Goal: Task Accomplishment & Management: Manage account settings

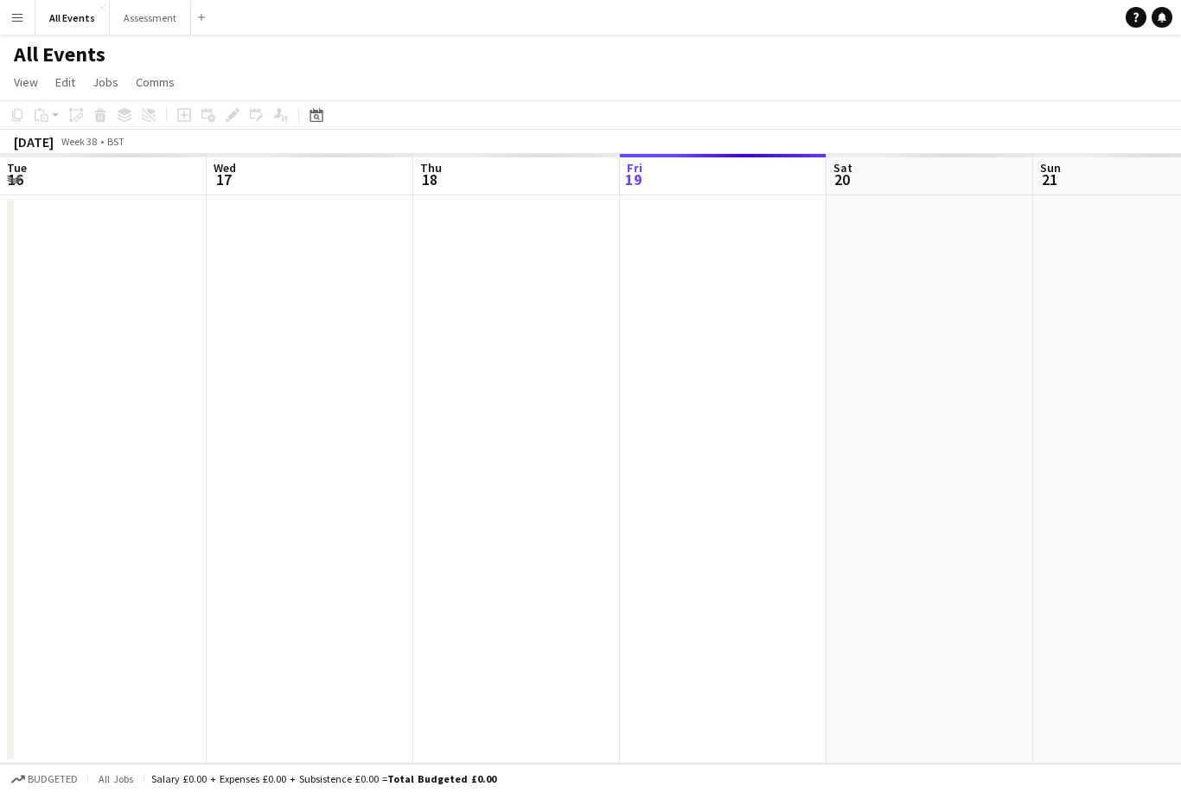
scroll to position [0, 413]
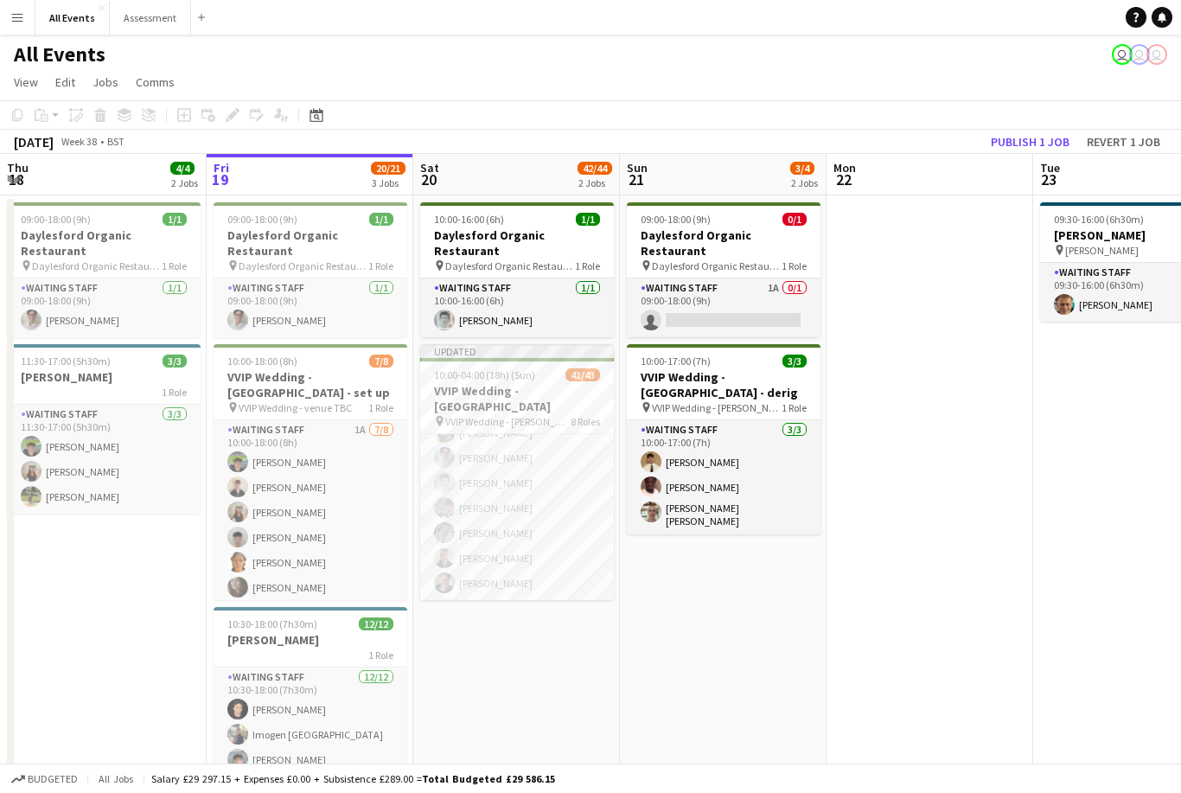
scroll to position [1167, 0]
click at [1171, 11] on link "Notifications" at bounding box center [1162, 17] width 21 height 21
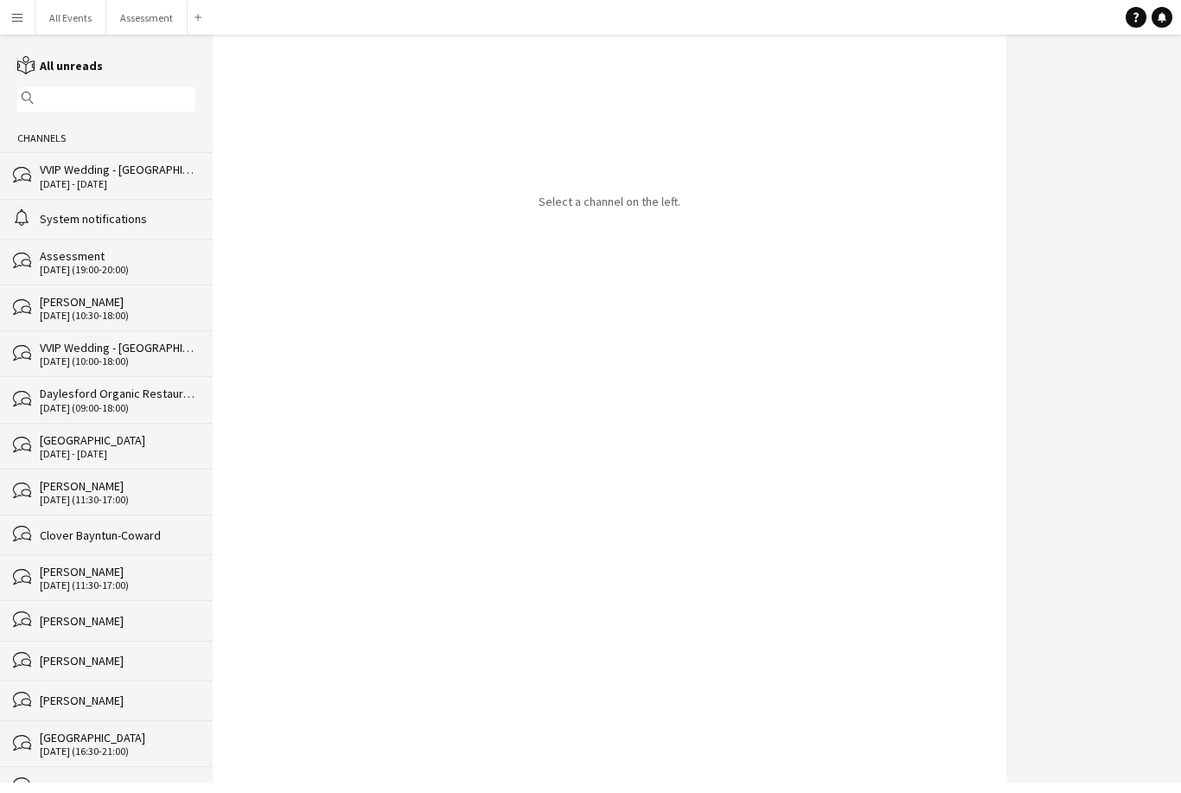
click at [157, 187] on div "[DATE] - [DATE]" at bounding box center [118, 184] width 156 height 12
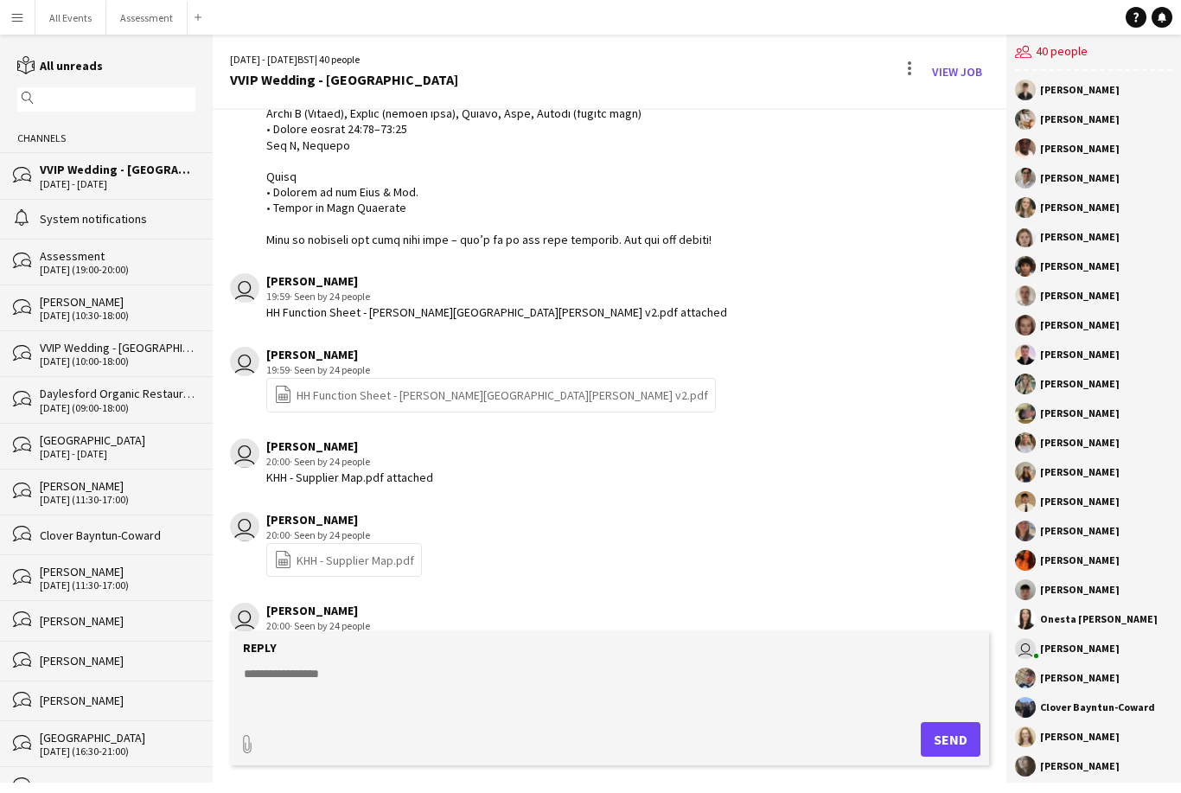
scroll to position [1179, 0]
click at [1164, 19] on icon at bounding box center [1162, 16] width 9 height 9
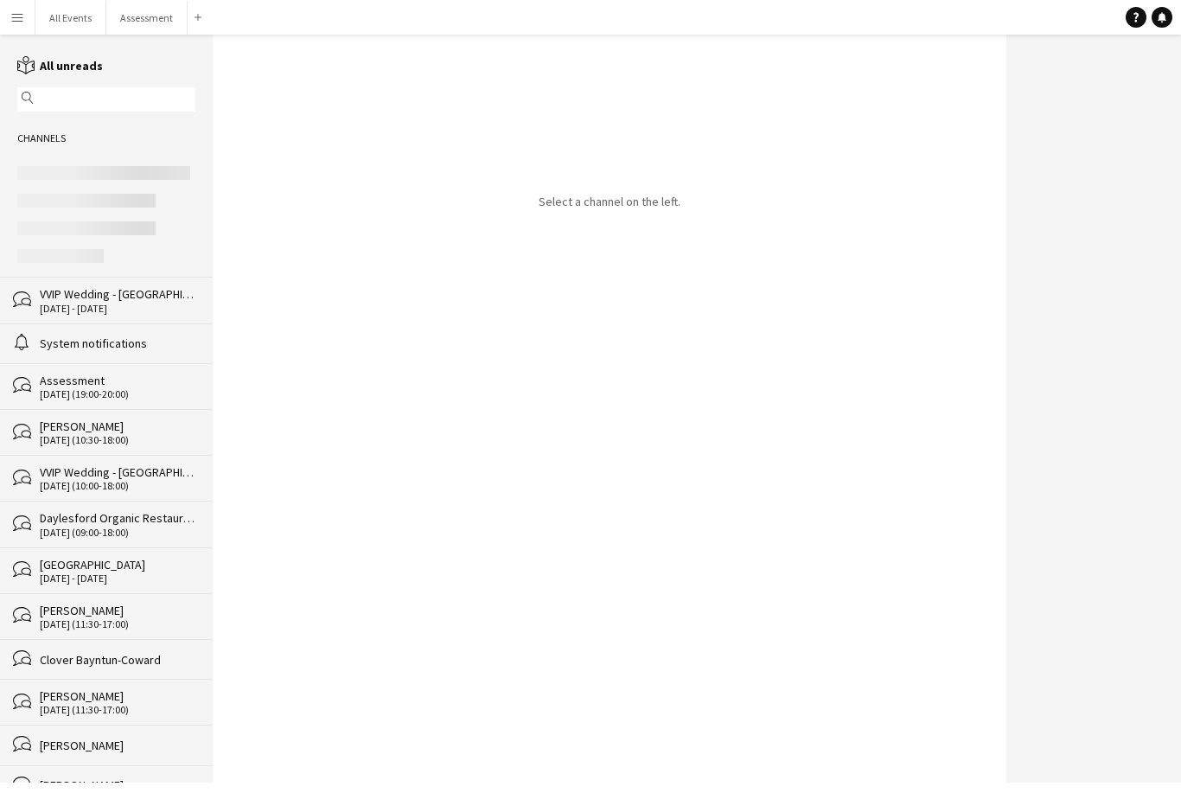
click at [147, 315] on div "[DATE] - [DATE]" at bounding box center [118, 309] width 156 height 12
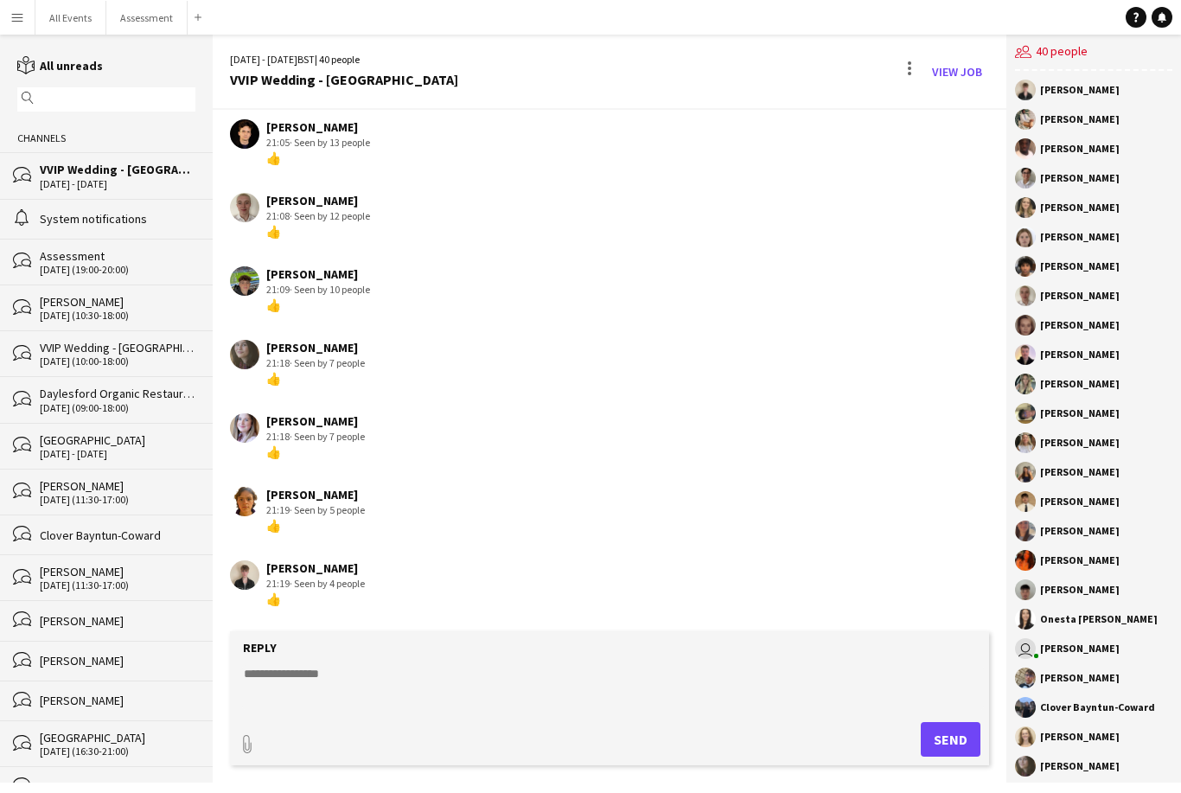
click at [37, 71] on app-icon "reading" at bounding box center [28, 66] width 22 height 16
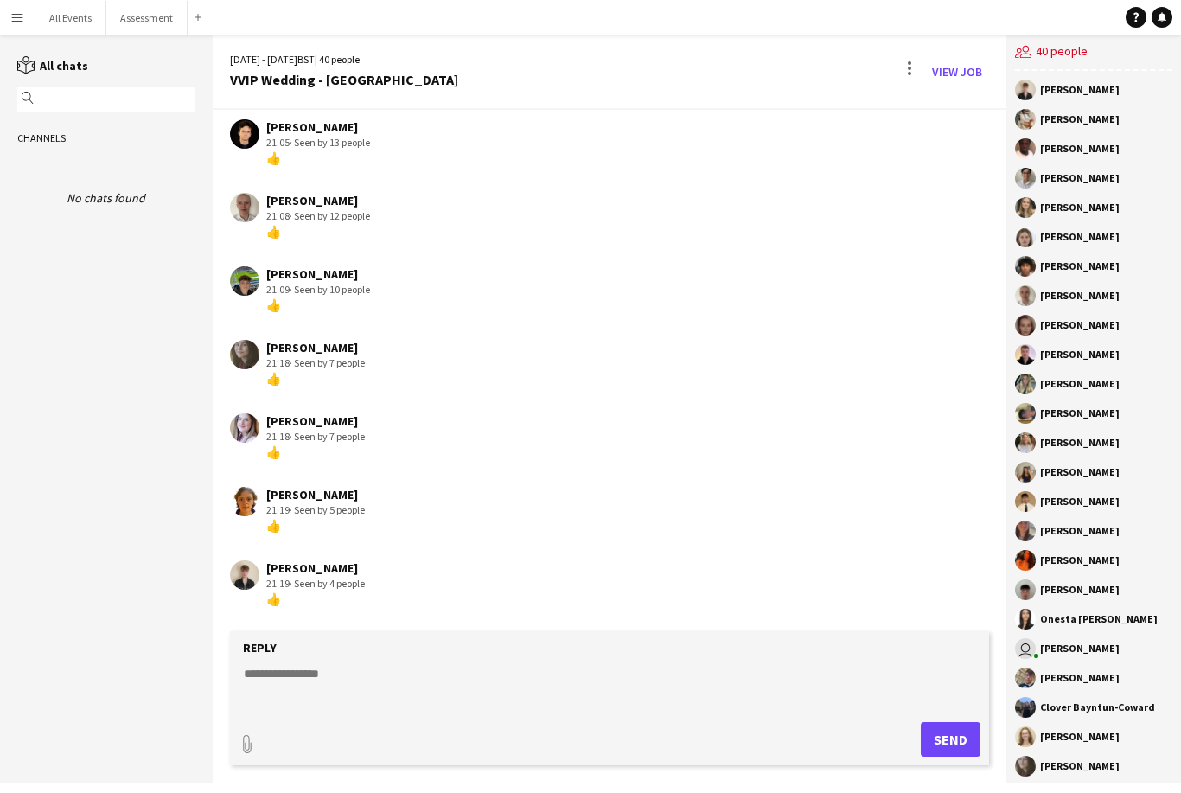
click at [68, 70] on link "reading All chats" at bounding box center [52, 66] width 71 height 16
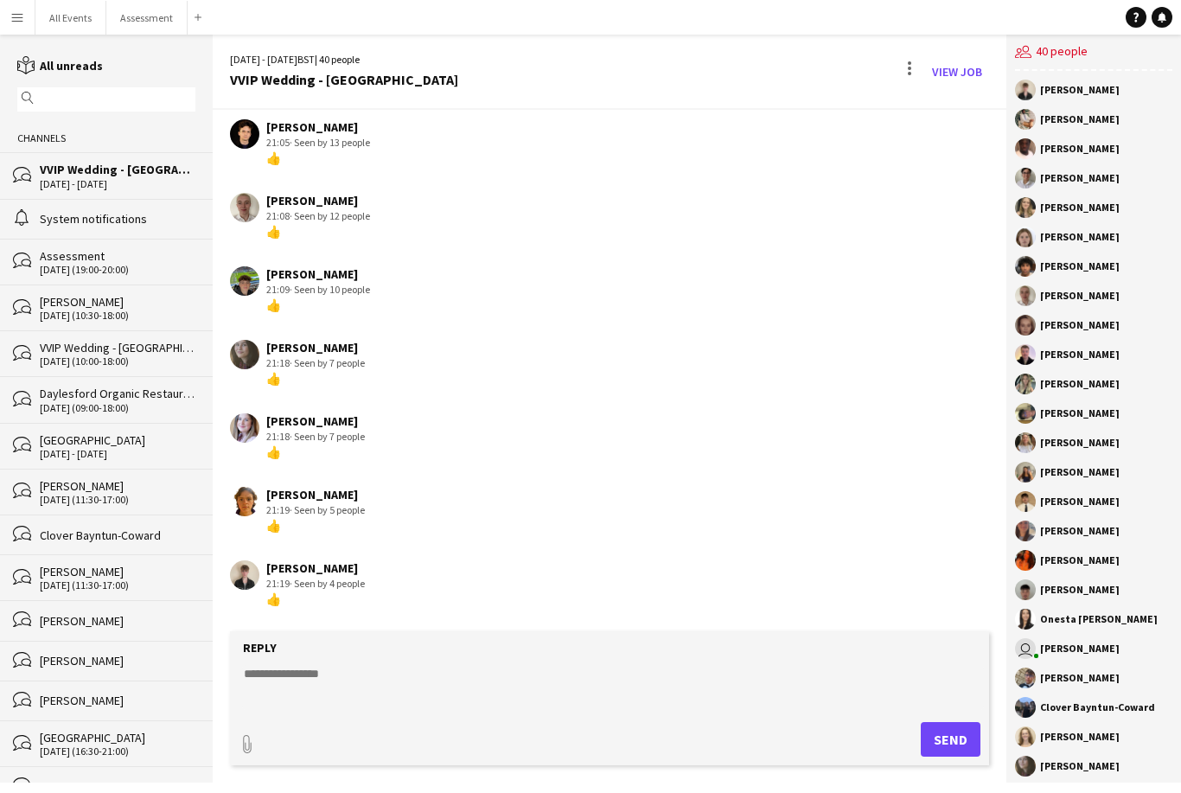
click at [88, 66] on link "reading All unreads" at bounding box center [60, 66] width 86 height 16
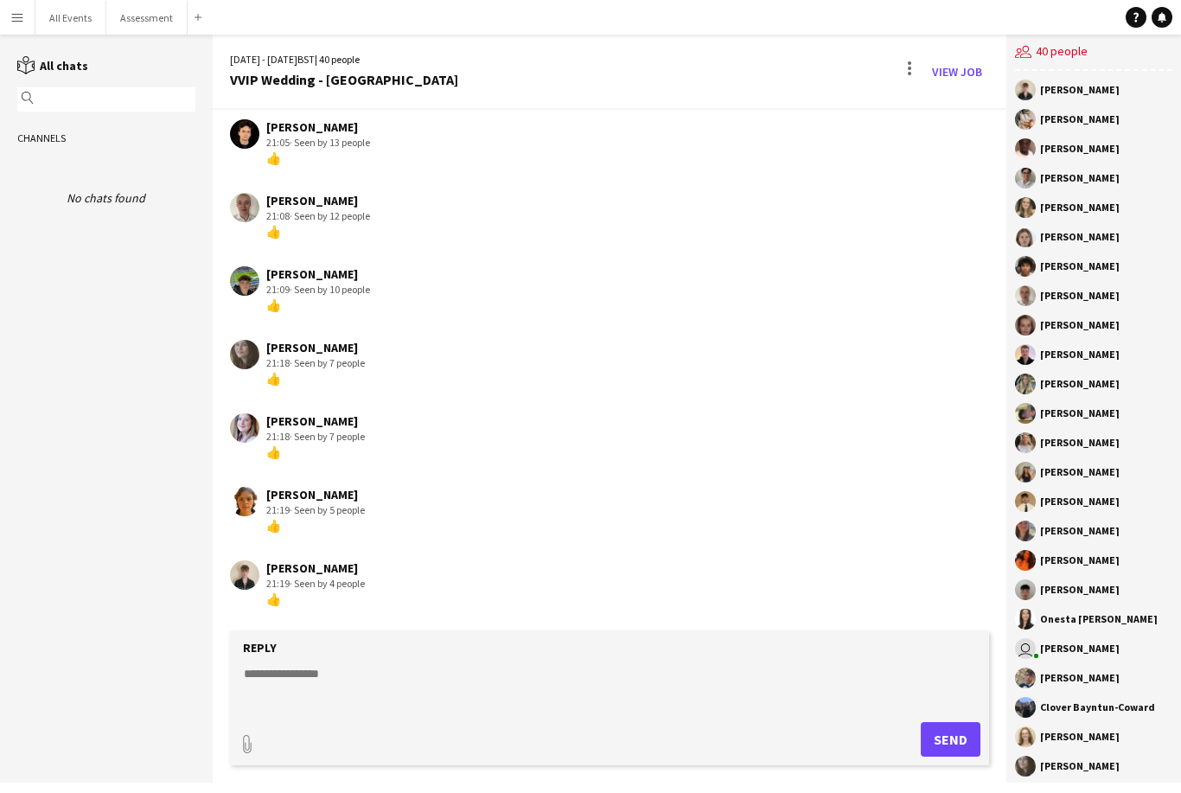
click at [76, 70] on link "reading All chats" at bounding box center [52, 66] width 71 height 16
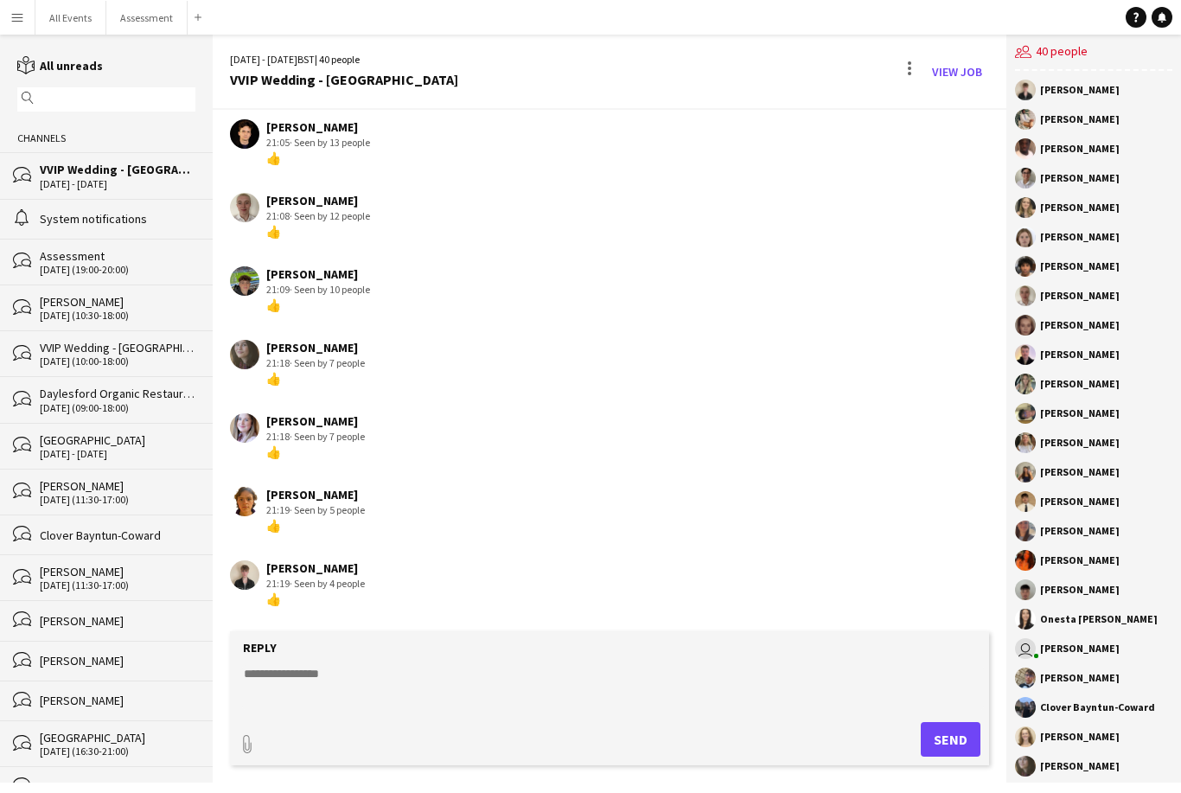
click at [379, 435] on div "Tilly Sherwin 21:18 · Seen by 7 people 👍" at bounding box center [548, 437] width 636 height 48
click at [300, 518] on div "👍" at bounding box center [315, 526] width 99 height 16
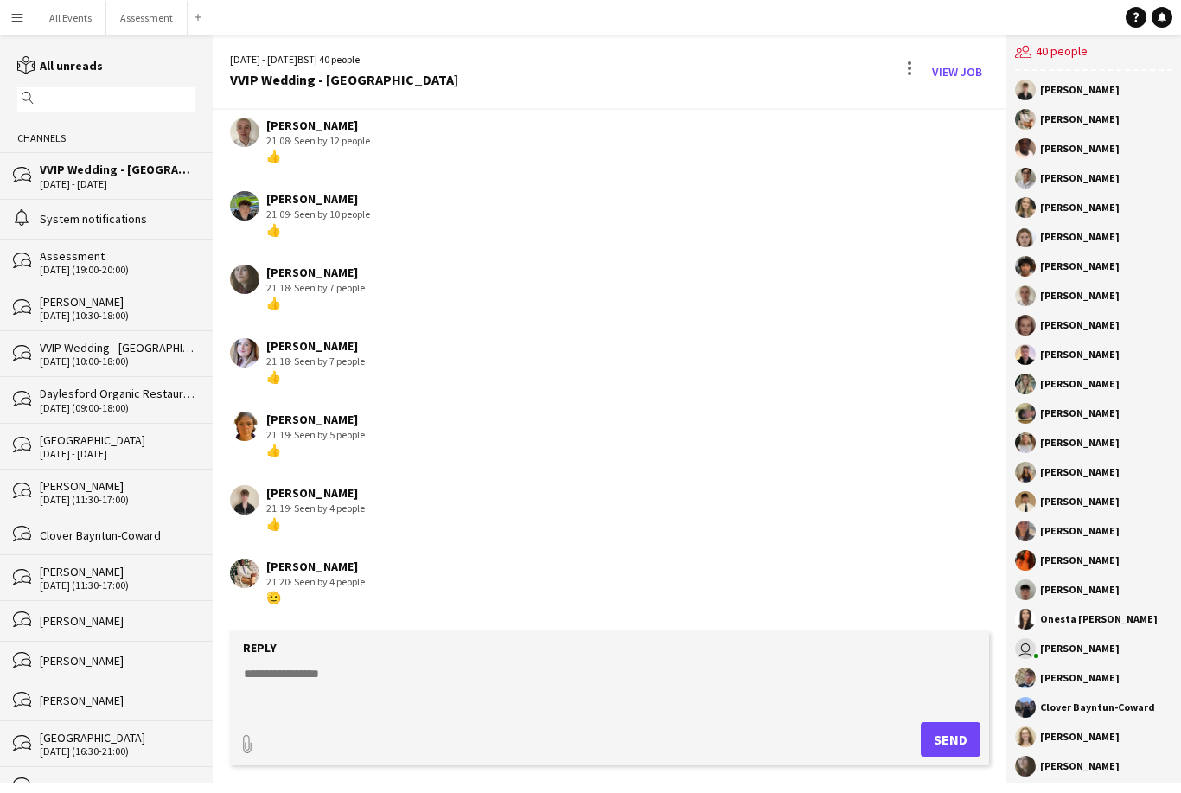
scroll to position [2563, 0]
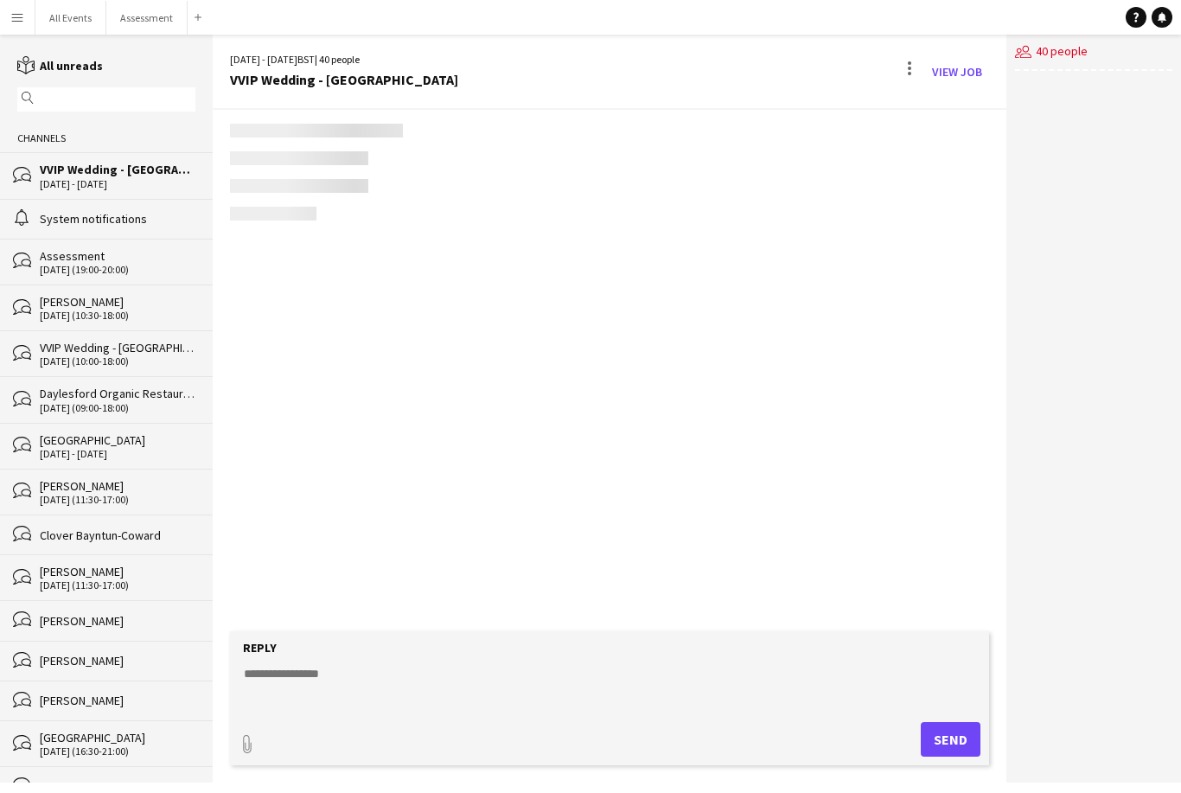
scroll to position [2563, 0]
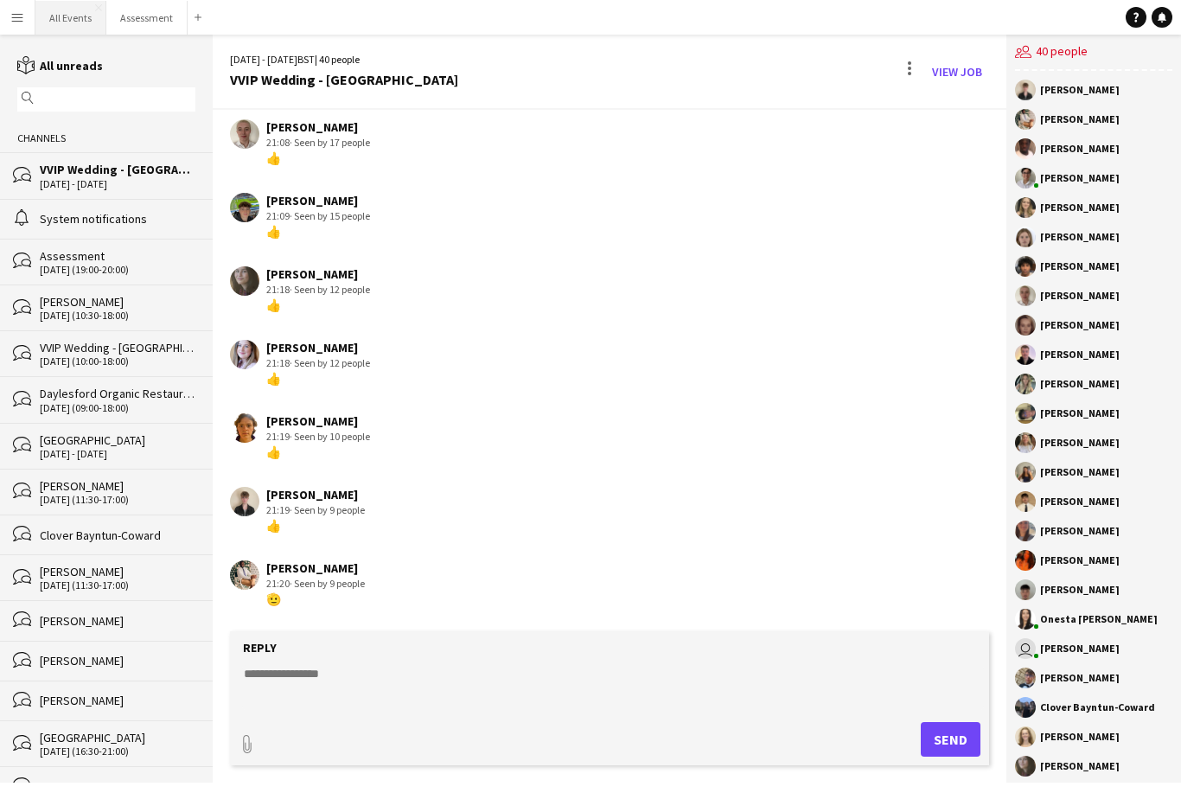
click at [76, 17] on button "All Events Close" at bounding box center [70, 18] width 71 height 34
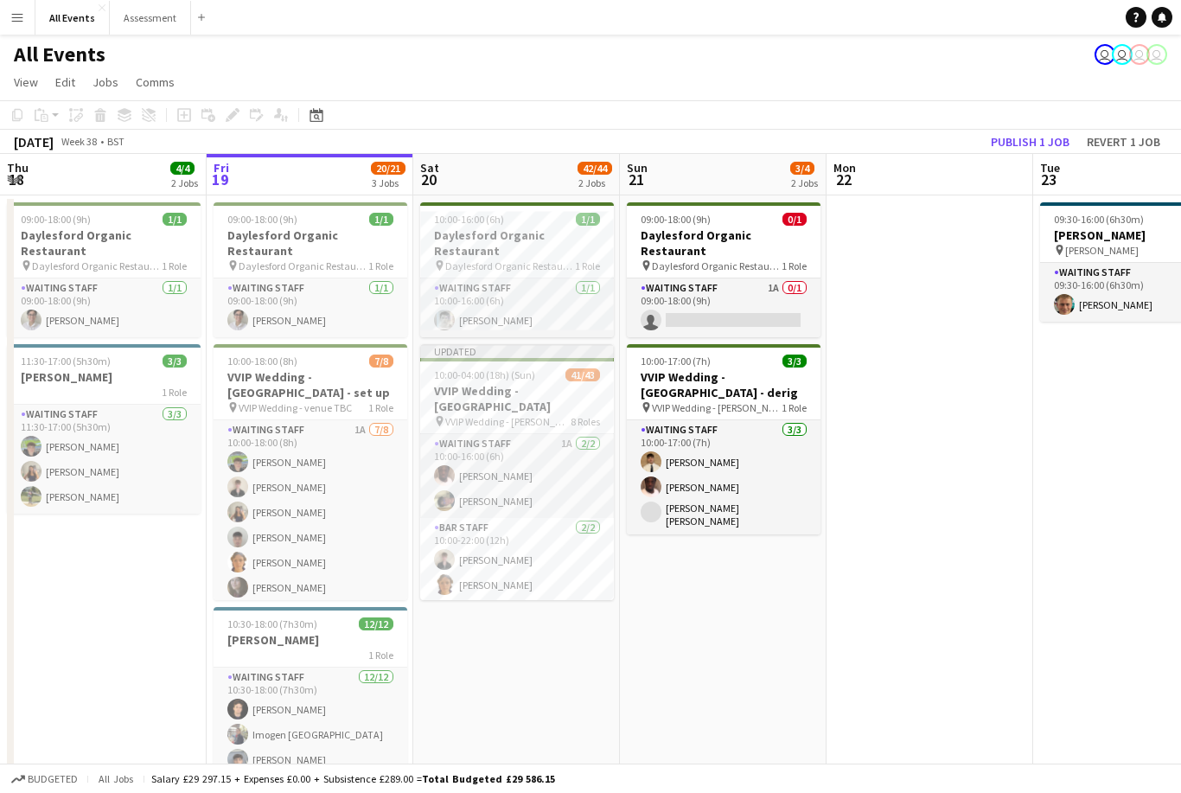
scroll to position [16, 0]
click at [566, 450] on app-card-role "Waiting Staff 1A [DATE] 10:00-16:00 (6h) [PERSON_NAME] [PERSON_NAME]" at bounding box center [517, 461] width 194 height 84
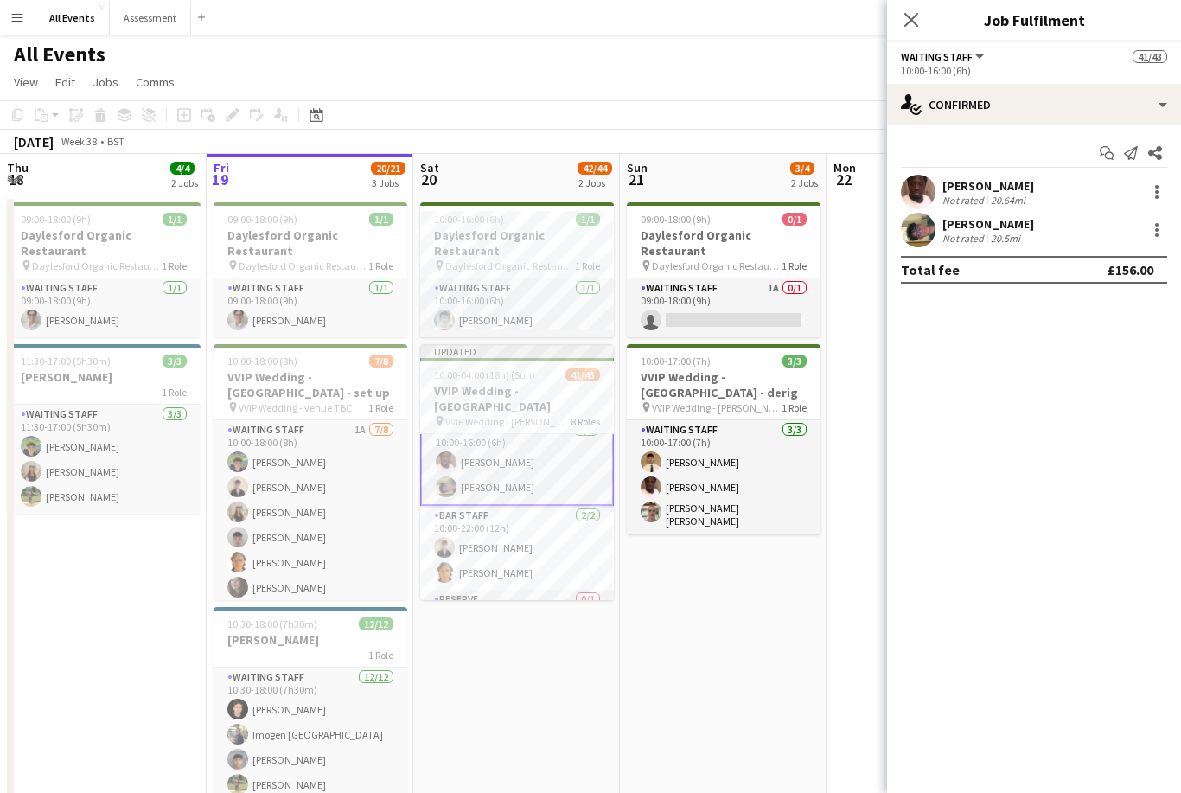
click at [1167, 221] on div at bounding box center [1157, 230] width 21 height 21
click at [1098, 430] on span "Remove" at bounding box center [1072, 427] width 52 height 15
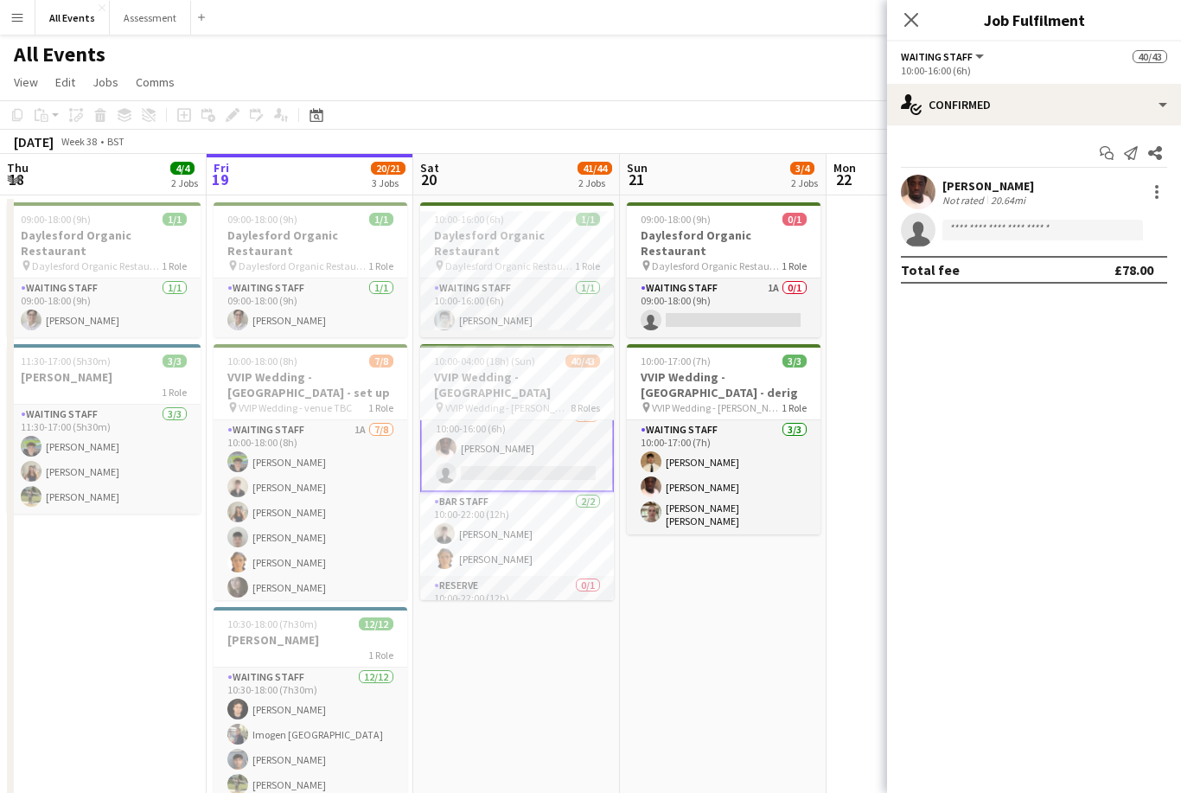
click at [806, 630] on app-date-cell "09:00-18:00 (9h) 0/1 Daylesford Organic Restaurant pin Daylesford Organic Resta…" at bounding box center [723, 547] width 207 height 704
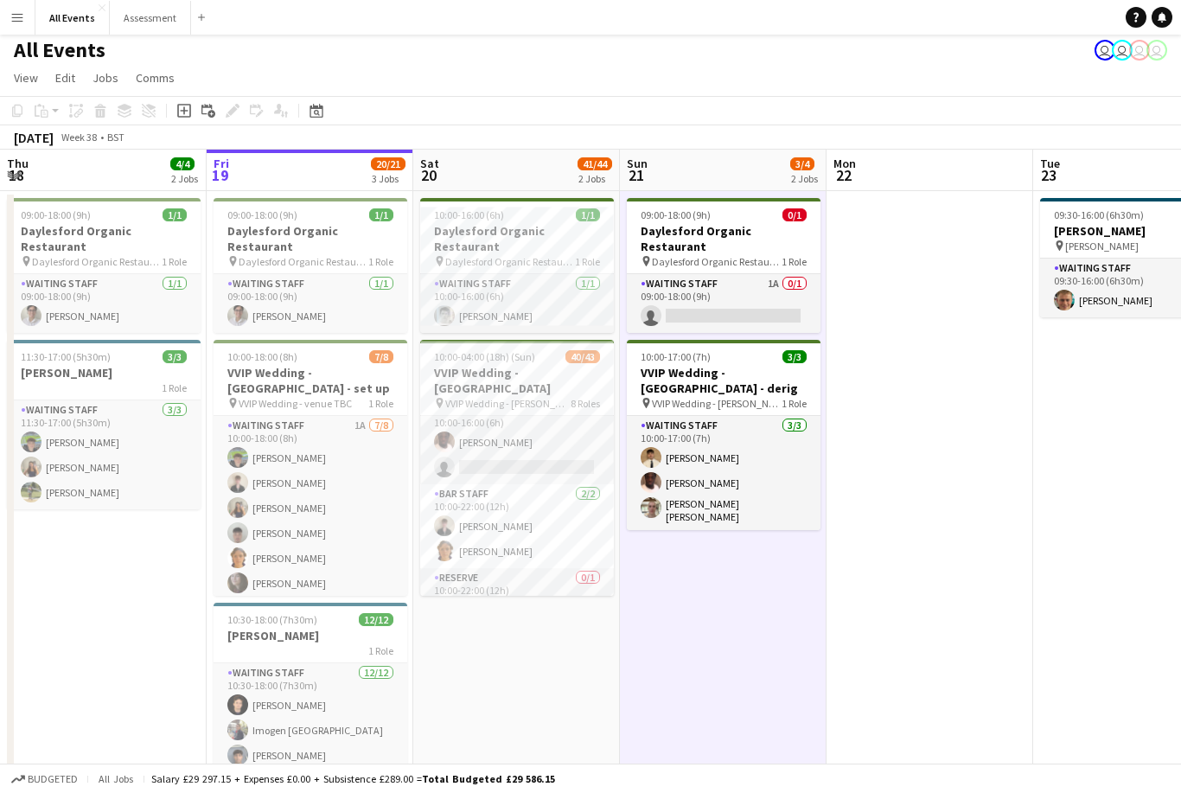
scroll to position [0, 0]
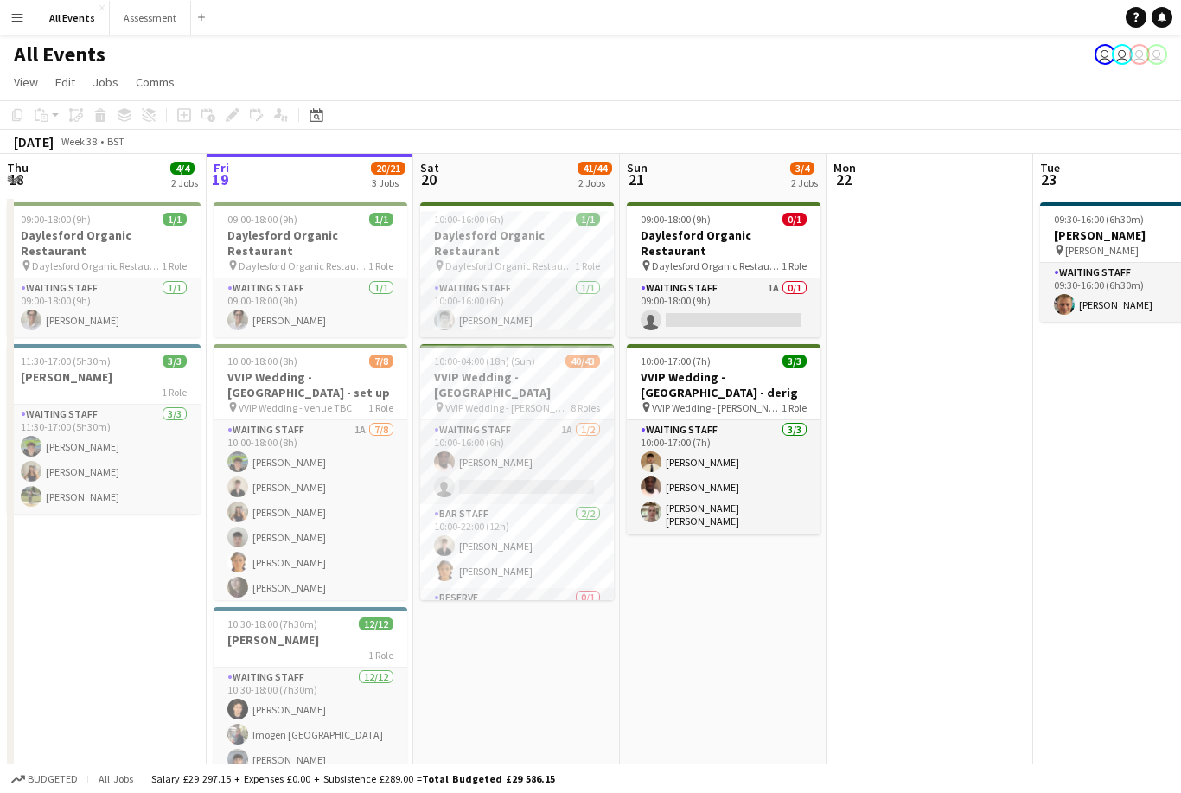
click at [755, 309] on app-card-role "Waiting Staff 1A 0/1 09:00-18:00 (9h) single-neutral-actions" at bounding box center [724, 307] width 194 height 59
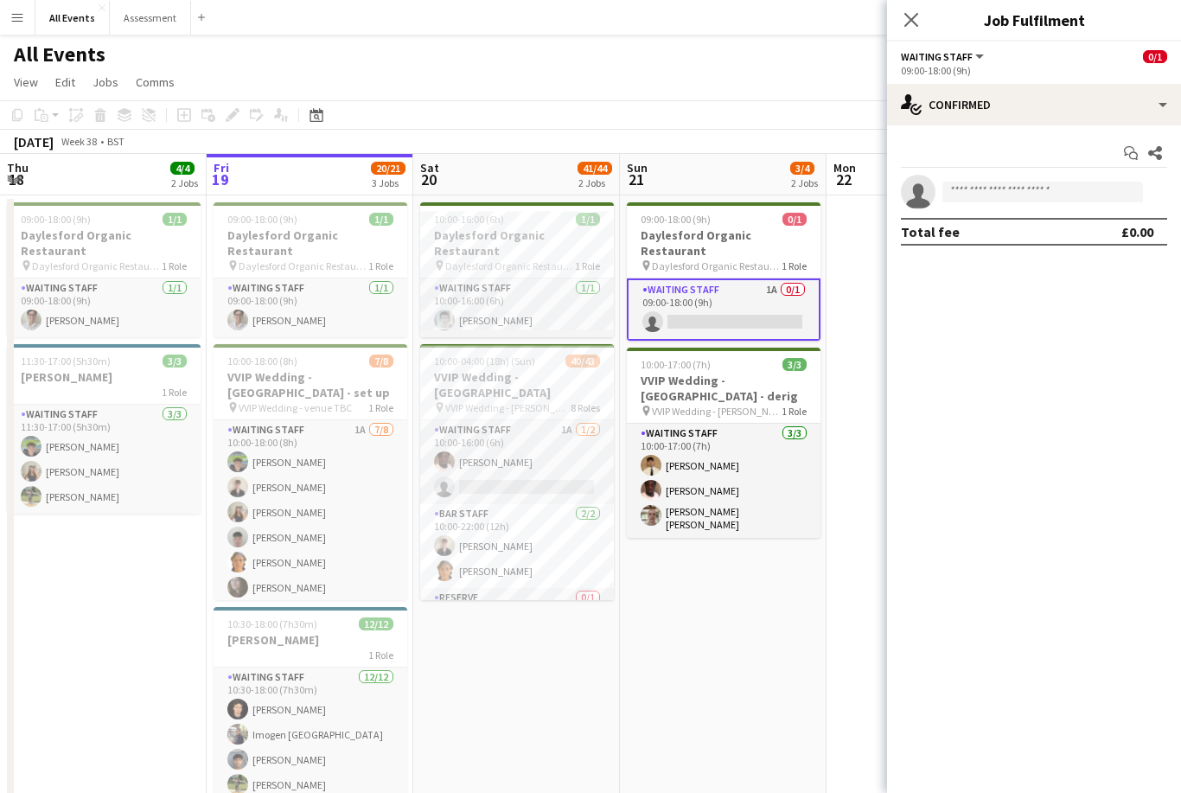
click at [713, 558] on app-date-cell "09:00-18:00 (9h) 0/1 Daylesford Organic Restaurant pin Daylesford Organic Resta…" at bounding box center [723, 547] width 207 height 704
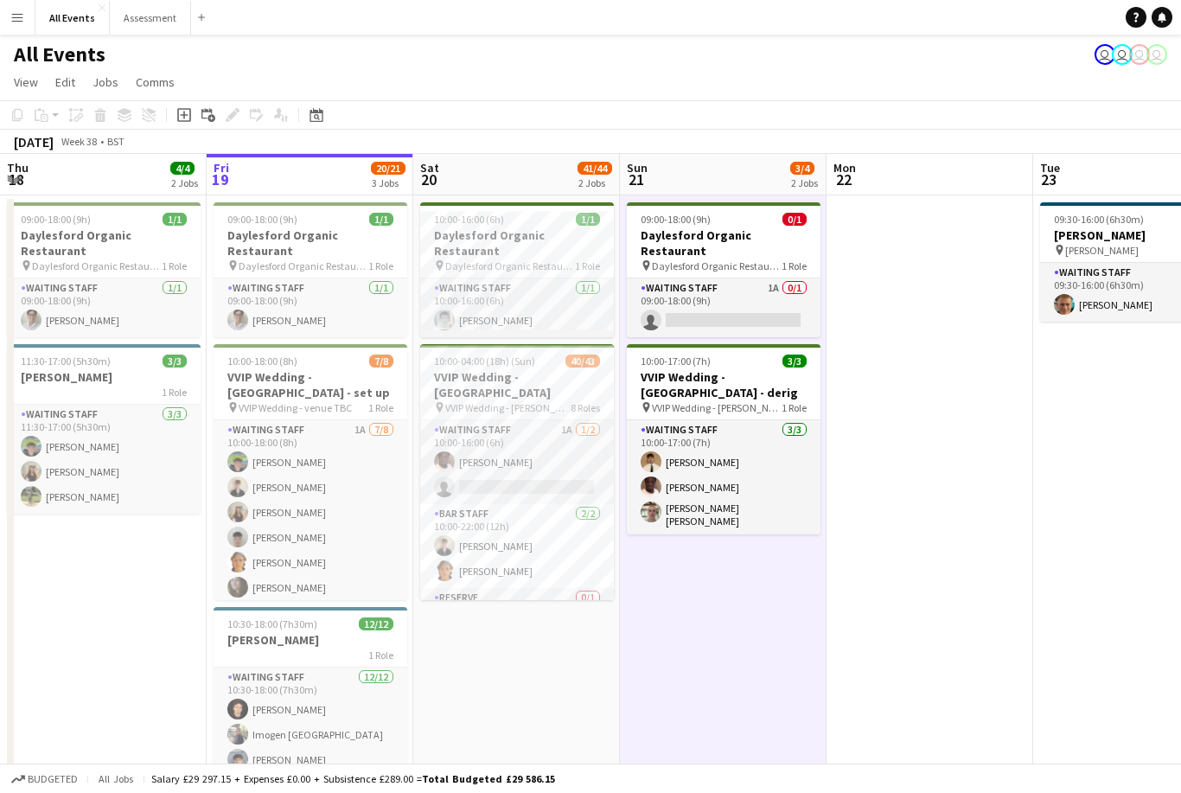
click at [694, 576] on app-date-cell "09:00-18:00 (9h) 0/1 Daylesford Organic Restaurant pin Daylesford Organic Resta…" at bounding box center [723, 547] width 207 height 704
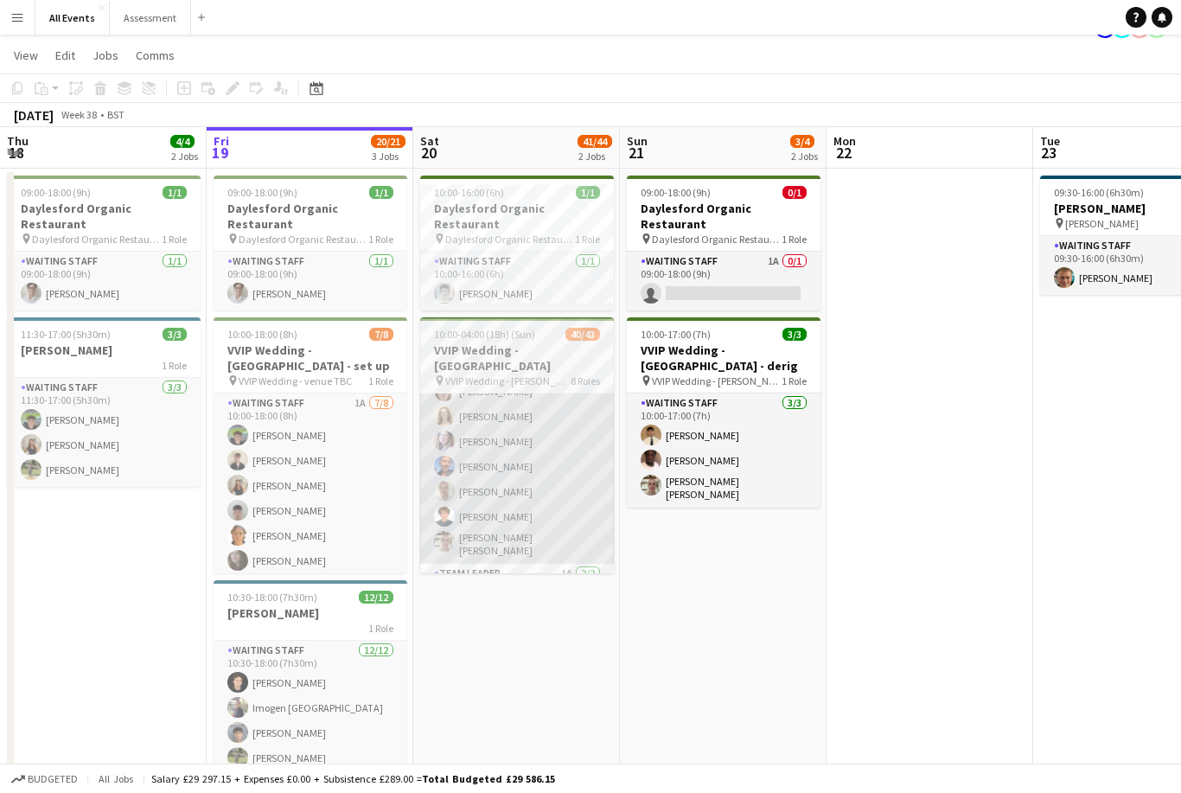
click at [573, 511] on app-card-role "Waiting Staff 1A 18/18 10:00-22:00 (12h) George Long Richard Windsor Eliza Faul…" at bounding box center [517, 315] width 194 height 495
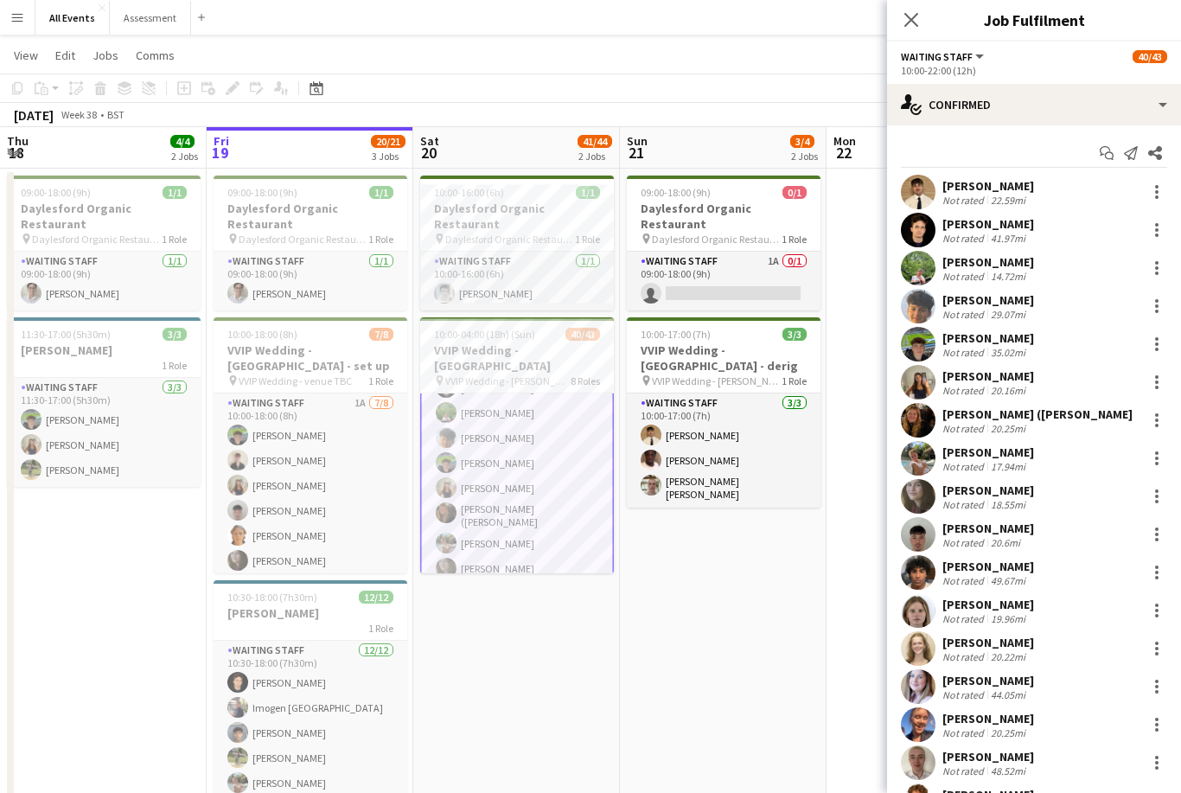
scroll to position [302, 0]
click at [753, 516] on app-date-cell "09:00-18:00 (9h) 0/1 Daylesford Organic Restaurant pin Daylesford Organic Resta…" at bounding box center [723, 521] width 207 height 704
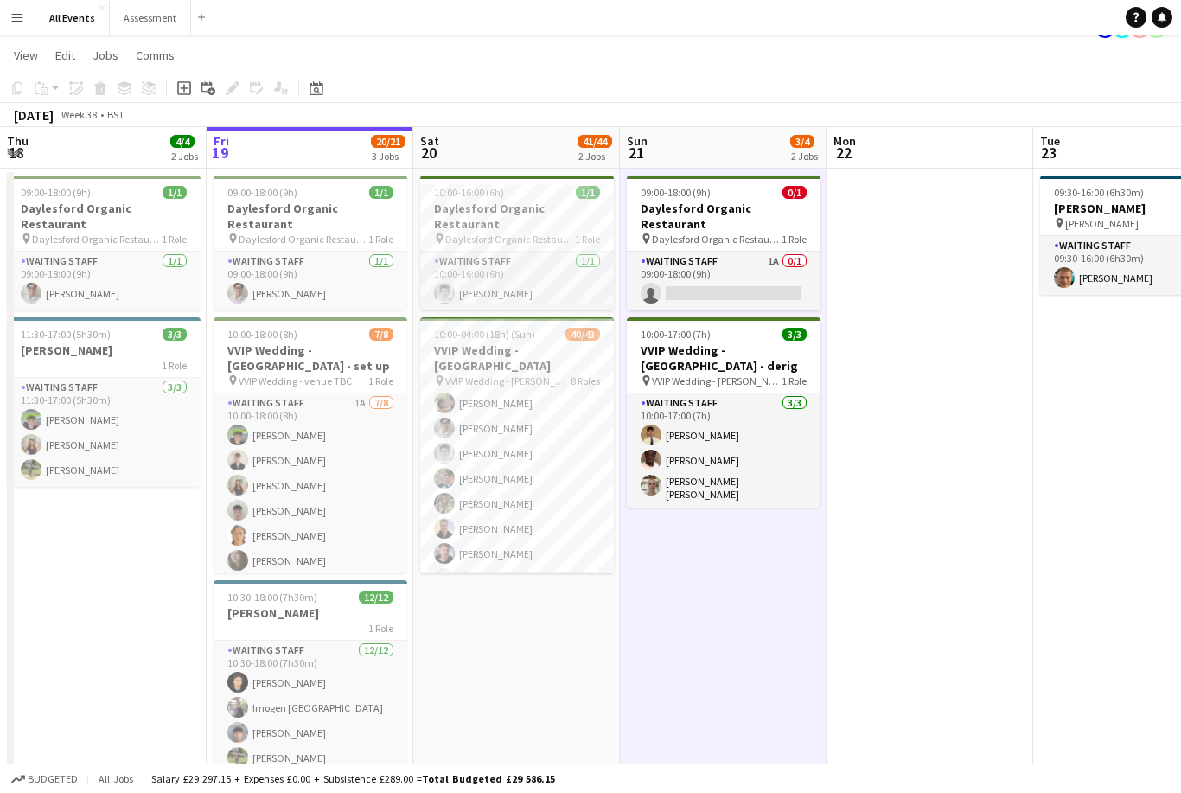
scroll to position [1153, 0]
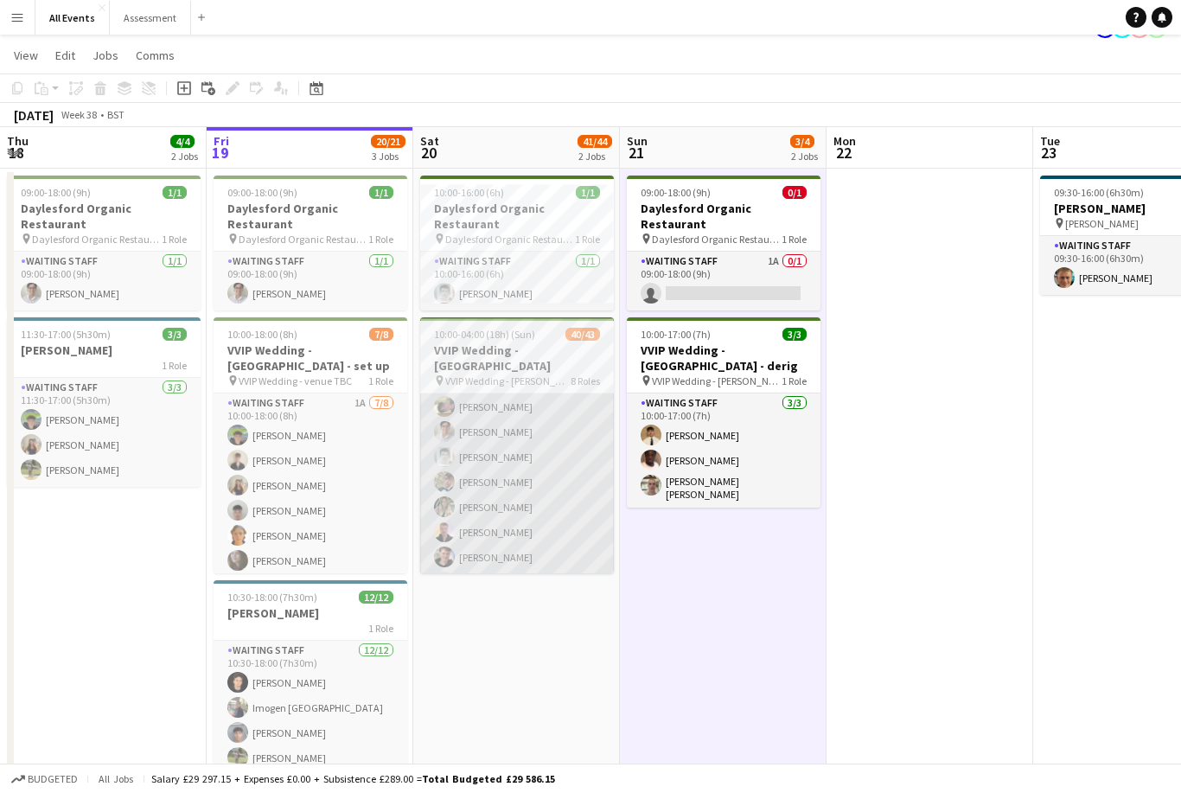
click at [594, 489] on app-card-role "Waiting Staff 7/8 16:00-04:00 (12h) Franco Rubinstein Emily Reeve Lorant Kiraly…" at bounding box center [517, 482] width 194 height 234
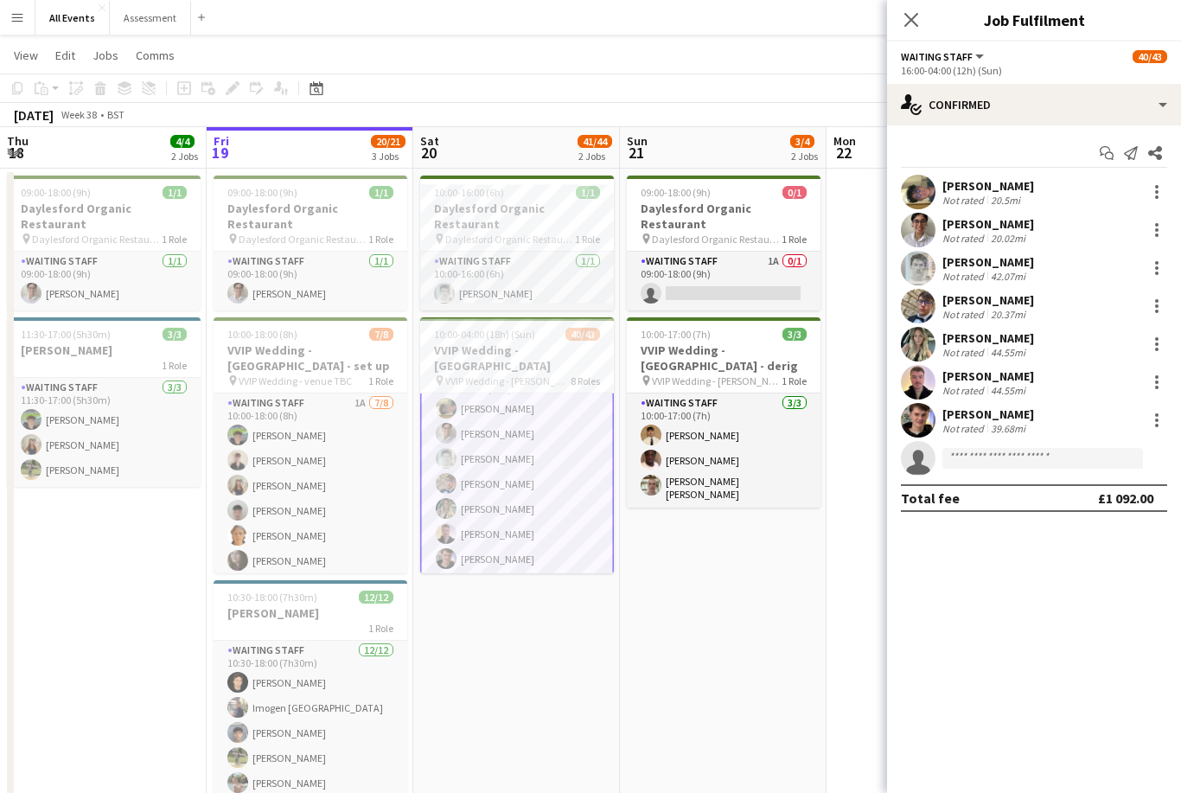
scroll to position [0, 405]
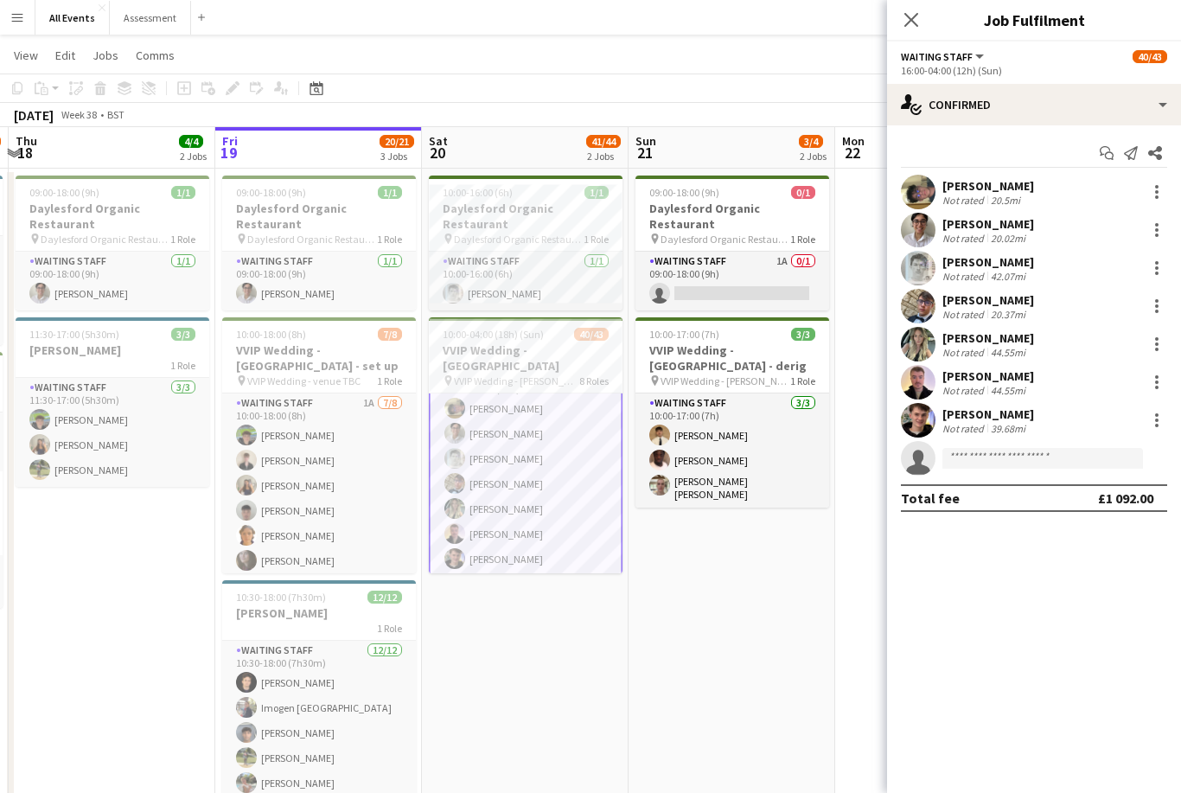
click at [594, 489] on app-card-role "Waiting Staff 7/8 16:00-04:00 (12h) Franco Rubinstein Emily Reeve Lorant Kiraly…" at bounding box center [526, 484] width 194 height 238
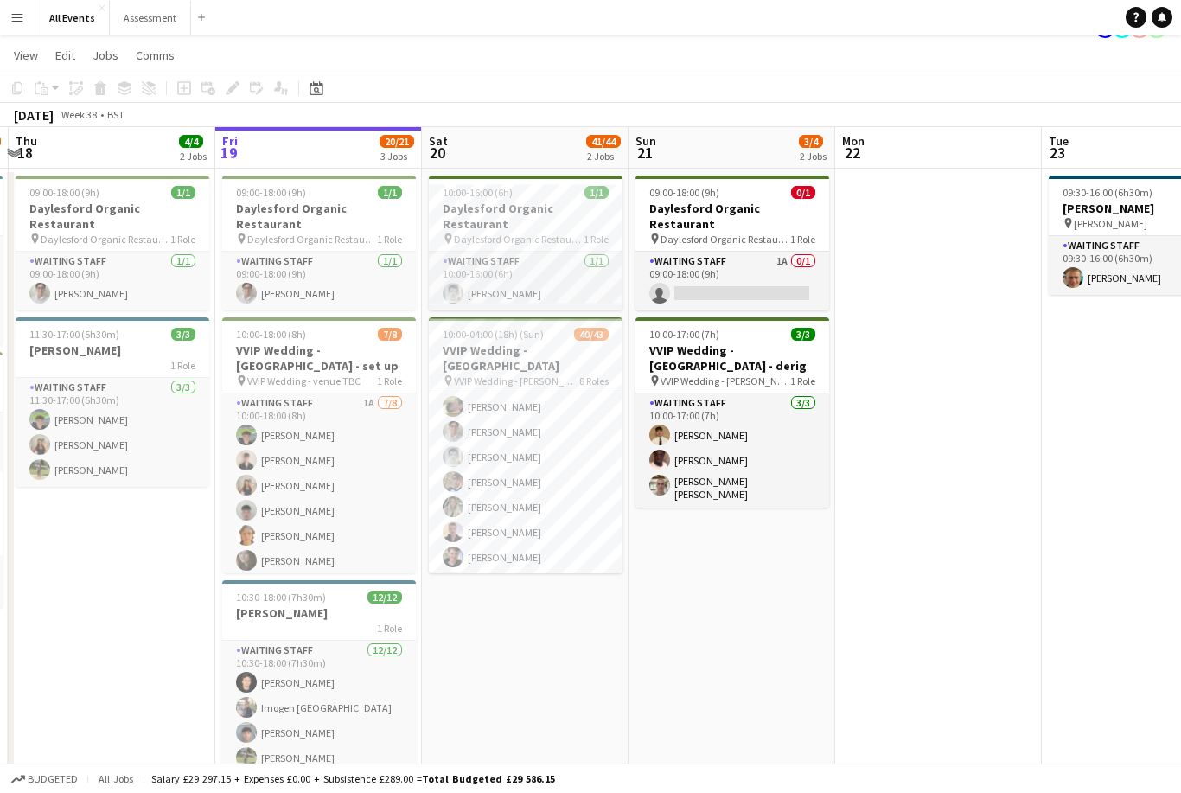
click at [679, 569] on app-date-cell "09:00-18:00 (9h) 0/1 Daylesford Organic Restaurant pin Daylesford Organic Resta…" at bounding box center [732, 521] width 207 height 704
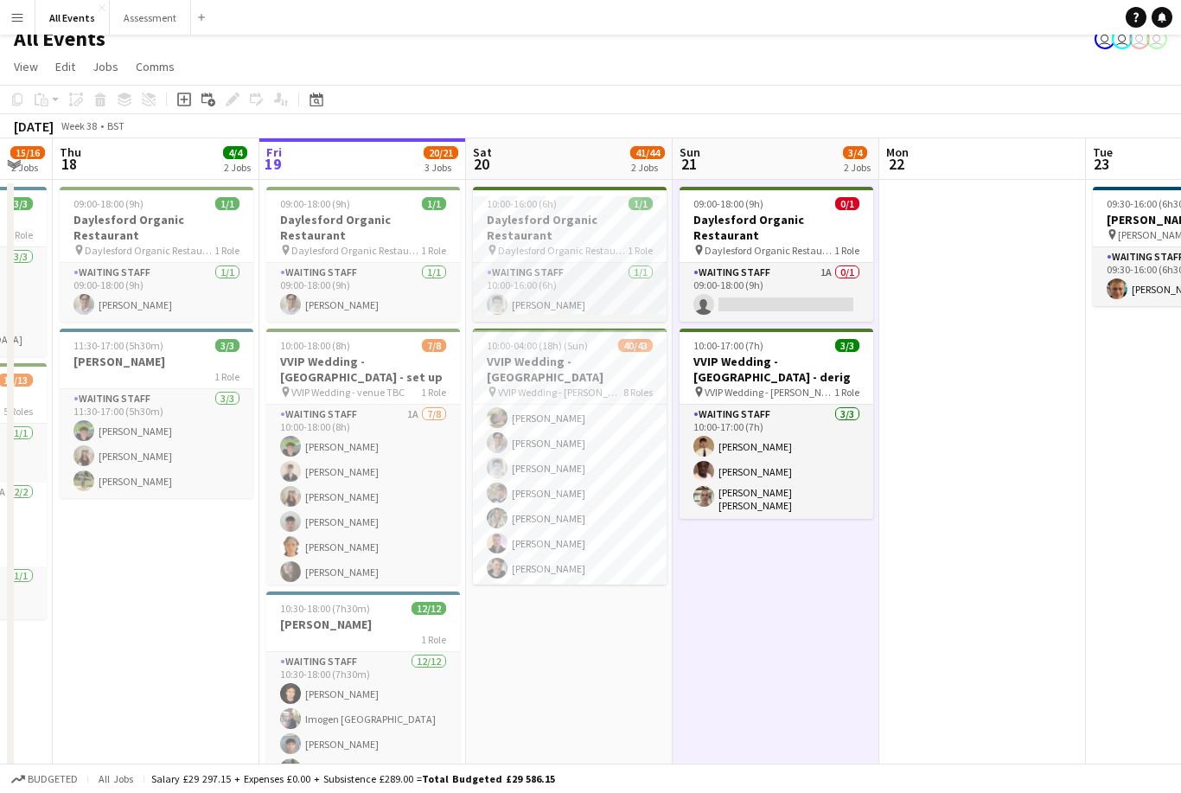
scroll to position [0, 575]
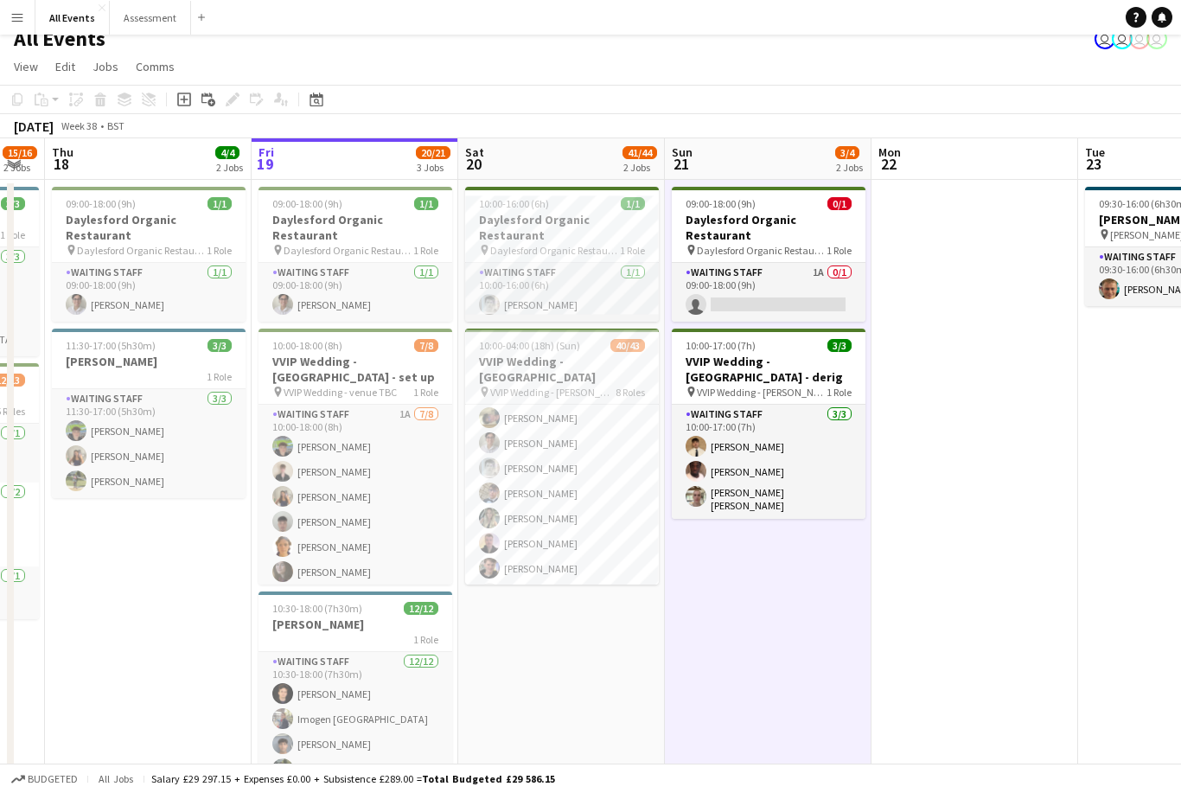
click at [984, 267] on app-date-cell at bounding box center [975, 532] width 207 height 704
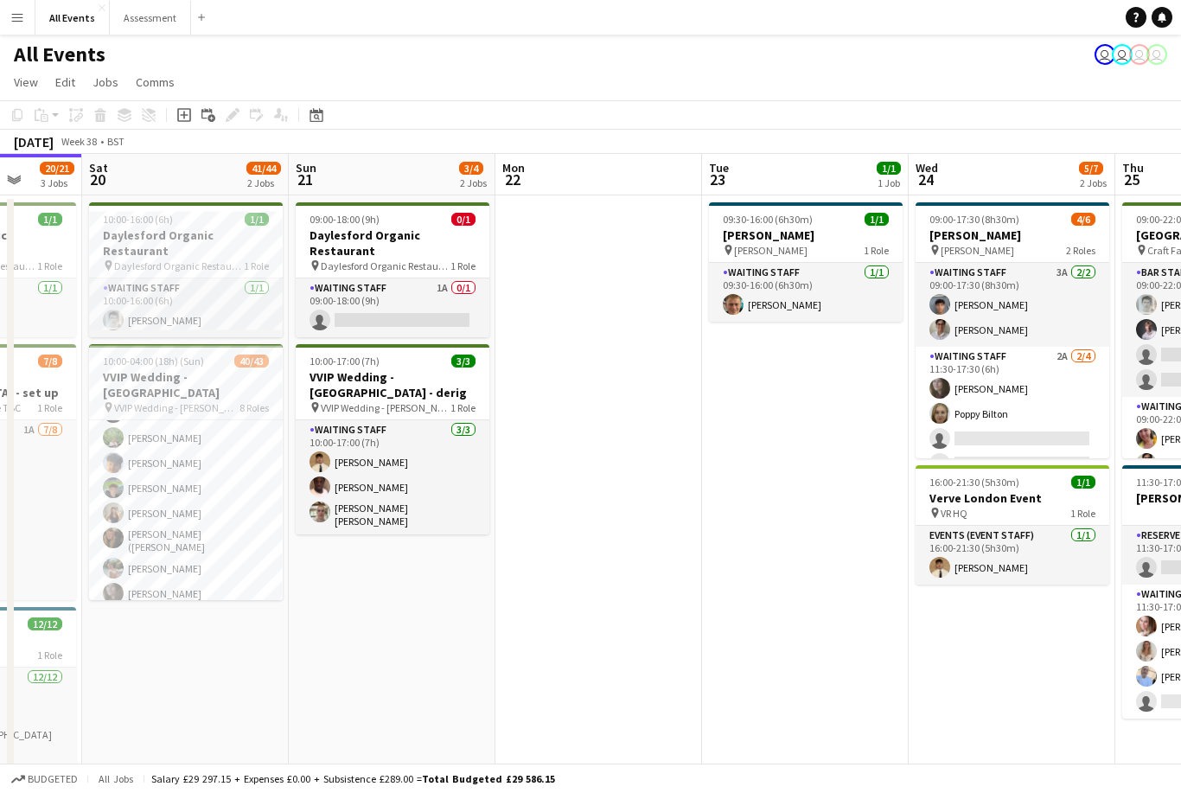
scroll to position [0, 540]
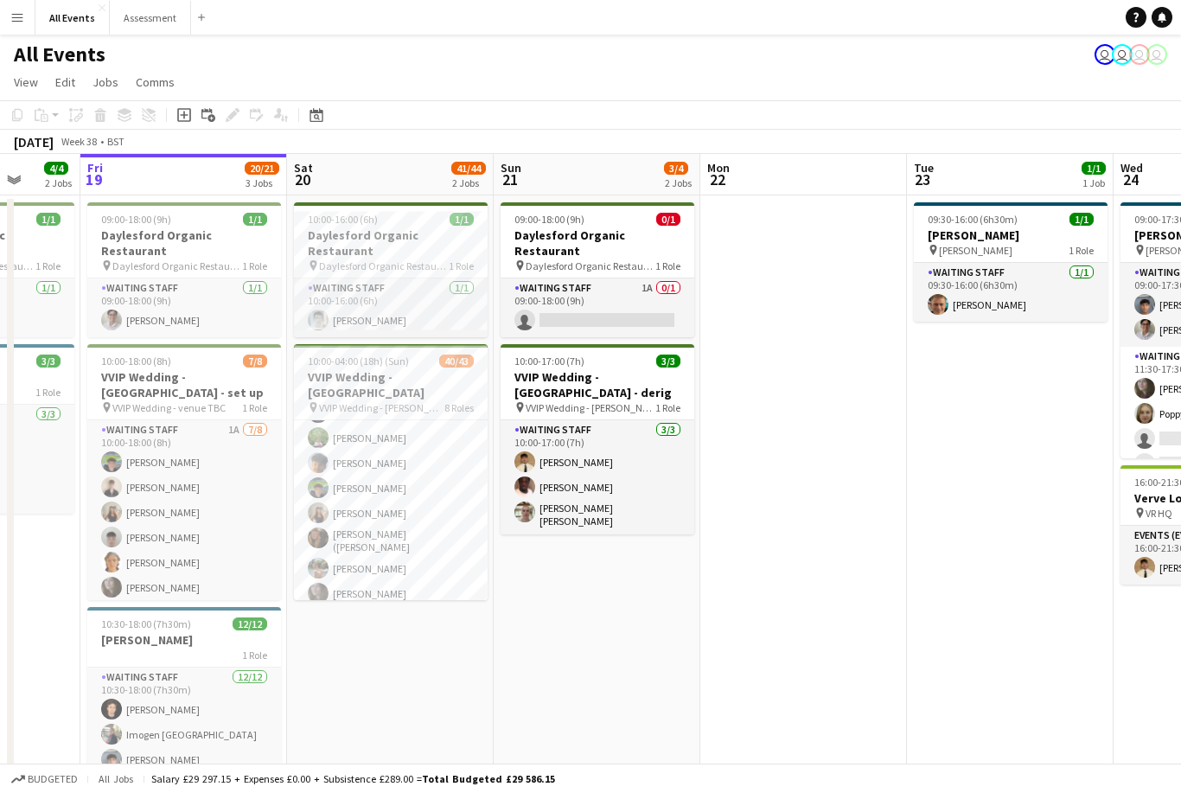
click at [760, 315] on app-date-cell at bounding box center [803, 547] width 207 height 704
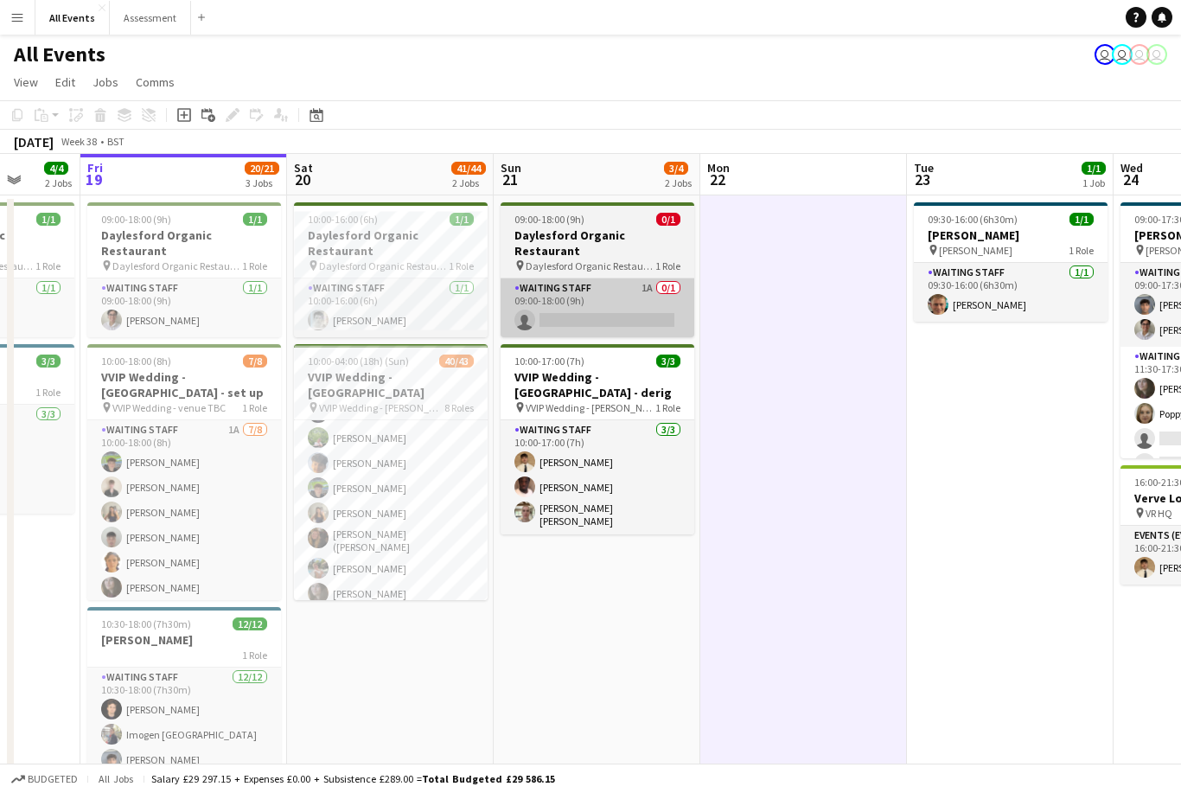
click at [645, 304] on app-card-role "Waiting Staff 1A 0/1 09:00-18:00 (9h) single-neutral-actions" at bounding box center [598, 307] width 194 height 59
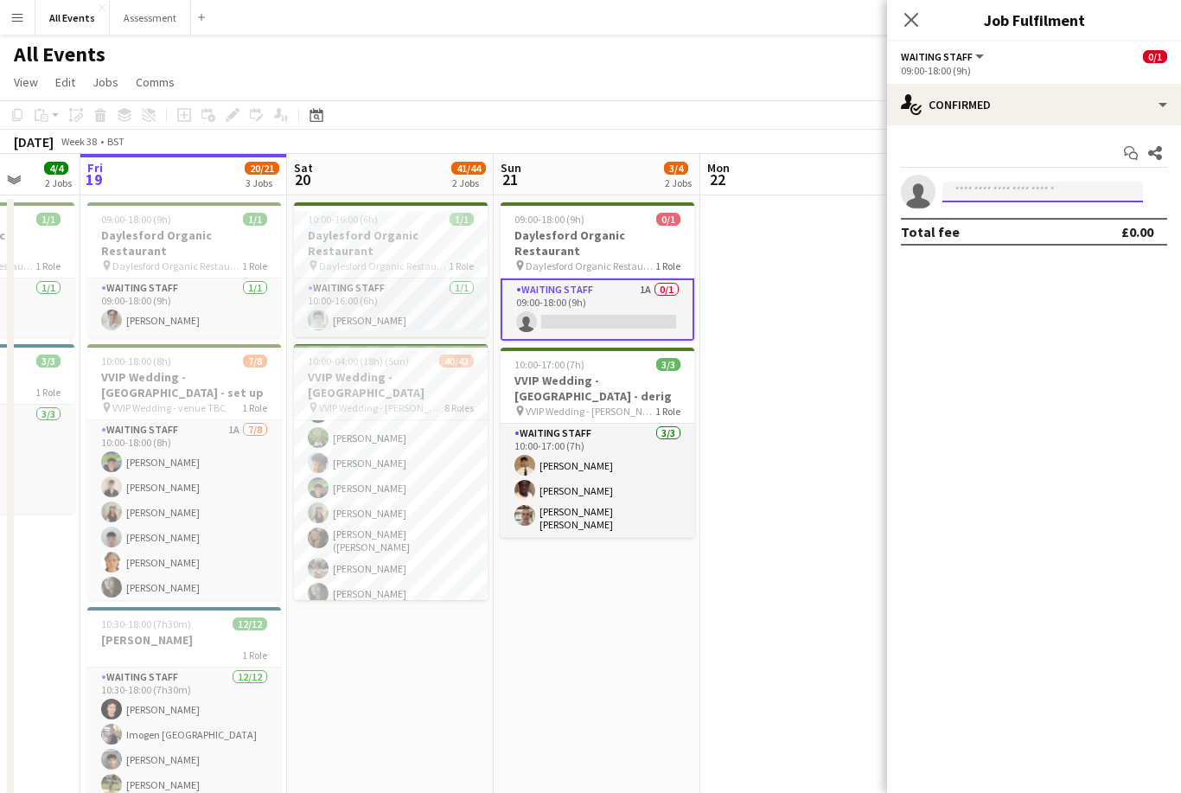
click at [1008, 194] on input at bounding box center [1043, 192] width 201 height 21
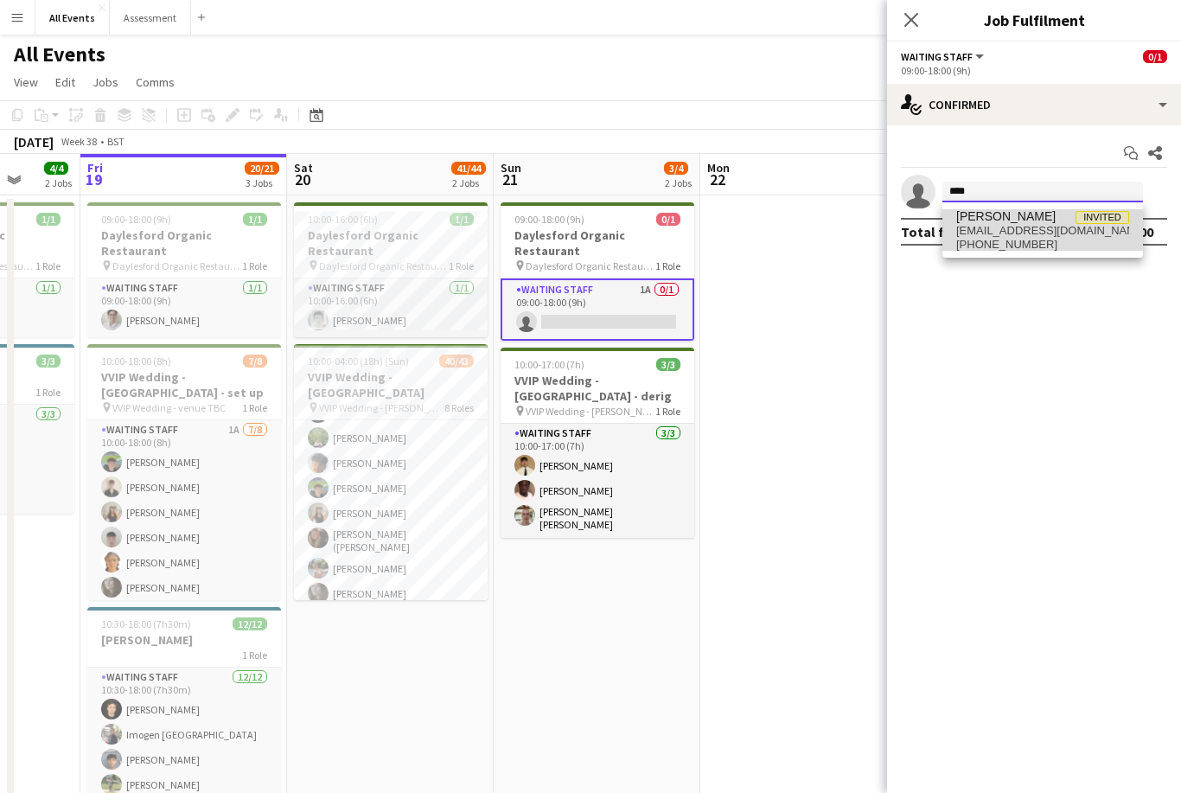
type input "****"
click at [1027, 233] on span "[EMAIL_ADDRESS][DOMAIN_NAME]" at bounding box center [1042, 231] width 173 height 14
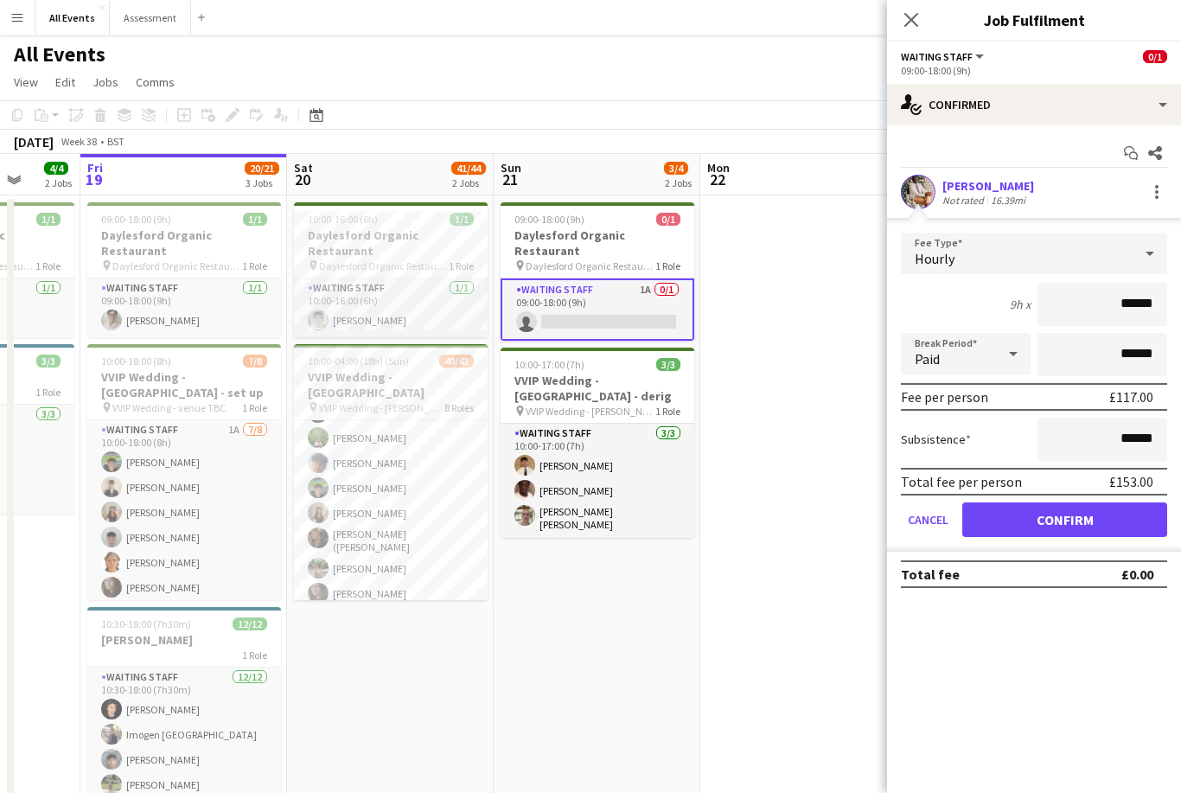
click at [1128, 527] on button "Confirm" at bounding box center [1064, 519] width 205 height 35
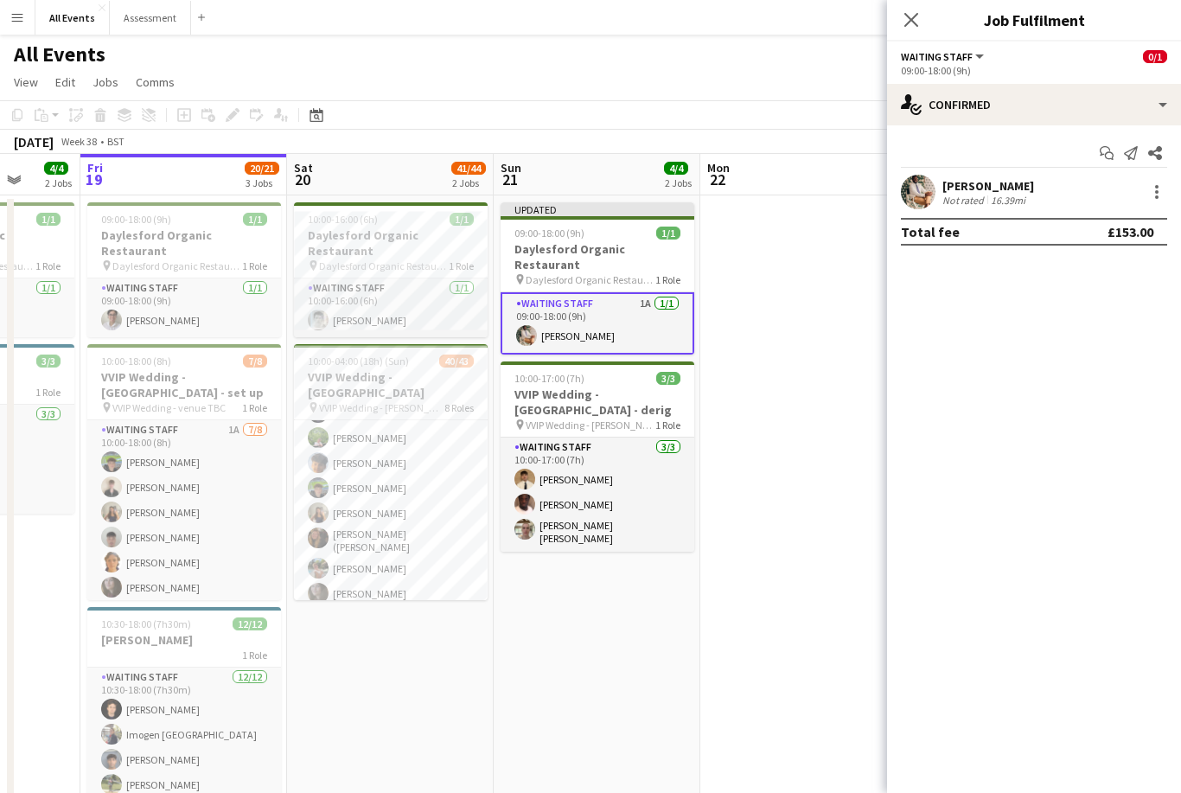
click at [800, 293] on app-date-cell at bounding box center [803, 547] width 207 height 704
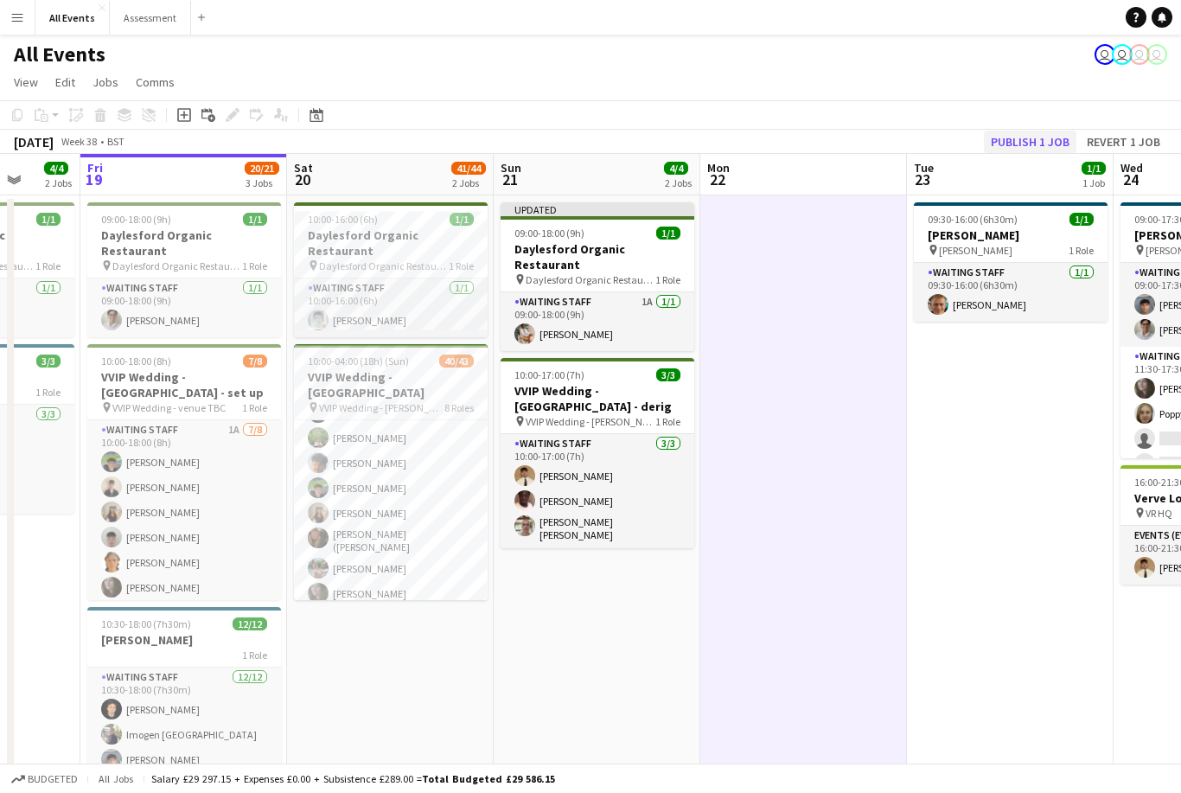
click at [1029, 150] on button "Publish 1 job" at bounding box center [1030, 142] width 93 height 22
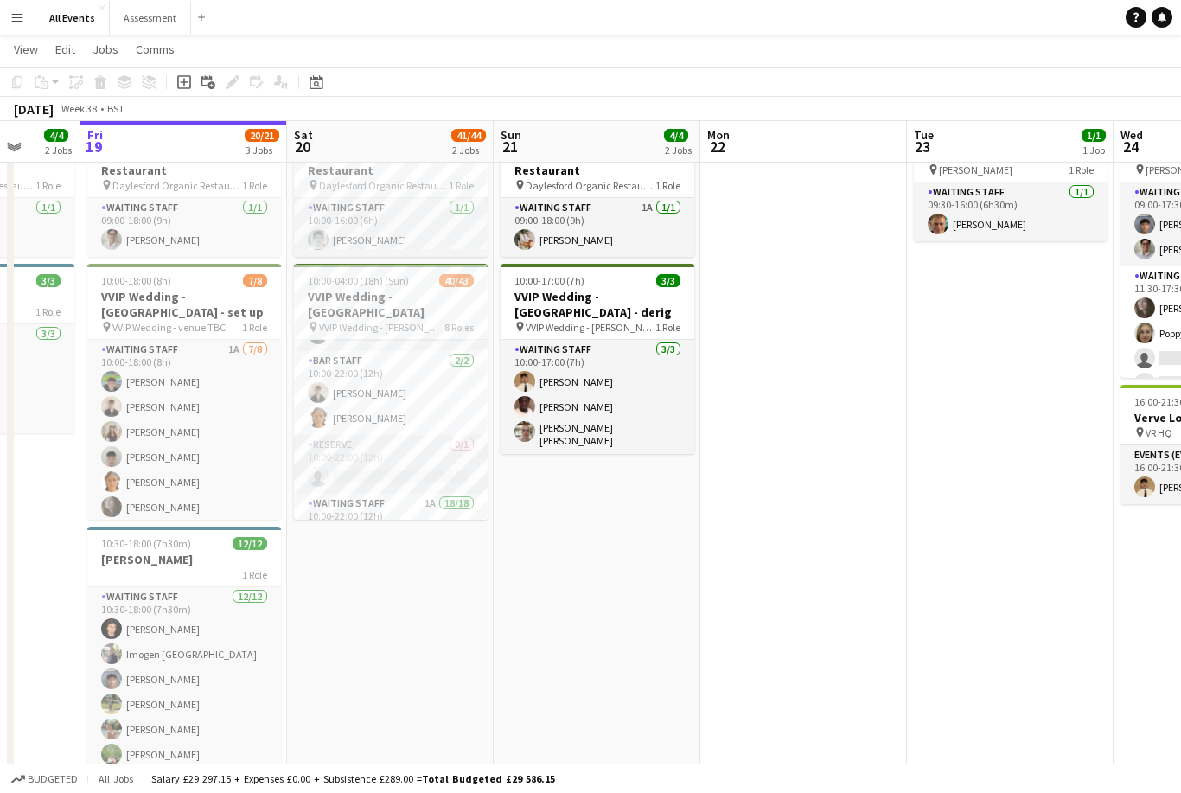
scroll to position [86, 0]
click at [1171, 17] on link "Notifications" at bounding box center [1162, 17] width 21 height 21
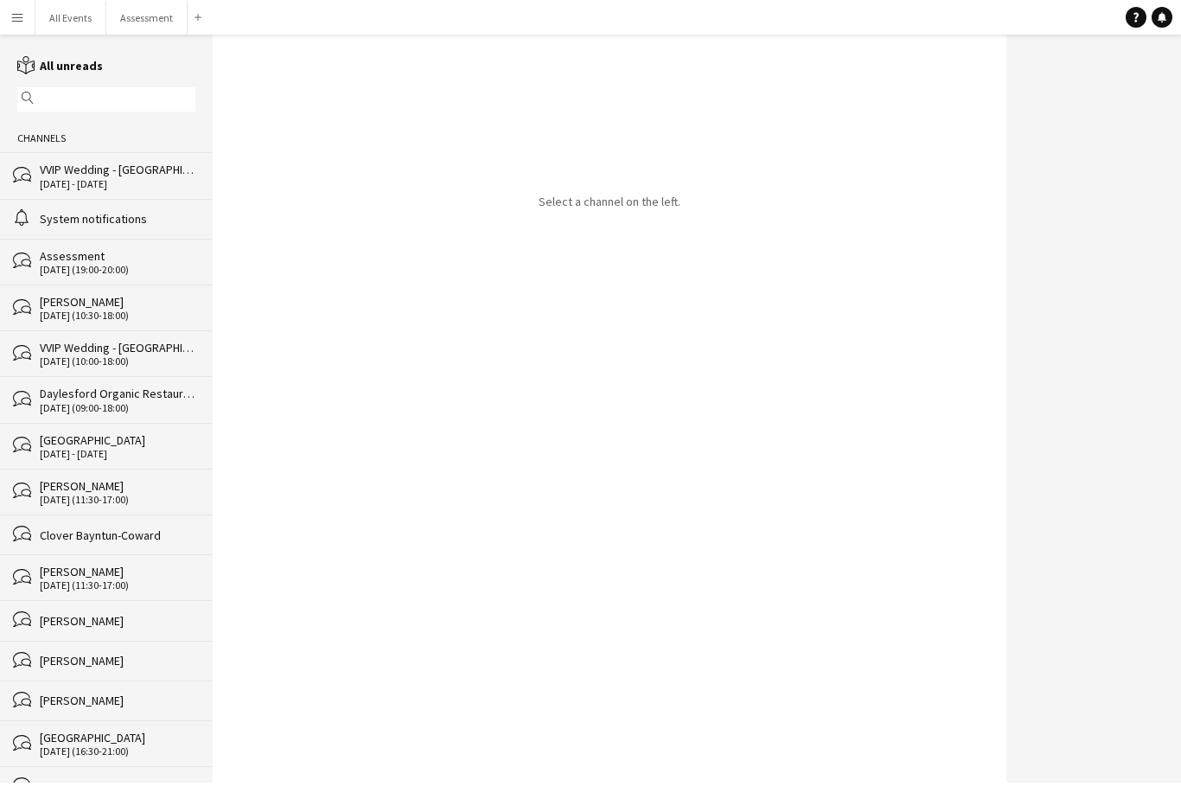
click at [169, 168] on div "VVIP Wedding - [GEOGRAPHIC_DATA]" at bounding box center [118, 170] width 156 height 16
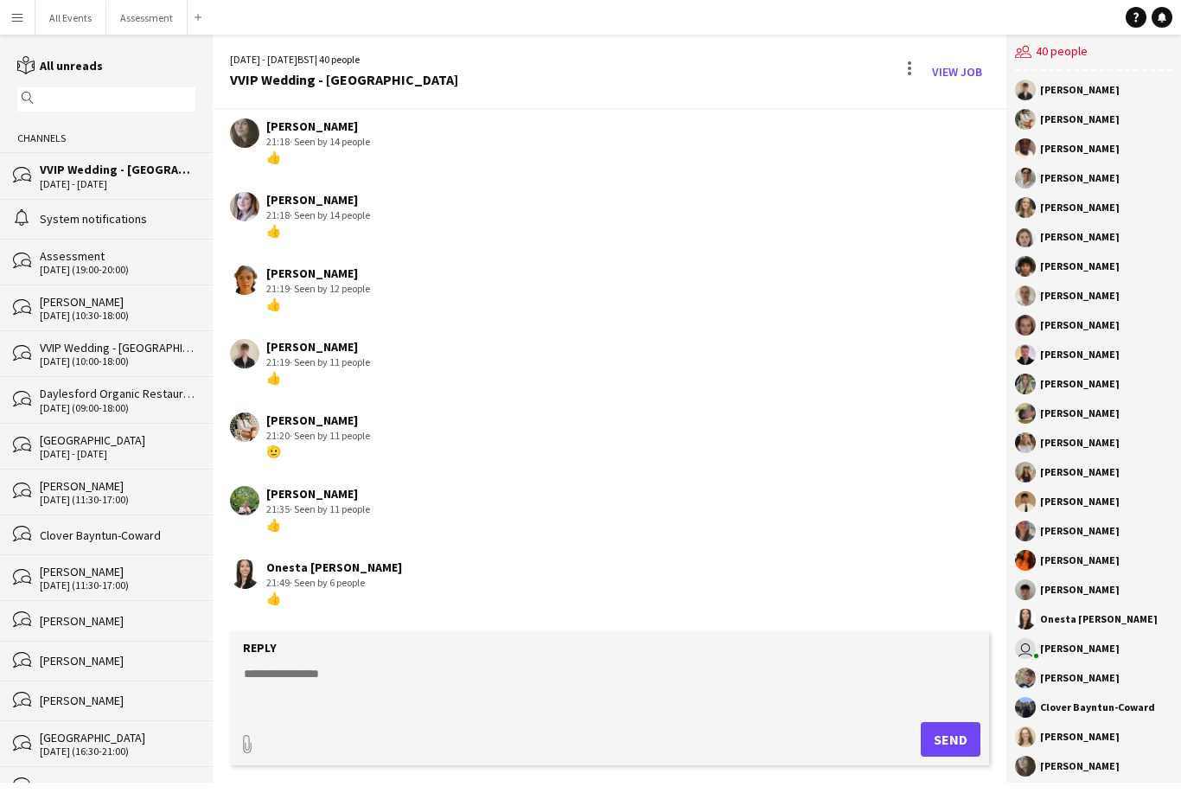
scroll to position [2710, 0]
click at [590, 710] on textarea at bounding box center [613, 687] width 743 height 45
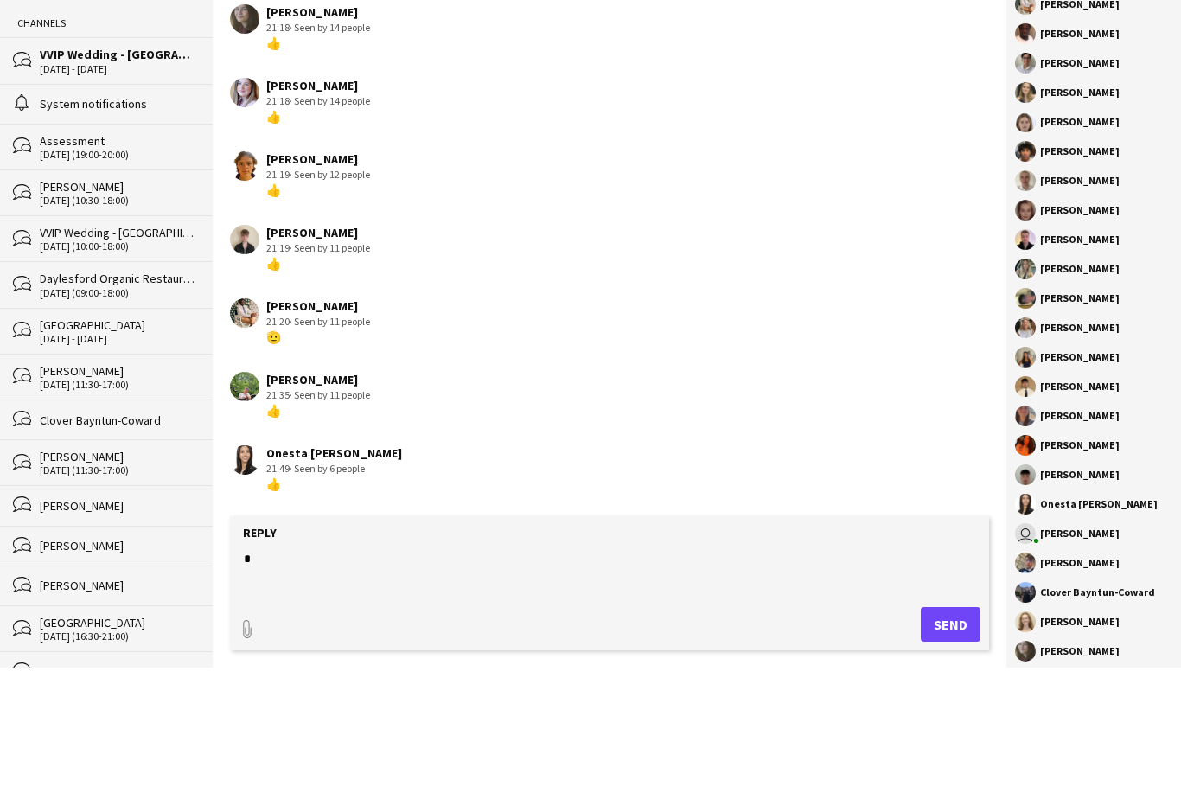
scroll to position [55, 0]
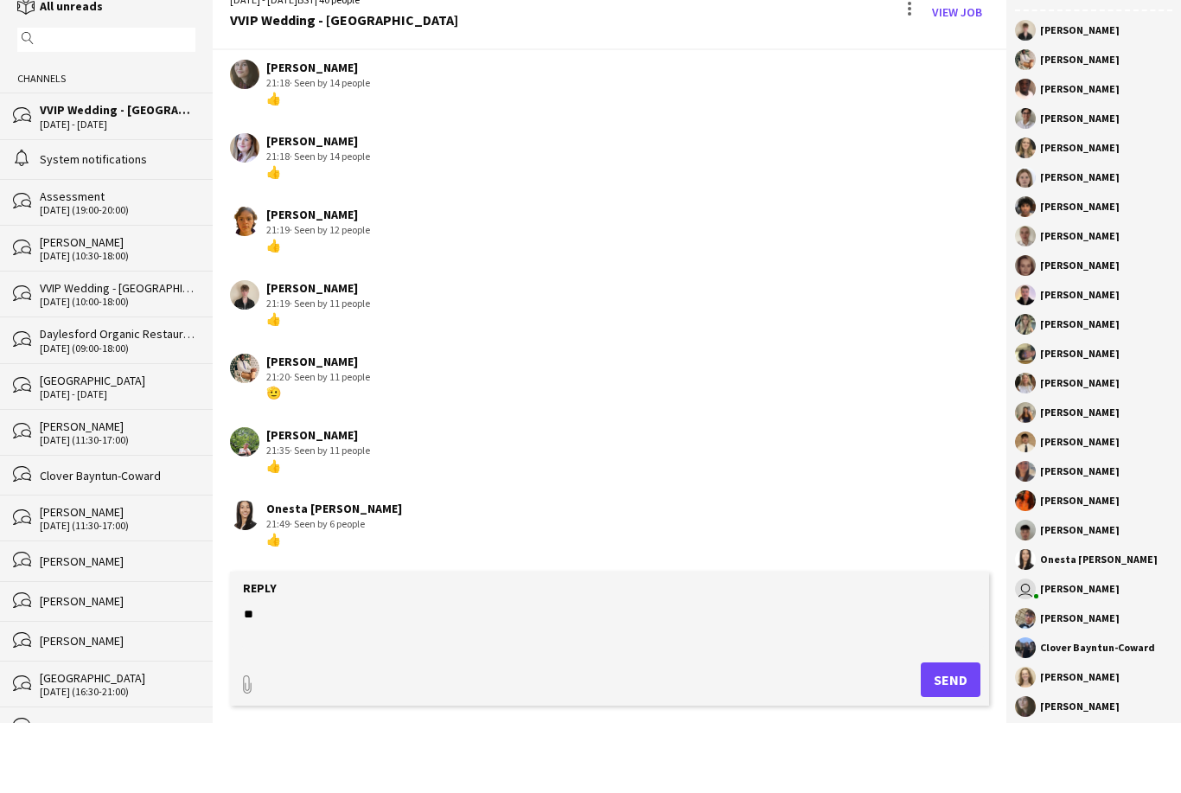
type textarea "*"
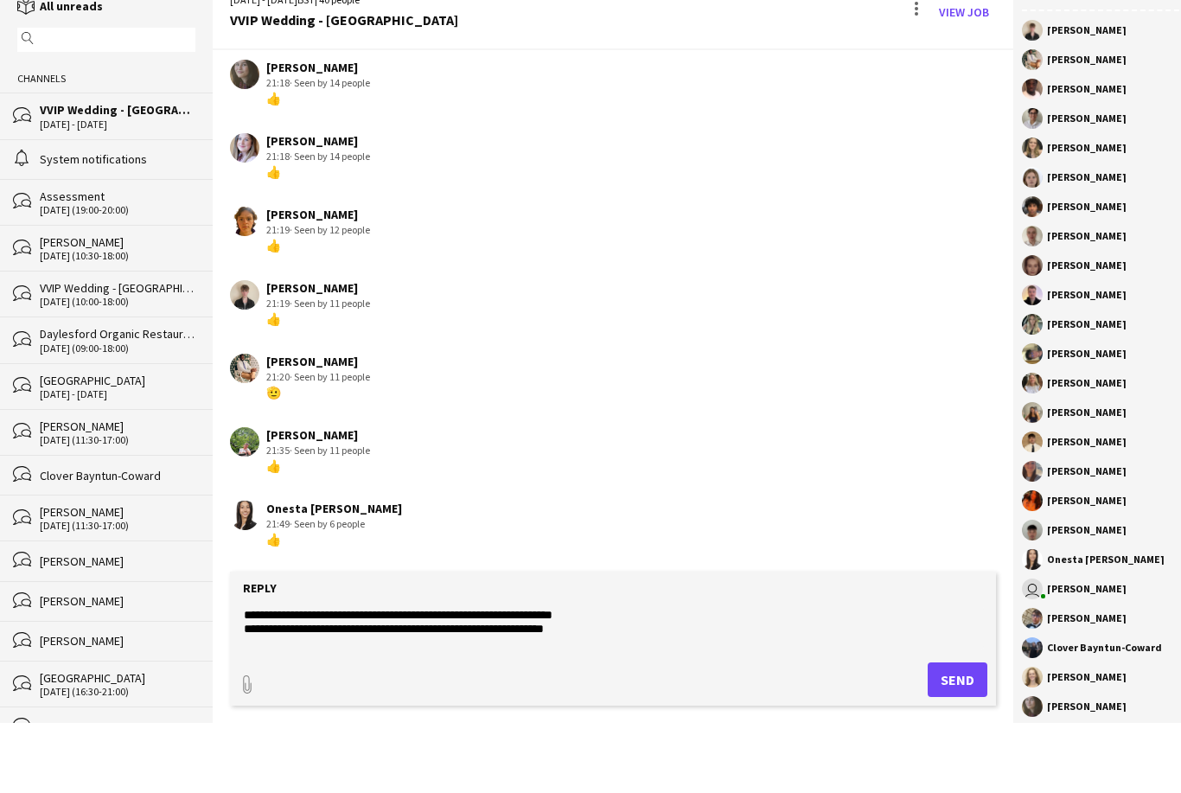
scroll to position [41, 0]
click at [498, 665] on textarea "**********" at bounding box center [613, 687] width 743 height 45
click at [611, 665] on textarea "**********" at bounding box center [613, 687] width 743 height 45
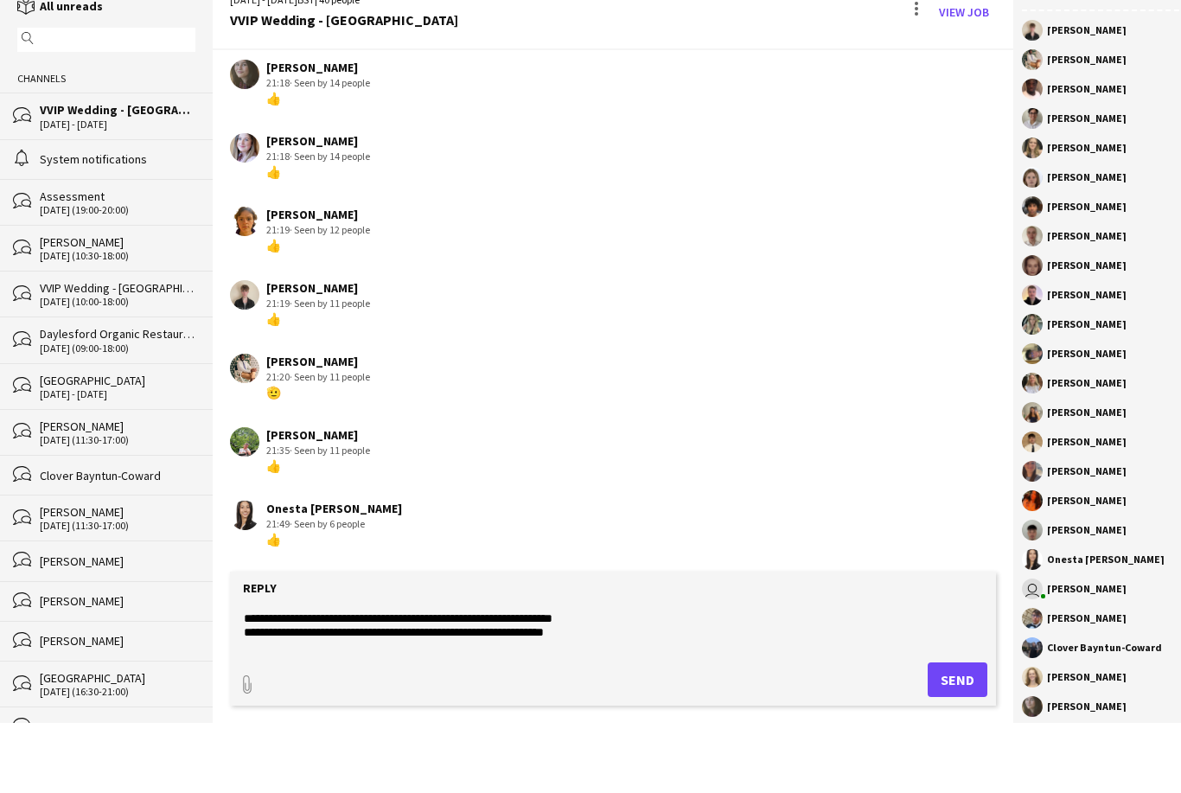
click at [313, 665] on textarea "**********" at bounding box center [613, 687] width 743 height 45
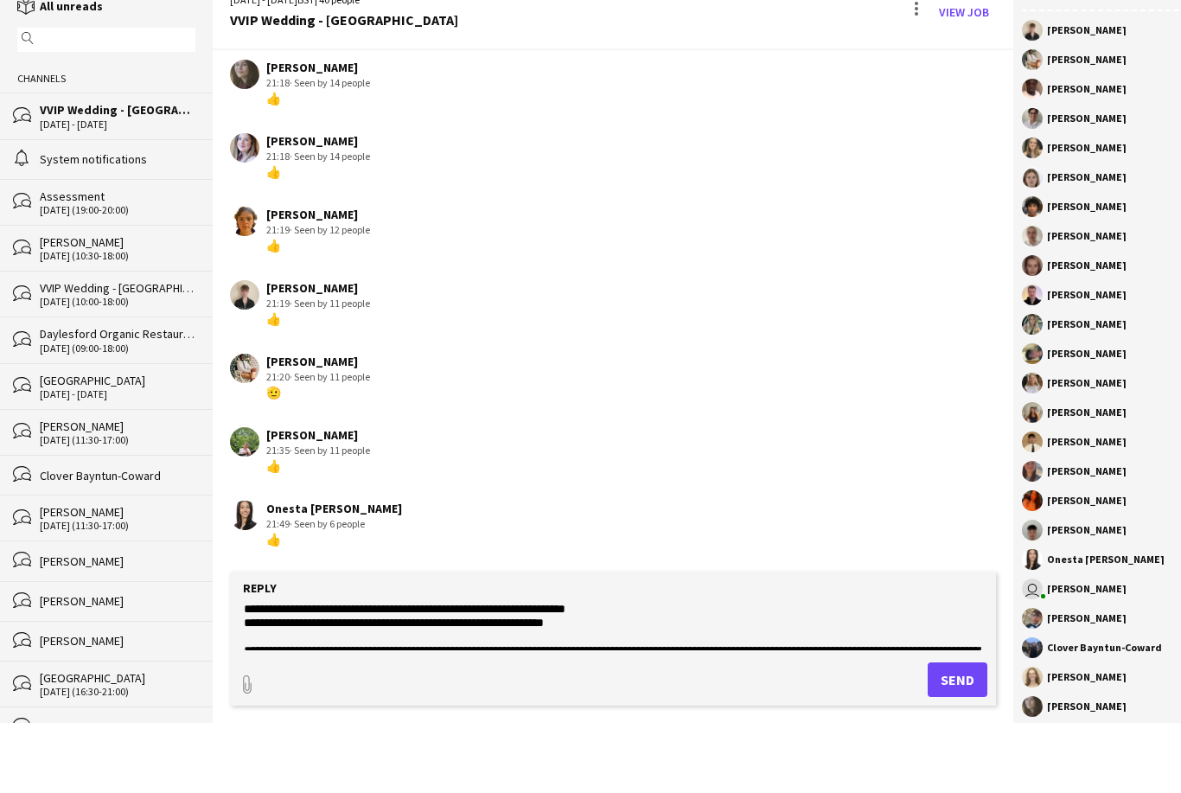
click at [453, 665] on textarea "**********" at bounding box center [613, 687] width 743 height 45
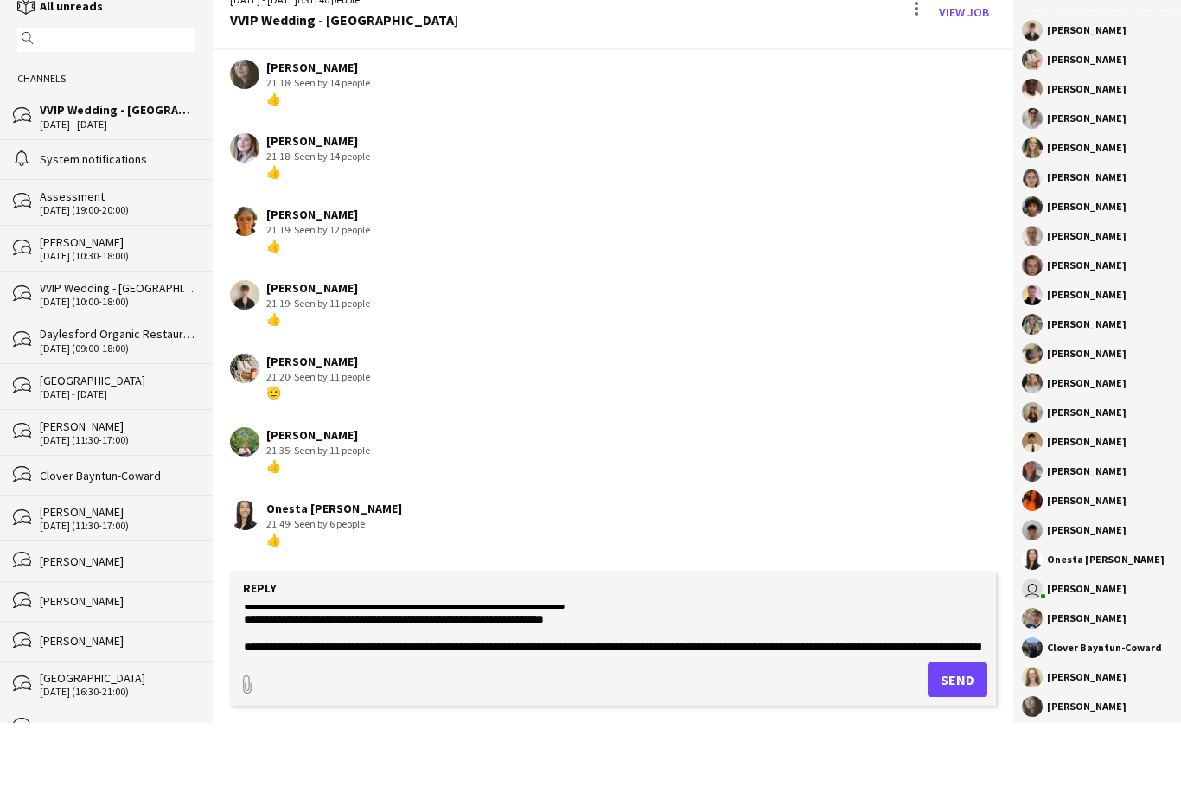
click at [328, 665] on textarea "**********" at bounding box center [613, 687] width 743 height 45
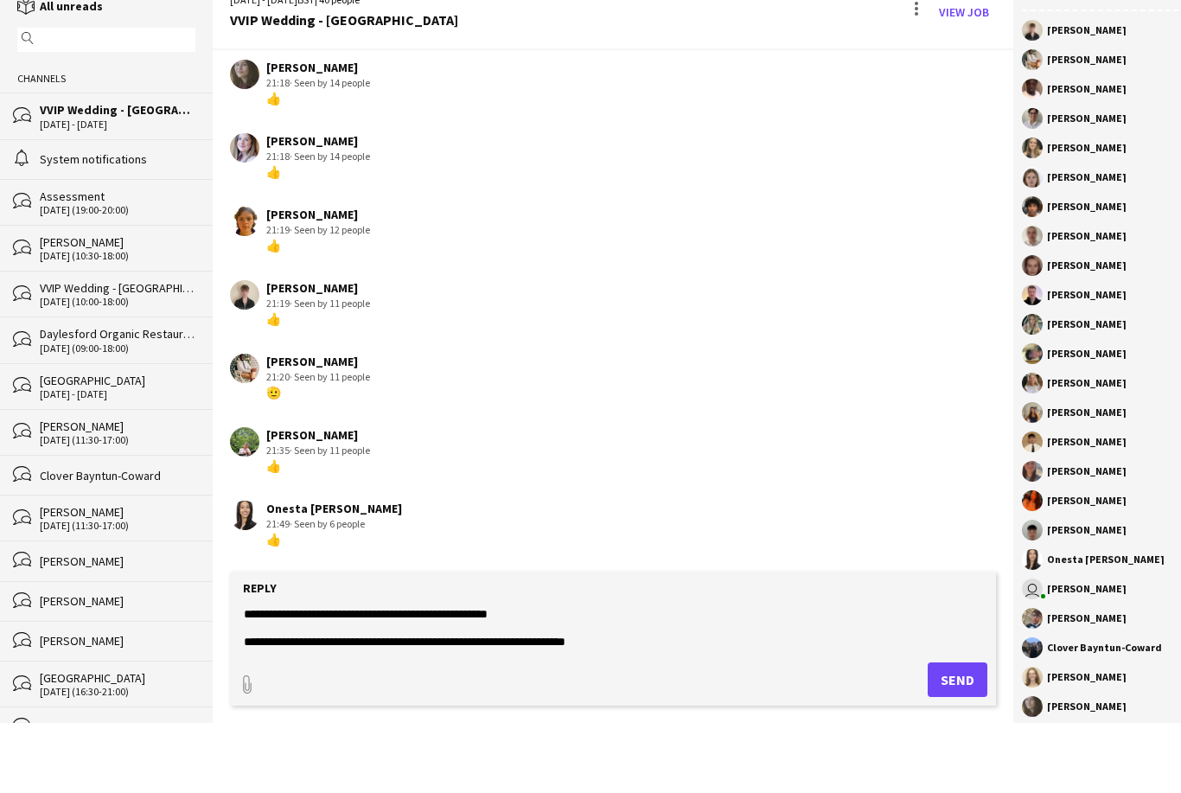
scroll to position [0, 0]
click at [680, 722] on div "paperclip Send" at bounding box center [614, 739] width 750 height 35
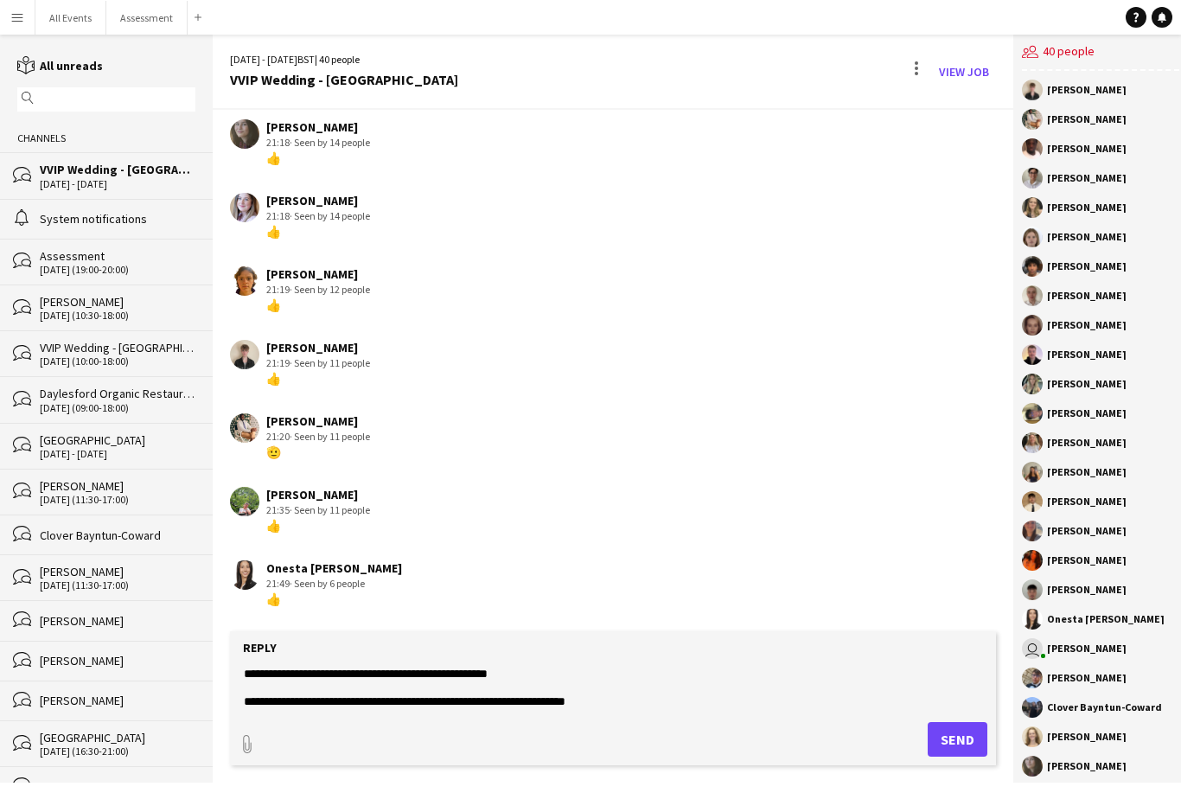
click at [262, 677] on textarea "**********" at bounding box center [613, 687] width 743 height 45
click at [257, 671] on textarea "**********" at bounding box center [613, 687] width 743 height 45
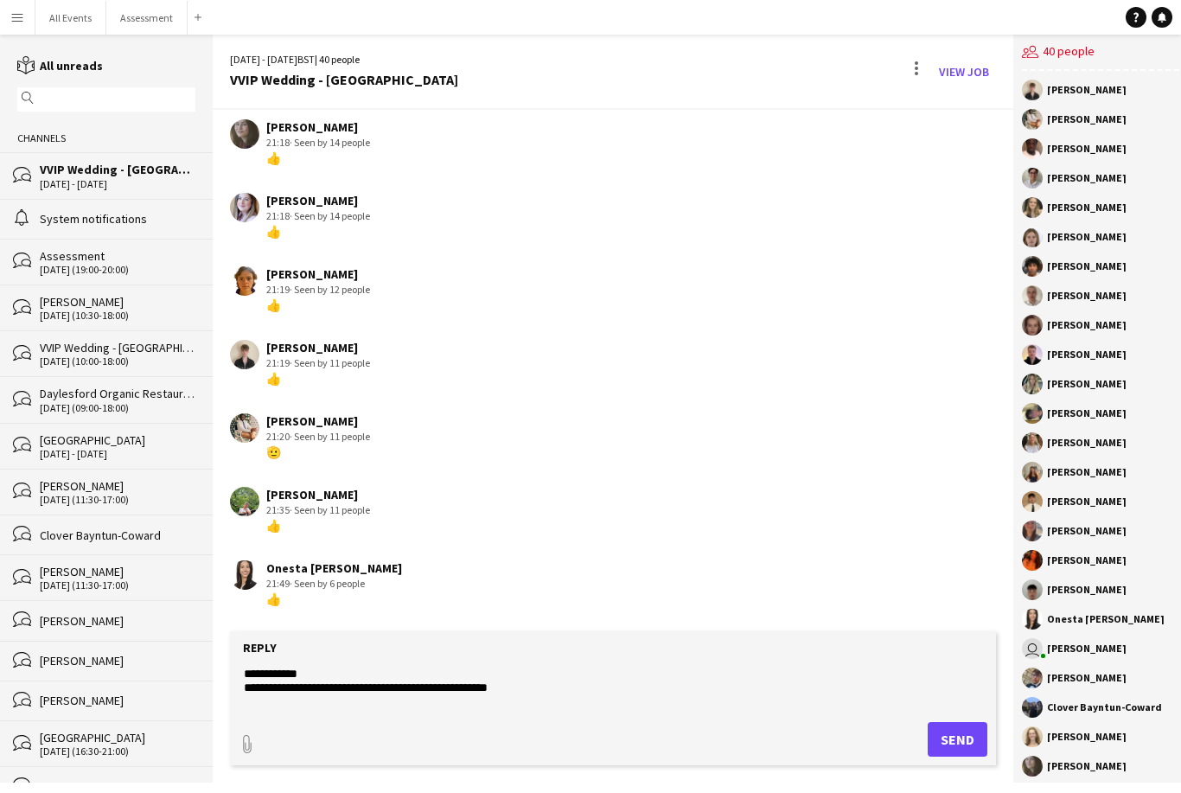
click at [308, 655] on div "Reply" at bounding box center [614, 648] width 750 height 16
click at [290, 677] on textarea "**********" at bounding box center [613, 687] width 743 height 45
click at [293, 671] on textarea "**********" at bounding box center [613, 687] width 743 height 45
click at [291, 668] on textarea "**********" at bounding box center [613, 687] width 743 height 45
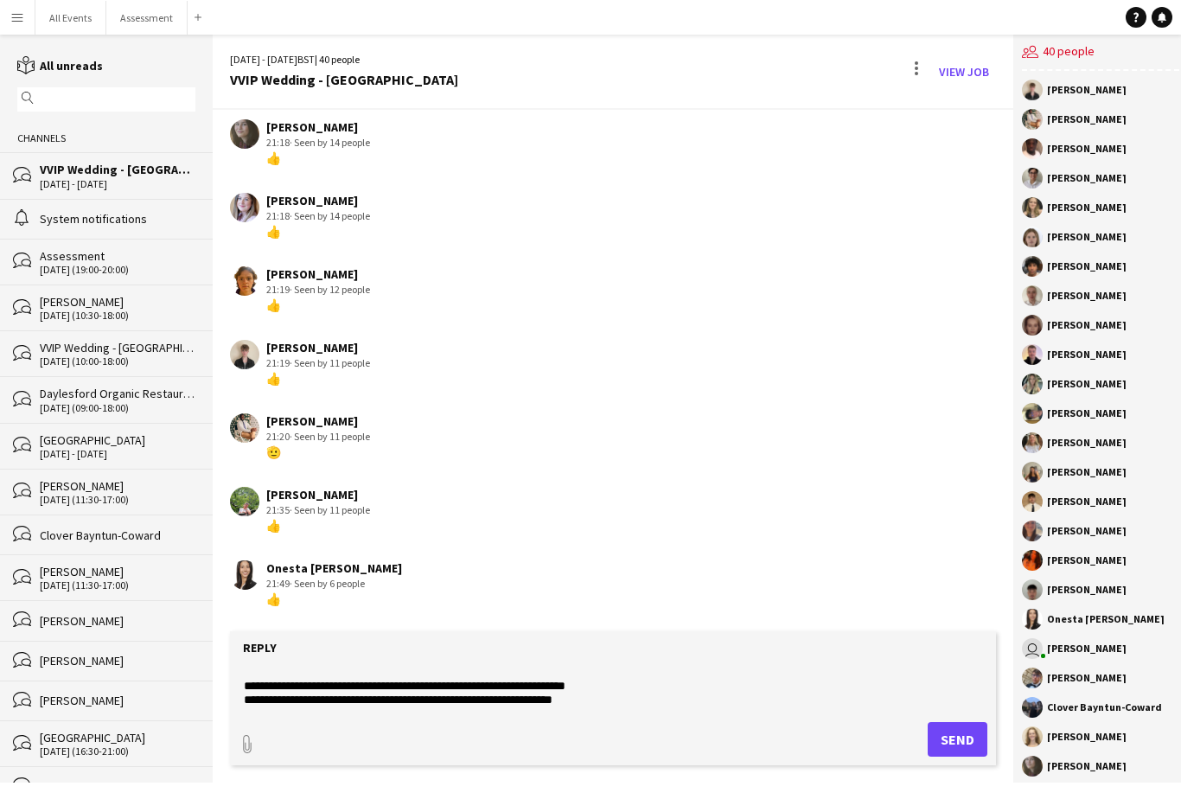
click at [559, 689] on textarea "**********" at bounding box center [613, 687] width 743 height 45
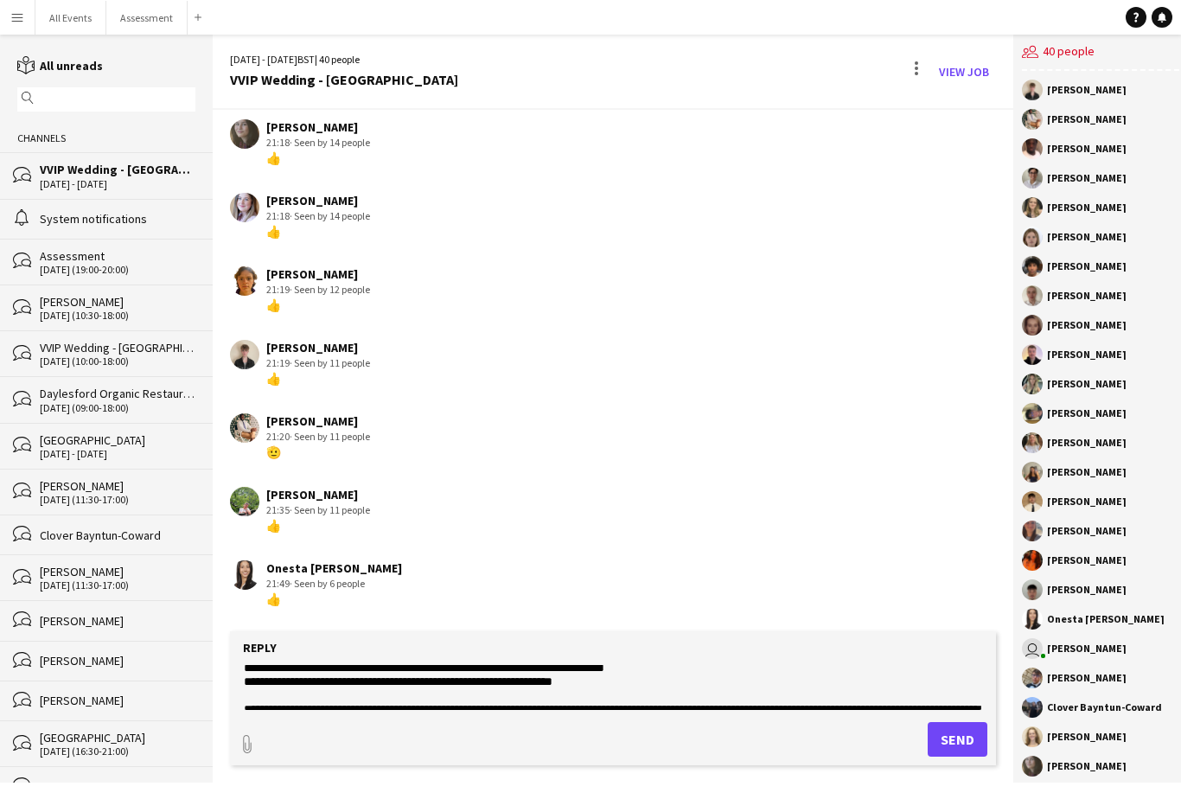
scroll to position [65, 0]
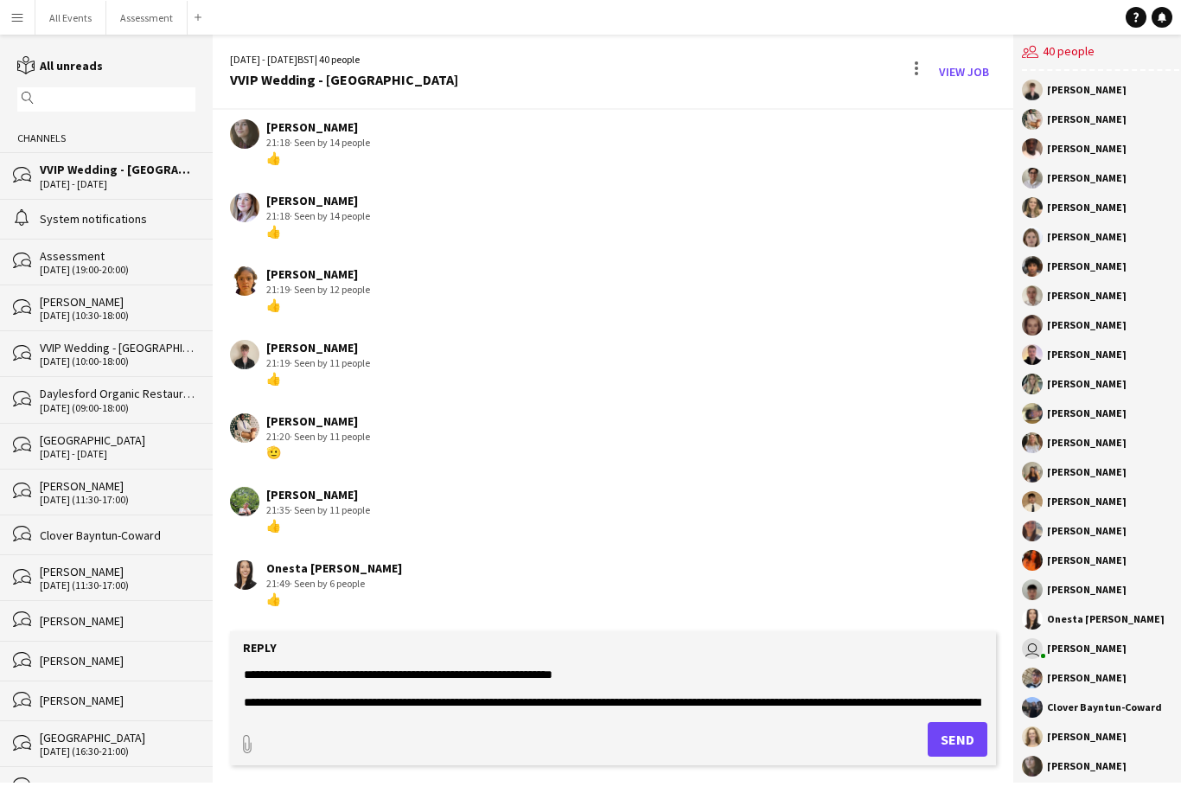
click at [732, 690] on textarea "**********" at bounding box center [613, 687] width 743 height 45
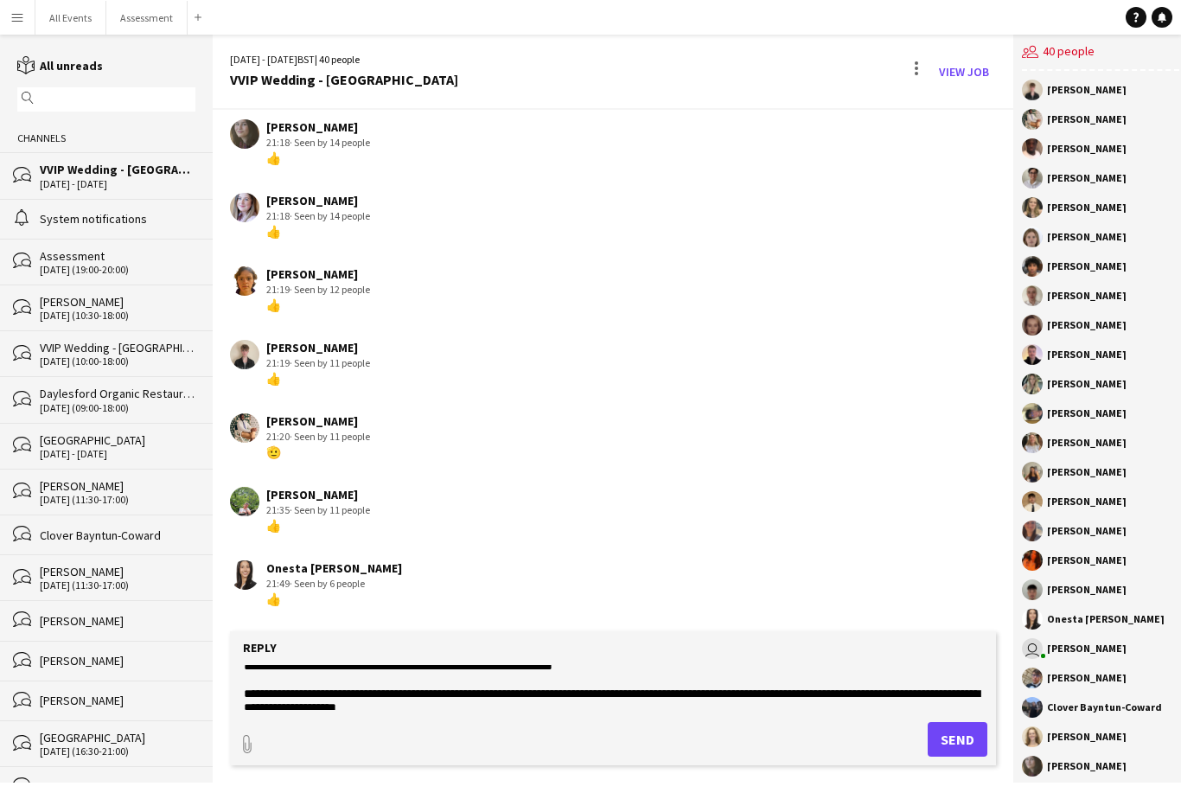
scroll to position [80, 0]
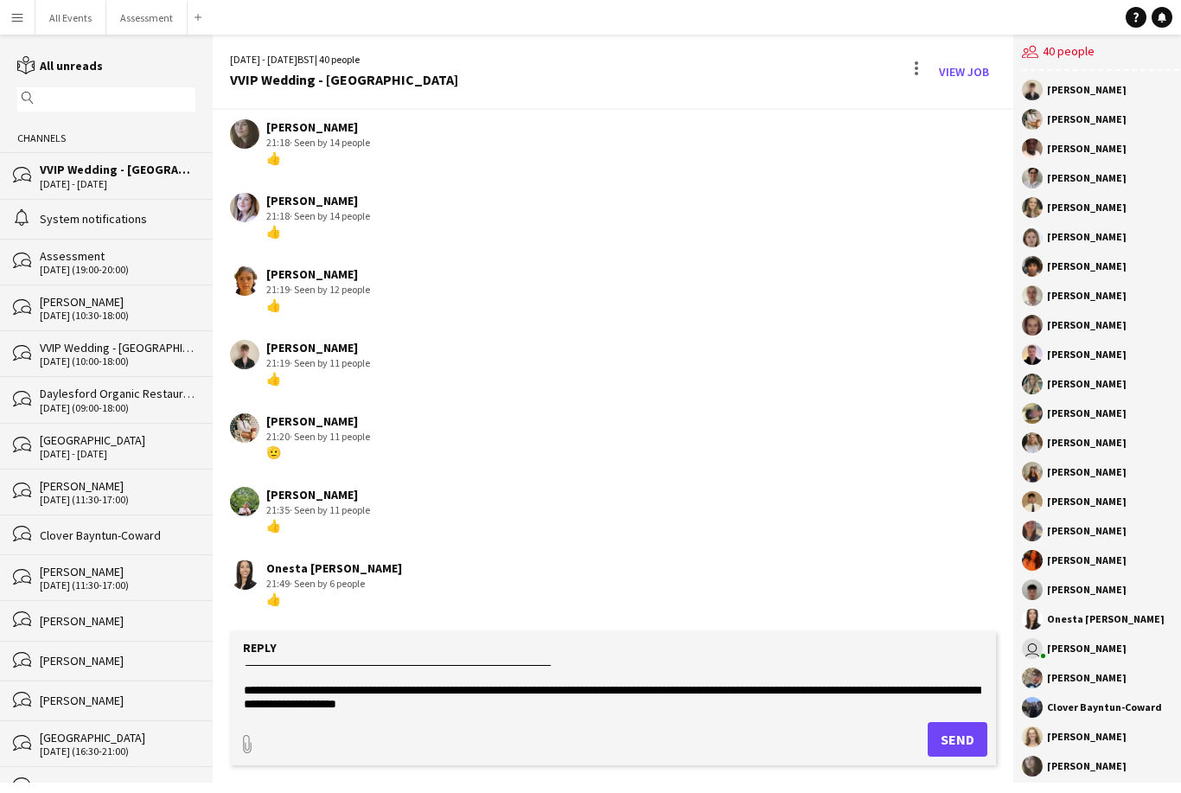
click at [753, 701] on textarea "**********" at bounding box center [613, 687] width 743 height 45
click at [726, 703] on textarea "**********" at bounding box center [613, 687] width 743 height 45
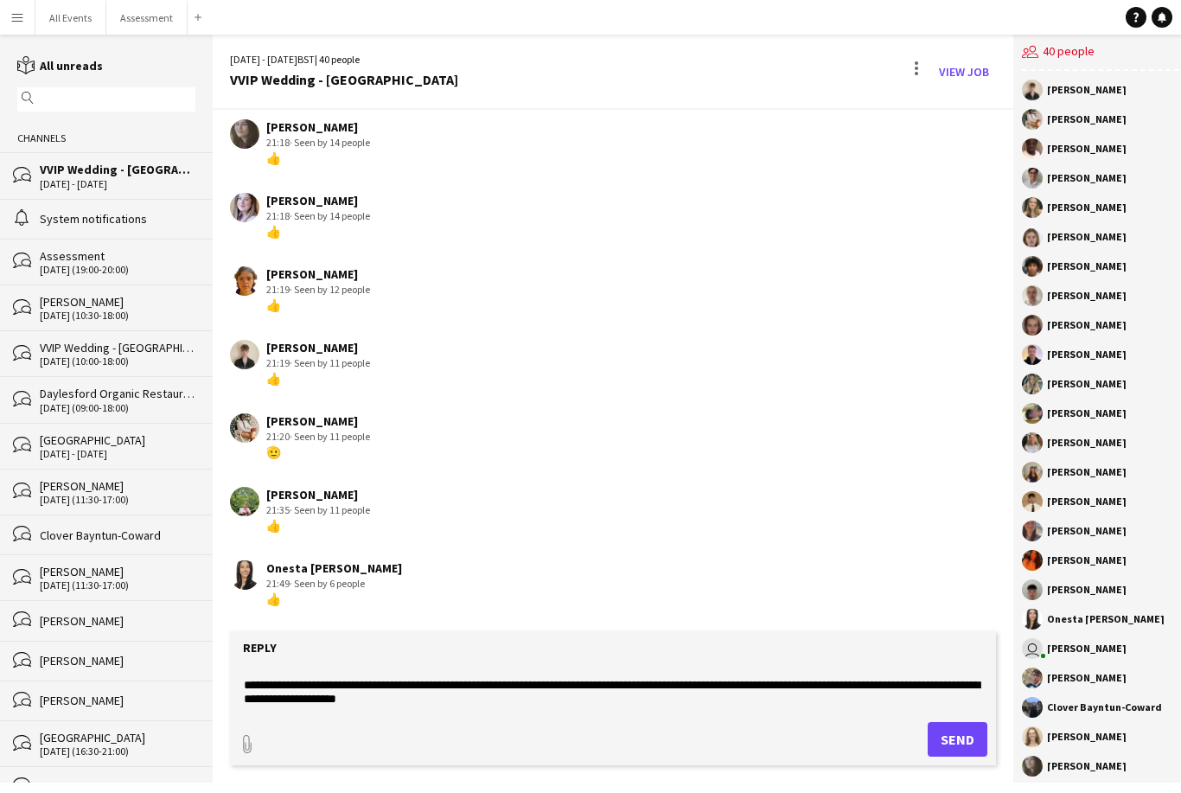
scroll to position [87, 0]
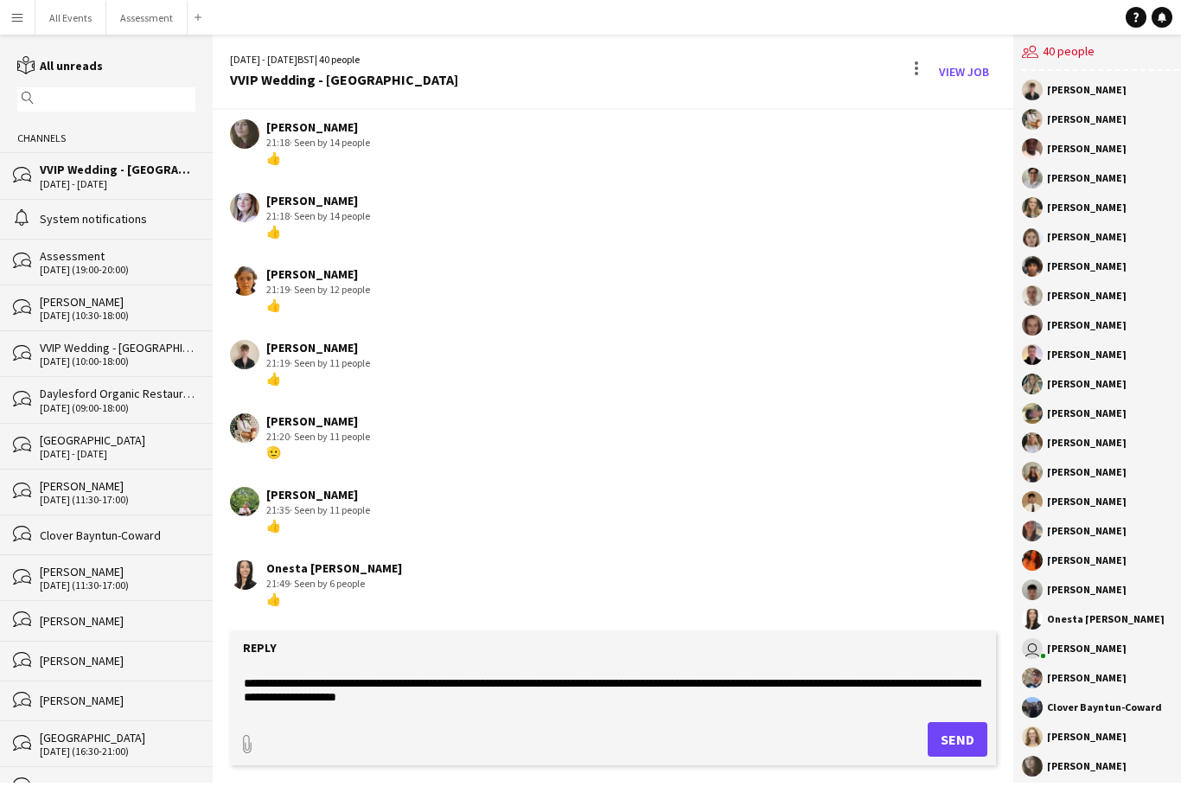
click at [697, 709] on textarea "**********" at bounding box center [613, 687] width 743 height 45
click at [859, 686] on textarea "**********" at bounding box center [613, 687] width 743 height 45
click at [859, 680] on textarea "**********" at bounding box center [613, 687] width 743 height 45
click at [892, 681] on textarea "**********" at bounding box center [613, 687] width 743 height 45
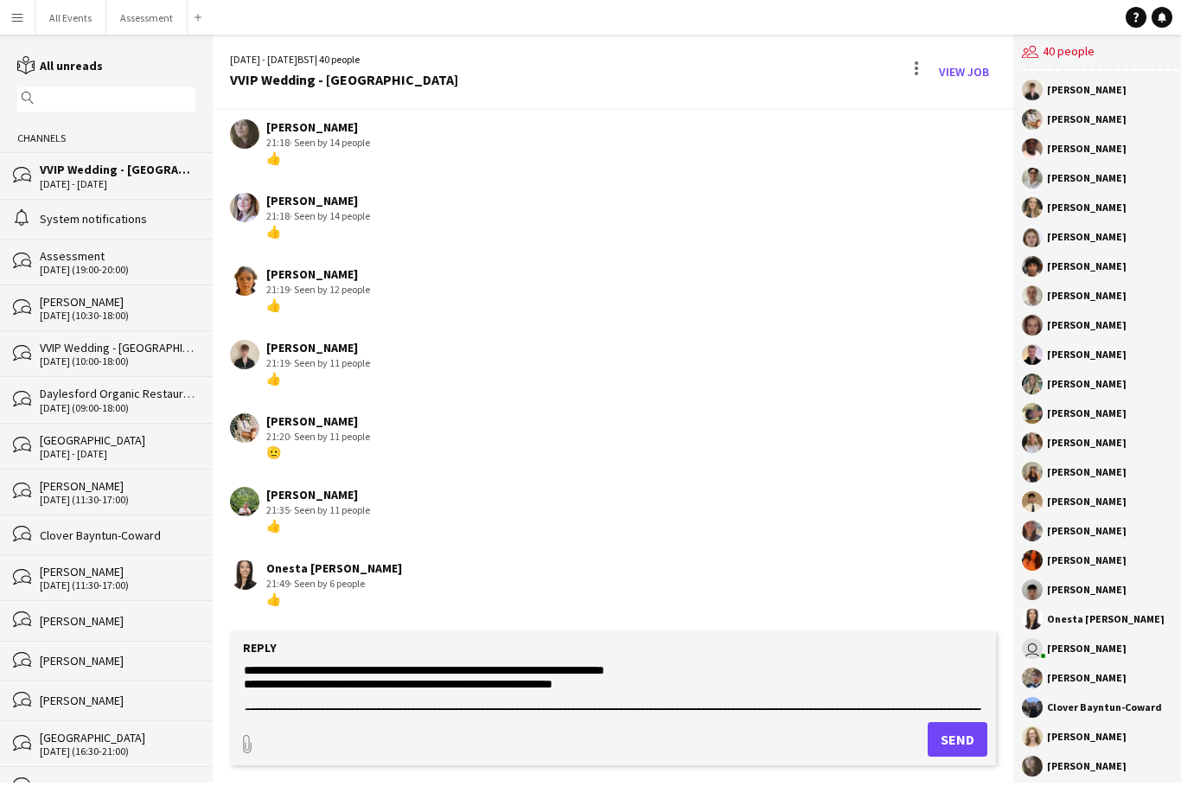
scroll to position [60, 0]
type textarea "**********"
click at [956, 744] on button "Send" at bounding box center [958, 739] width 60 height 35
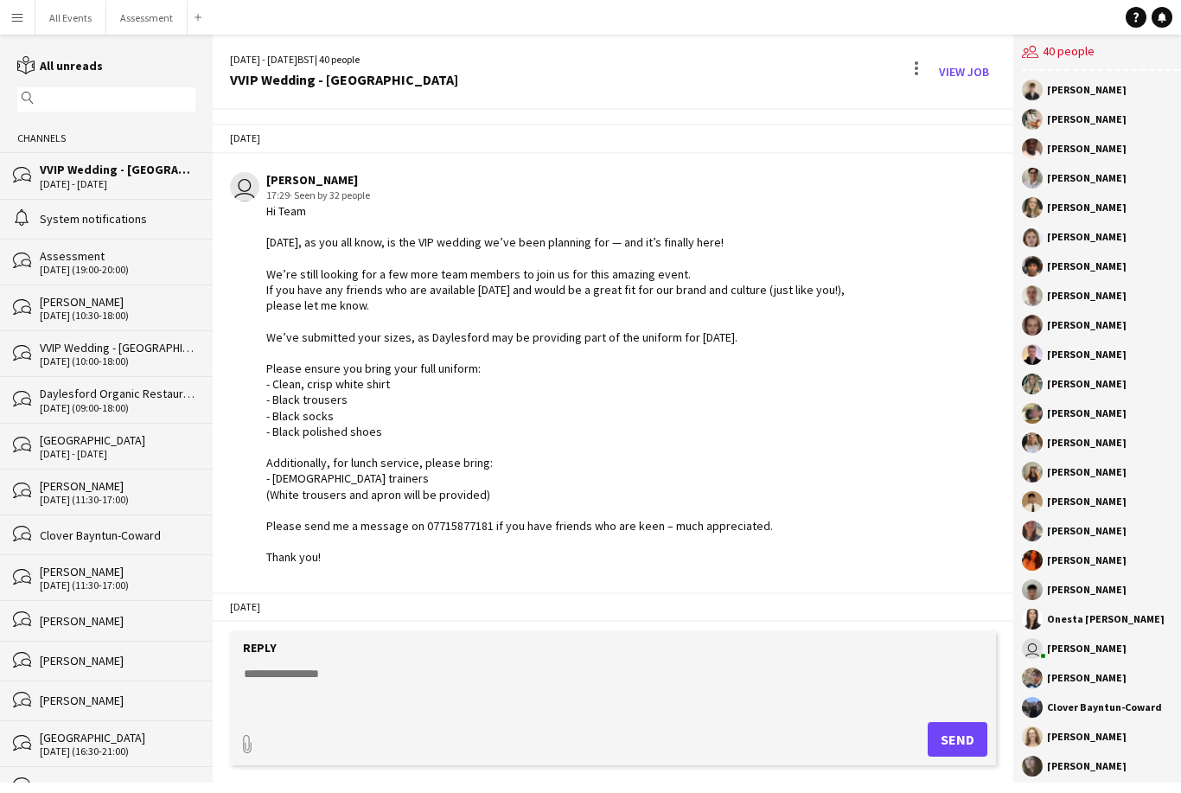
scroll to position [0, 0]
click at [73, 27] on button "All Events Close" at bounding box center [70, 18] width 71 height 34
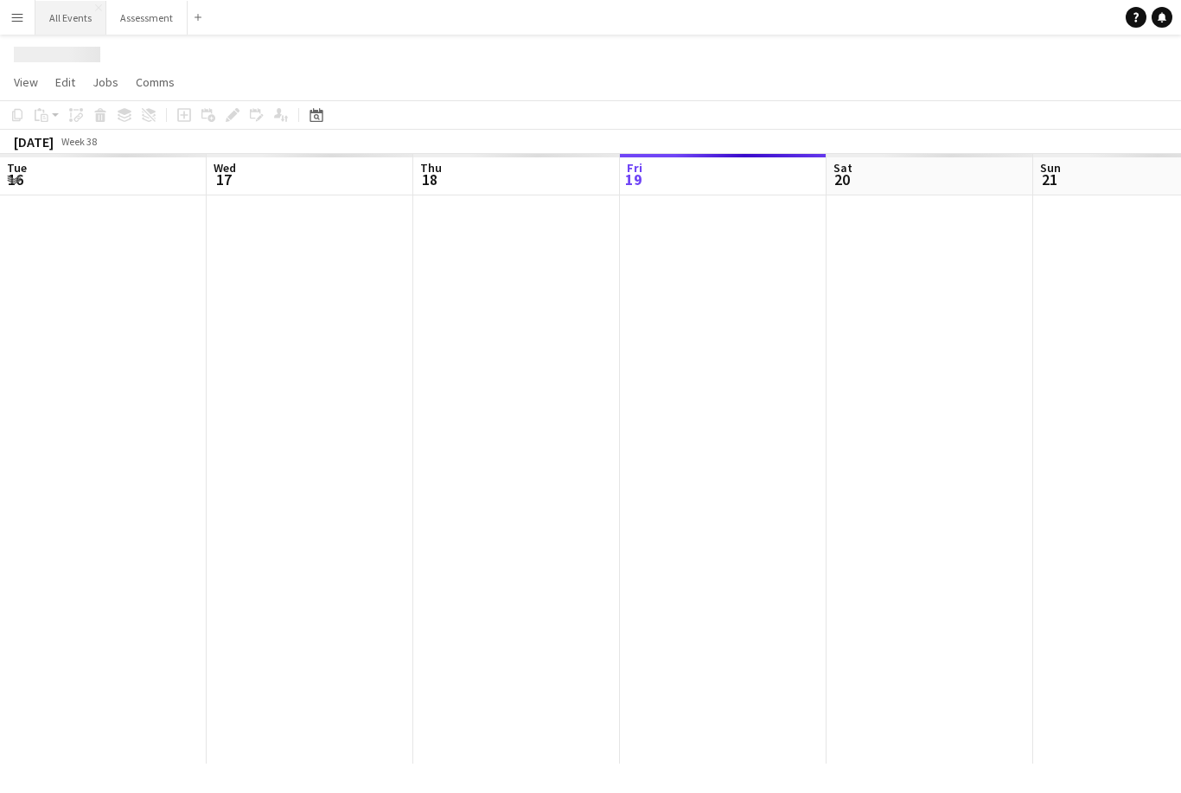
scroll to position [0, 413]
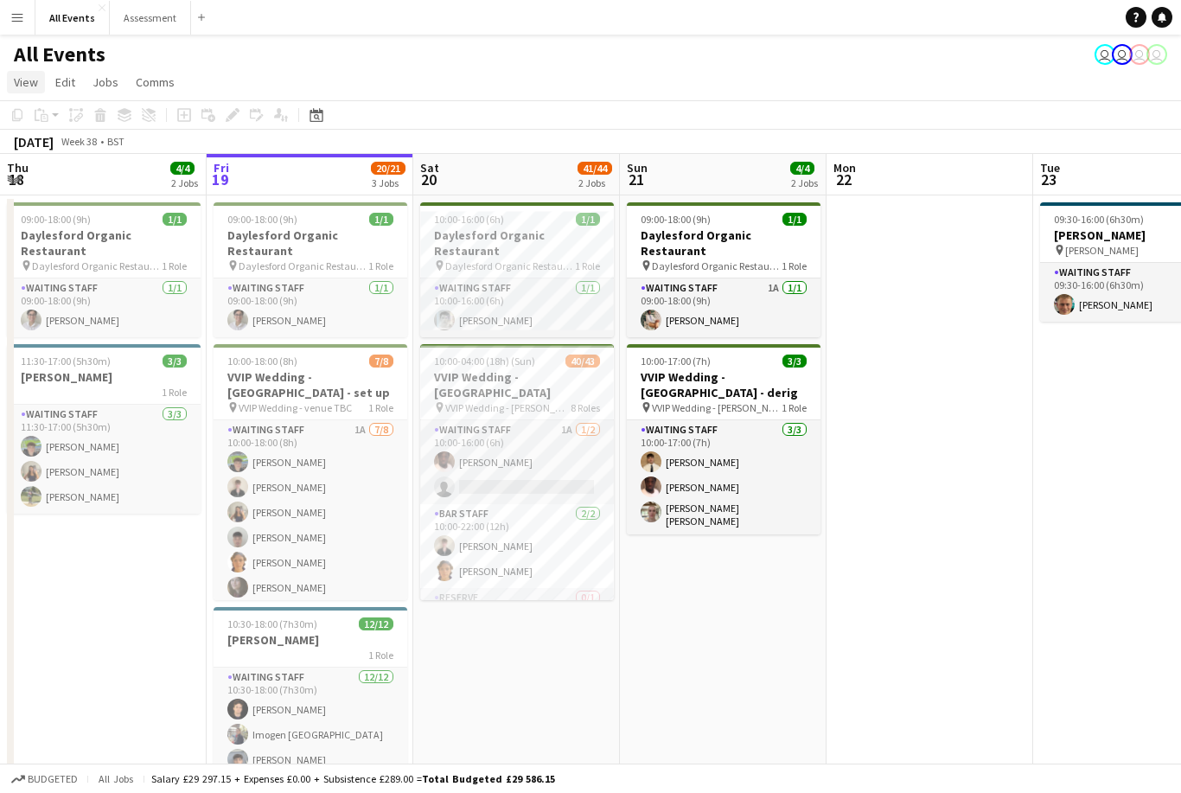
click at [24, 71] on link "View" at bounding box center [26, 82] width 38 height 22
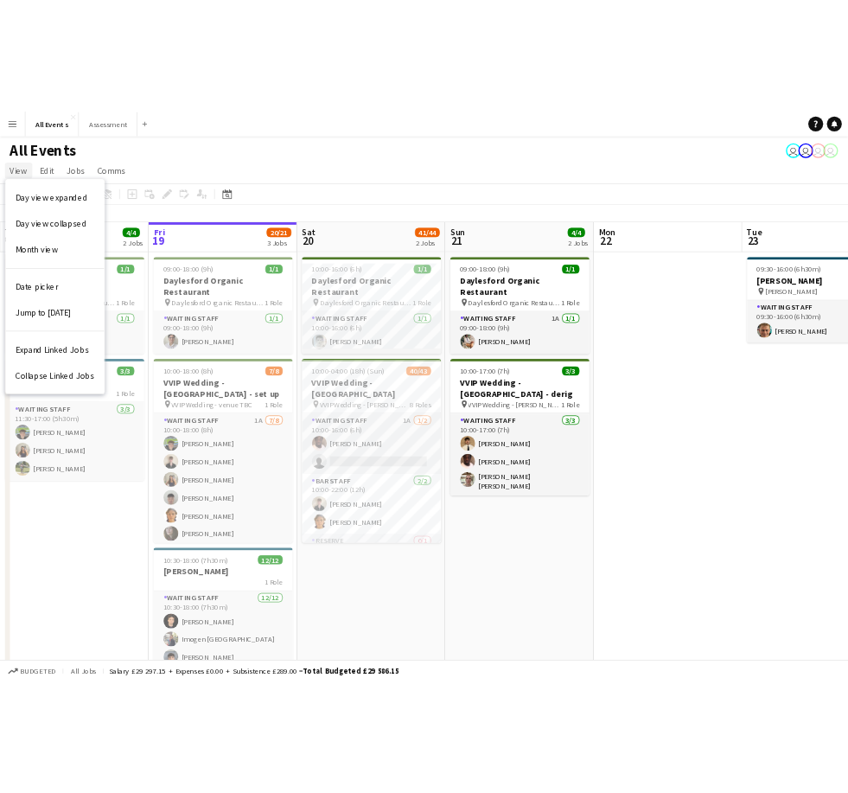
scroll to position [93, 0]
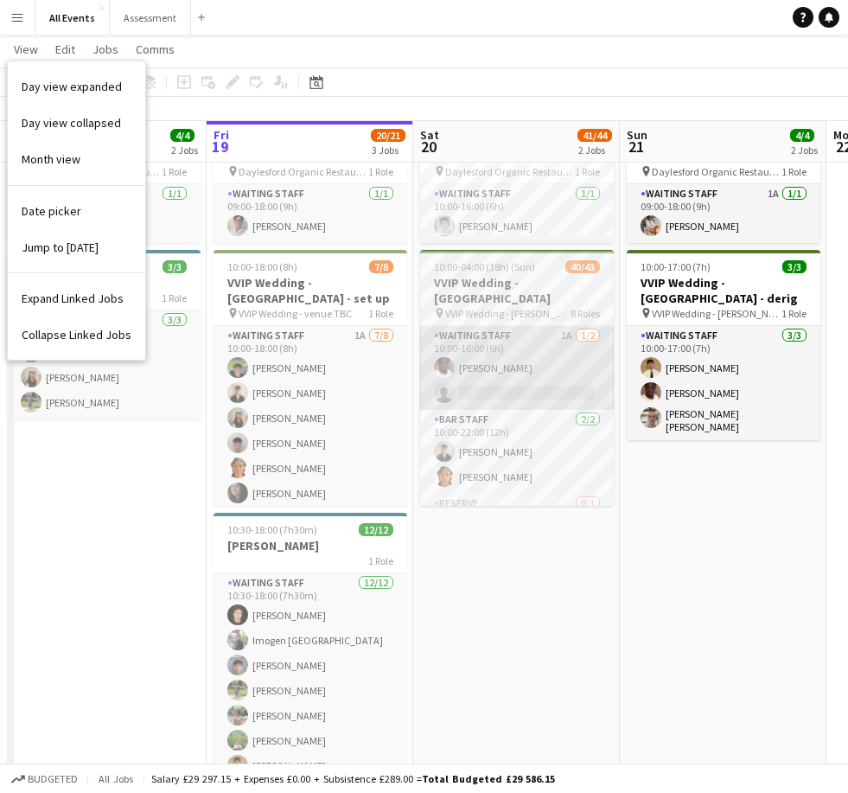
click at [556, 360] on app-card-role "Waiting Staff 1A 1/2 10:00-16:00 (6h) Olamide Olalekan-Sule single-neutral-acti…" at bounding box center [517, 368] width 194 height 84
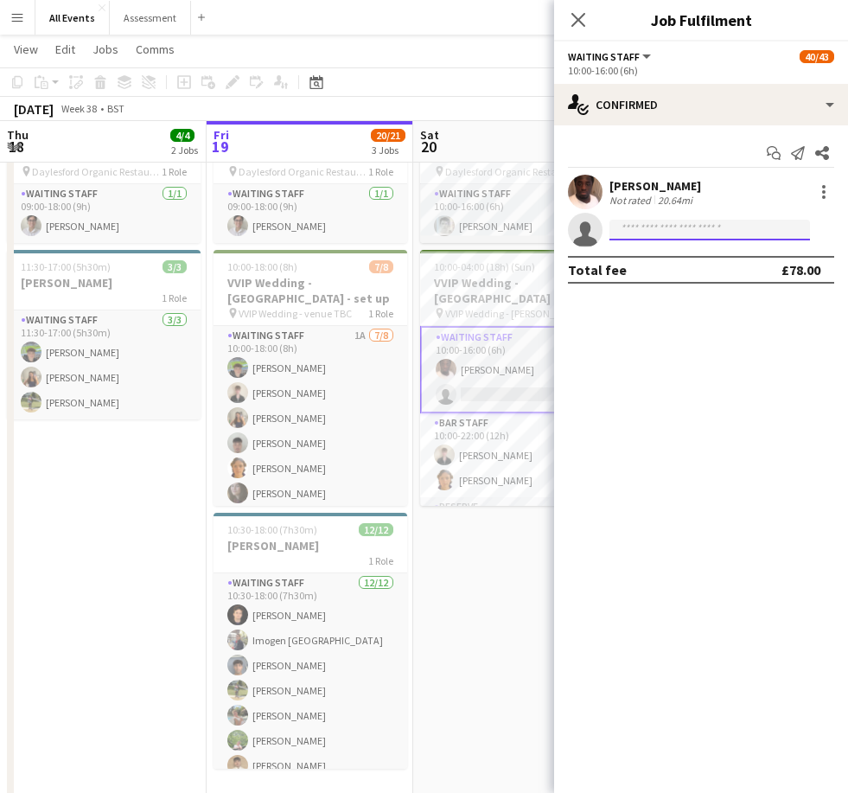
click at [706, 236] on input at bounding box center [710, 230] width 201 height 21
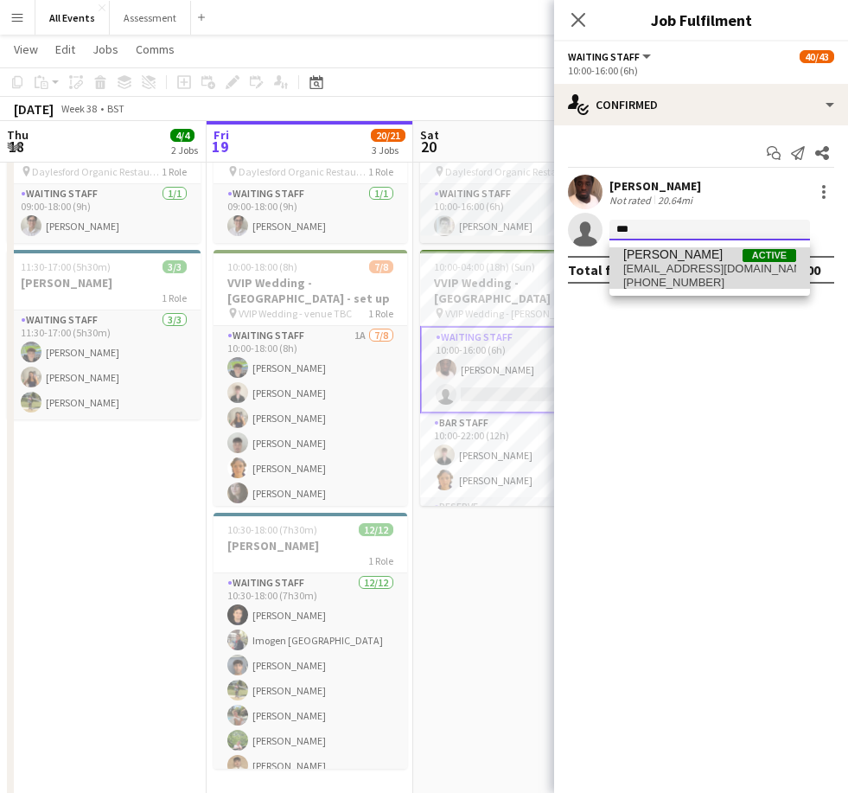
type input "***"
click at [723, 260] on span "Ahmed Al-Khayat Active" at bounding box center [709, 254] width 173 height 15
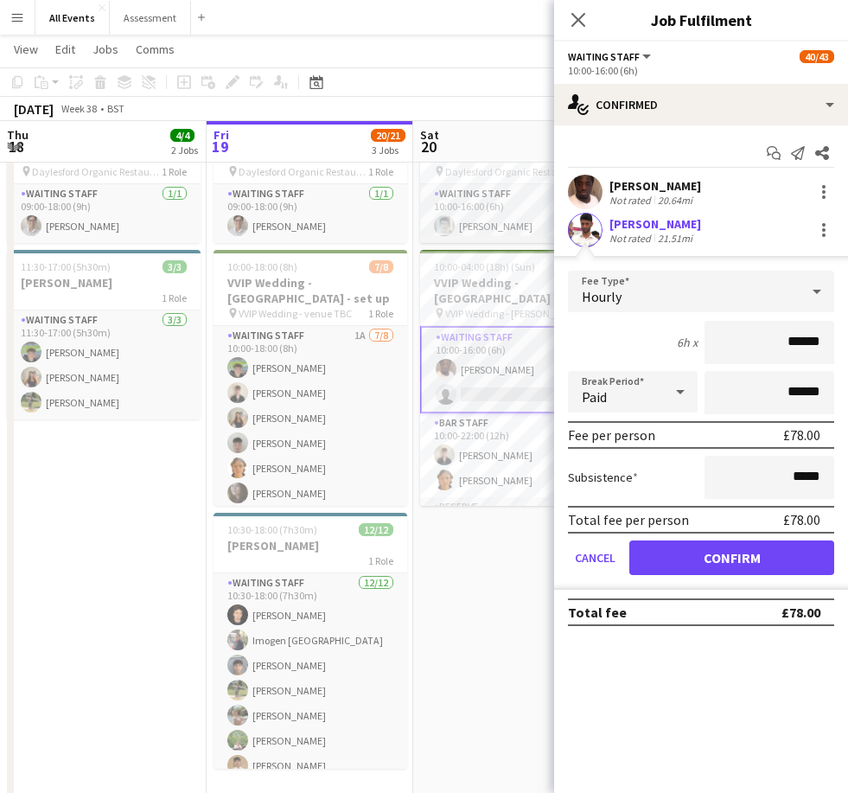
click at [742, 558] on button "Confirm" at bounding box center [732, 557] width 205 height 35
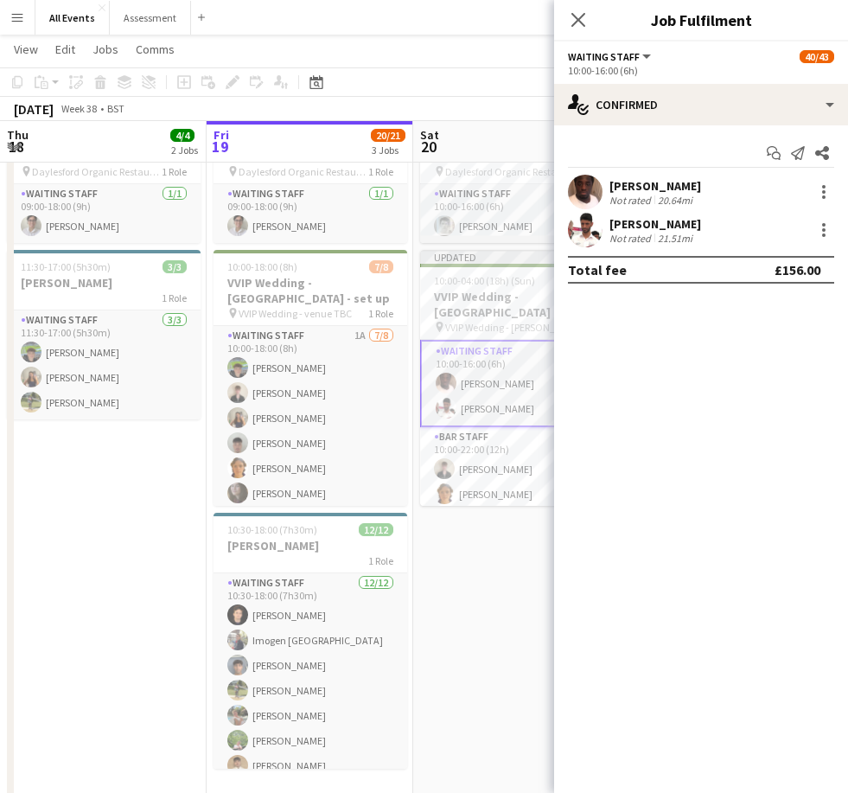
click at [485, 595] on app-date-cell "10:00-16:00 (6h) 1/1 Daylesford Organic Restaurant pin Daylesford Organic Resta…" at bounding box center [516, 453] width 207 height 704
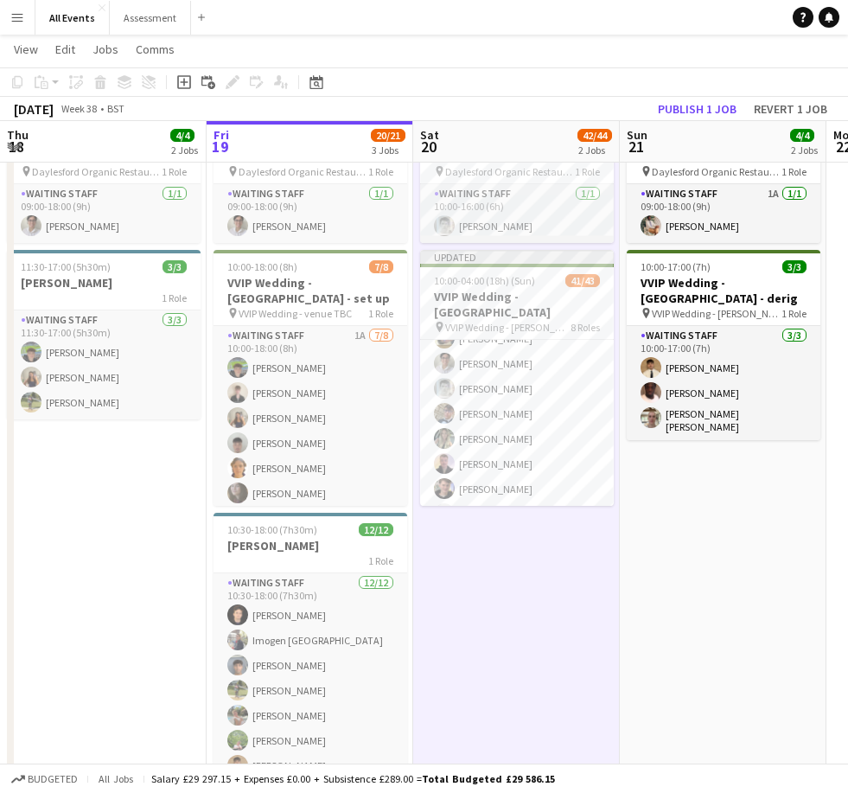
scroll to position [1167, 0]
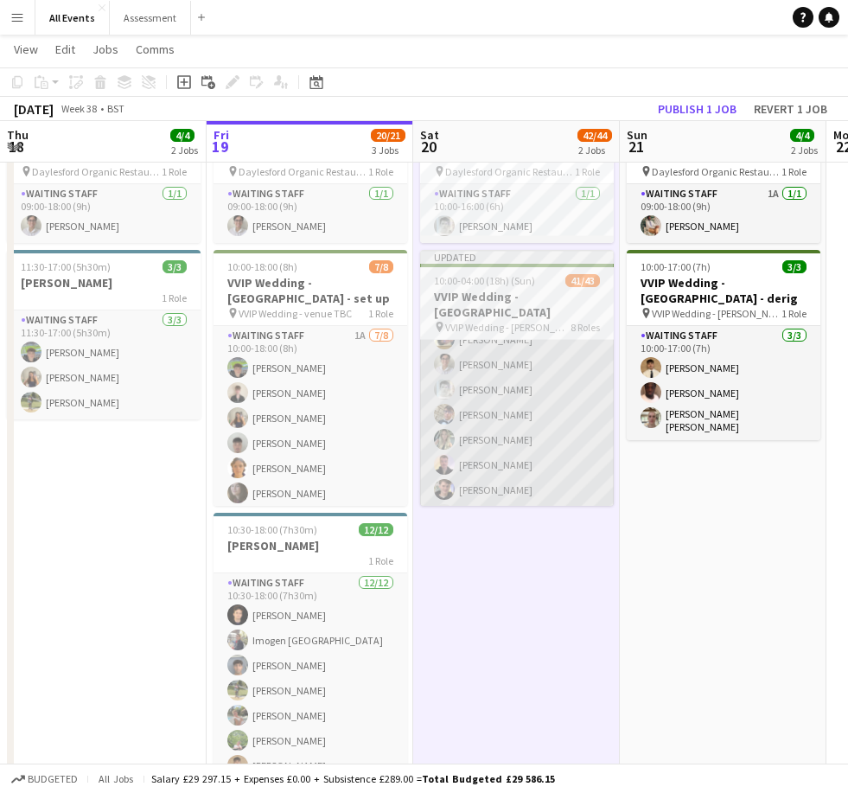
click at [570, 470] on app-card-role "Waiting Staff 7/8 16:00-04:00 (12h) Franco Rubinstein Emily Reeve Lorant Kiraly…" at bounding box center [517, 414] width 194 height 234
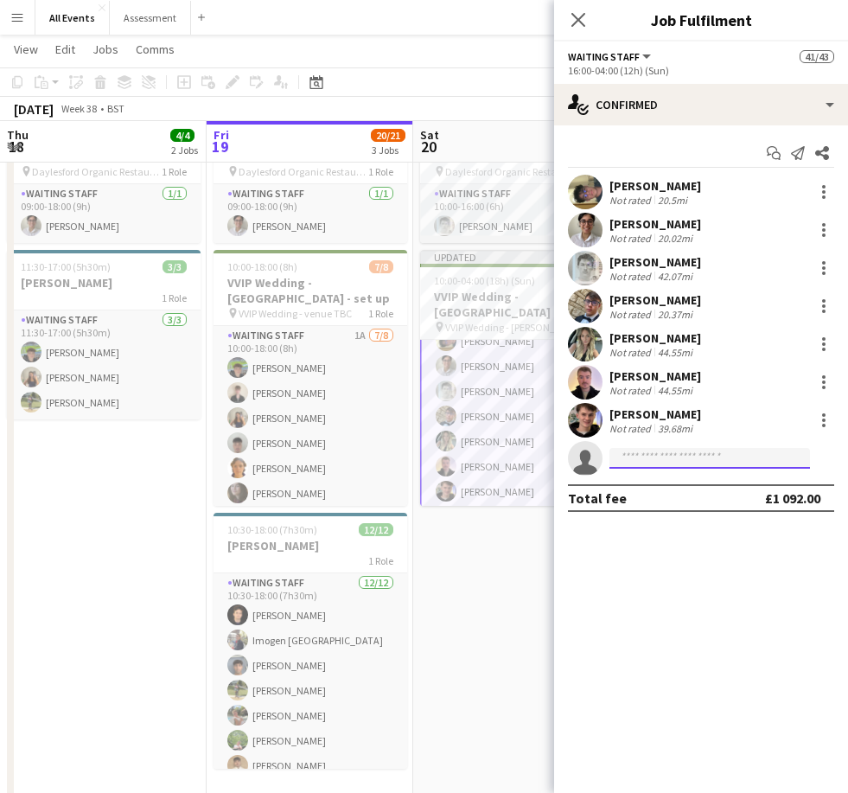
click at [708, 465] on input at bounding box center [710, 458] width 201 height 21
type input "***"
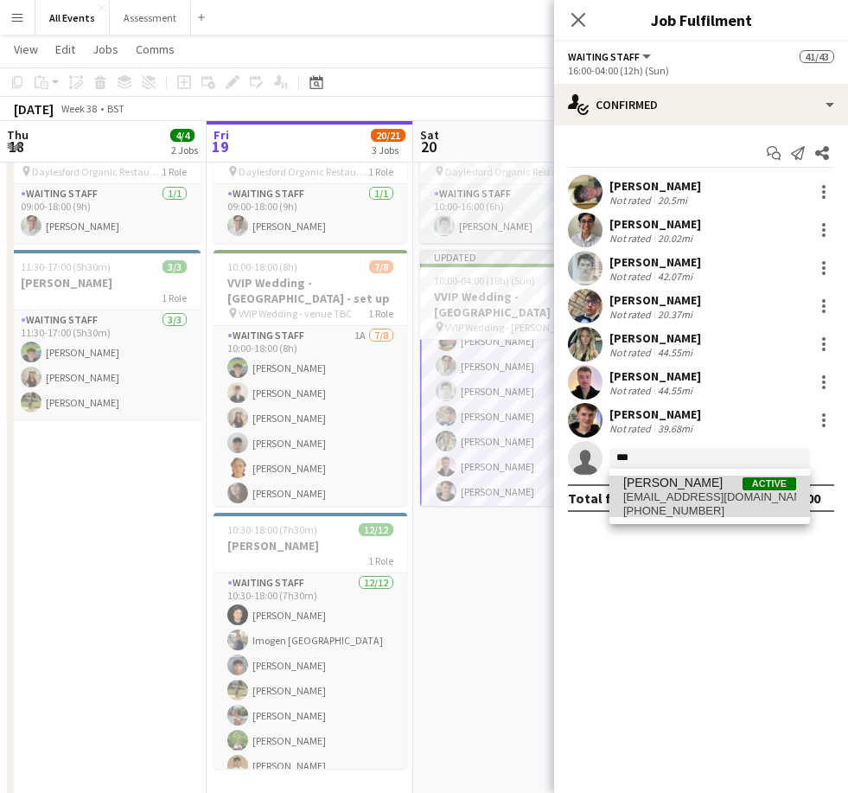
click at [724, 501] on span "[EMAIL_ADDRESS][DOMAIN_NAME]" at bounding box center [709, 497] width 173 height 14
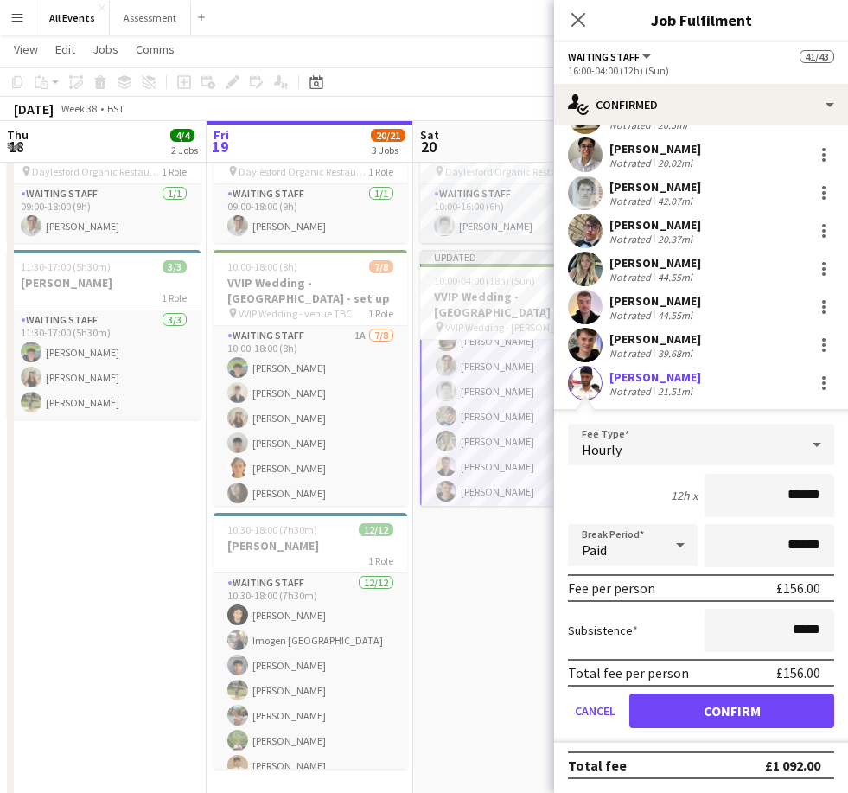
scroll to position [78, 0]
click at [755, 708] on button "Confirm" at bounding box center [732, 711] width 205 height 35
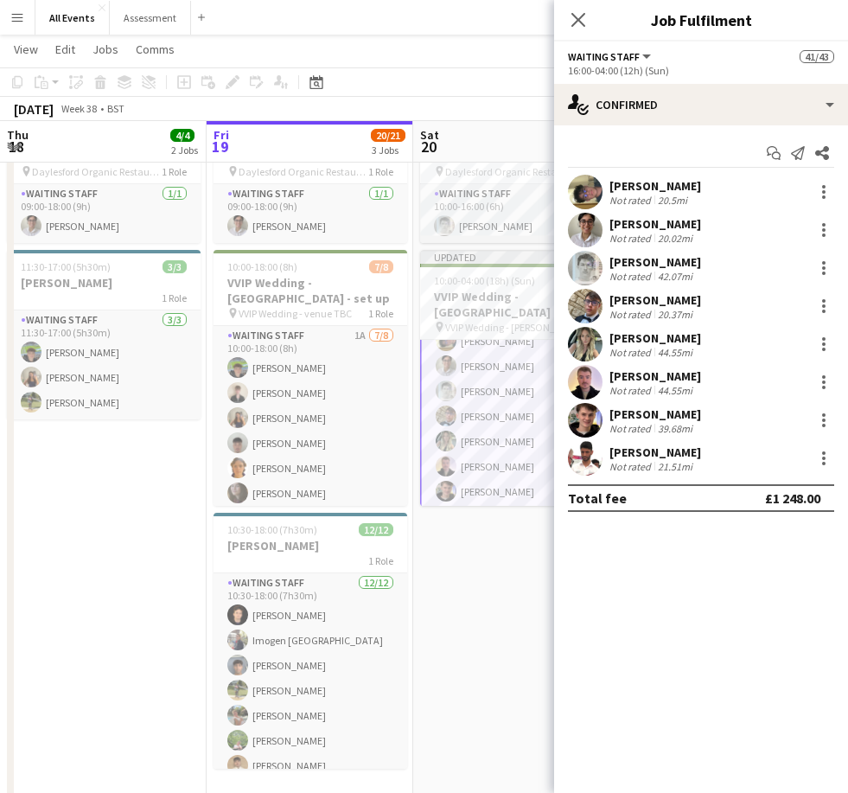
scroll to position [0, 0]
click at [512, 638] on app-date-cell "10:00-16:00 (6h) 1/1 Daylesford Organic Restaurant pin Daylesford Organic Resta…" at bounding box center [516, 453] width 207 height 704
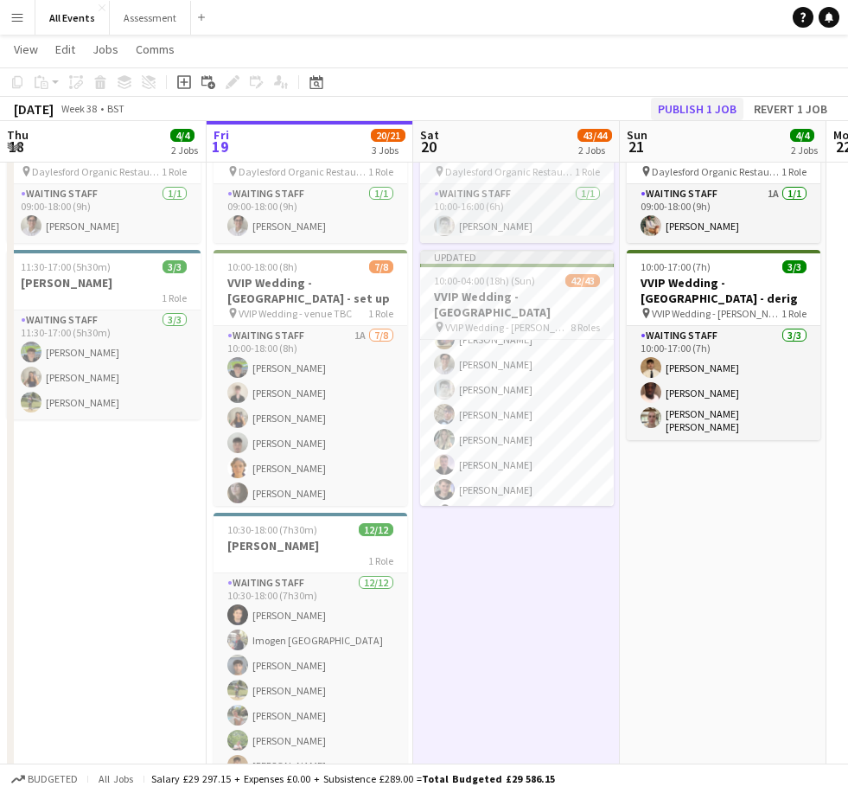
click at [719, 106] on button "Publish 1 job" at bounding box center [697, 109] width 93 height 22
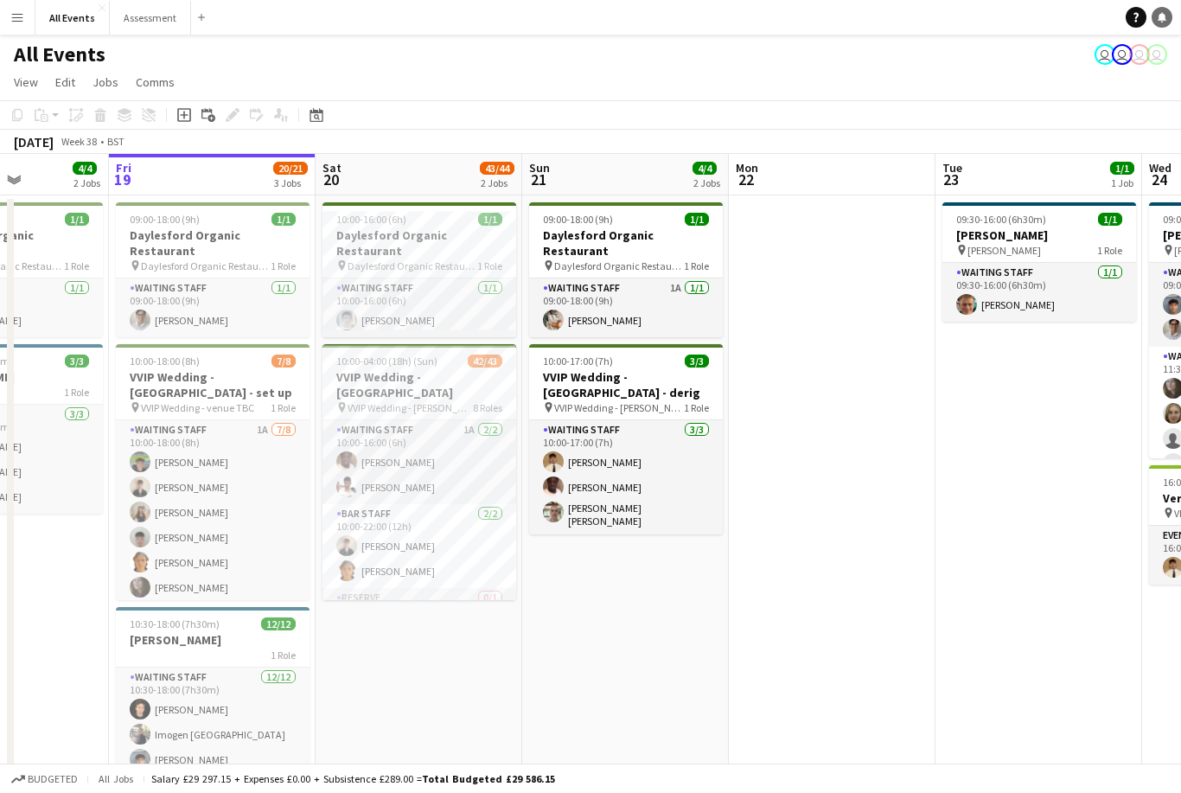
click at [1170, 10] on link "Notifications" at bounding box center [1162, 17] width 21 height 21
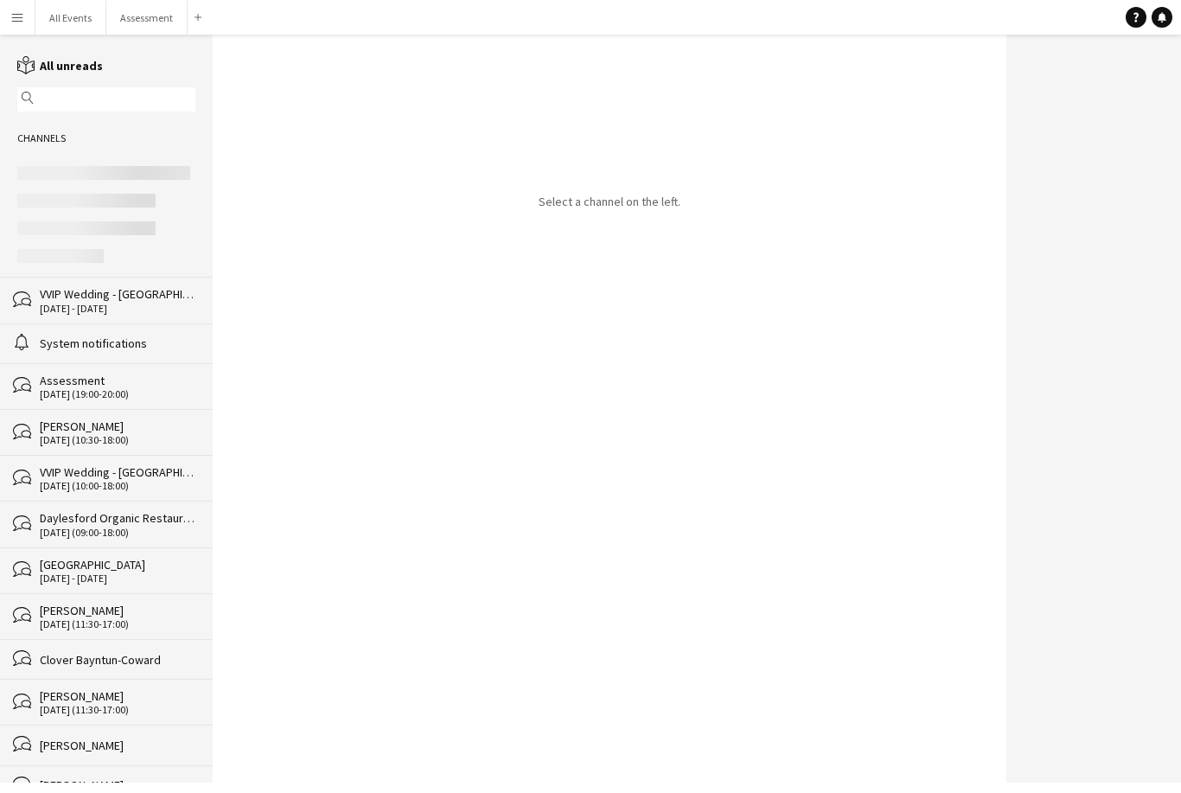
click at [125, 315] on div "20 - 21 Sep 2025" at bounding box center [118, 309] width 156 height 12
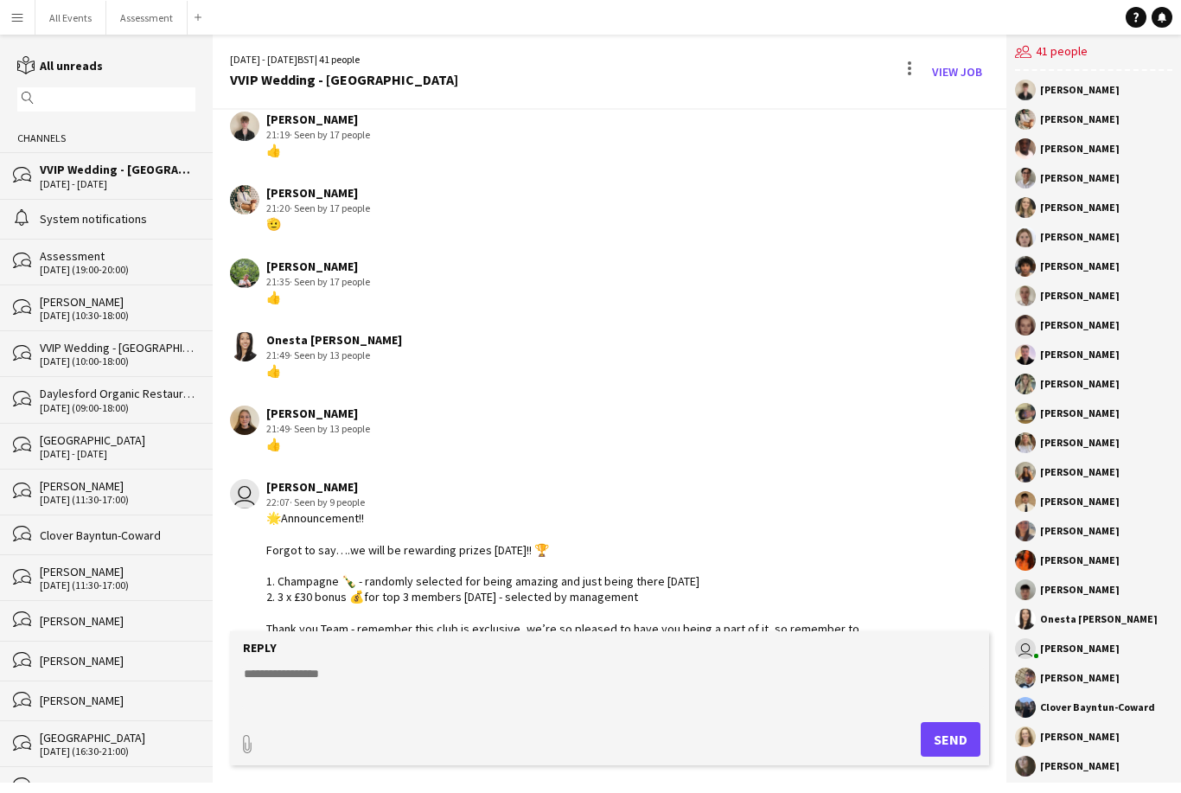
scroll to position [55, 0]
click at [69, 29] on button "All Events Close" at bounding box center [70, 18] width 71 height 34
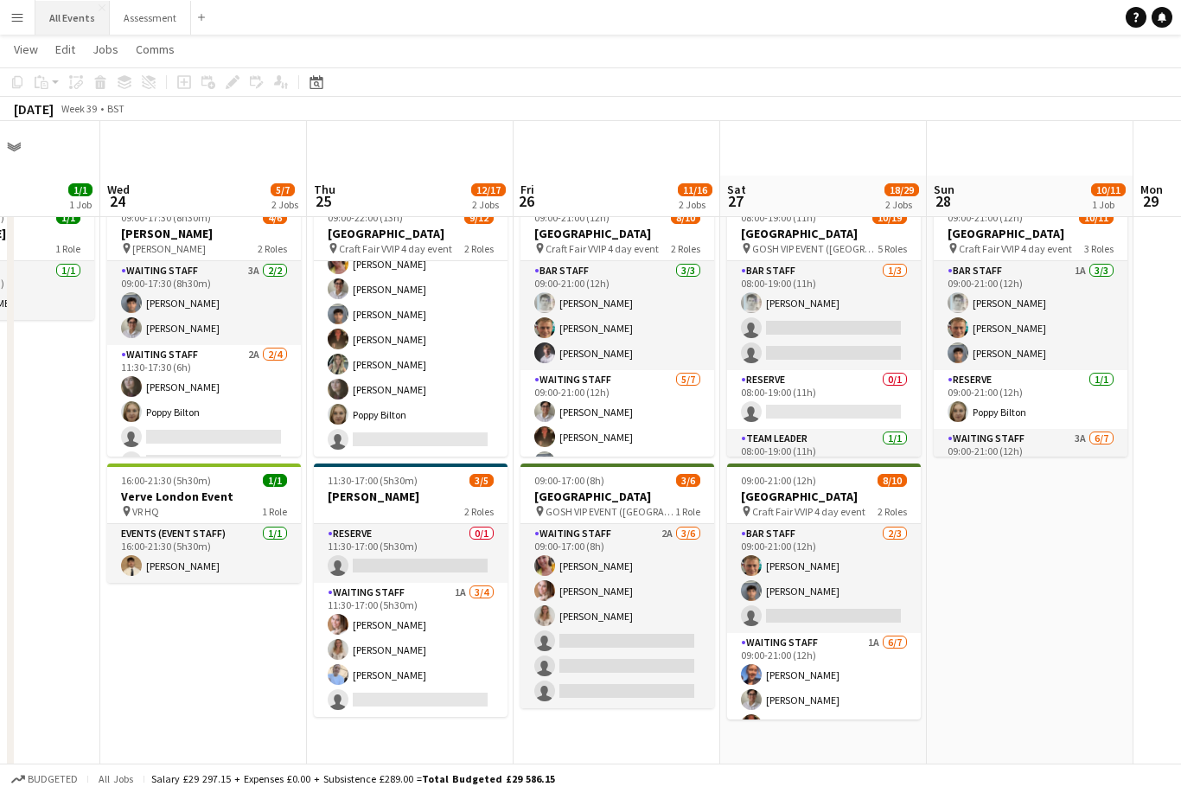
scroll to position [55, 0]
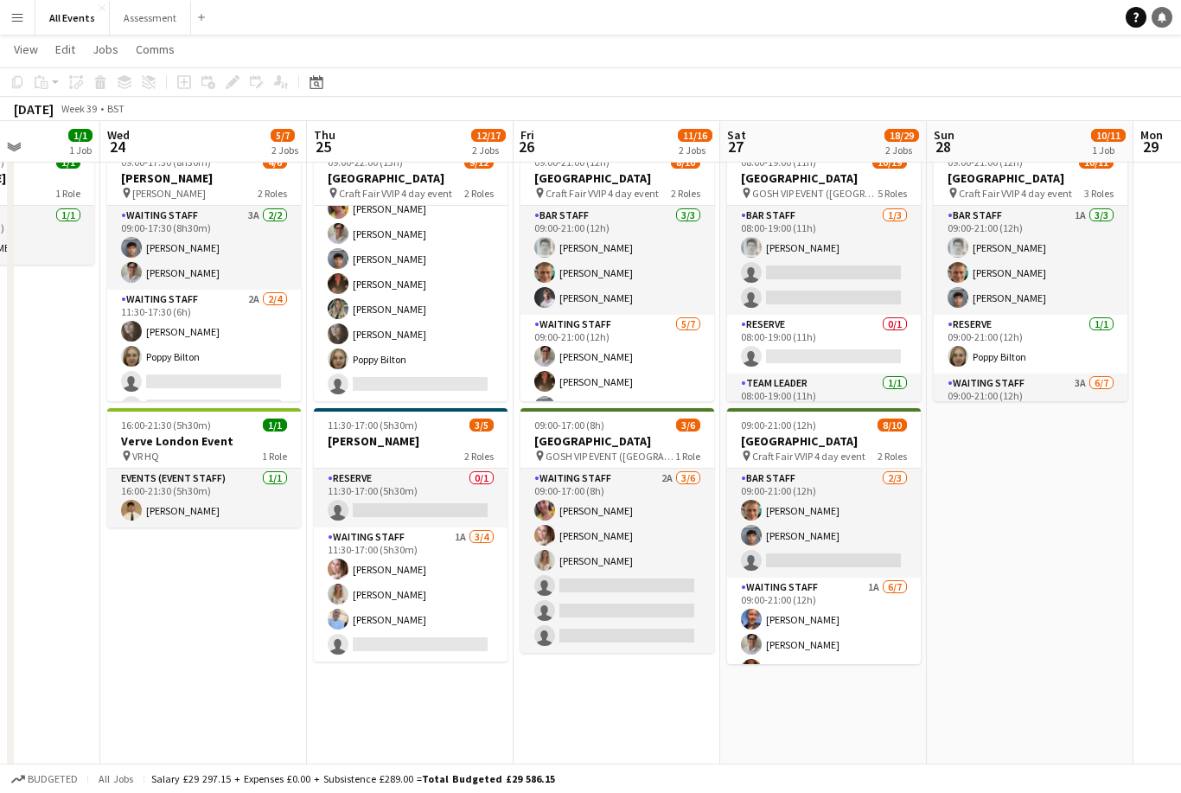
click at [1162, 21] on icon "Notifications" at bounding box center [1162, 17] width 10 height 10
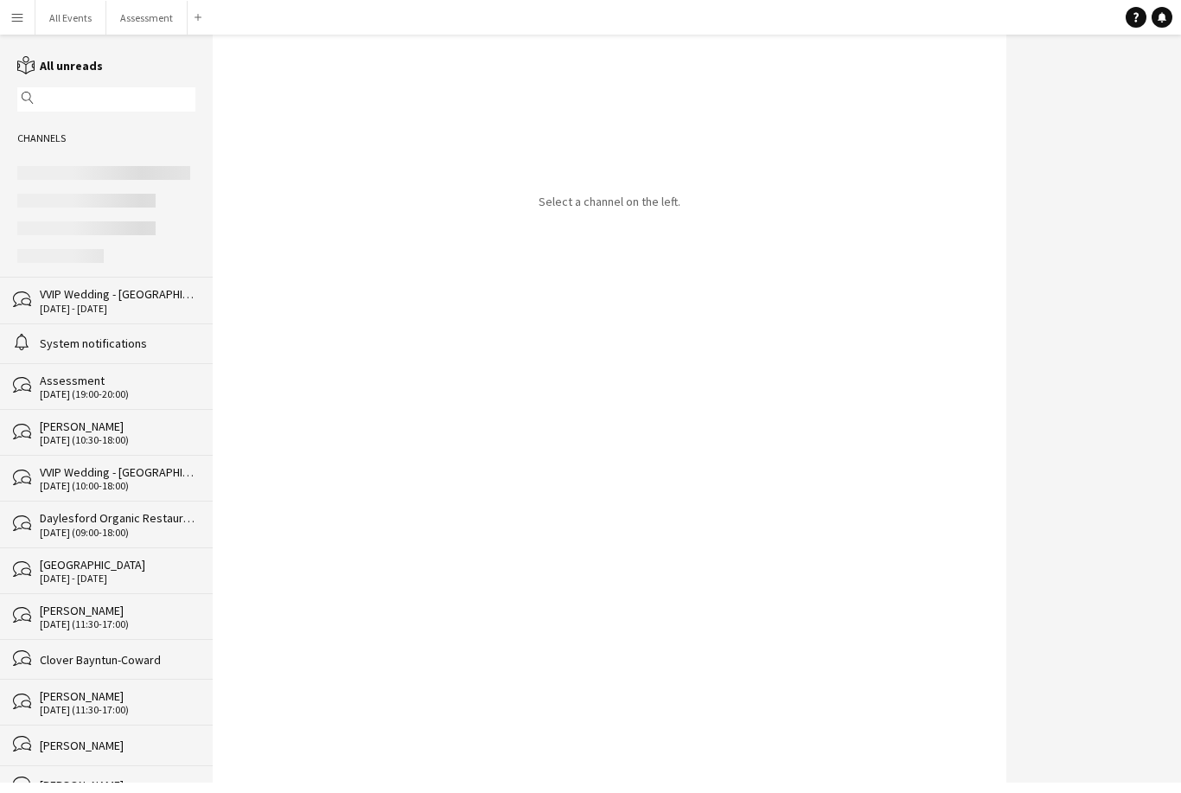
click at [156, 310] on div "20 - 21 Sep 2025" at bounding box center [118, 309] width 156 height 12
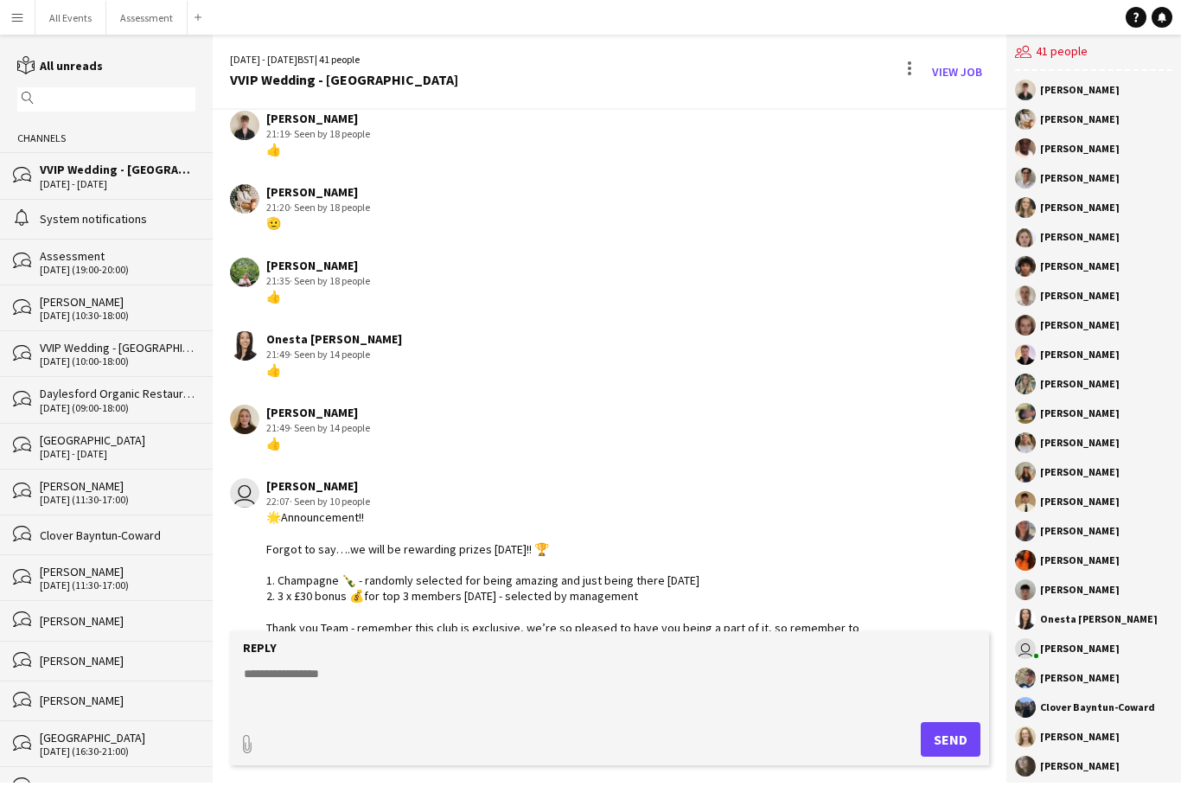
scroll to position [2938, 0]
click at [1125, 73] on div "Benjamin Thompson Tanaka Chitsenga Olamide Olalekan-Sule Emily Reeve Francesca …" at bounding box center [1094, 427] width 175 height 712
click at [1135, 67] on div "users2 41 people" at bounding box center [1093, 53] width 157 height 36
click at [1135, 66] on div "users2 41 people" at bounding box center [1093, 53] width 157 height 36
click at [1140, 66] on div "users2 41 people" at bounding box center [1093, 53] width 157 height 36
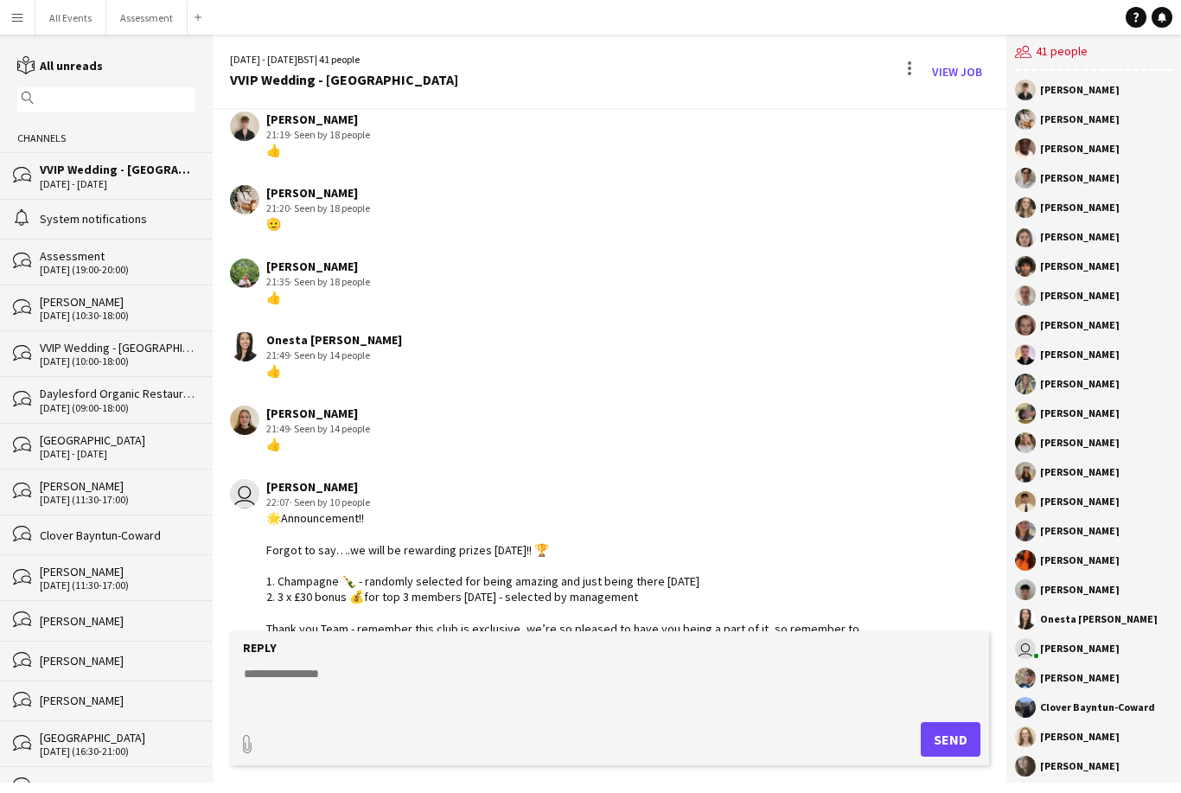
click at [1137, 73] on div "Benjamin Thompson Tanaka Chitsenga Olamide Olalekan-Sule Emily Reeve Francesca …" at bounding box center [1094, 427] width 175 height 712
click at [1136, 63] on div "users2 41 people" at bounding box center [1093, 53] width 157 height 36
click at [1138, 83] on div "[PERSON_NAME]" at bounding box center [1093, 90] width 157 height 21
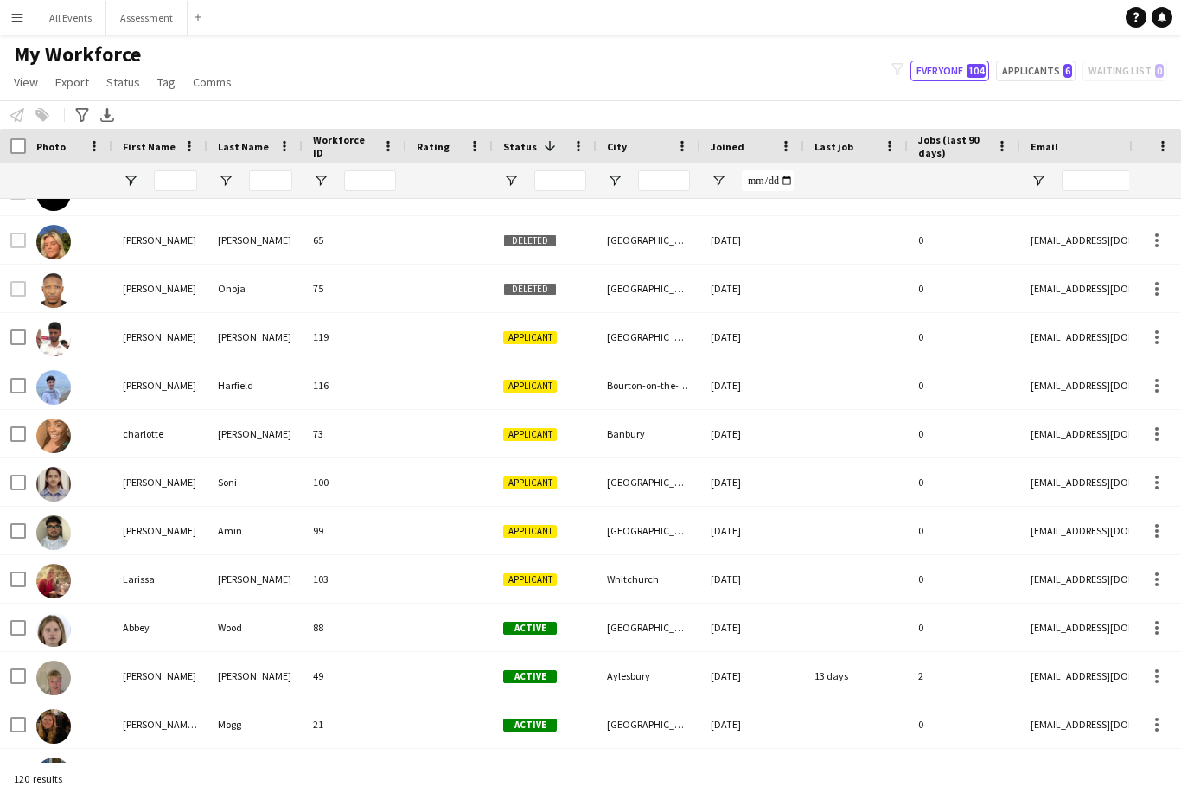
click at [695, 336] on div "Oxford" at bounding box center [649, 337] width 104 height 48
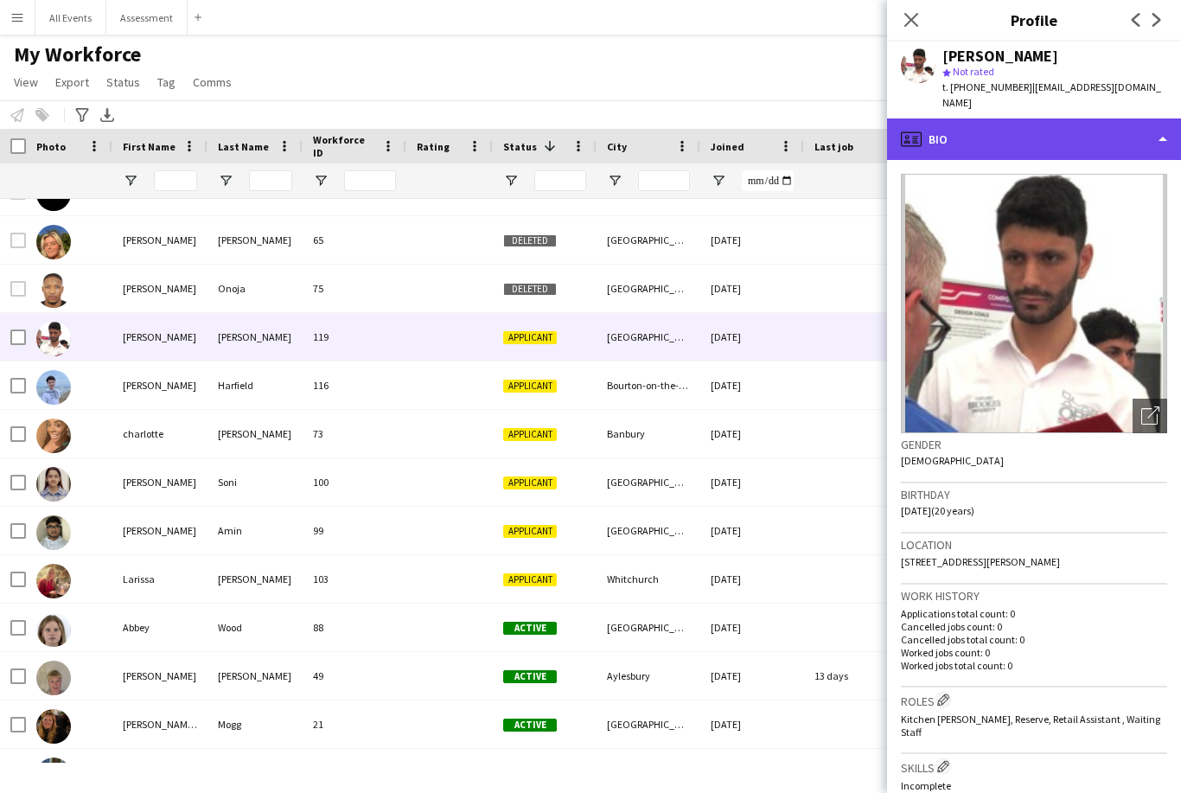
click at [1050, 121] on div "profile Bio" at bounding box center [1034, 139] width 294 height 42
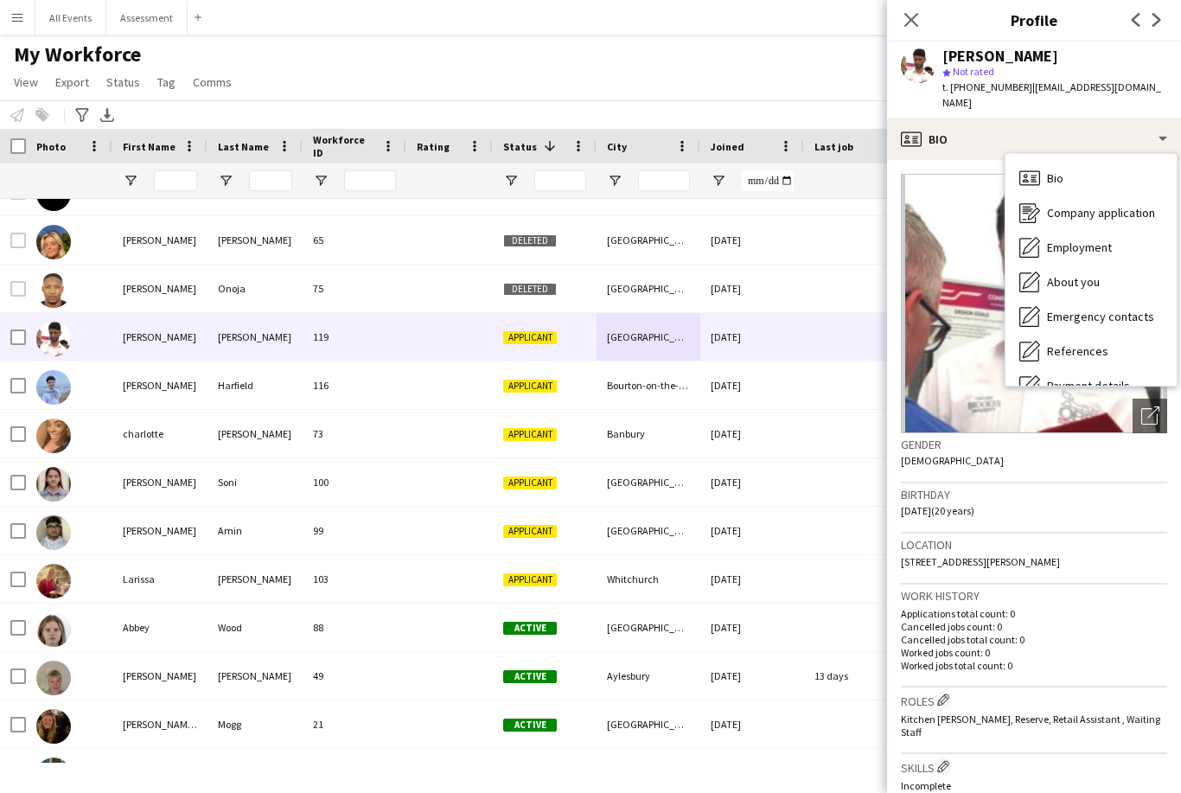
click at [823, 61] on div "My Workforce View Views Default view New view Update view Delete view Edit name…" at bounding box center [590, 71] width 1181 height 59
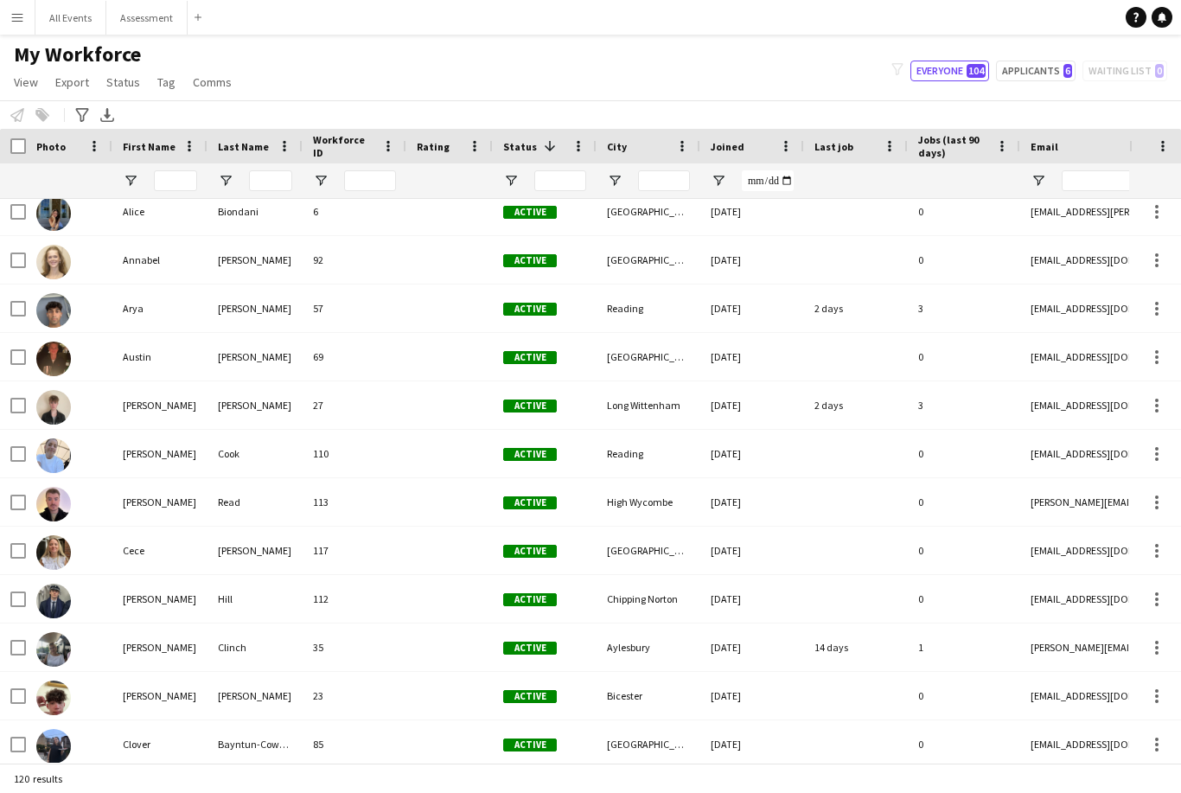
scroll to position [1986, 0]
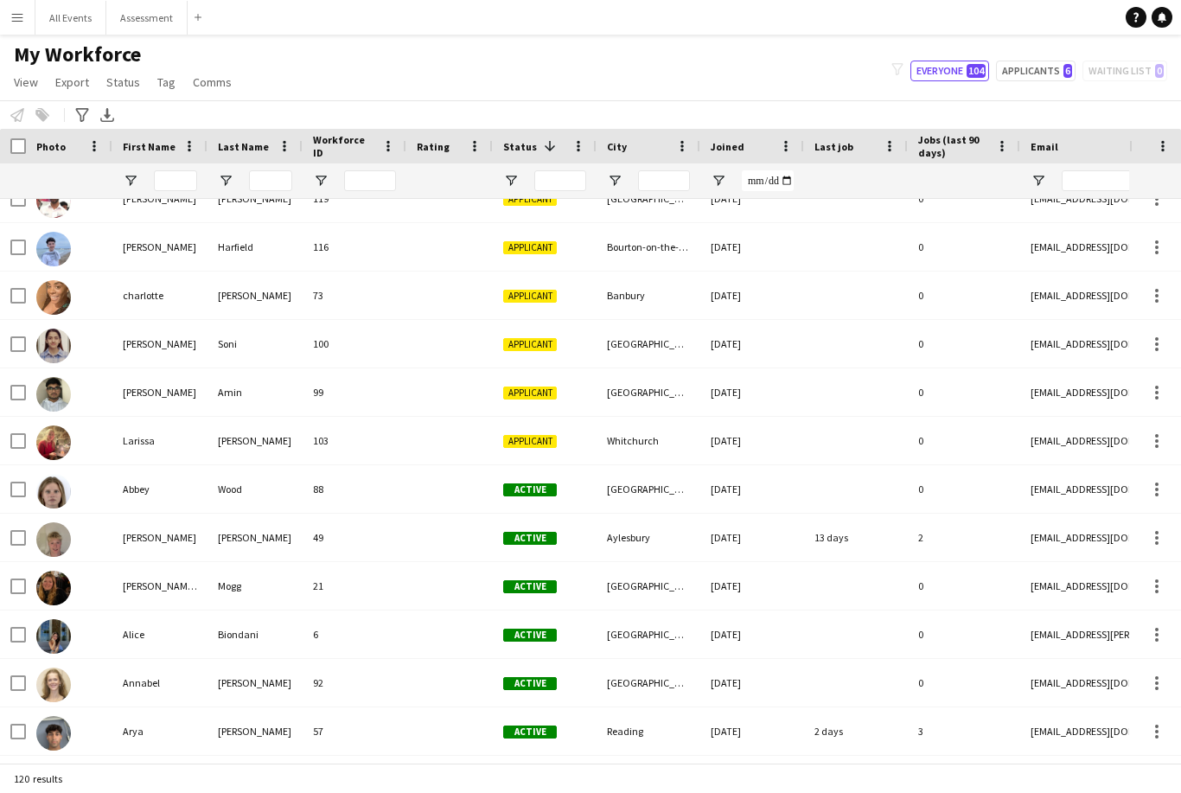
click at [285, 489] on div "Wood" at bounding box center [255, 489] width 95 height 48
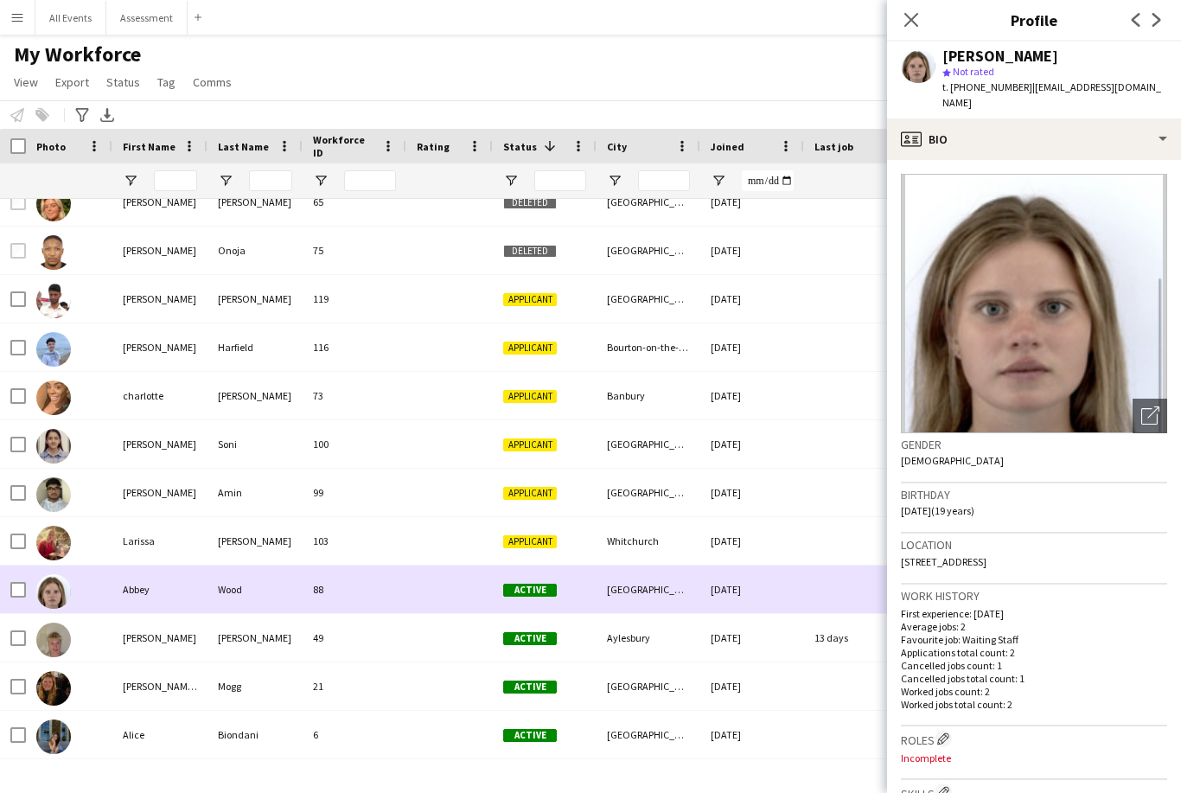
scroll to position [1521, 0]
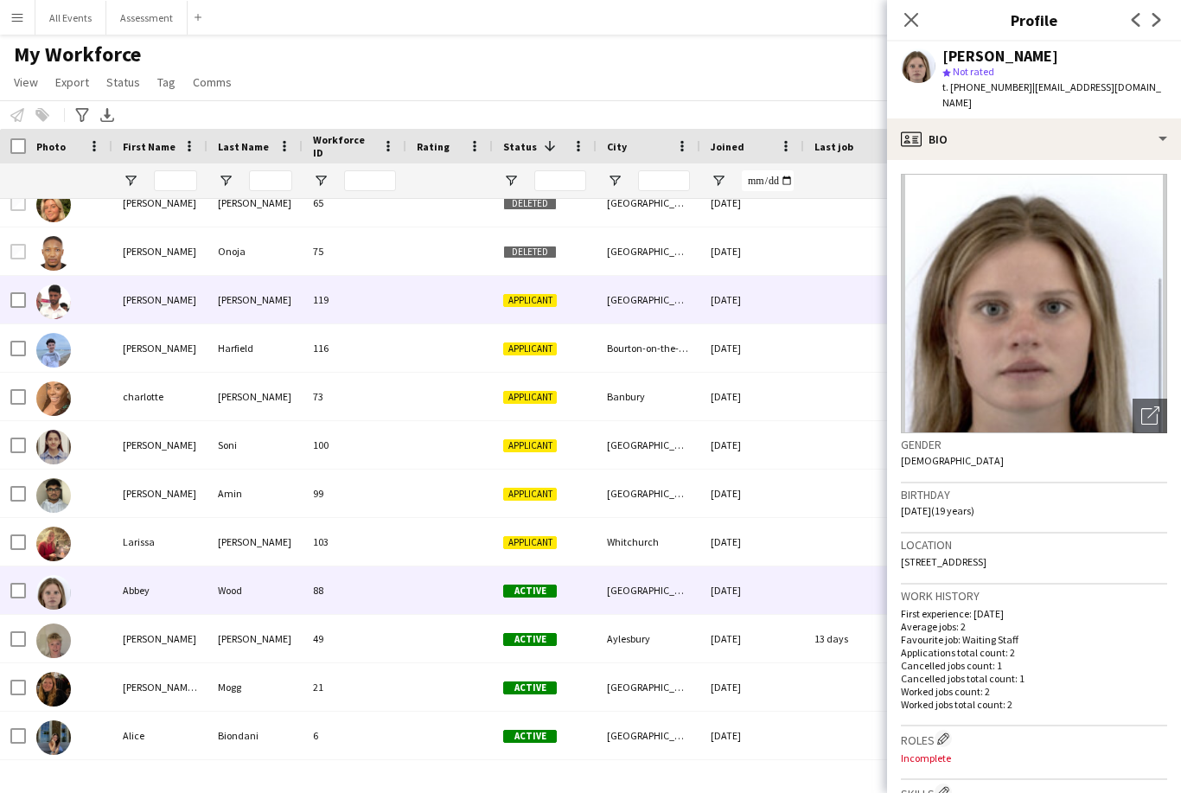
click at [310, 300] on div "119" at bounding box center [355, 300] width 104 height 48
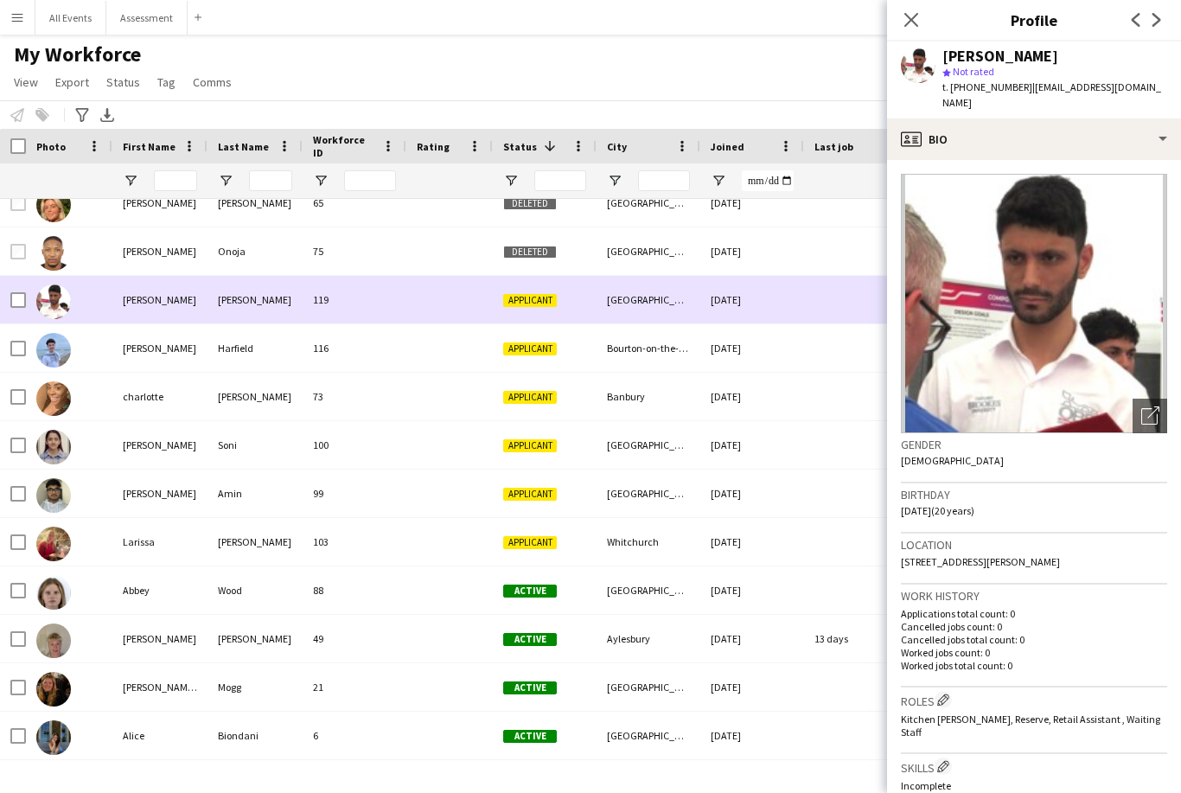
scroll to position [15, 0]
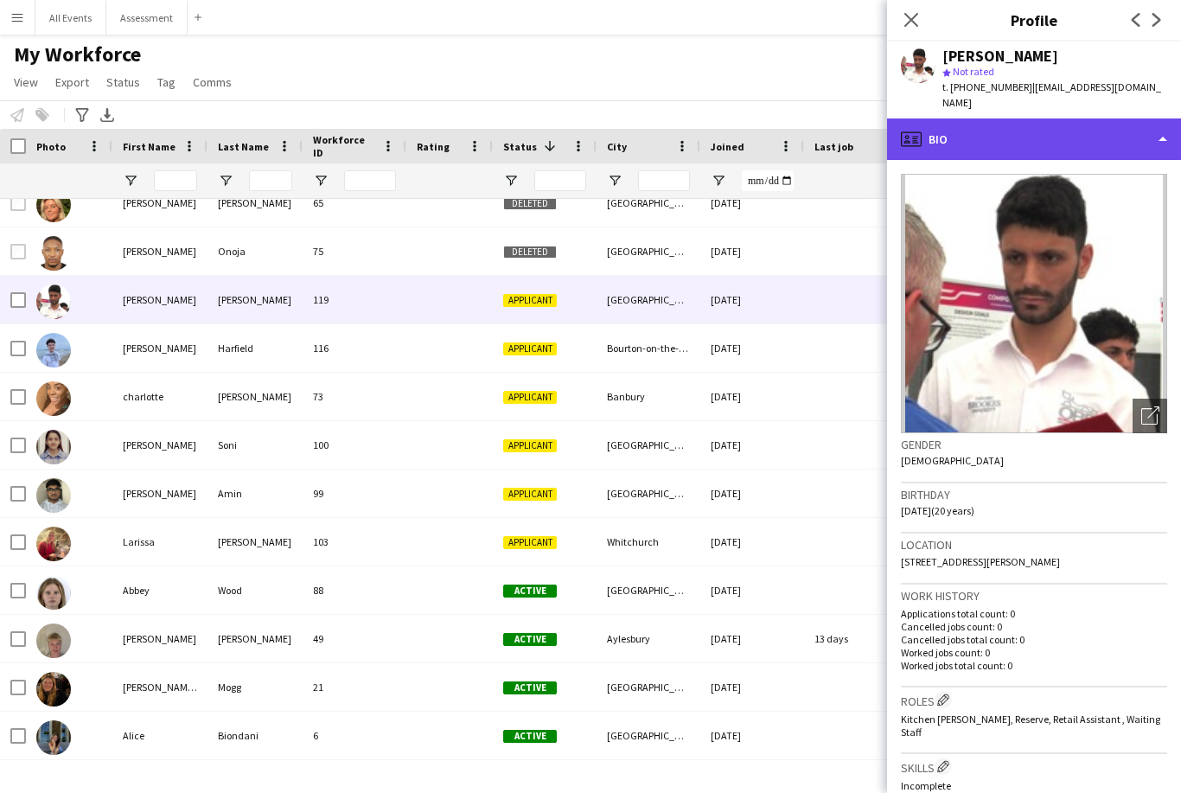
click at [1094, 124] on div "profile Bio" at bounding box center [1034, 139] width 294 height 42
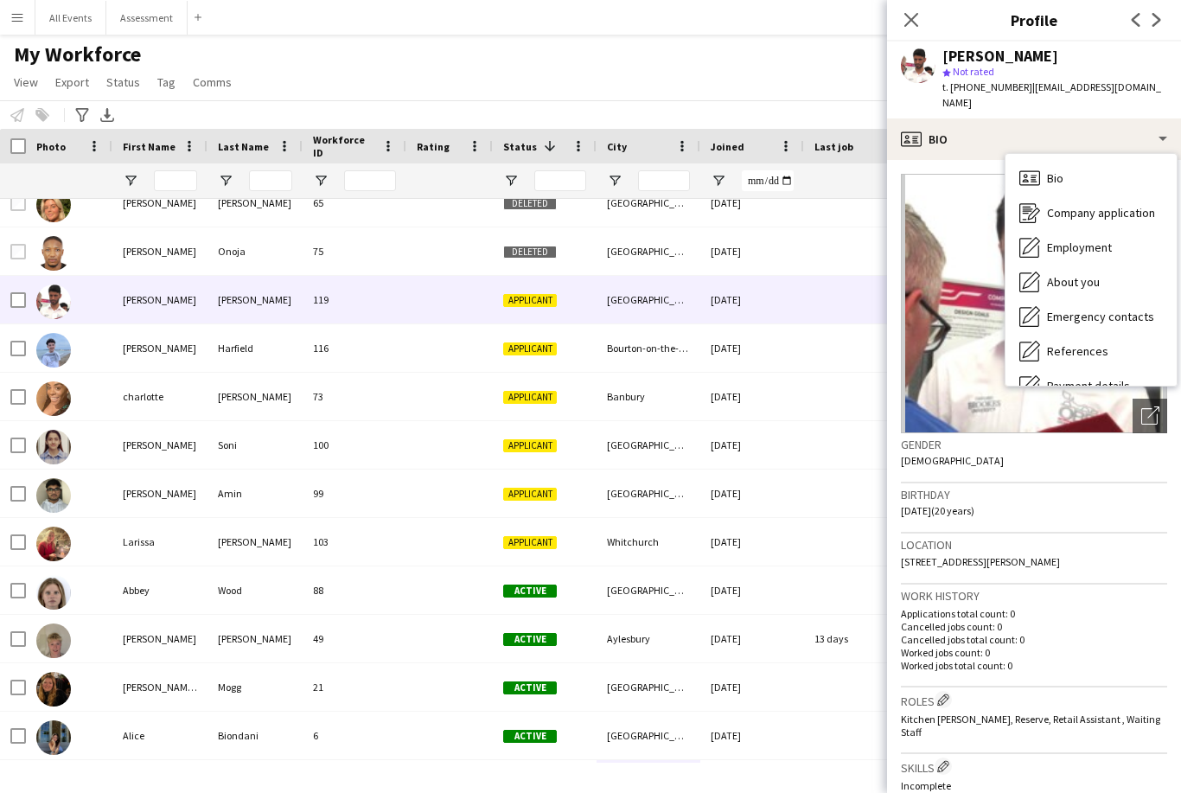
click at [1126, 628] on p "Cancelled jobs count: 0" at bounding box center [1034, 626] width 266 height 13
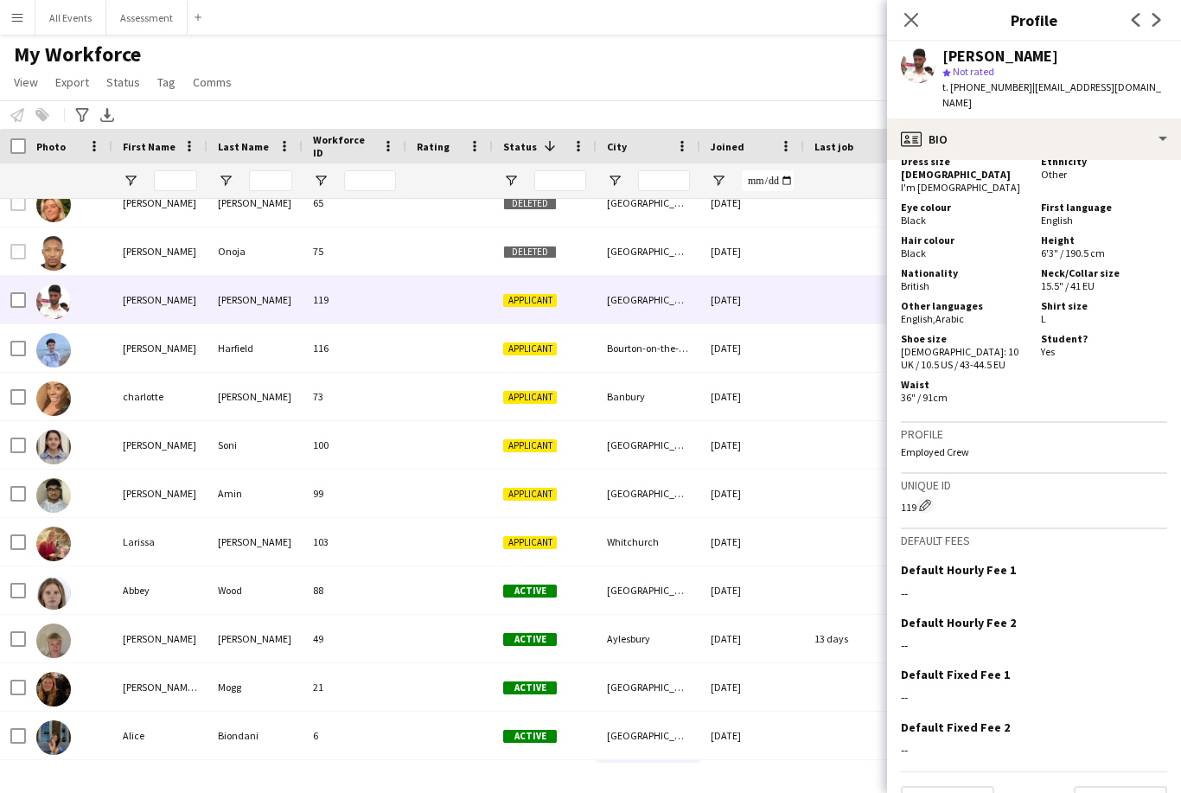
scroll to position [879, 0]
click at [1152, 787] on button "Next" at bounding box center [1120, 804] width 93 height 35
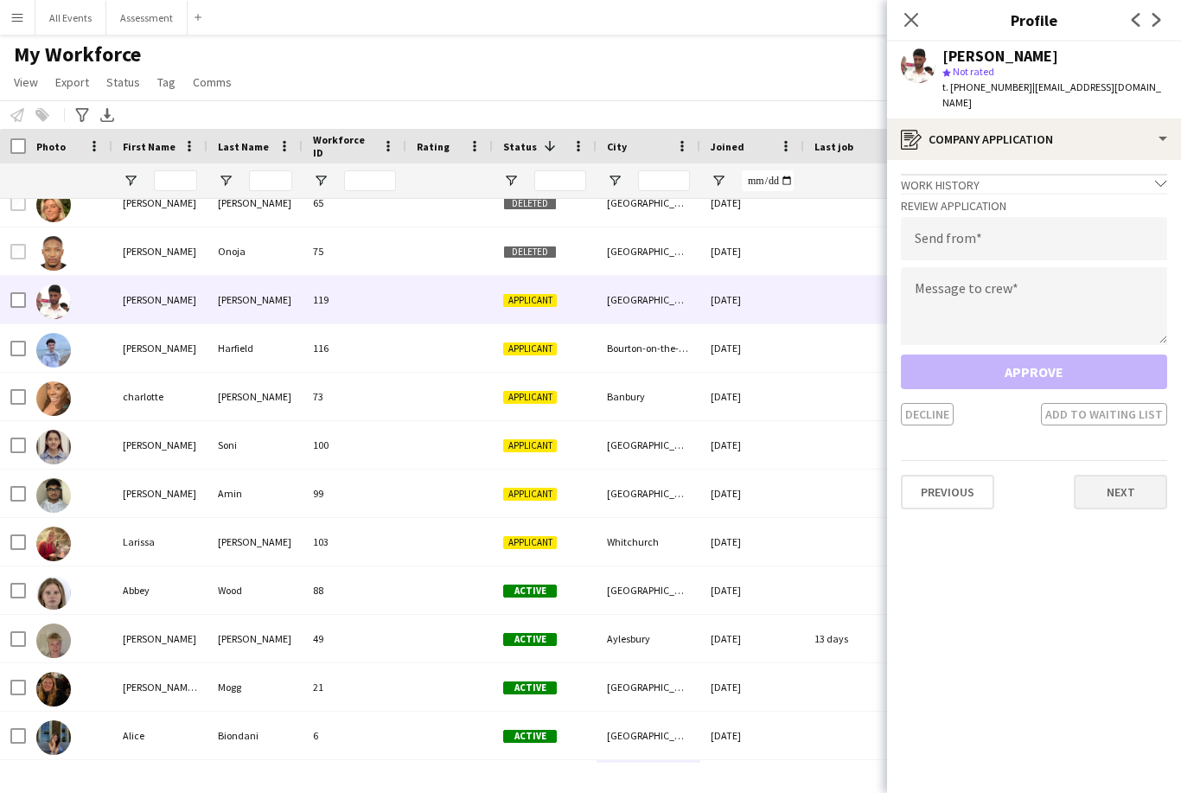
click at [1143, 475] on button "Next" at bounding box center [1120, 492] width 93 height 35
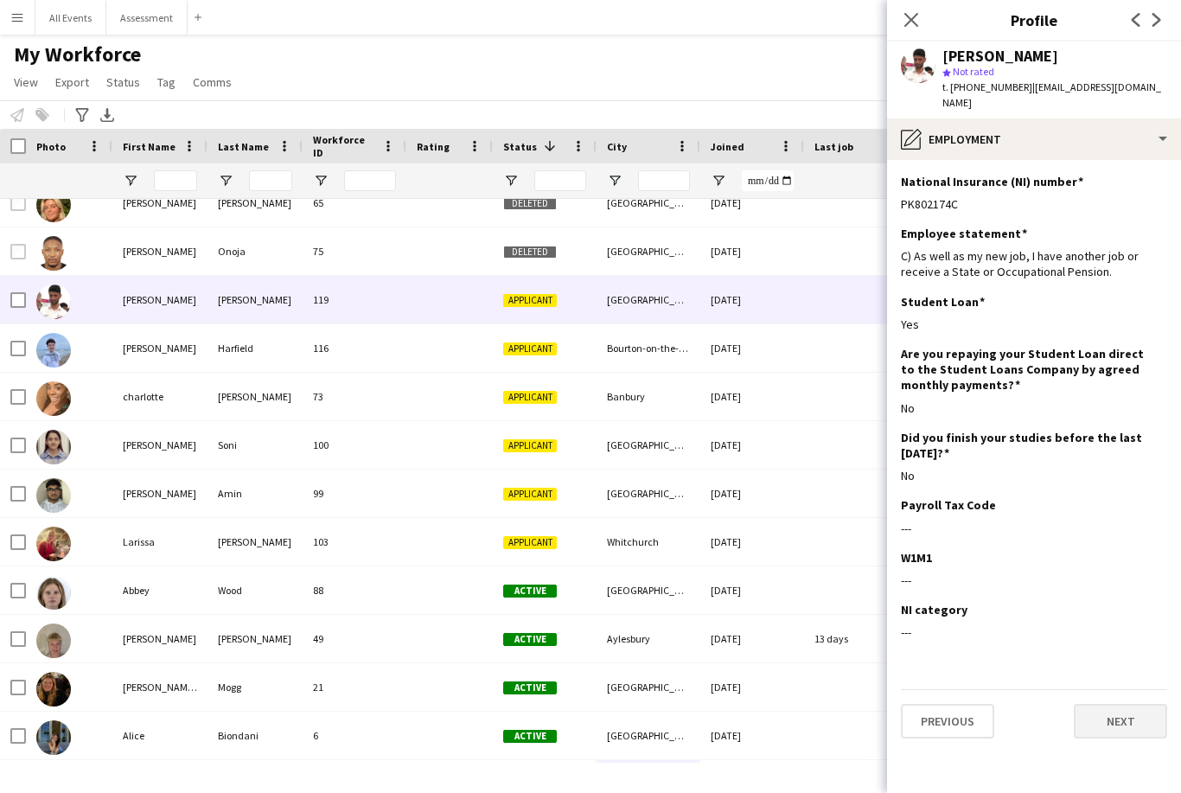
click at [1120, 717] on button "Next" at bounding box center [1120, 721] width 93 height 35
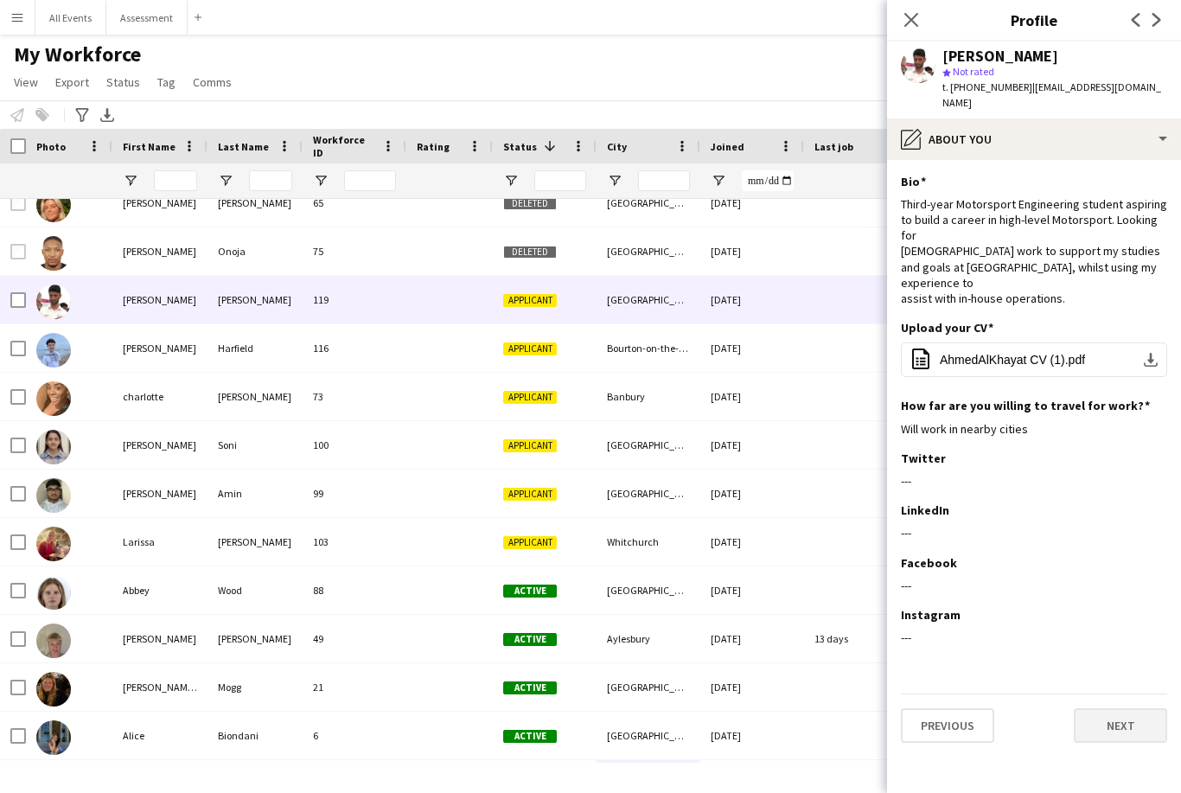
click at [1127, 717] on button "Next" at bounding box center [1120, 725] width 93 height 35
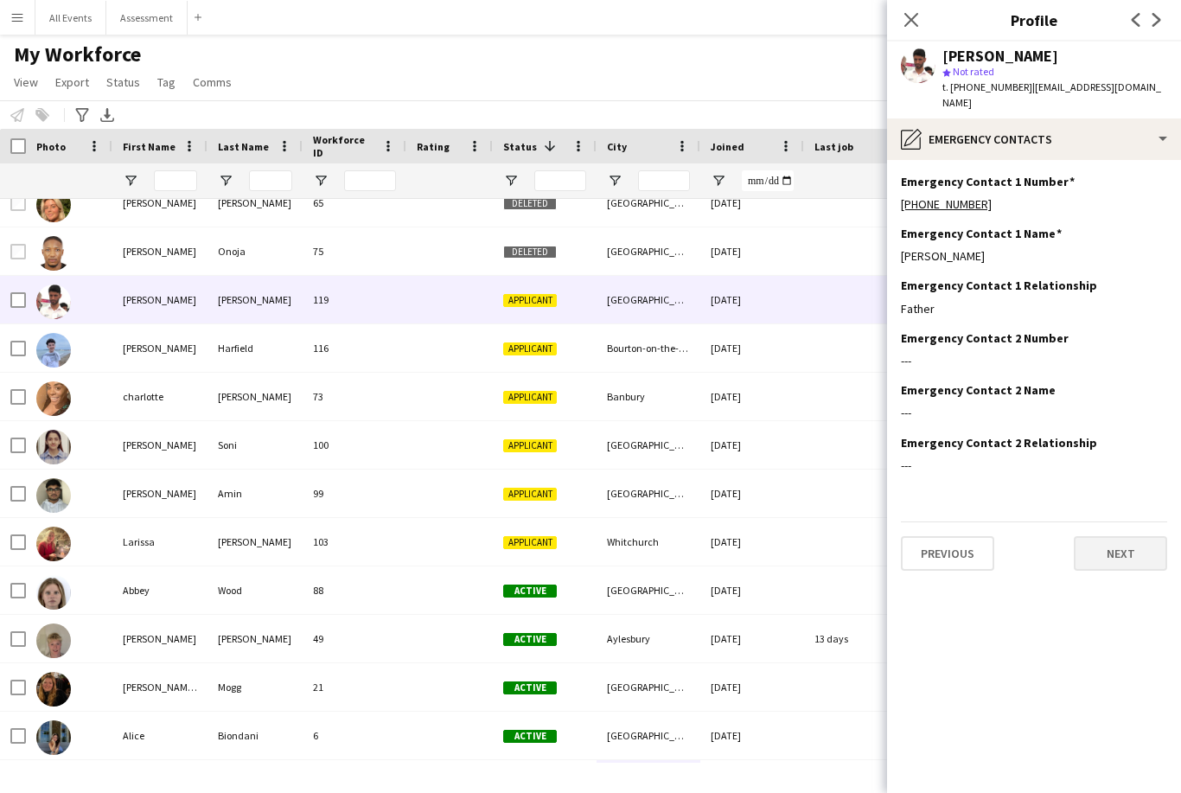
click at [1130, 536] on button "Next" at bounding box center [1120, 553] width 93 height 35
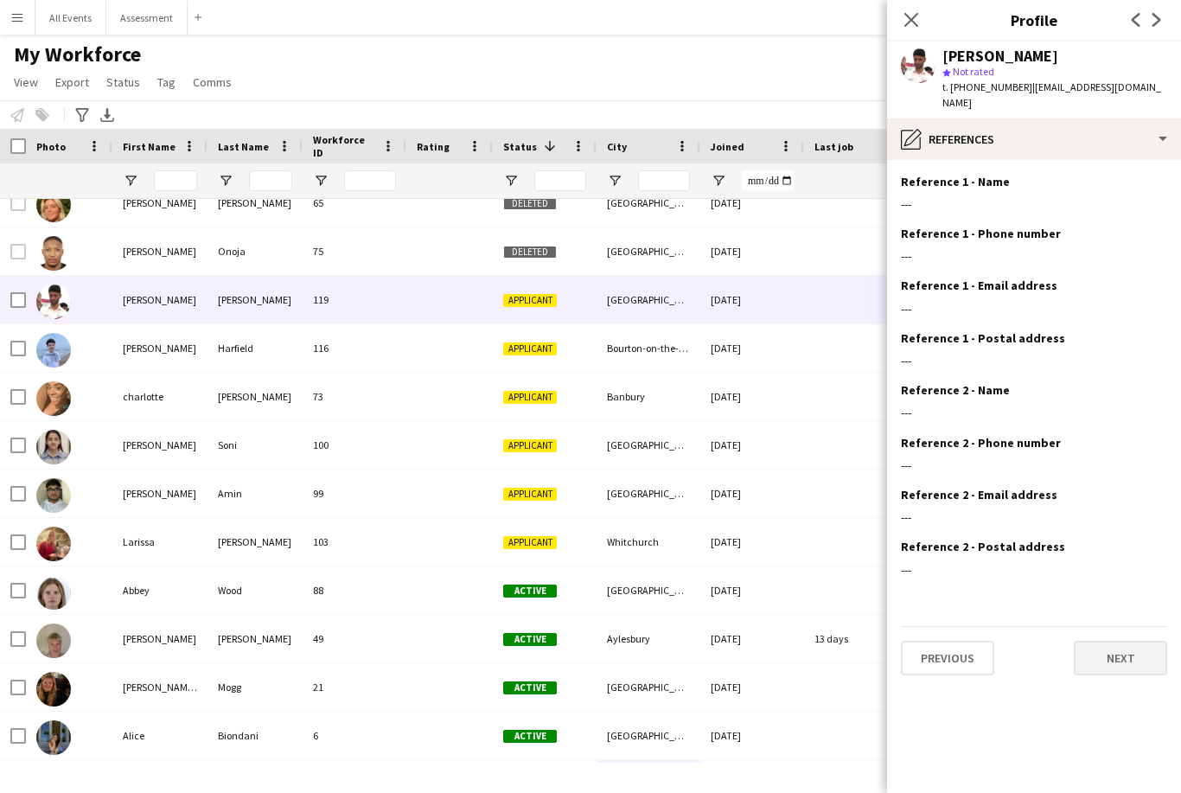
click at [1131, 644] on button "Next" at bounding box center [1120, 658] width 93 height 35
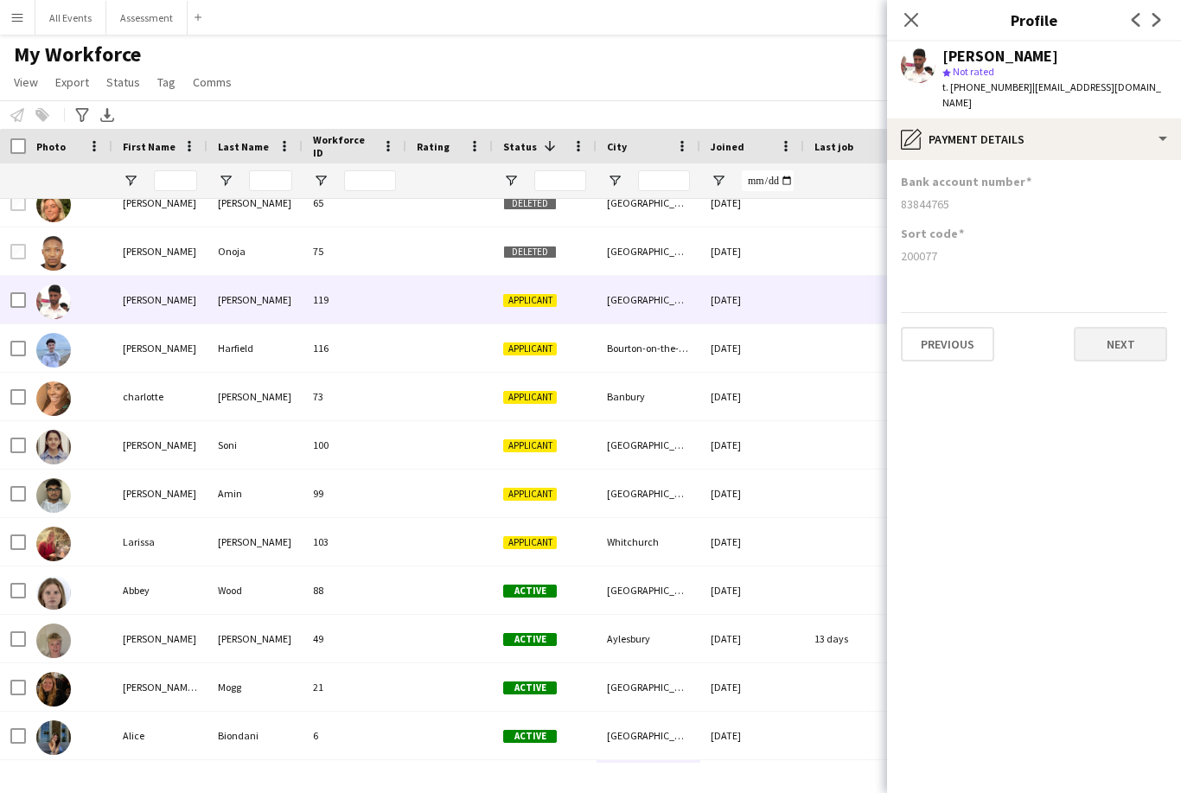
click at [1132, 336] on button "Next" at bounding box center [1120, 344] width 93 height 35
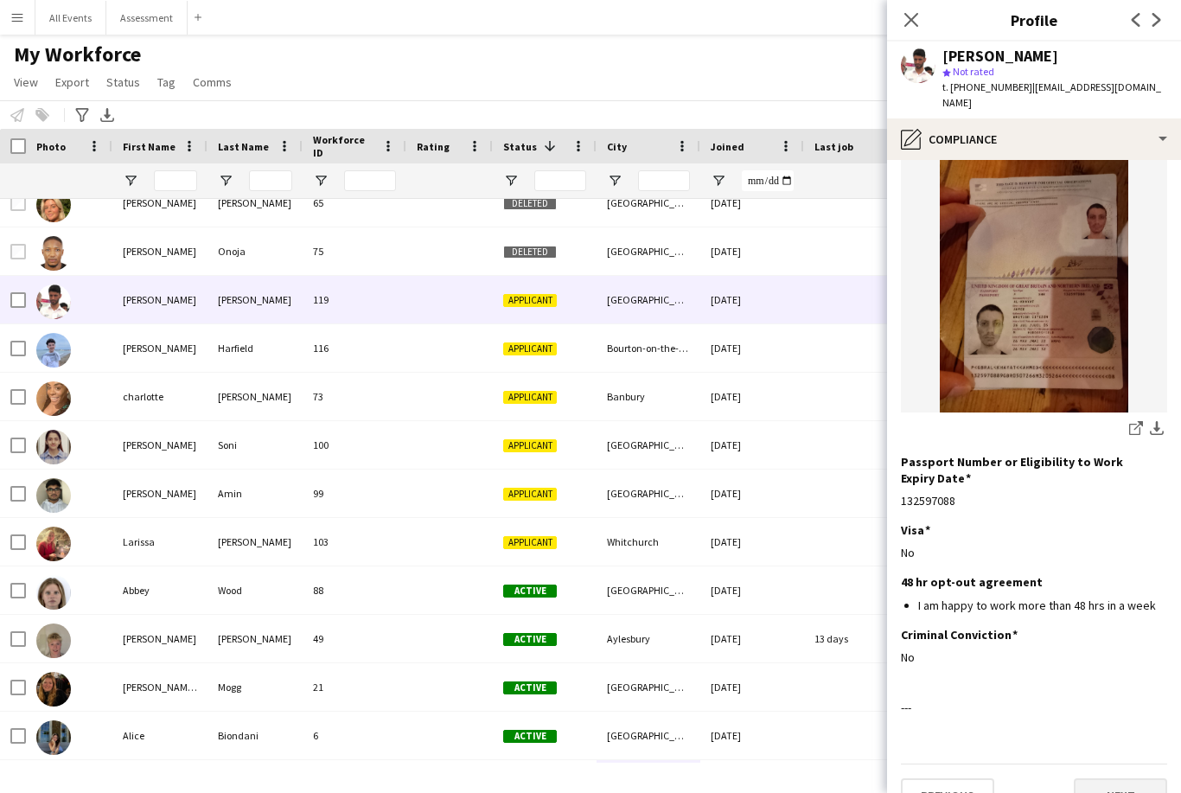
scroll to position [157, 0]
click at [1118, 779] on button "Next" at bounding box center [1120, 796] width 93 height 35
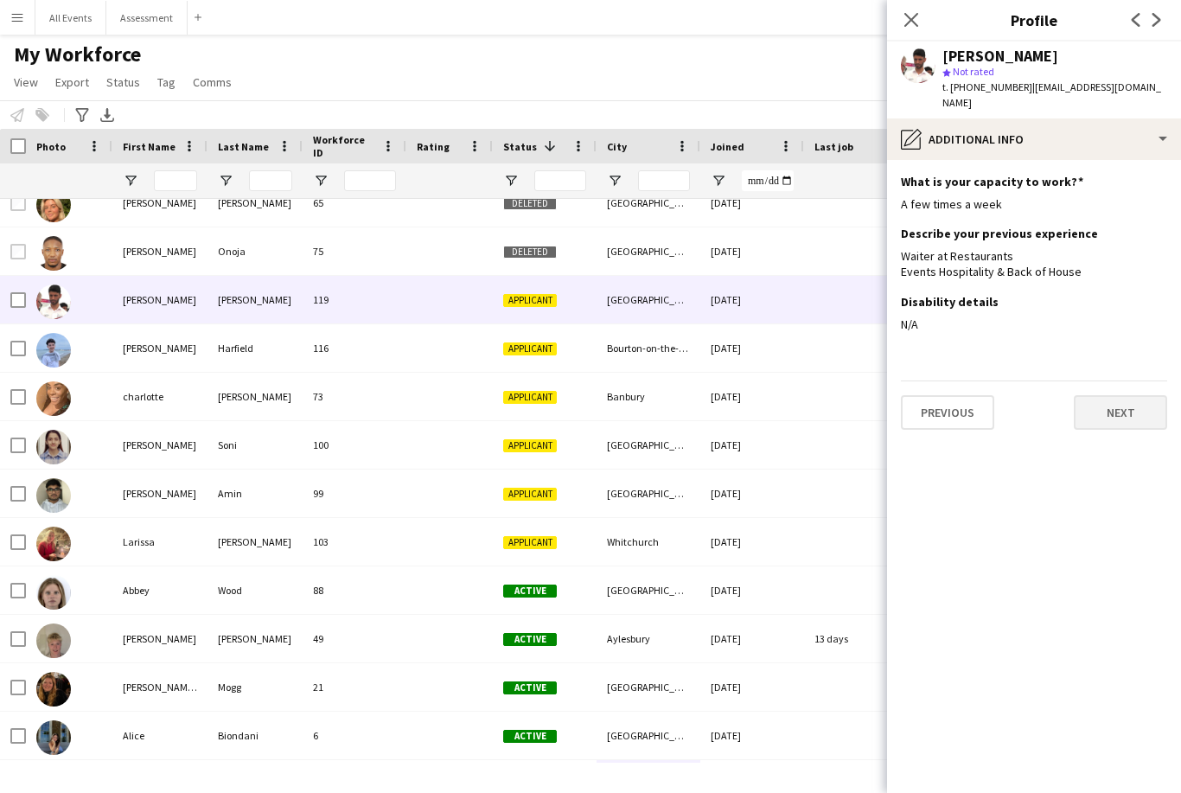
click at [1130, 410] on button "Next" at bounding box center [1120, 412] width 93 height 35
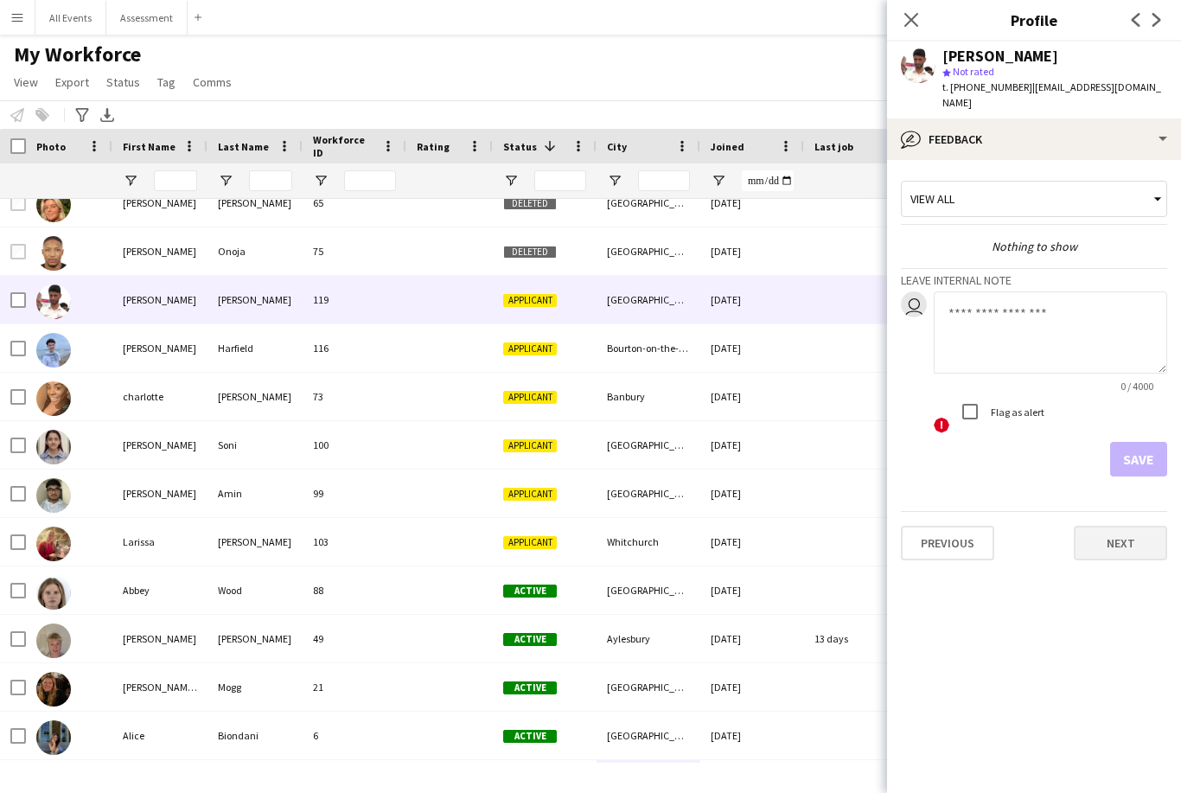
click at [1137, 527] on button "Next" at bounding box center [1120, 543] width 93 height 35
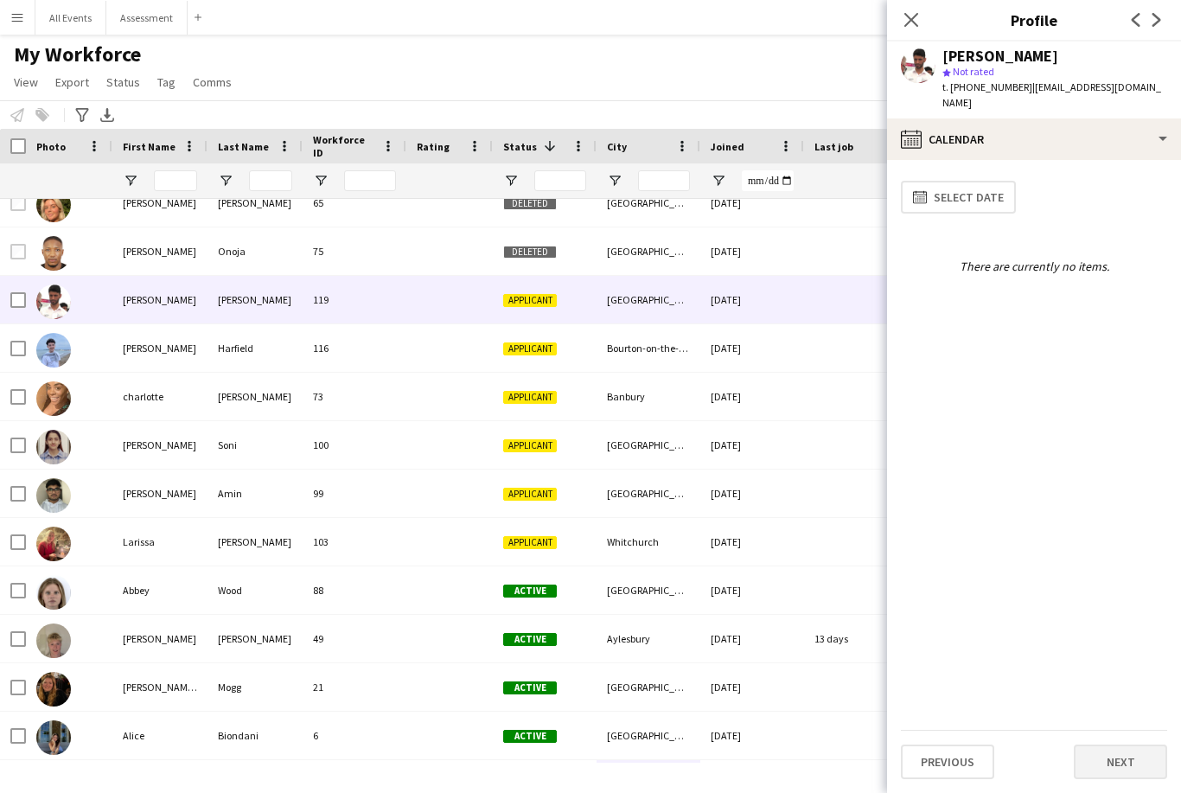
click at [1139, 764] on button "Next" at bounding box center [1120, 762] width 93 height 35
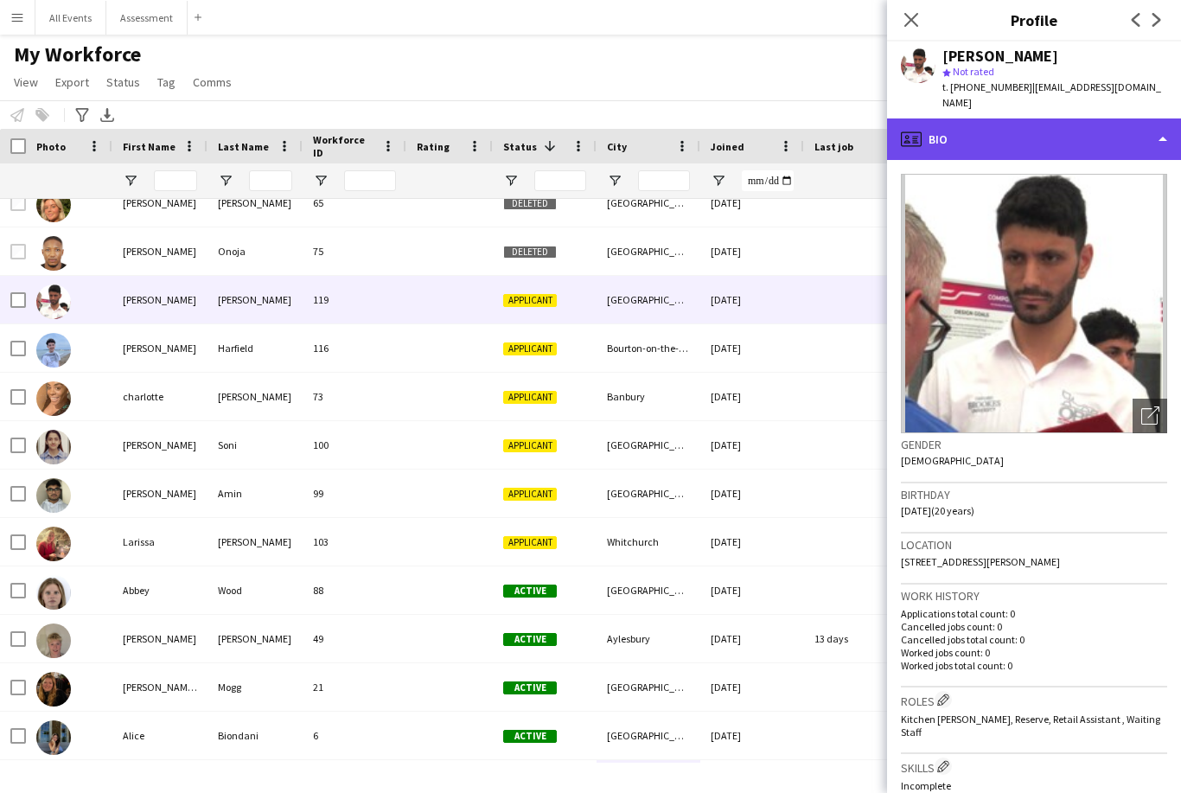
click at [1150, 118] on div "profile Bio" at bounding box center [1034, 139] width 294 height 42
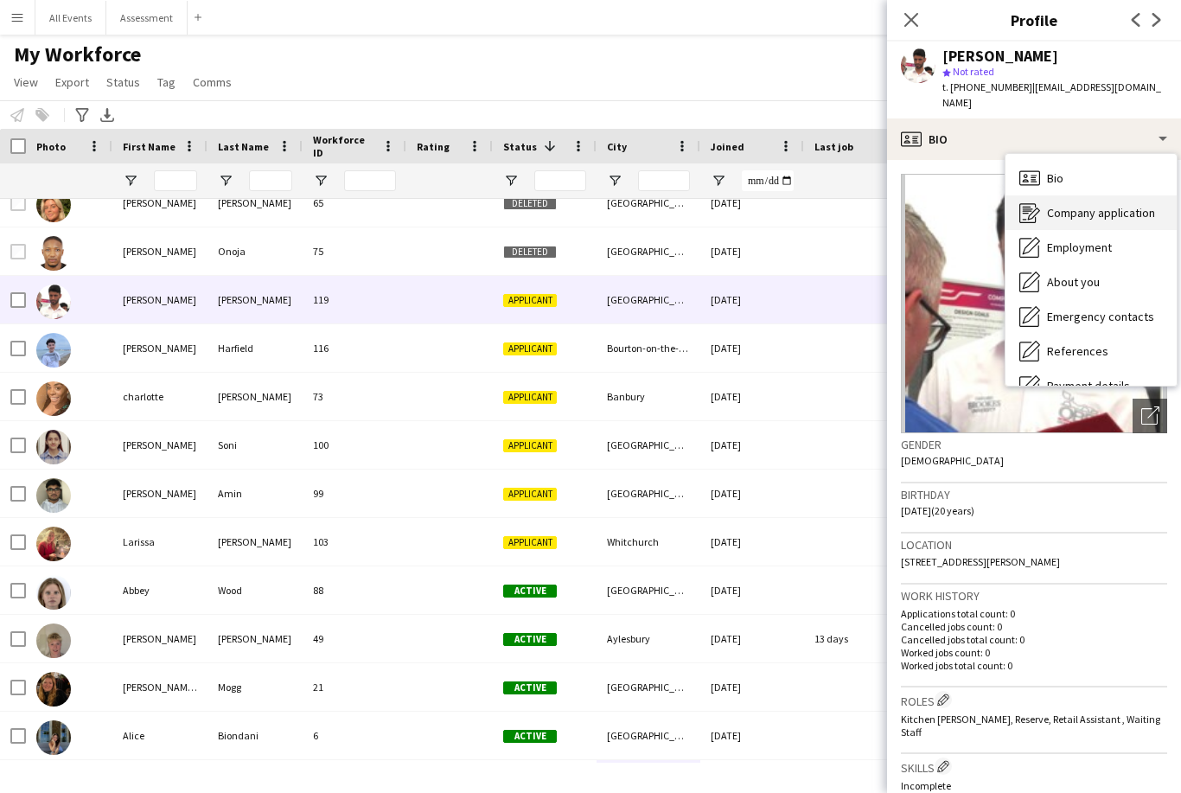
click at [1109, 205] on span "Company application" at bounding box center [1101, 213] width 108 height 16
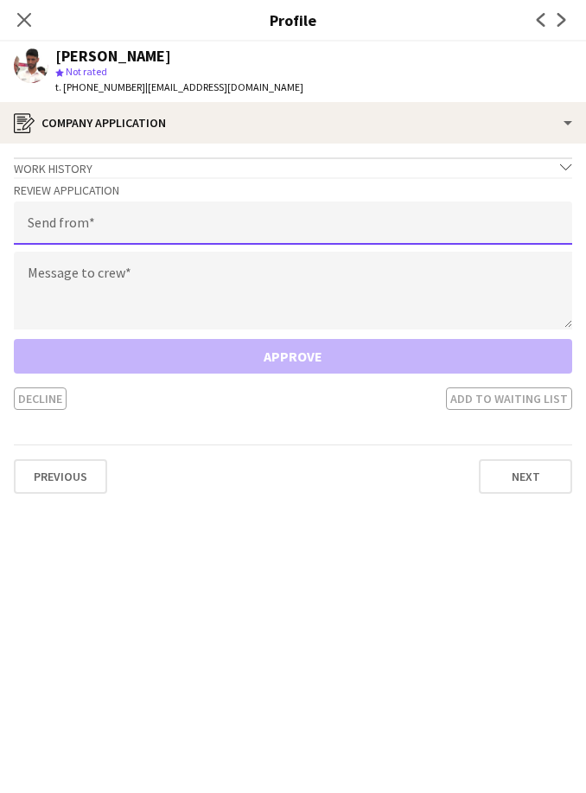
click at [276, 226] on input "email" at bounding box center [293, 222] width 559 height 43
click at [140, 217] on input "email" at bounding box center [293, 222] width 559 height 43
paste input "**********"
type input "**********"
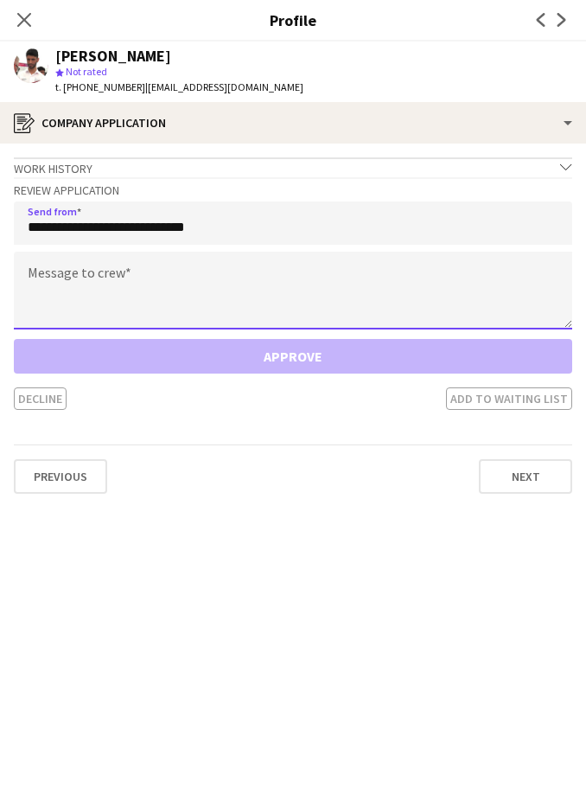
click at [372, 267] on textarea at bounding box center [293, 291] width 559 height 78
click at [138, 272] on textarea at bounding box center [293, 291] width 559 height 78
paste textarea "**********"
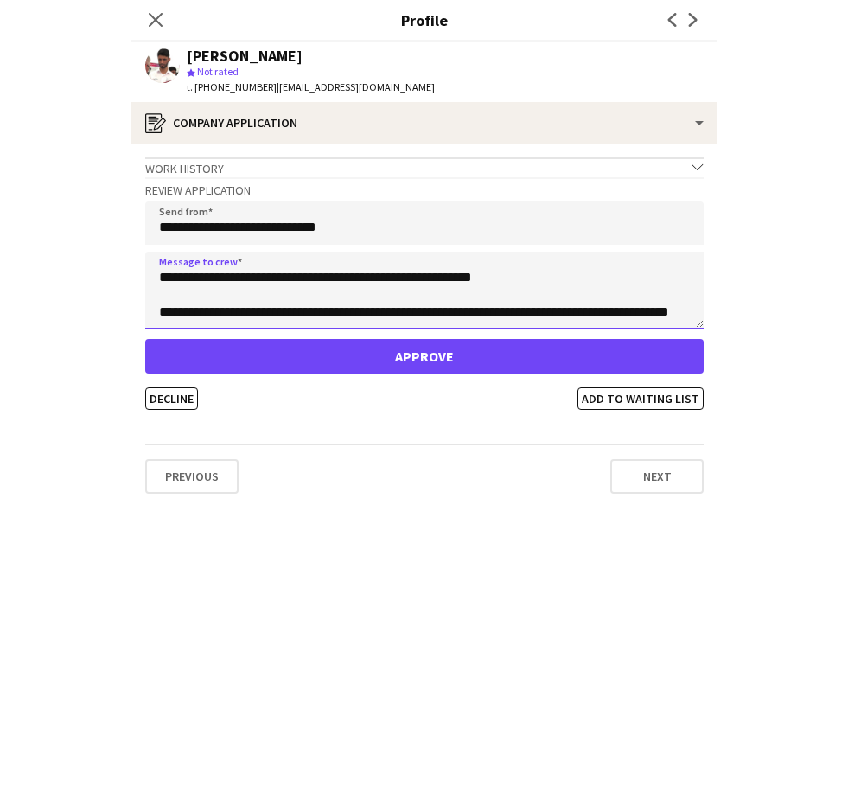
scroll to position [52, 0]
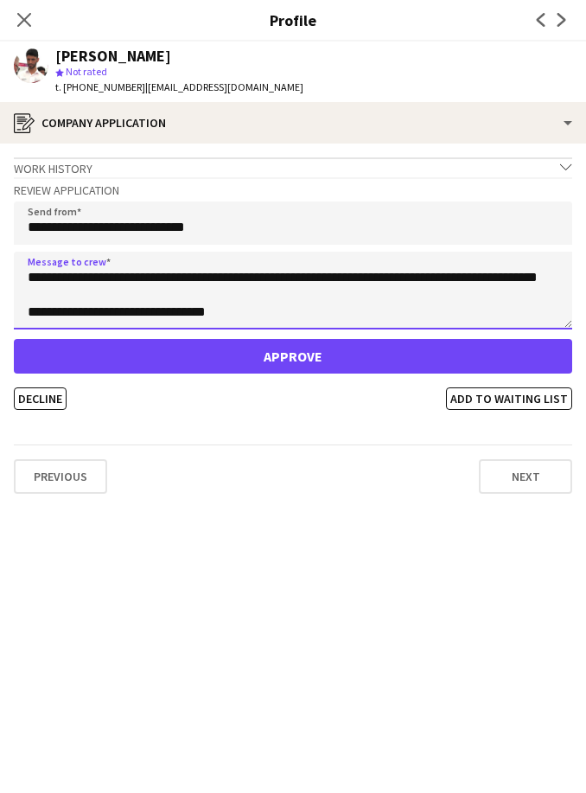
type textarea "**********"
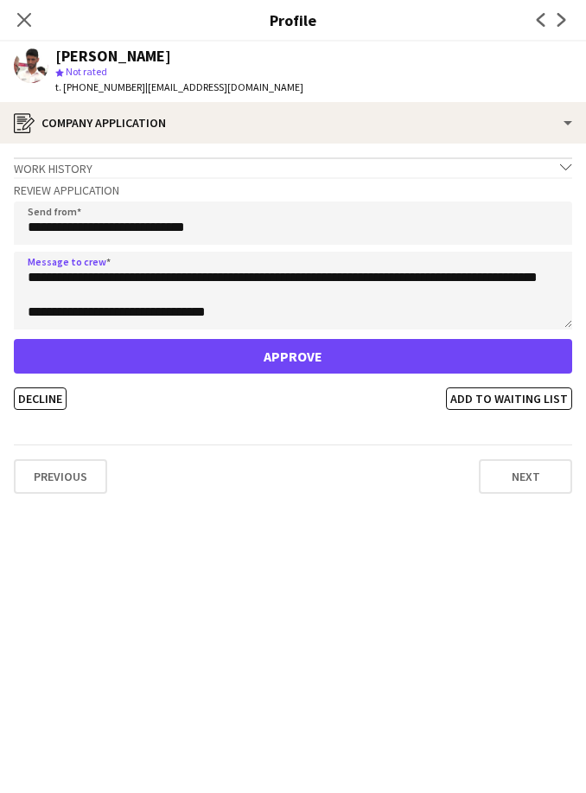
click at [286, 604] on app-crew-profile-application "**********" at bounding box center [293, 468] width 586 height 649
click at [329, 349] on button "Approve" at bounding box center [293, 356] width 559 height 35
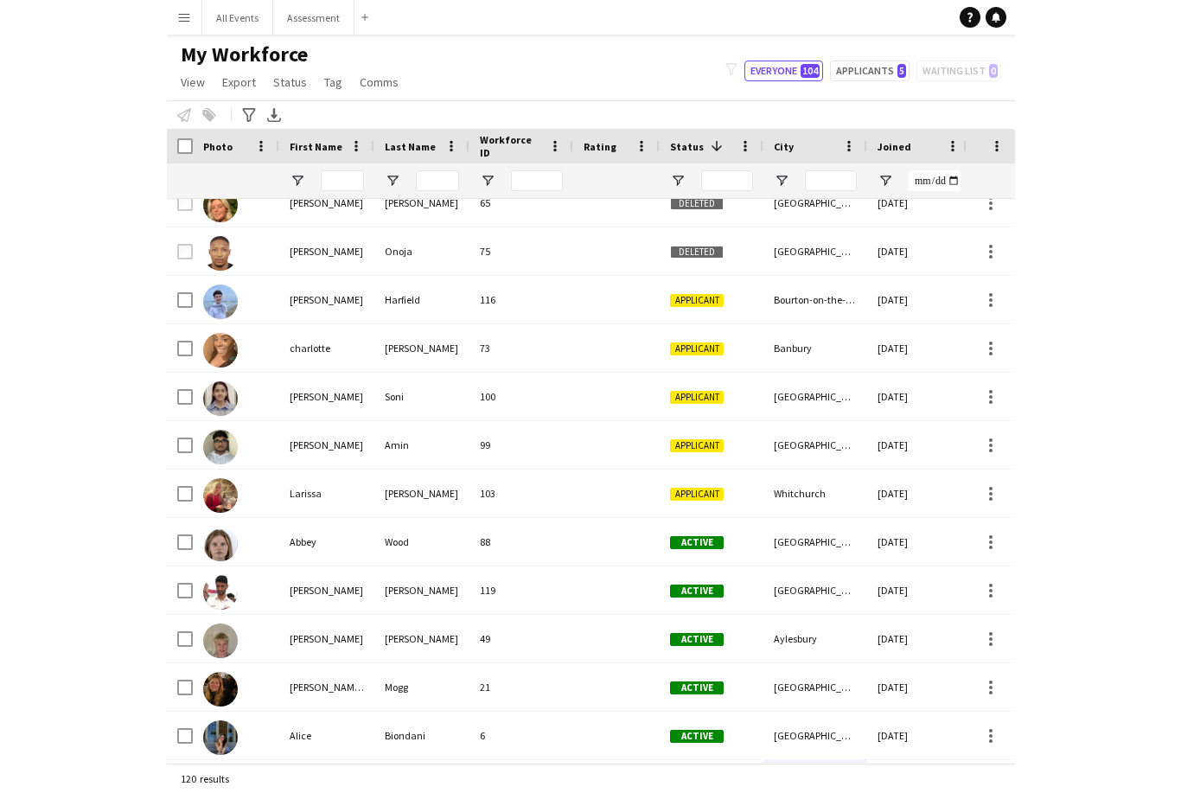
scroll to position [22, 0]
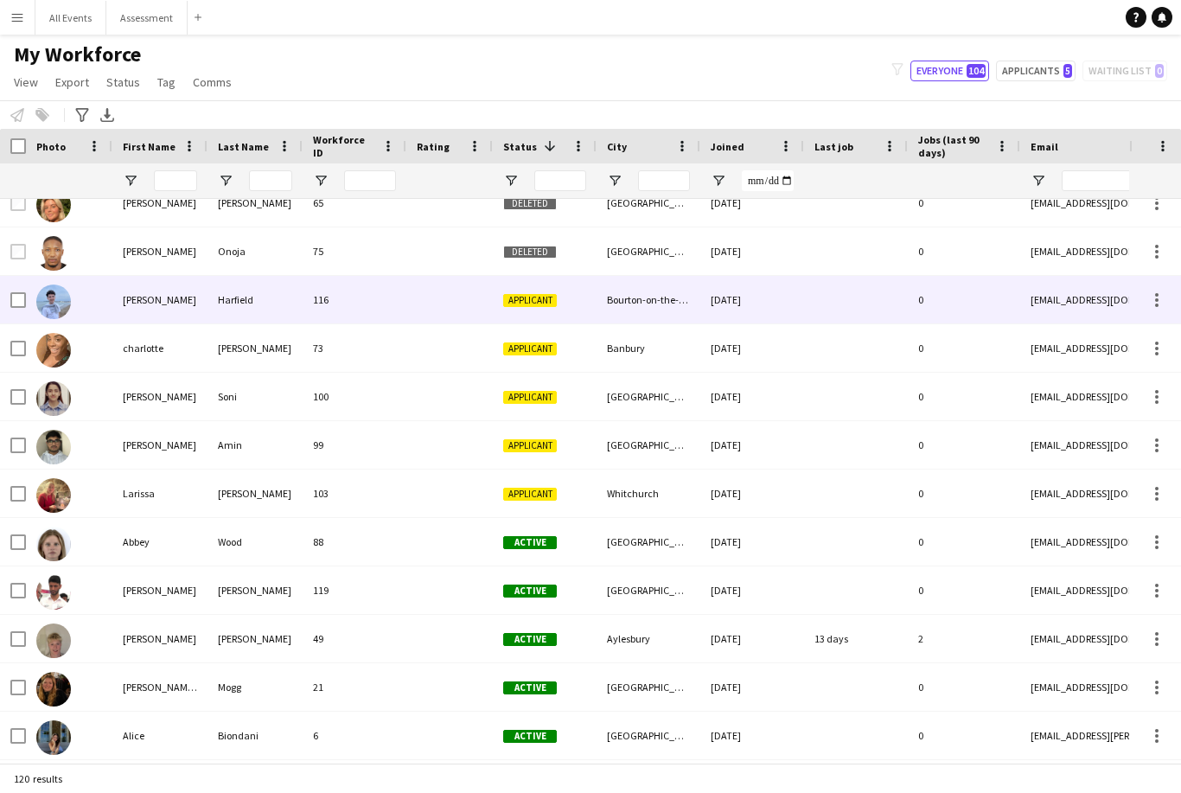
click at [348, 283] on div "116" at bounding box center [355, 300] width 104 height 48
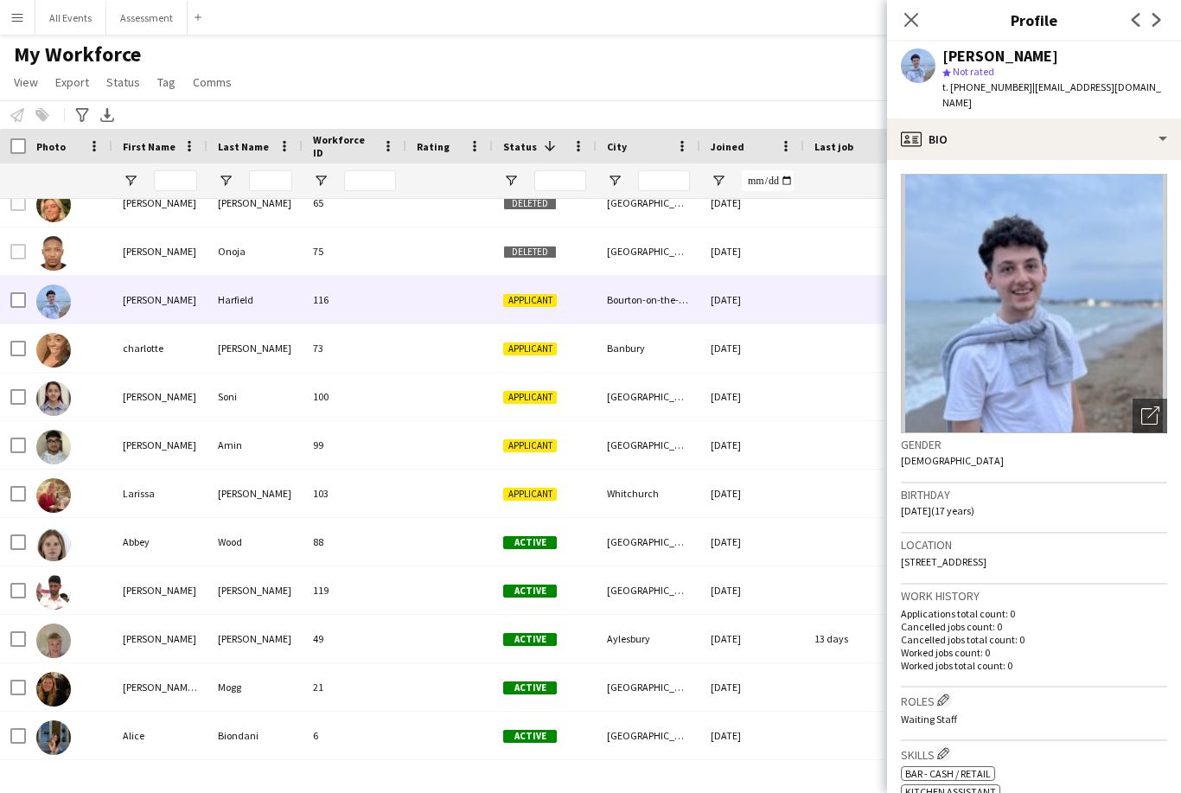
click at [720, 60] on div "My Workforce View Views Default view New view Update view Delete view Edit name…" at bounding box center [590, 71] width 1181 height 59
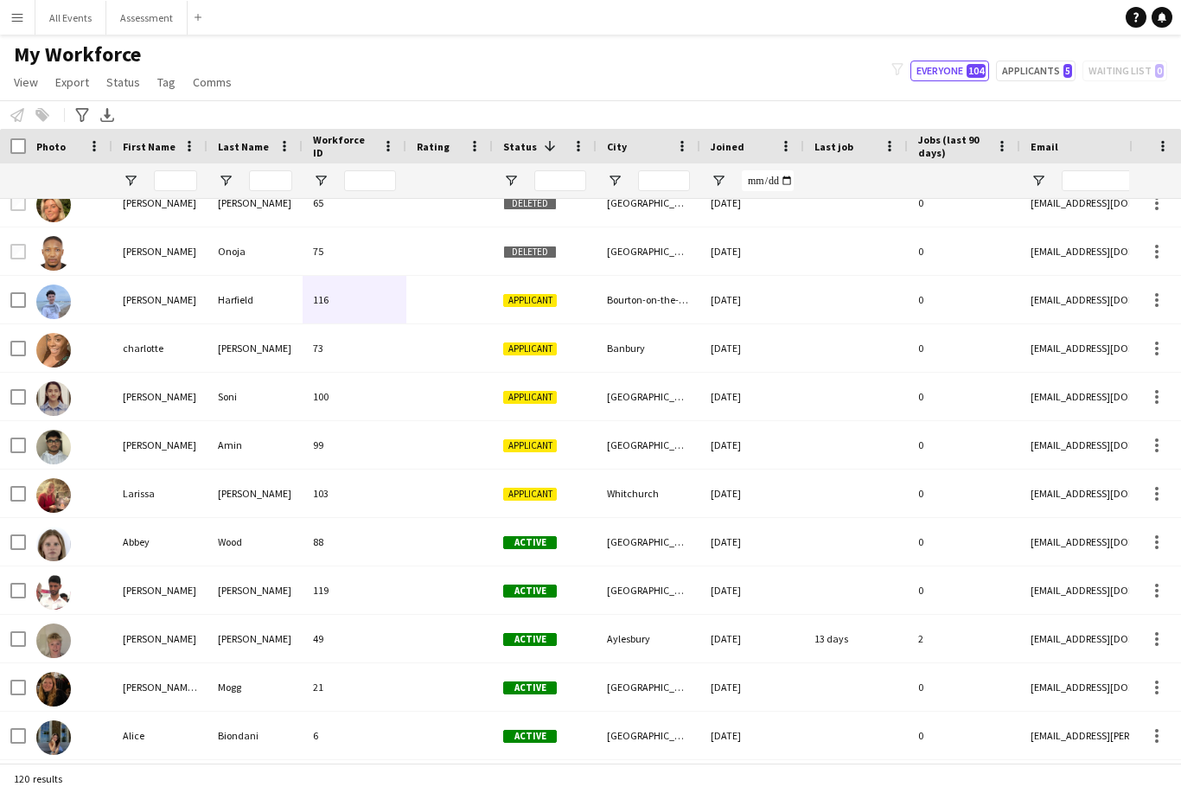
click at [486, 276] on div at bounding box center [449, 300] width 86 height 48
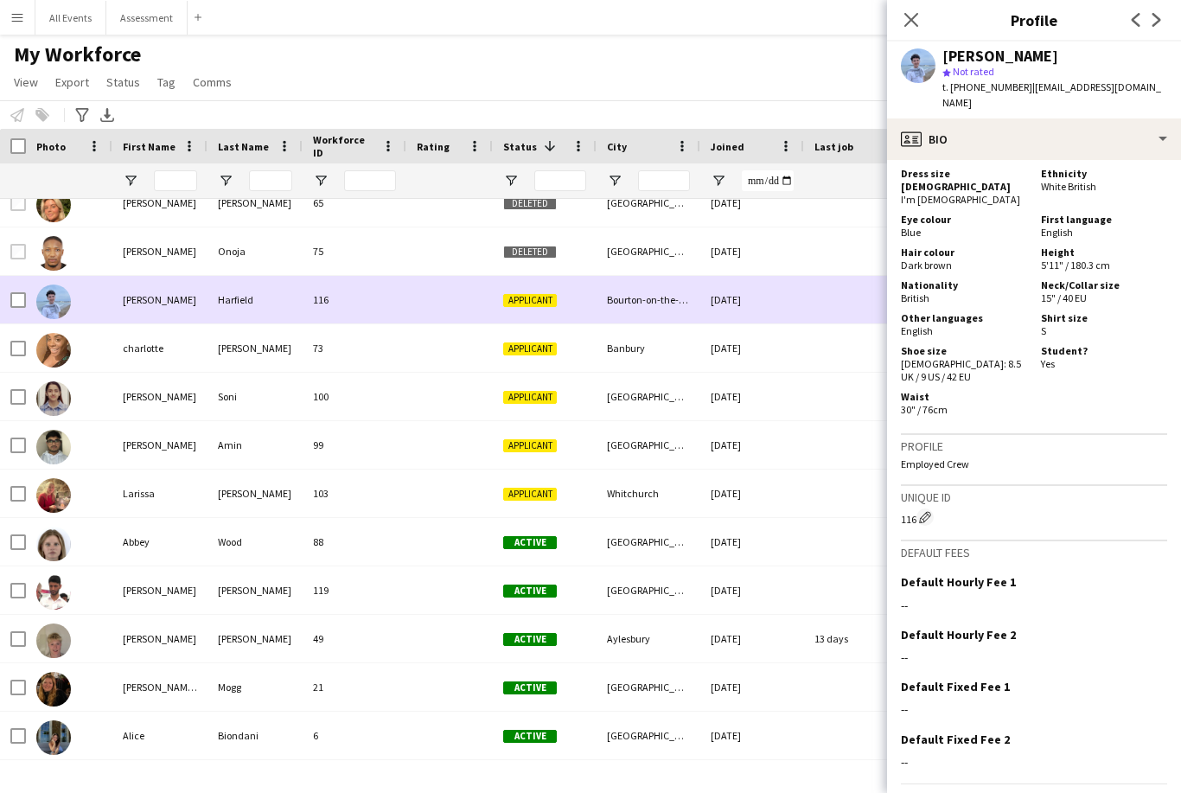
scroll to position [892, 0]
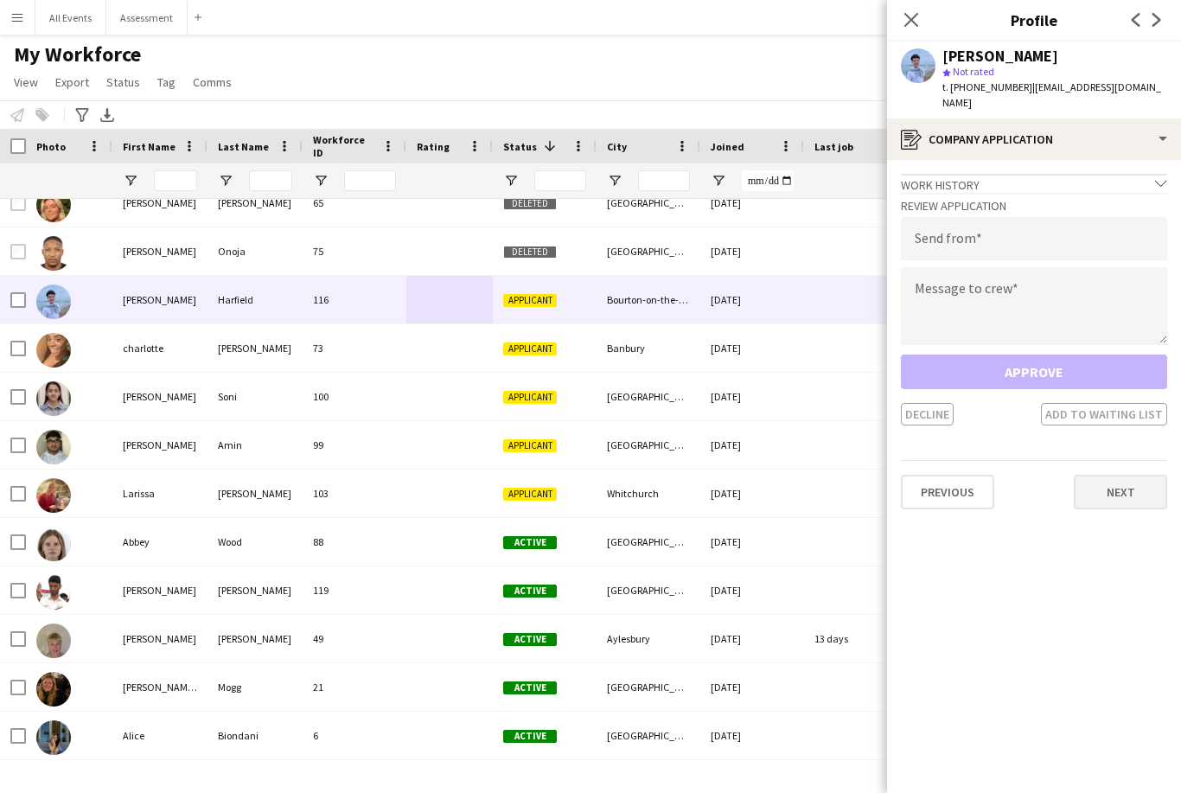
click at [1144, 475] on button "Next" at bounding box center [1120, 492] width 93 height 35
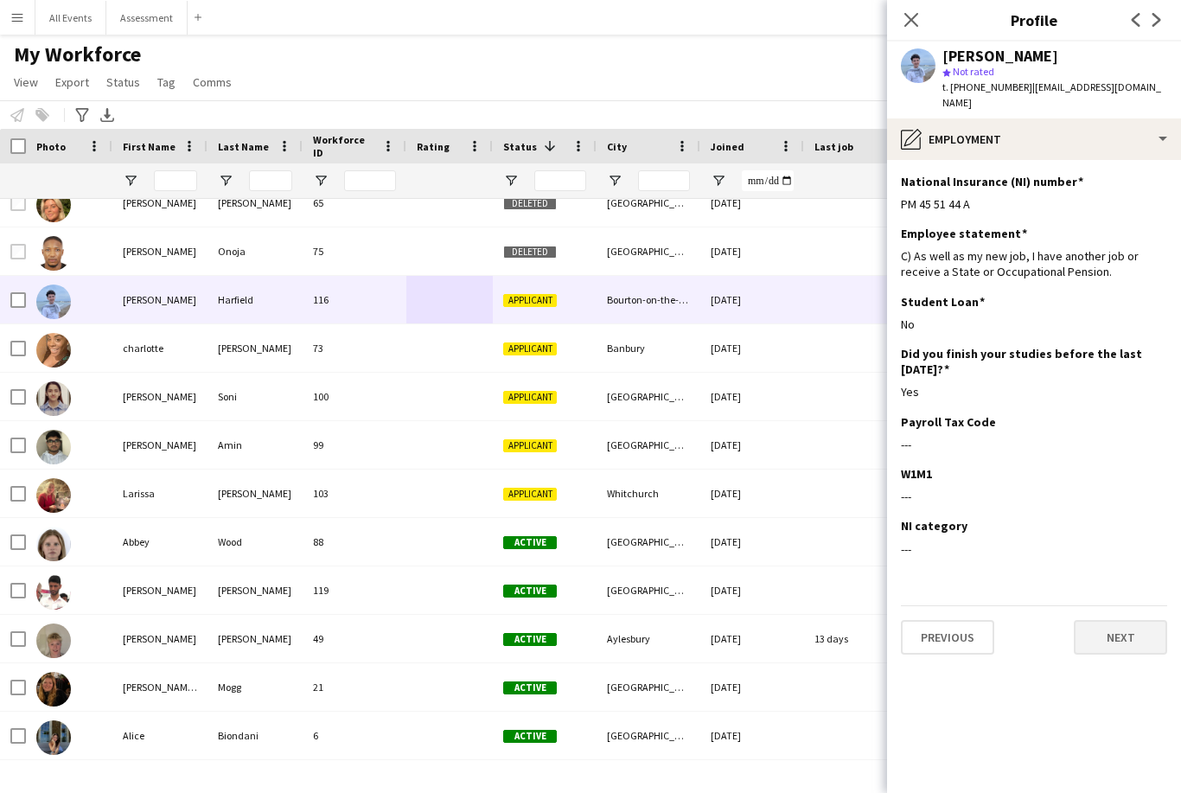
click at [1140, 620] on button "Next" at bounding box center [1120, 637] width 93 height 35
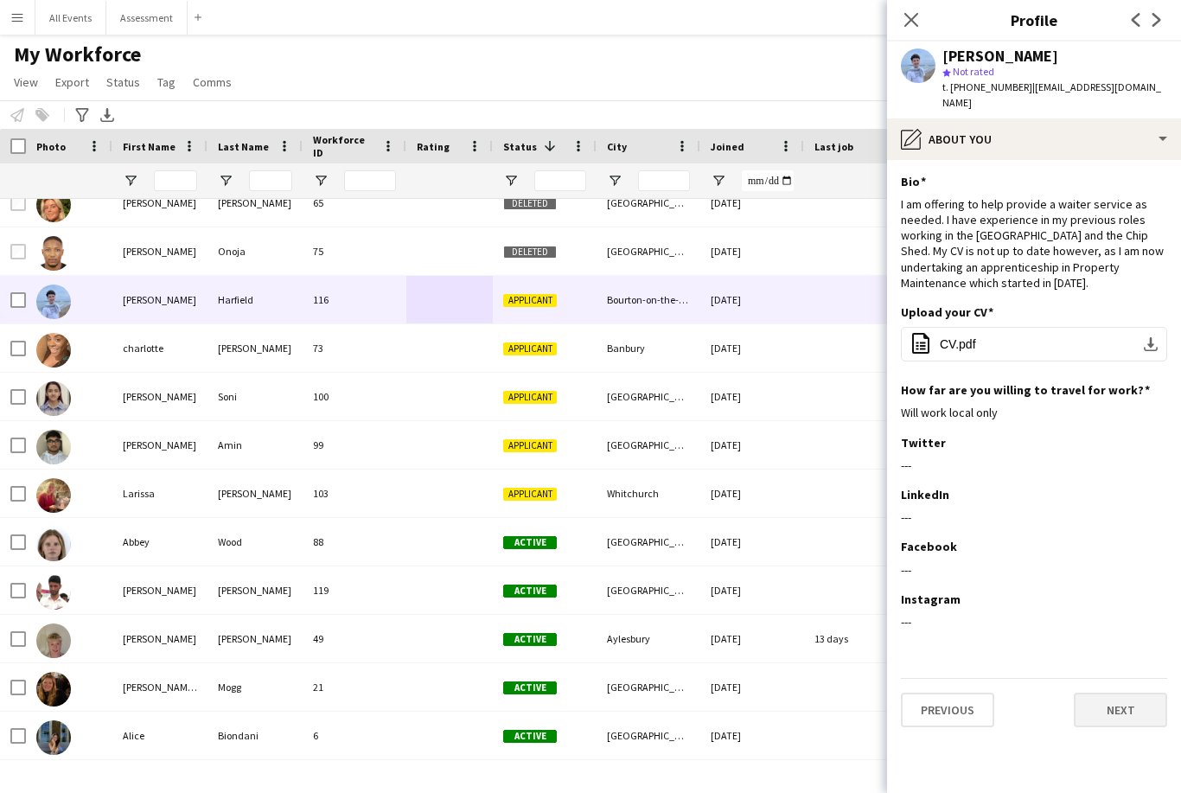
click at [1126, 707] on button "Next" at bounding box center [1120, 710] width 93 height 35
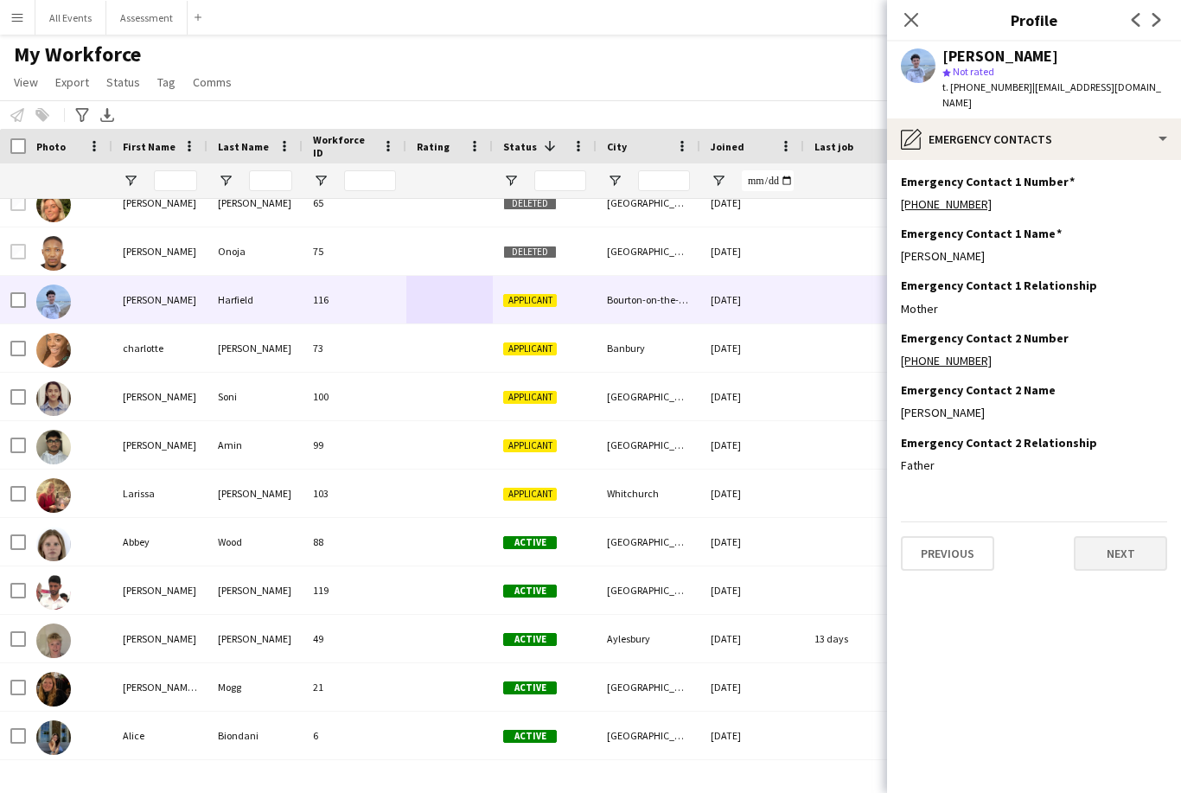
click at [1135, 536] on button "Next" at bounding box center [1120, 553] width 93 height 35
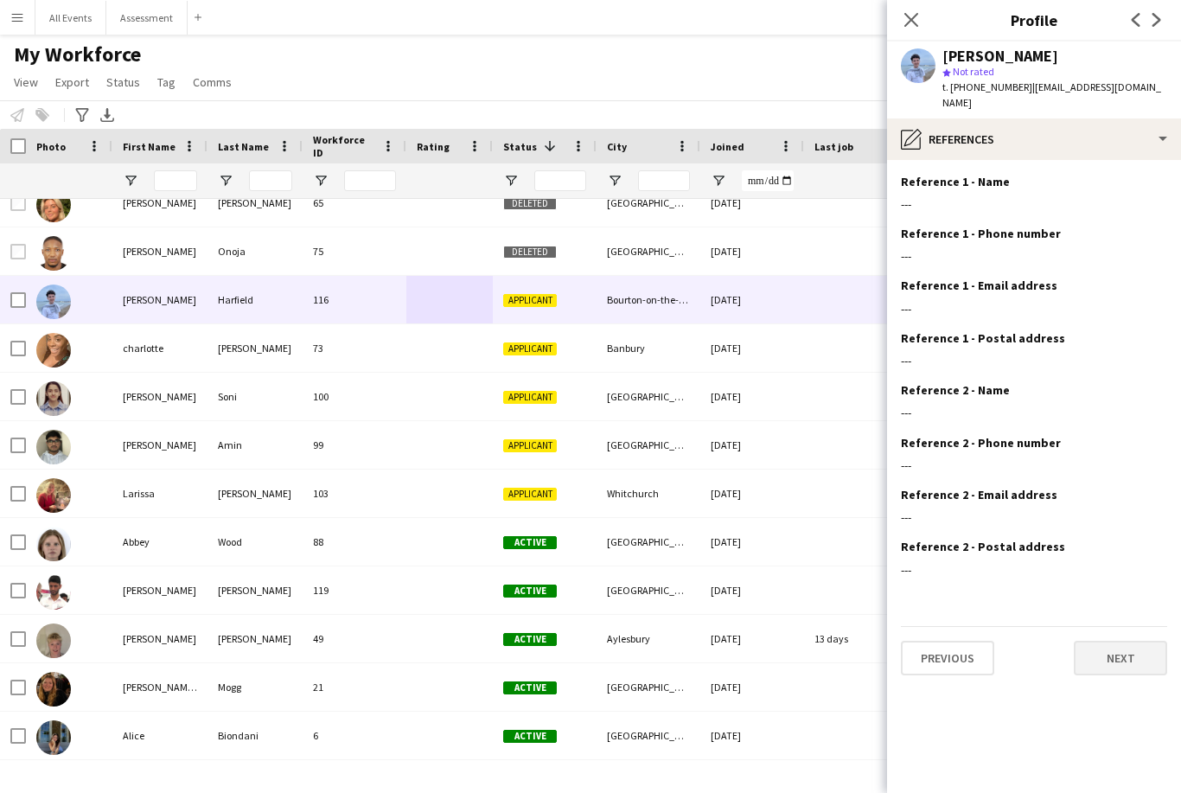
click at [1126, 641] on button "Next" at bounding box center [1120, 658] width 93 height 35
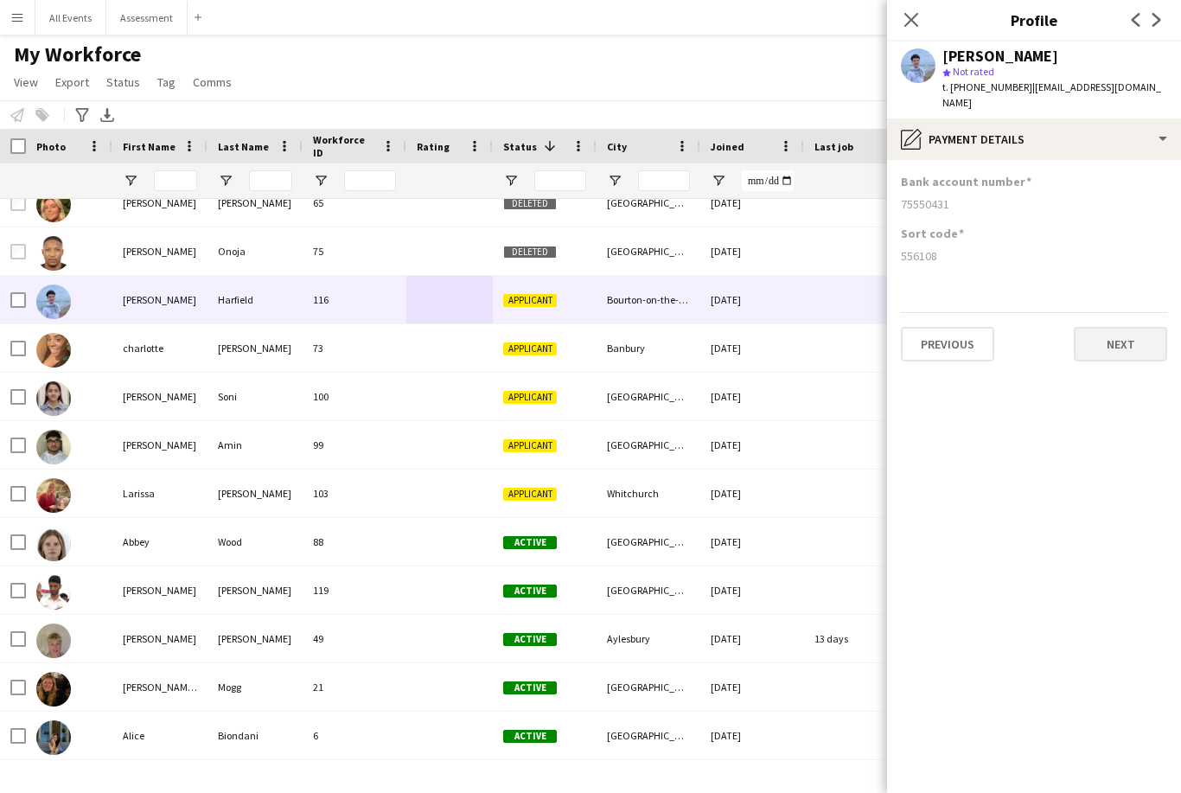
click at [1132, 342] on button "Next" at bounding box center [1120, 344] width 93 height 35
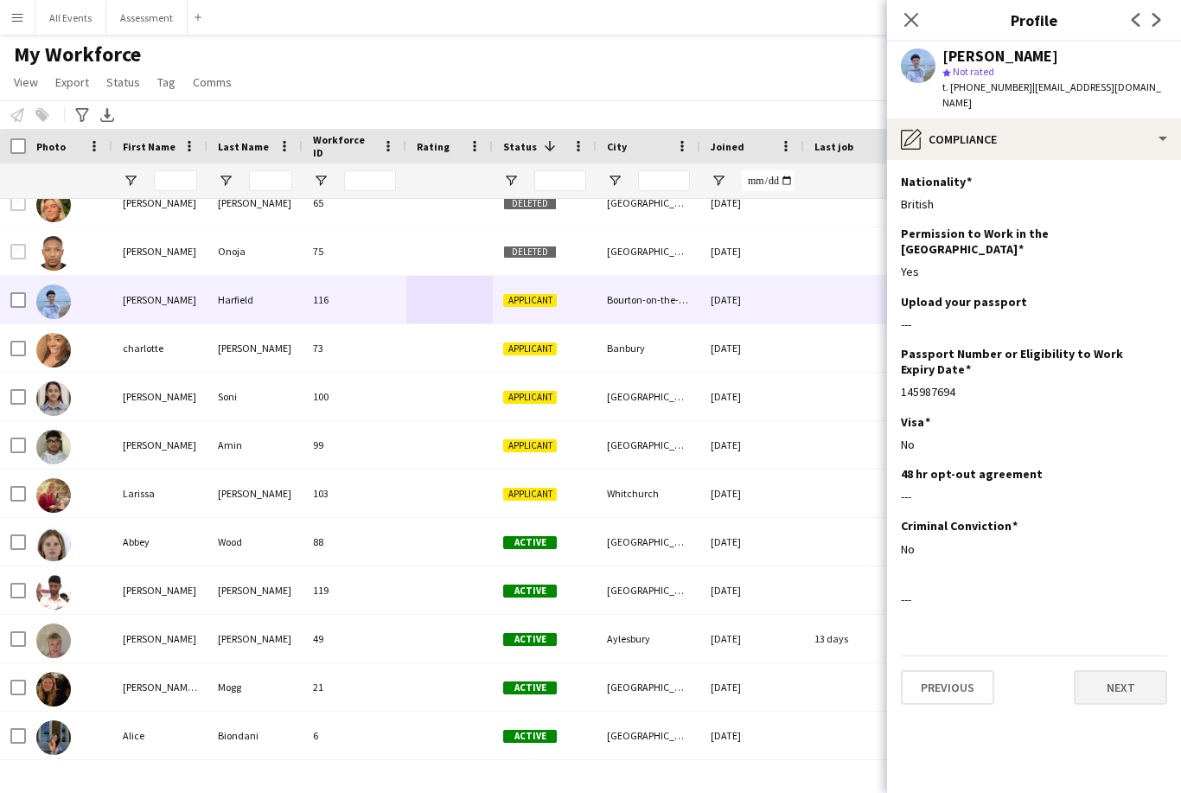
click at [1134, 670] on button "Next" at bounding box center [1120, 687] width 93 height 35
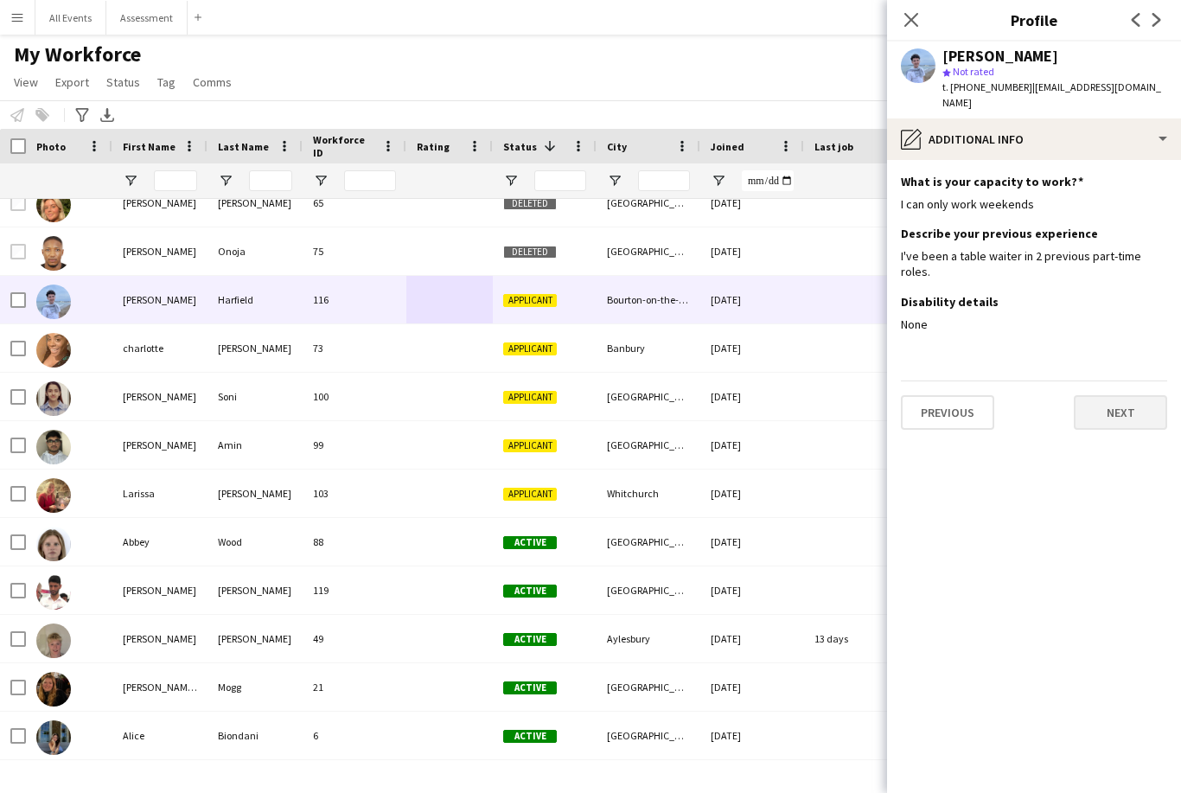
click at [1127, 395] on button "Next" at bounding box center [1120, 412] width 93 height 35
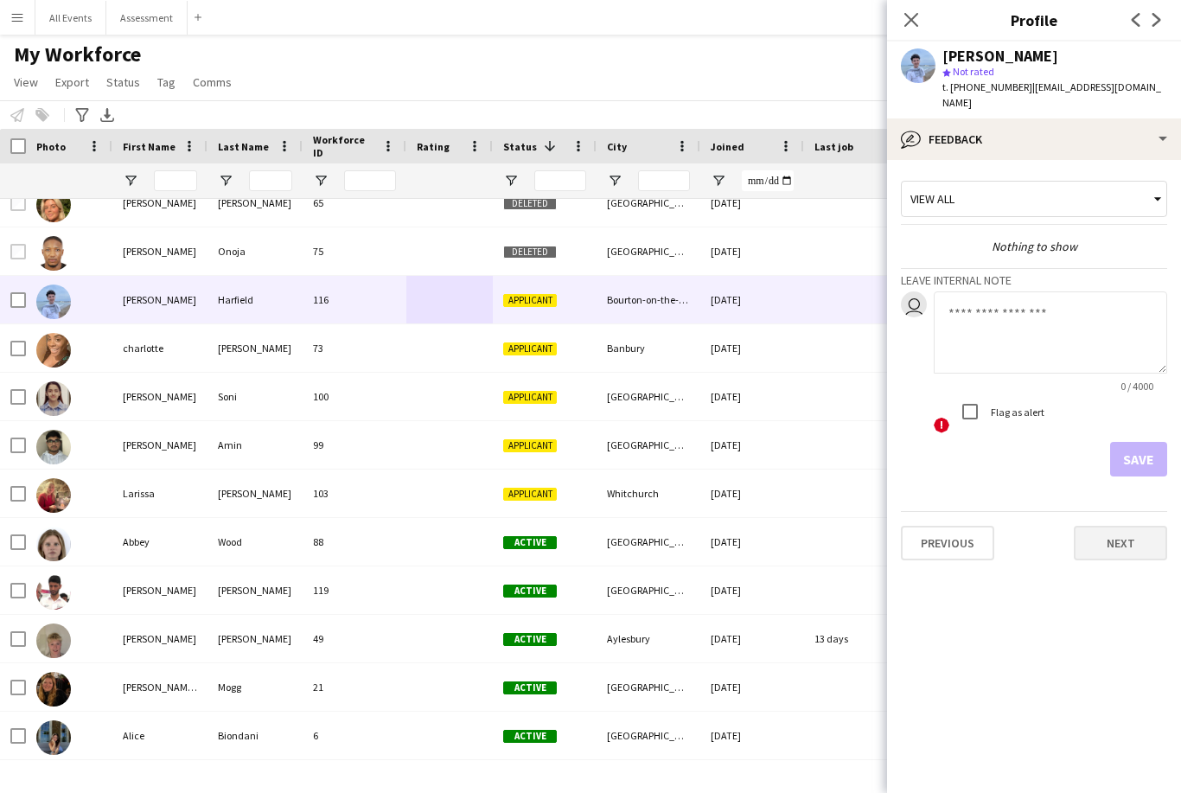
click at [1141, 539] on button "Next" at bounding box center [1120, 543] width 93 height 35
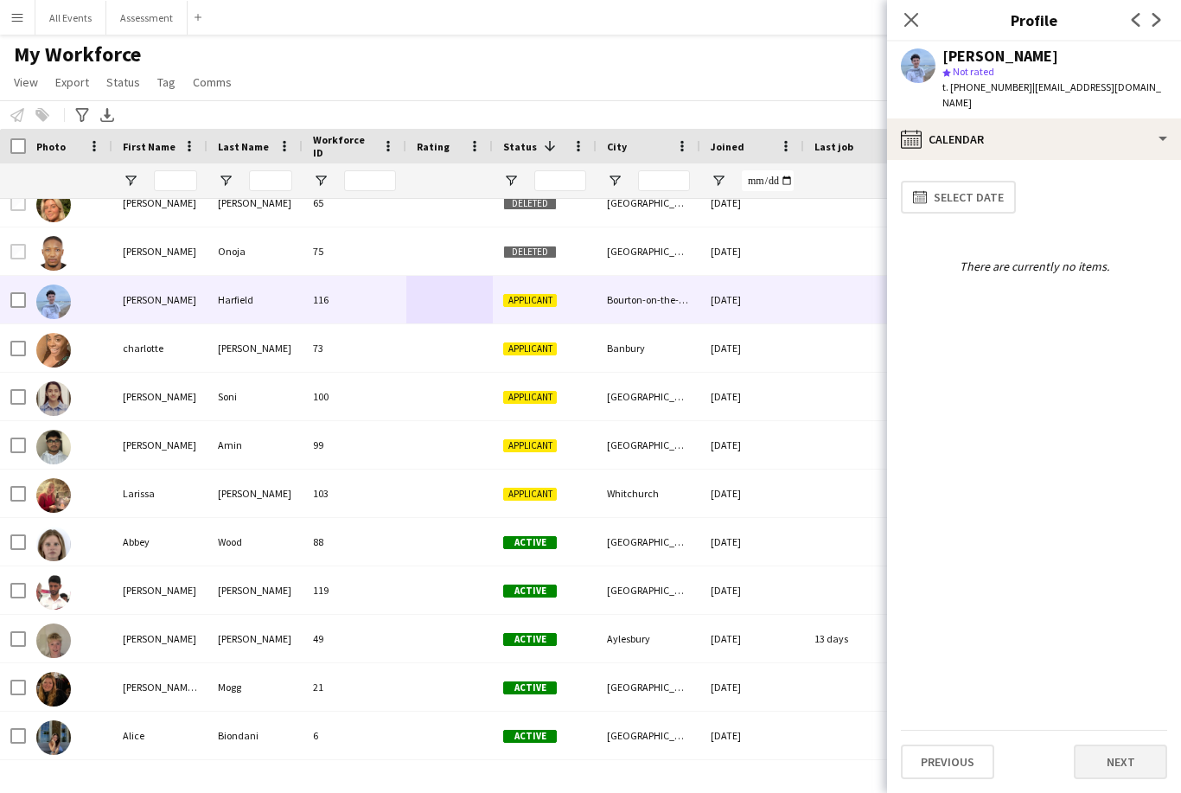
click at [1118, 766] on button "Next" at bounding box center [1120, 762] width 93 height 35
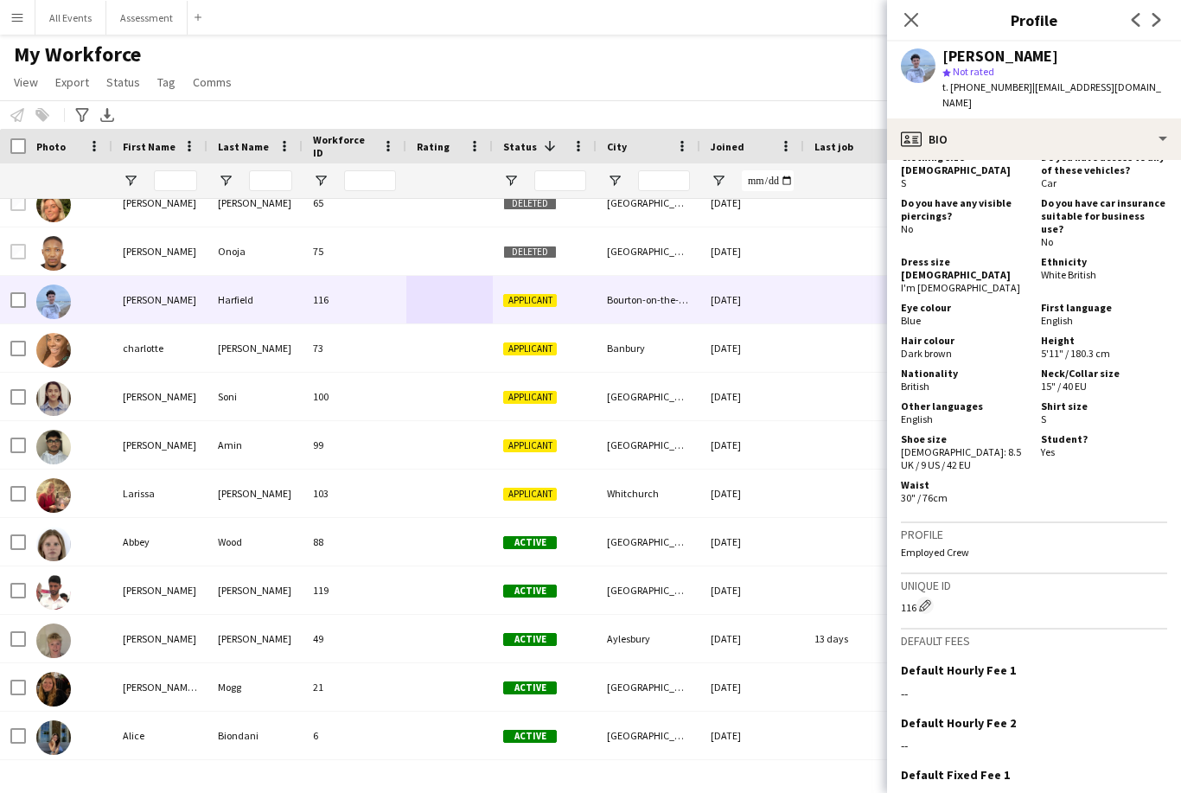
scroll to position [835, 0]
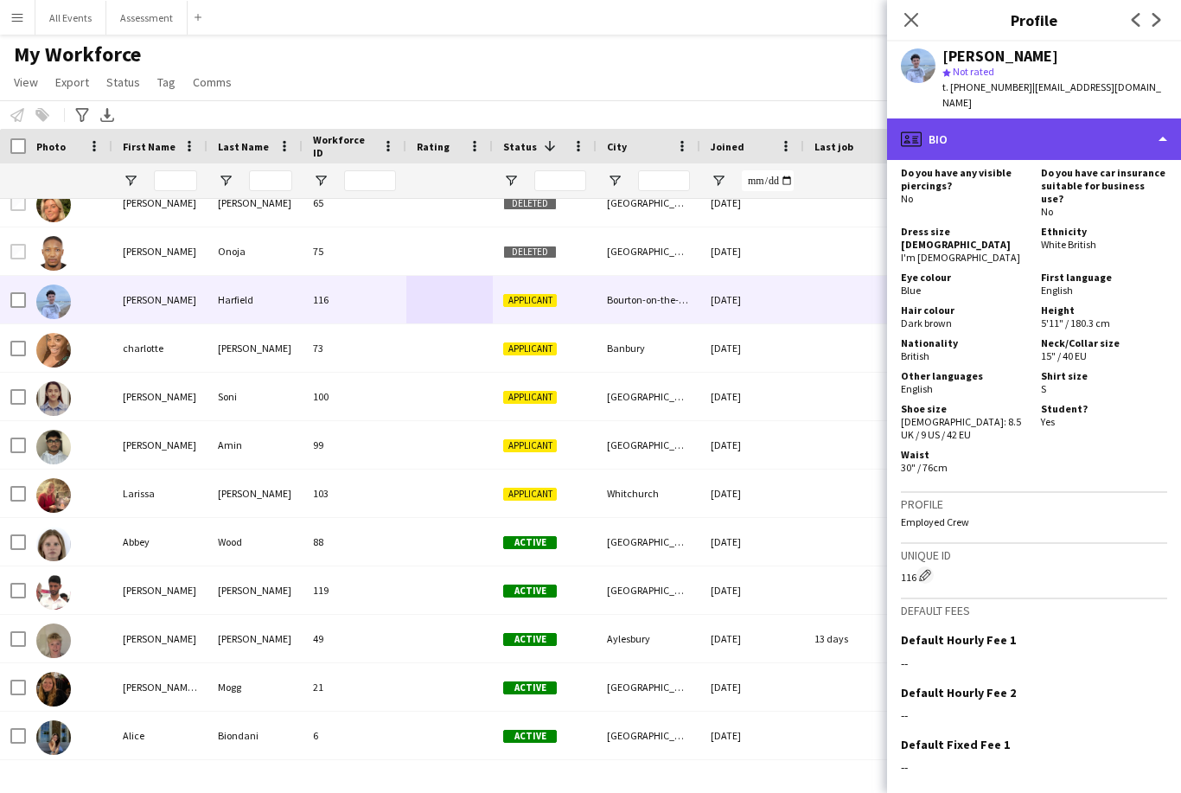
click at [1146, 118] on div "profile Bio" at bounding box center [1034, 139] width 294 height 42
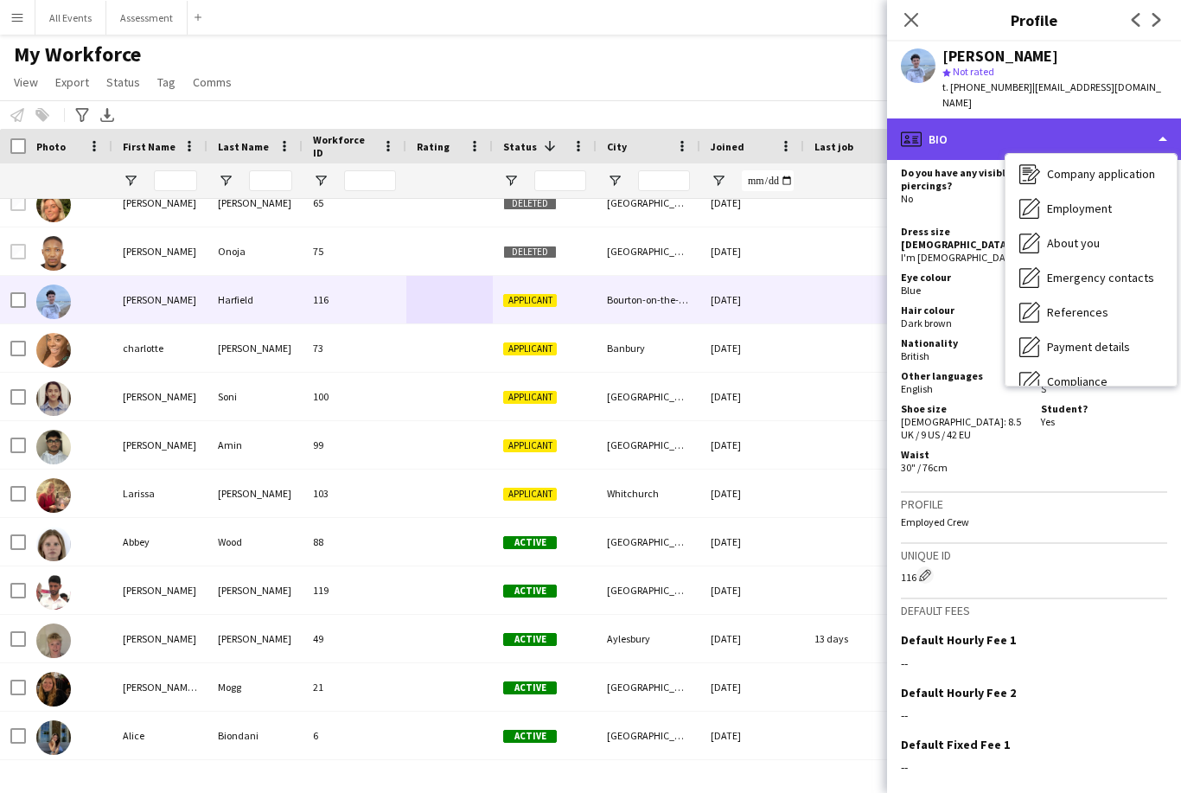
scroll to position [104, 0]
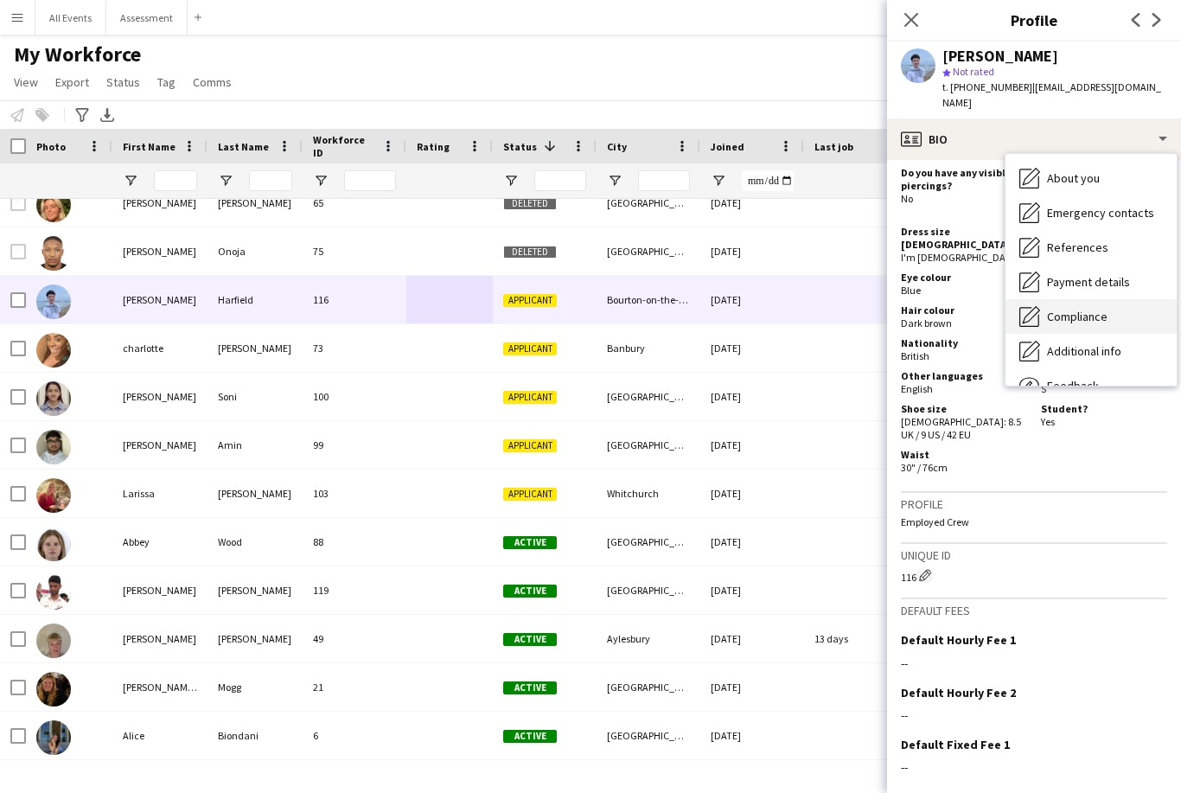
click at [1105, 309] on span "Compliance" at bounding box center [1077, 317] width 61 height 16
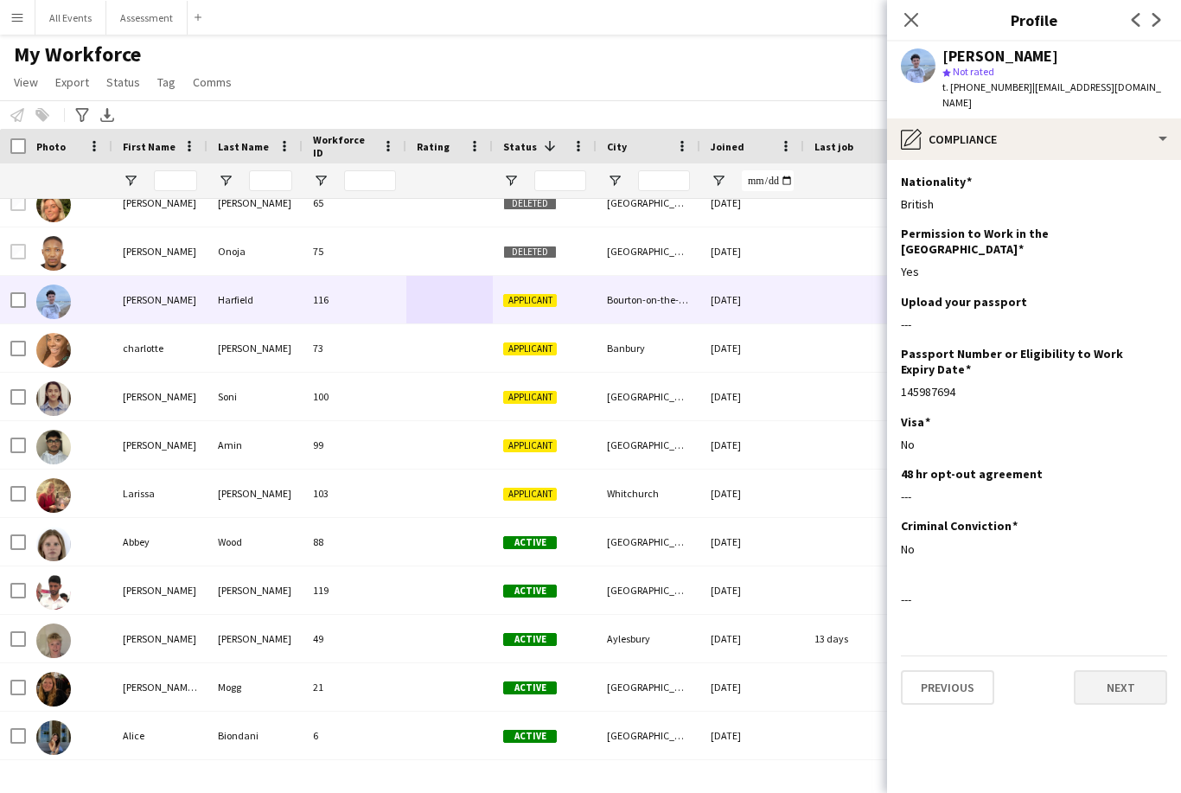
click at [1139, 670] on button "Next" at bounding box center [1120, 687] width 93 height 35
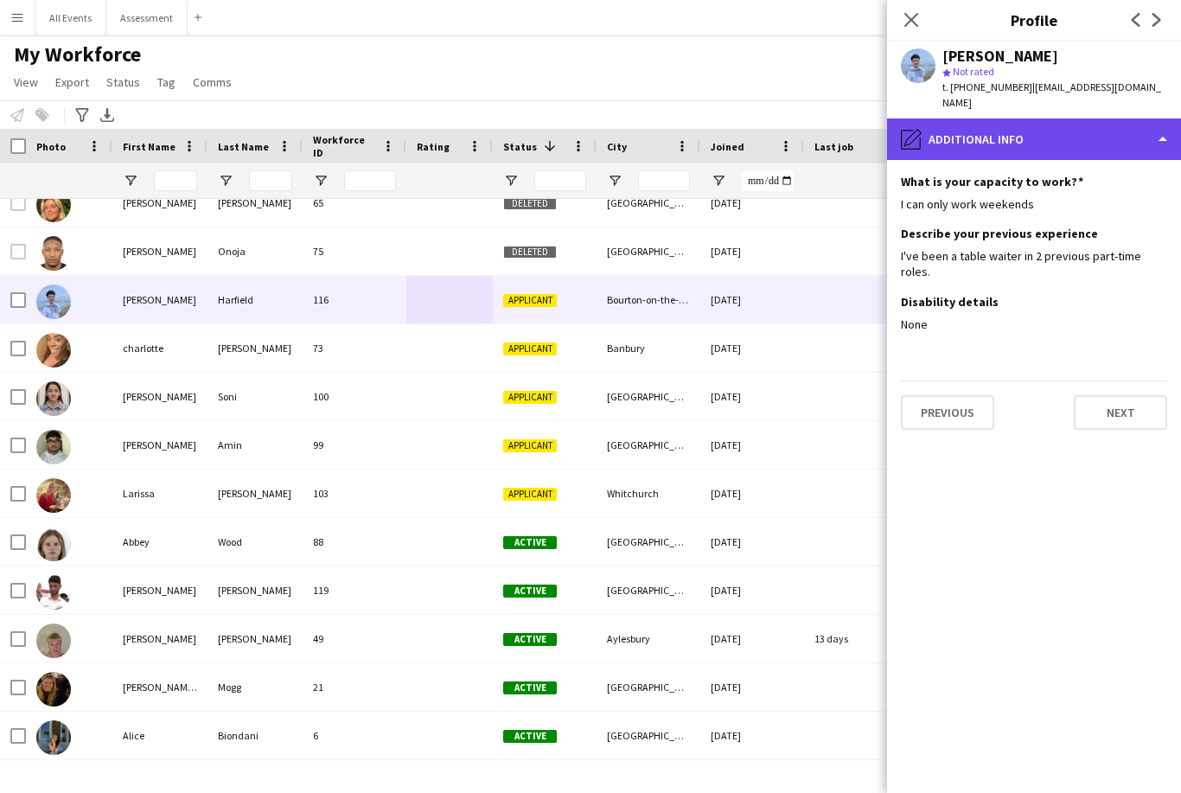
click at [1131, 125] on div "pencil4 Additional info" at bounding box center [1034, 139] width 294 height 42
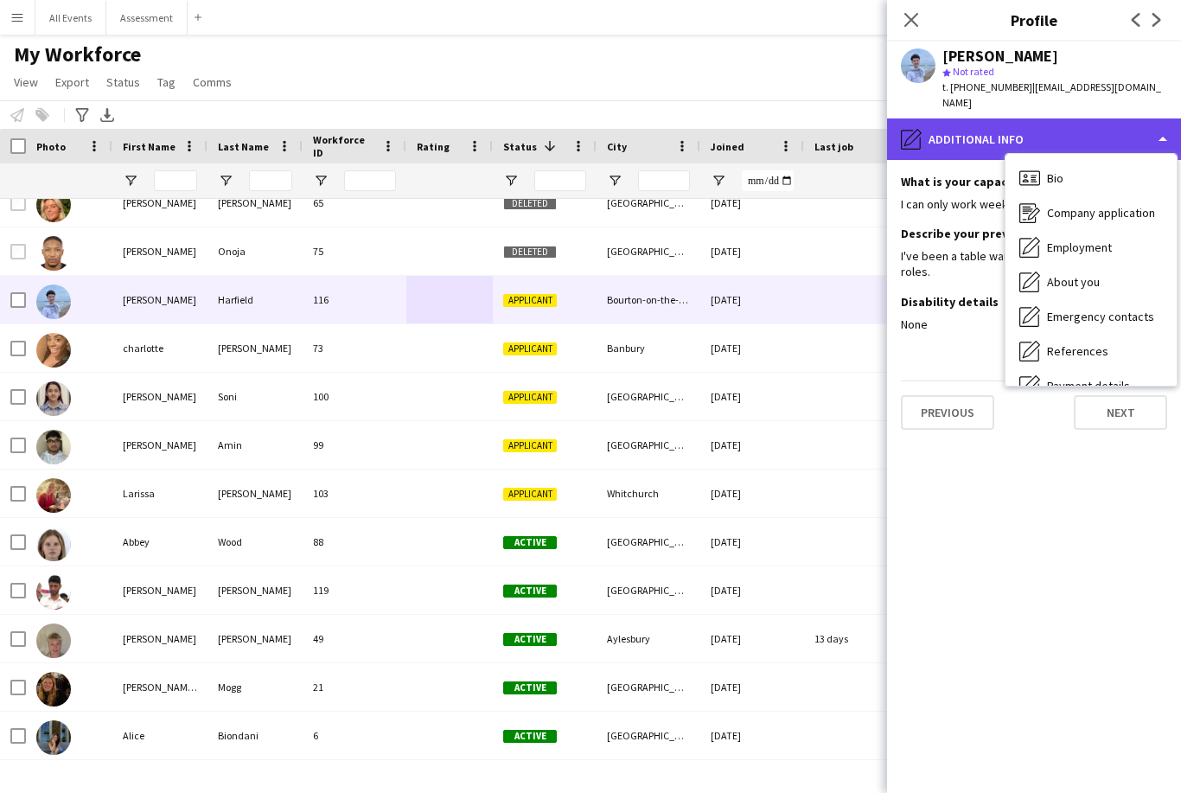
scroll to position [0, 0]
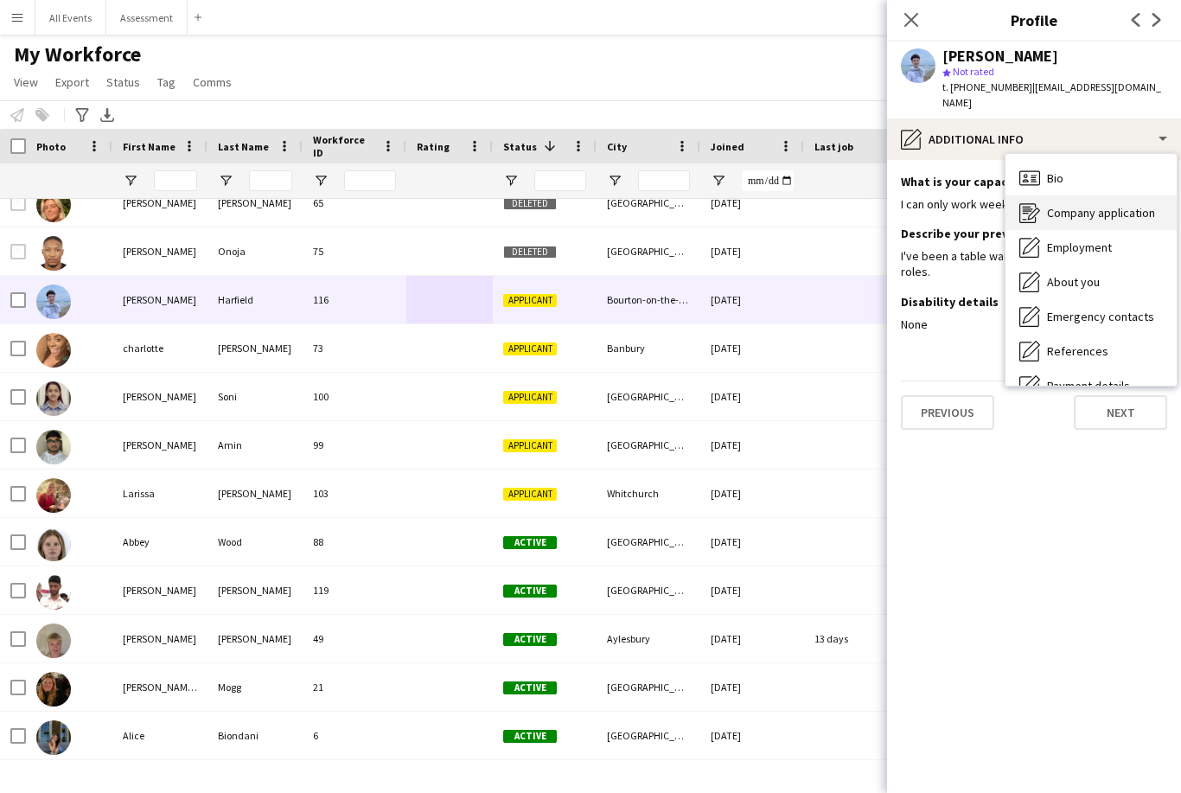
click at [1133, 205] on span "Company application" at bounding box center [1101, 213] width 108 height 16
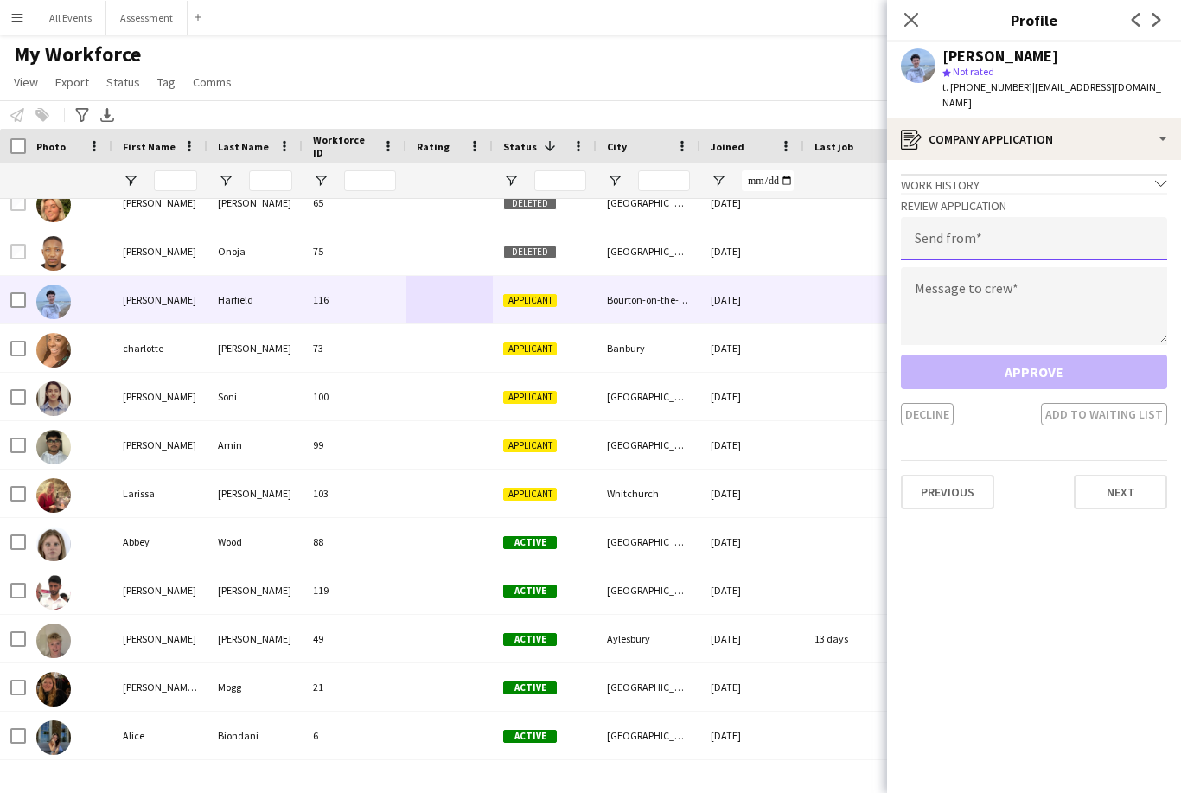
click at [1039, 226] on input "email" at bounding box center [1034, 238] width 266 height 43
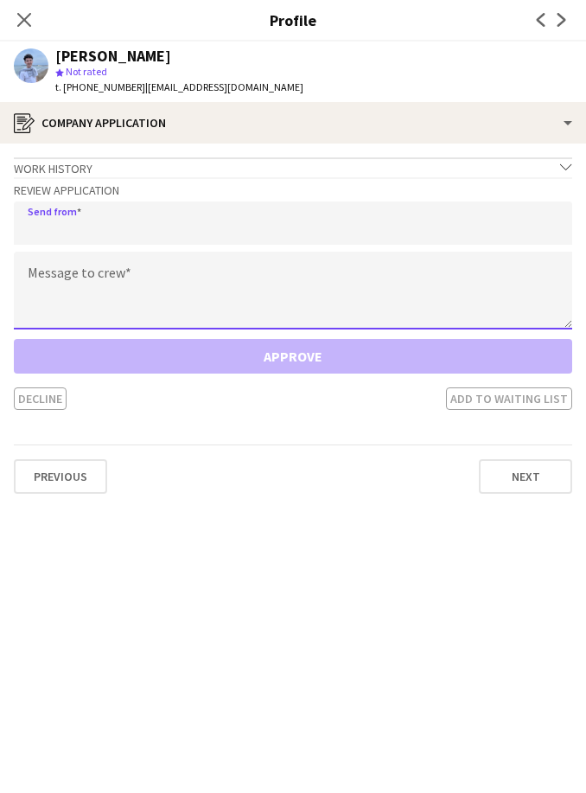
click at [354, 285] on textarea at bounding box center [293, 291] width 559 height 78
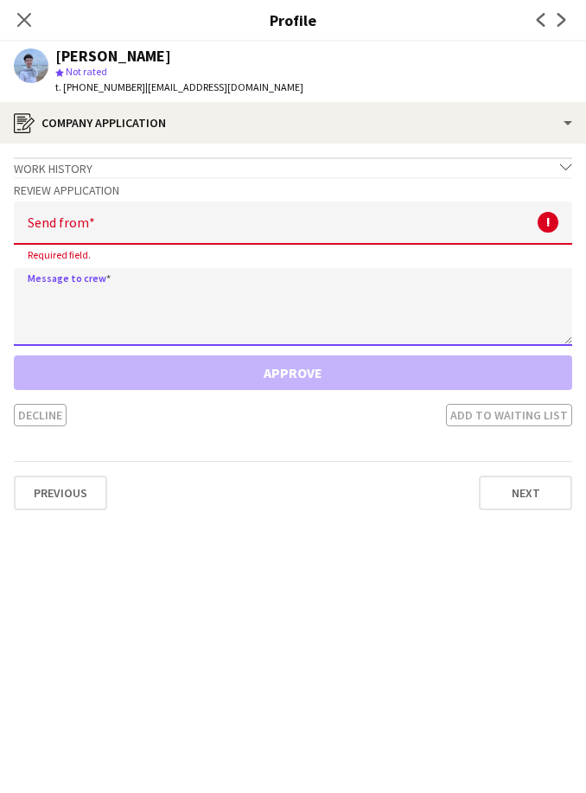
click at [195, 290] on textarea at bounding box center [293, 307] width 559 height 78
paste textarea "**********"
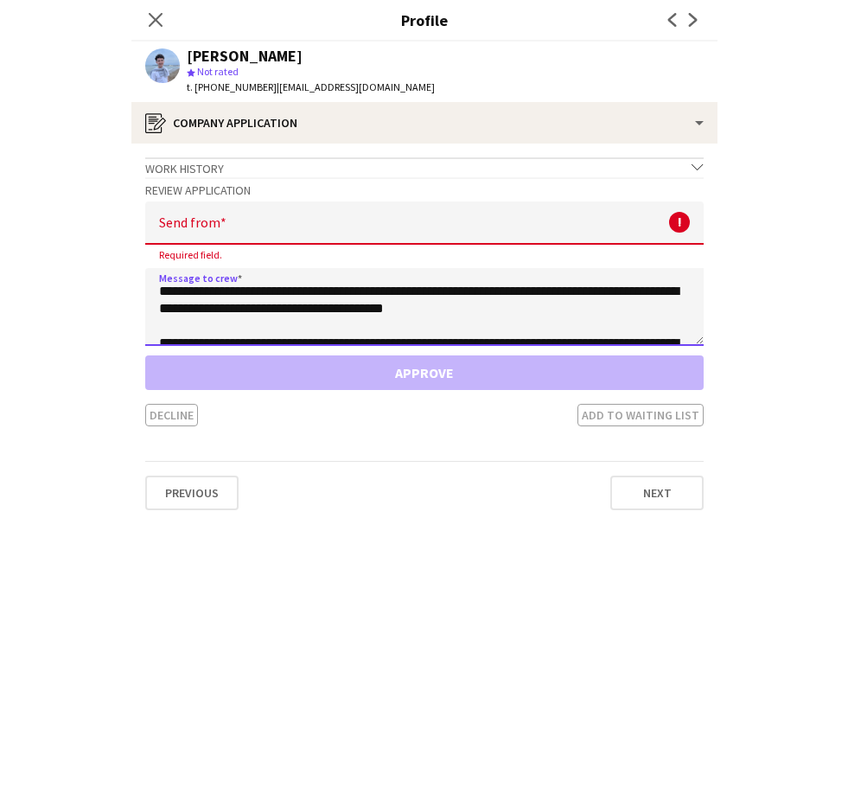
scroll to position [19, 0]
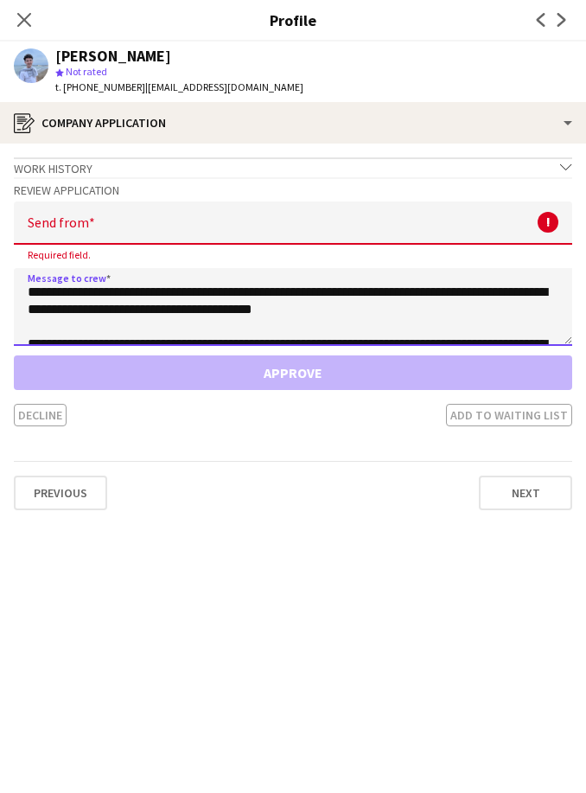
click at [300, 300] on textarea "**********" at bounding box center [293, 307] width 559 height 78
click at [304, 309] on textarea "**********" at bounding box center [293, 307] width 559 height 78
click at [297, 306] on textarea "**********" at bounding box center [293, 307] width 559 height 78
type textarea "**********"
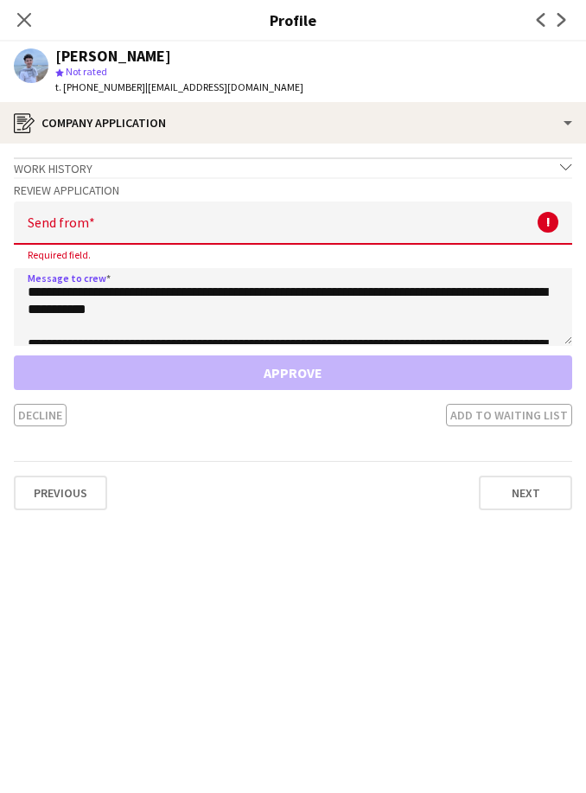
click at [262, 212] on input "email" at bounding box center [293, 222] width 559 height 43
click at [159, 227] on input "email" at bounding box center [293, 222] width 559 height 43
paste input "**********"
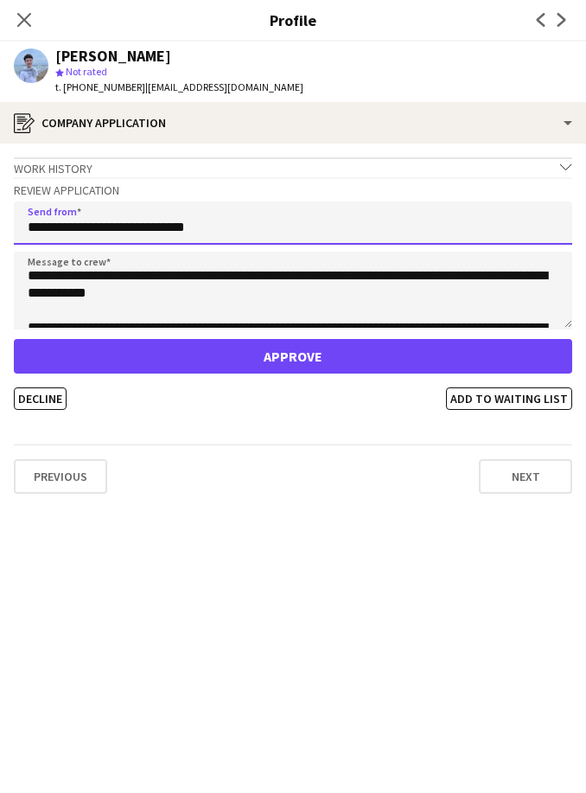
type input "**********"
click at [299, 602] on app-crew-profile-application "**********" at bounding box center [293, 468] width 586 height 649
click at [328, 361] on button "Approve" at bounding box center [293, 356] width 559 height 35
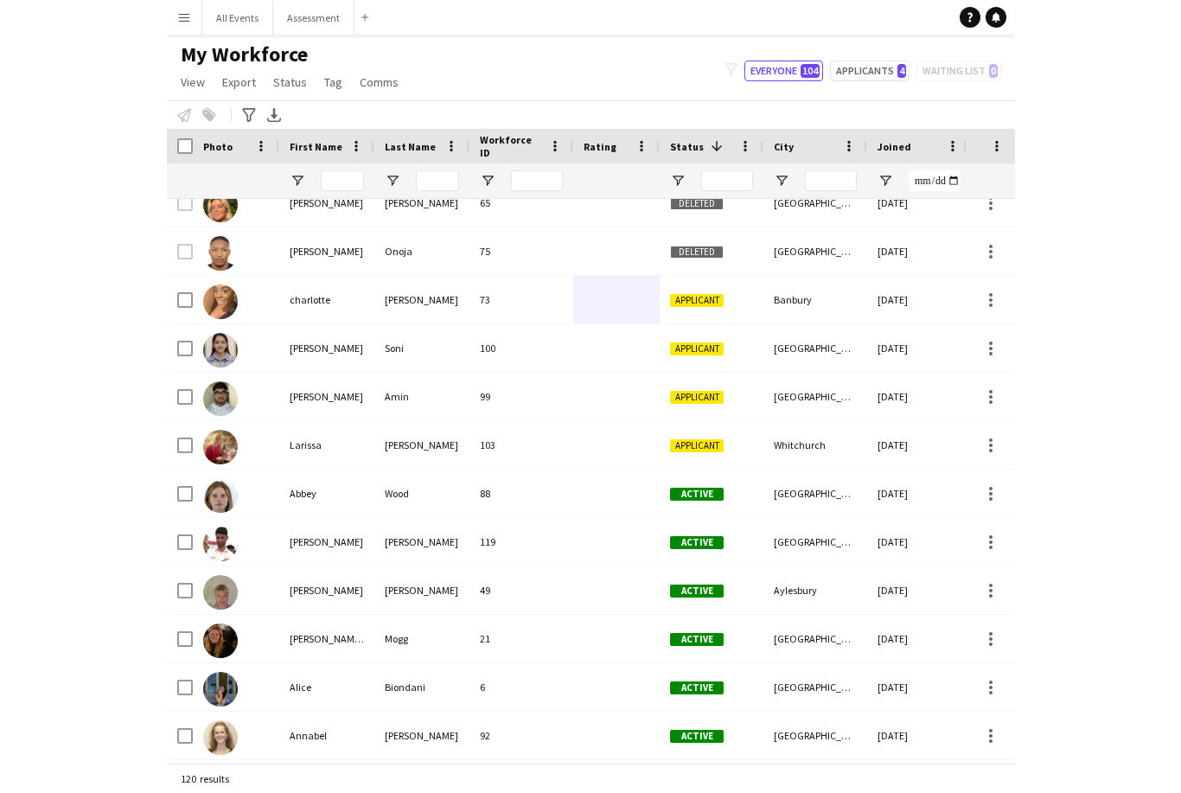
scroll to position [22, 0]
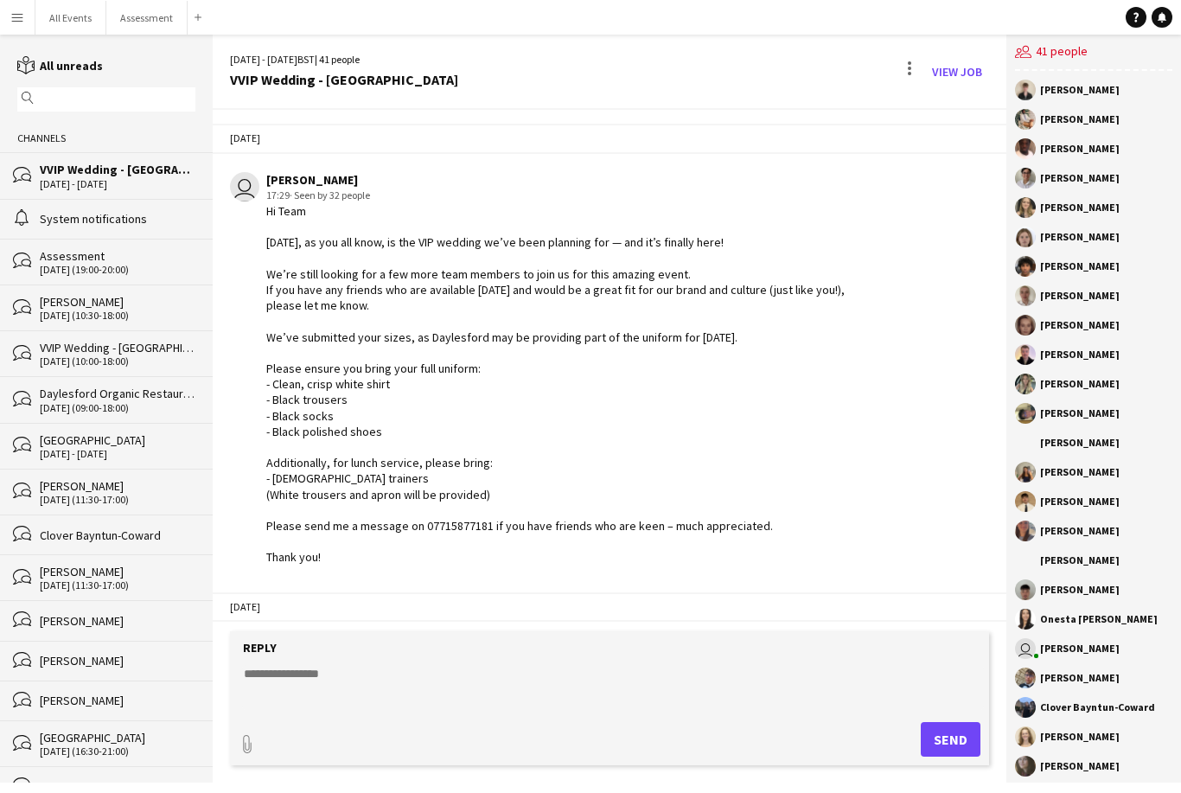
scroll to position [2938, 0]
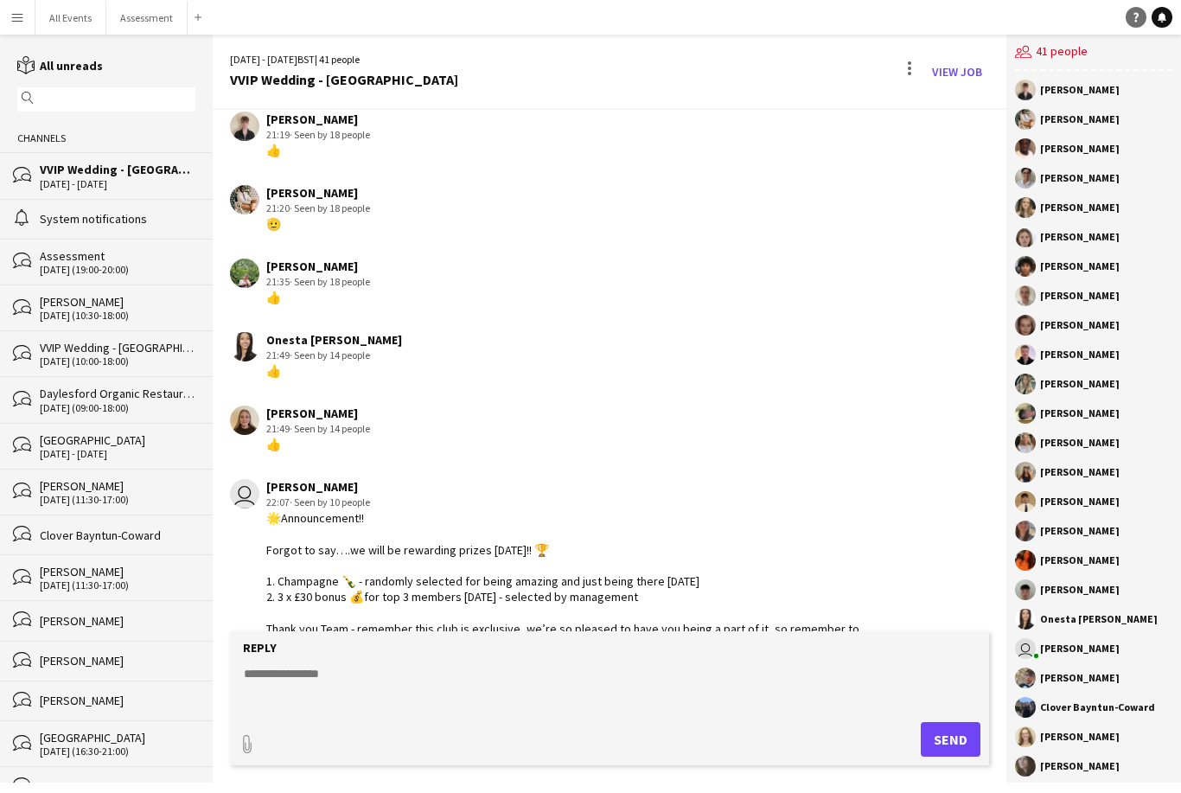
click at [1142, 20] on link "Help" at bounding box center [1136, 17] width 21 height 21
click at [284, 510] on div "🌟Announcement!! Forgot to say….we will be rewarding prizes [DATE]!! 🏆 1. Champa…" at bounding box center [565, 596] width 599 height 173
copy div "🌟Announcement!! Forgot to say….we will be rewarding prizes [DATE]!! 🏆 1. Champa…"
click at [686, 332] on div "Onesta [PERSON_NAME] 21:49 · Seen by 14 people 👍" at bounding box center [548, 356] width 636 height 48
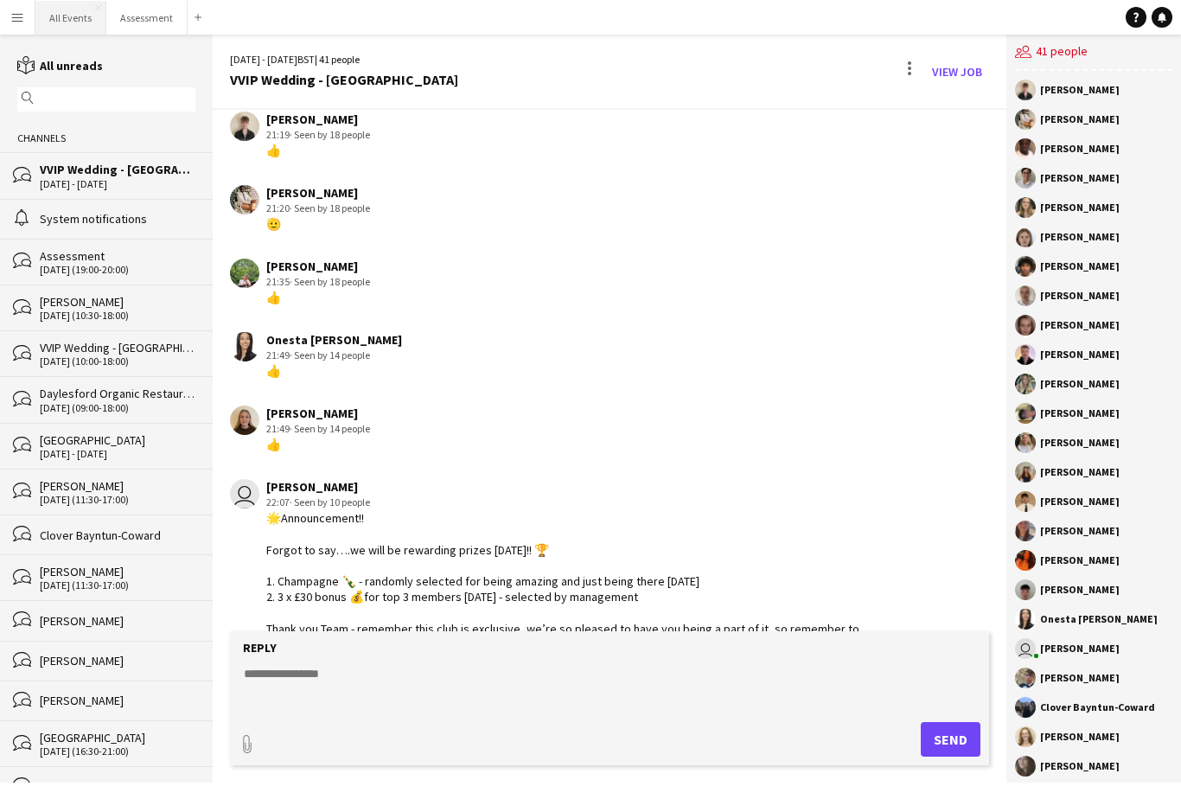
scroll to position [2938, 0]
click at [686, 4] on app-navbar "Menu Boards Boards Boards All jobs Status Workforce Workforce My Workforce Recr…" at bounding box center [590, 17] width 1181 height 35
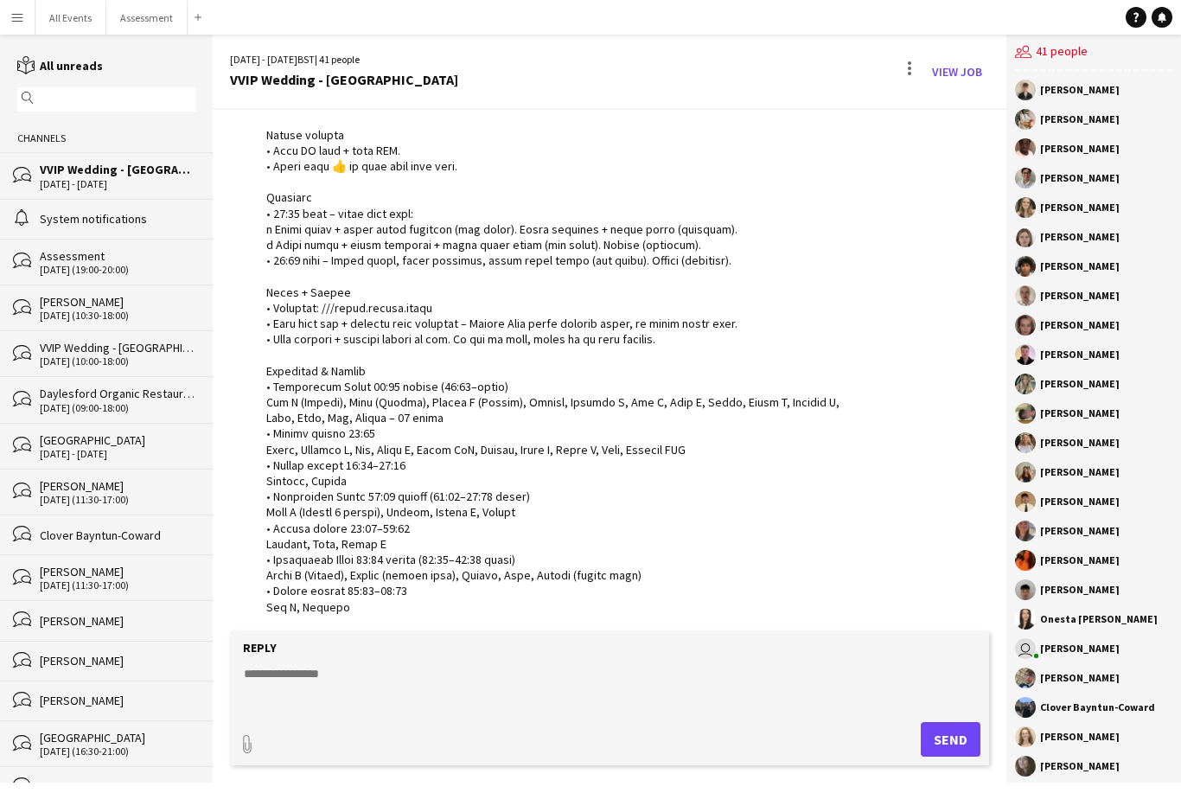
scroll to position [758, 0]
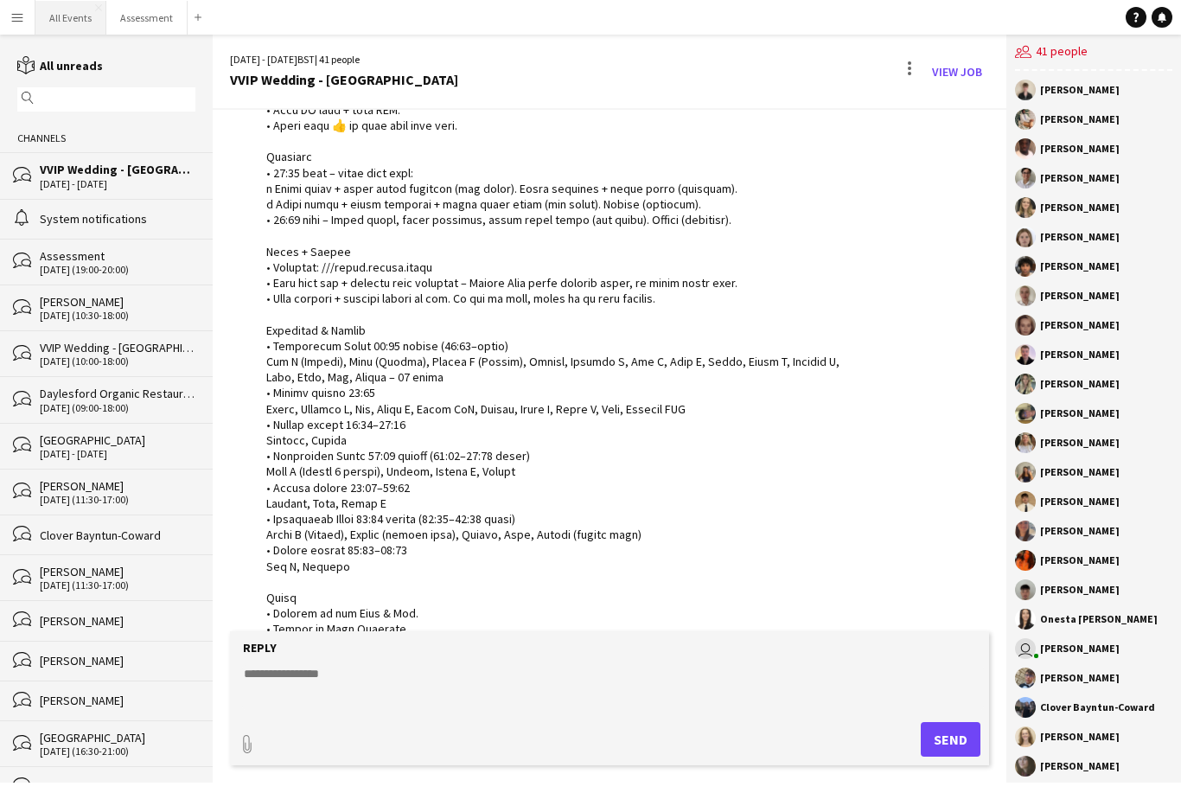
click at [73, 16] on button "All Events Close" at bounding box center [70, 18] width 71 height 34
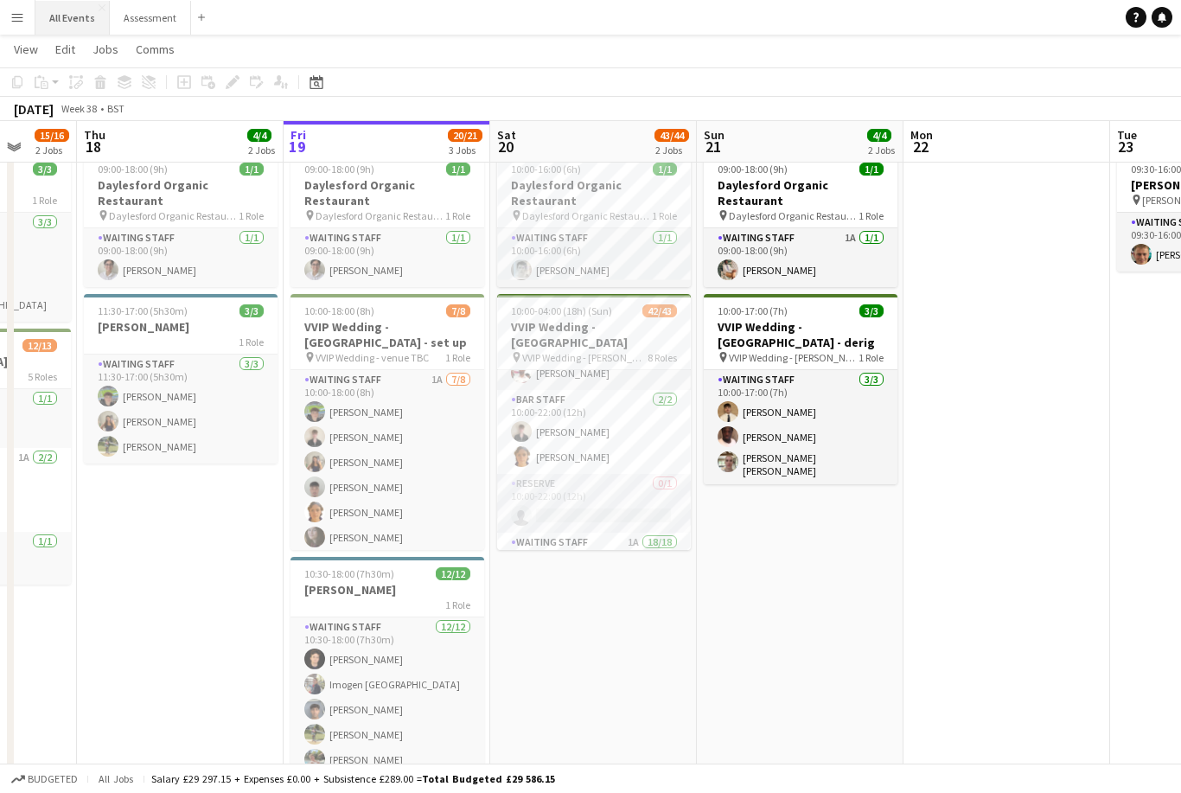
scroll to position [66, 0]
click at [613, 481] on app-card-role "Reserve 0/1 10:00-22:00 (12h) single-neutral-actions" at bounding box center [594, 501] width 194 height 59
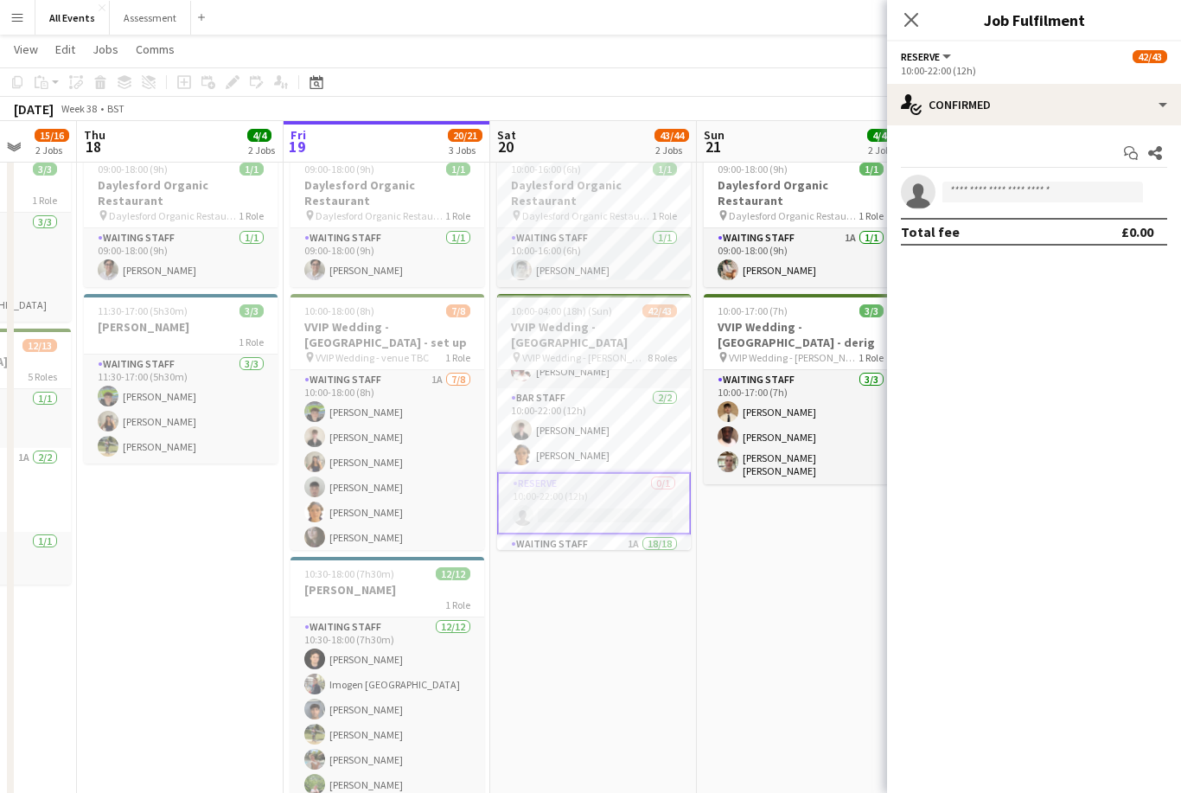
click at [1028, 175] on app-invite-slot "single-neutral-actions" at bounding box center [1034, 192] width 294 height 35
click at [1039, 201] on input at bounding box center [1043, 192] width 201 height 21
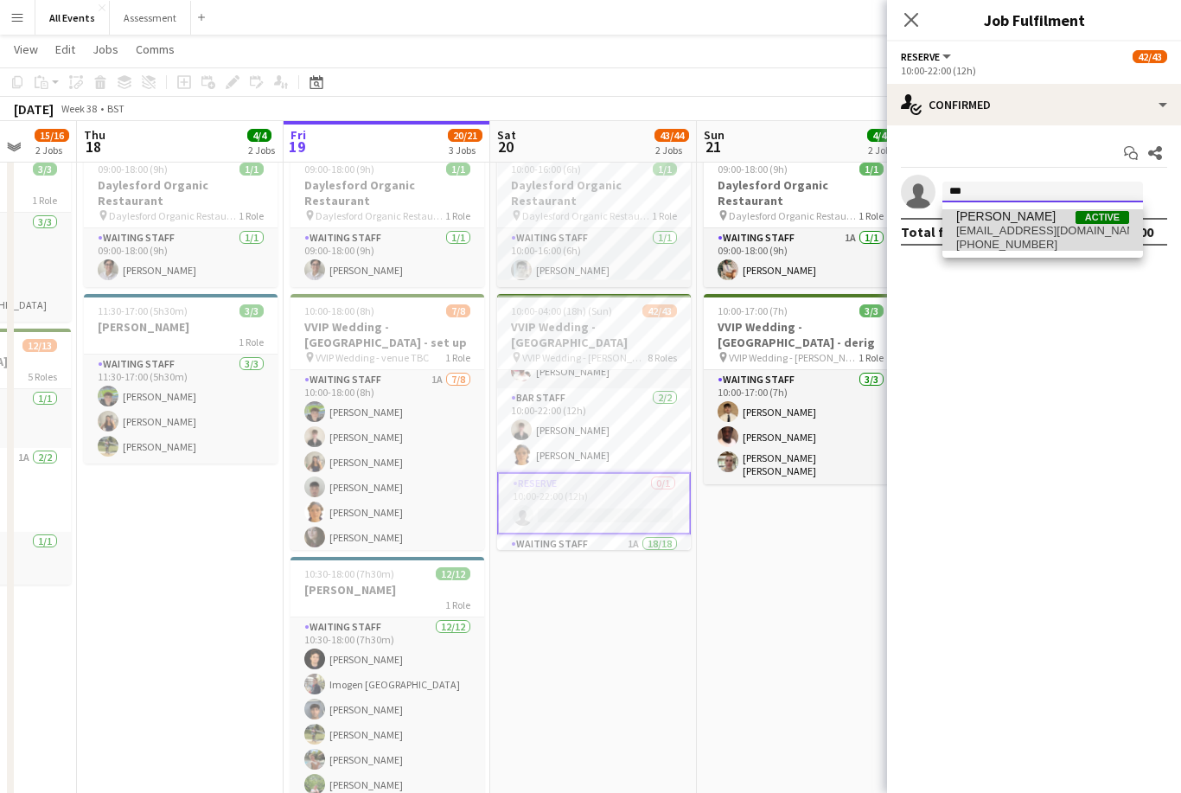
type input "***"
click at [1032, 235] on span "[EMAIL_ADDRESS][DOMAIN_NAME]" at bounding box center [1042, 231] width 173 height 14
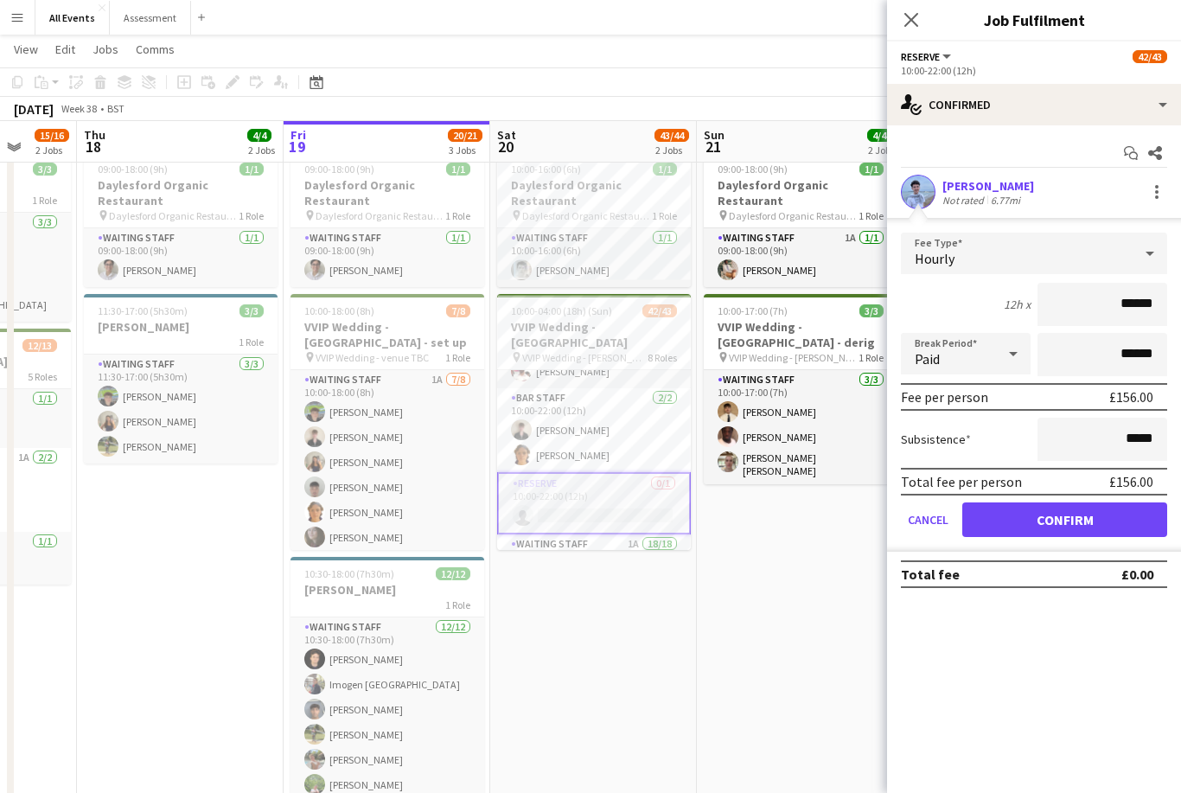
click at [1071, 515] on button "Confirm" at bounding box center [1064, 519] width 205 height 35
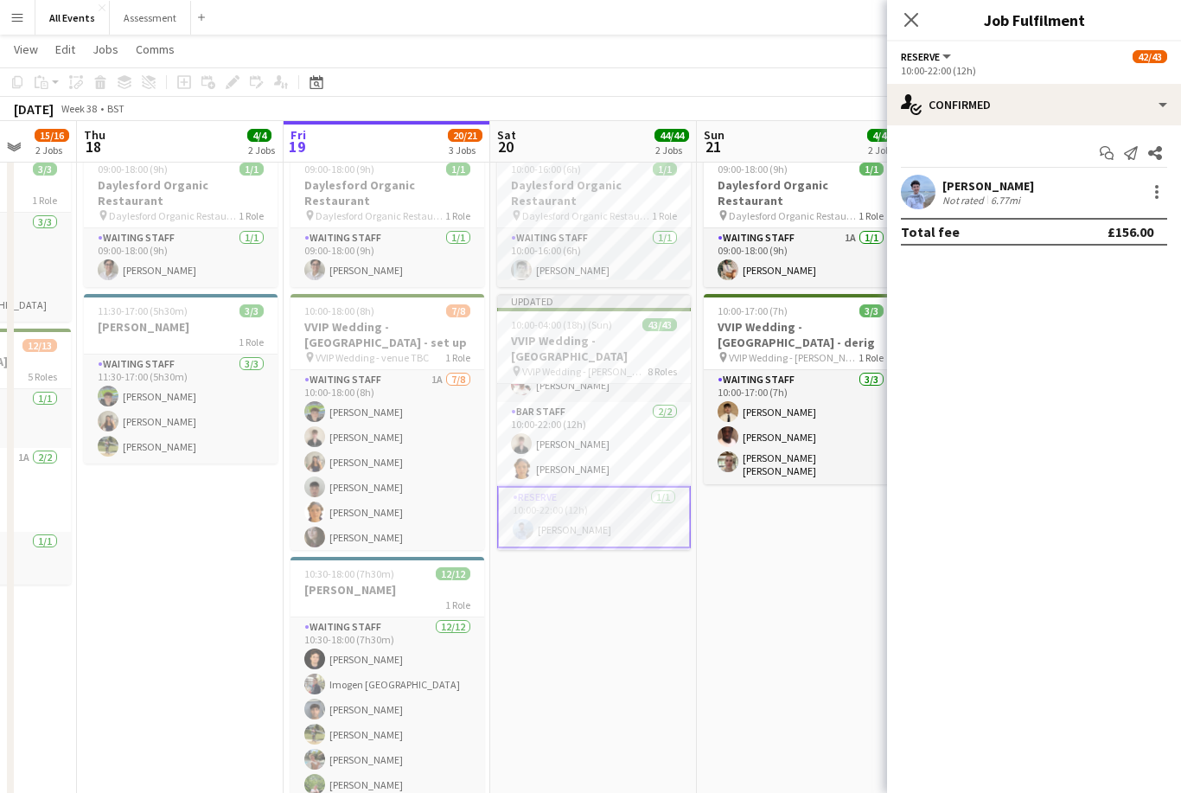
click at [804, 690] on app-date-cell "09:00-18:00 (9h) 1/1 Daylesford Organic Restaurant pin Daylesford Organic Resta…" at bounding box center [800, 497] width 207 height 704
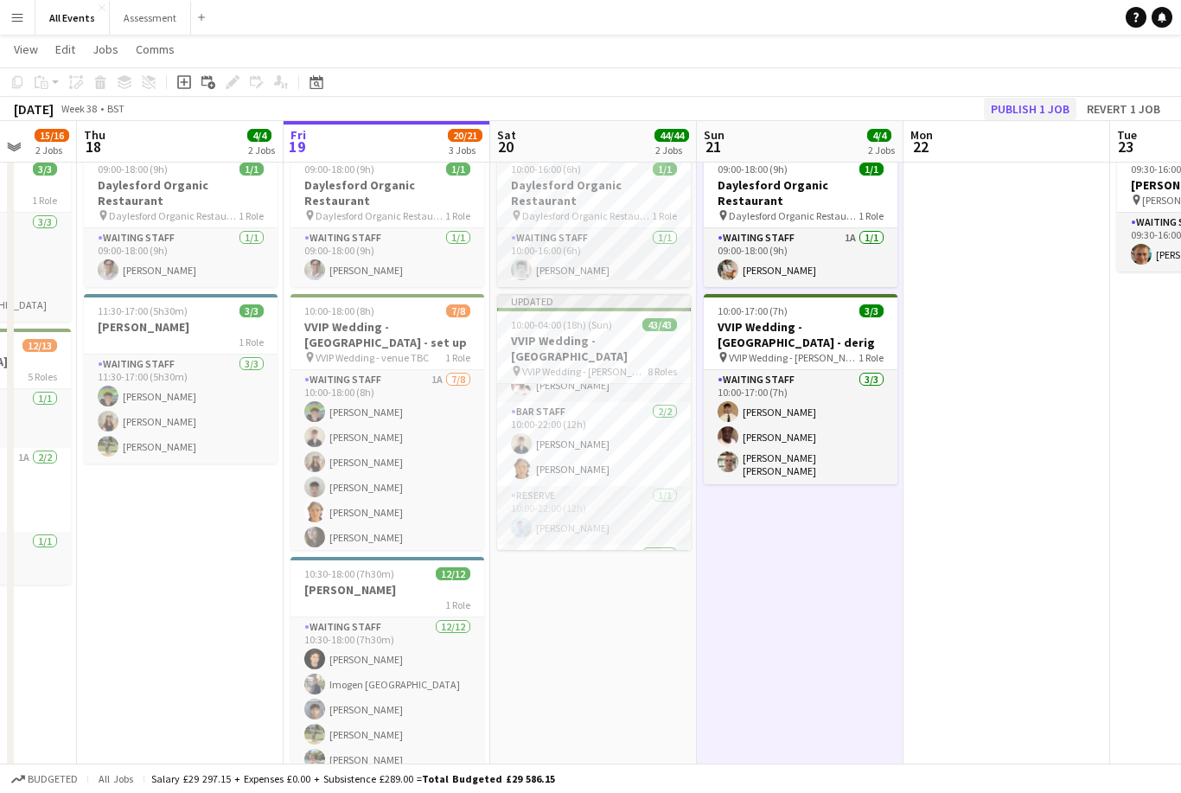
click at [1043, 102] on button "Publish 1 job" at bounding box center [1030, 109] width 93 height 22
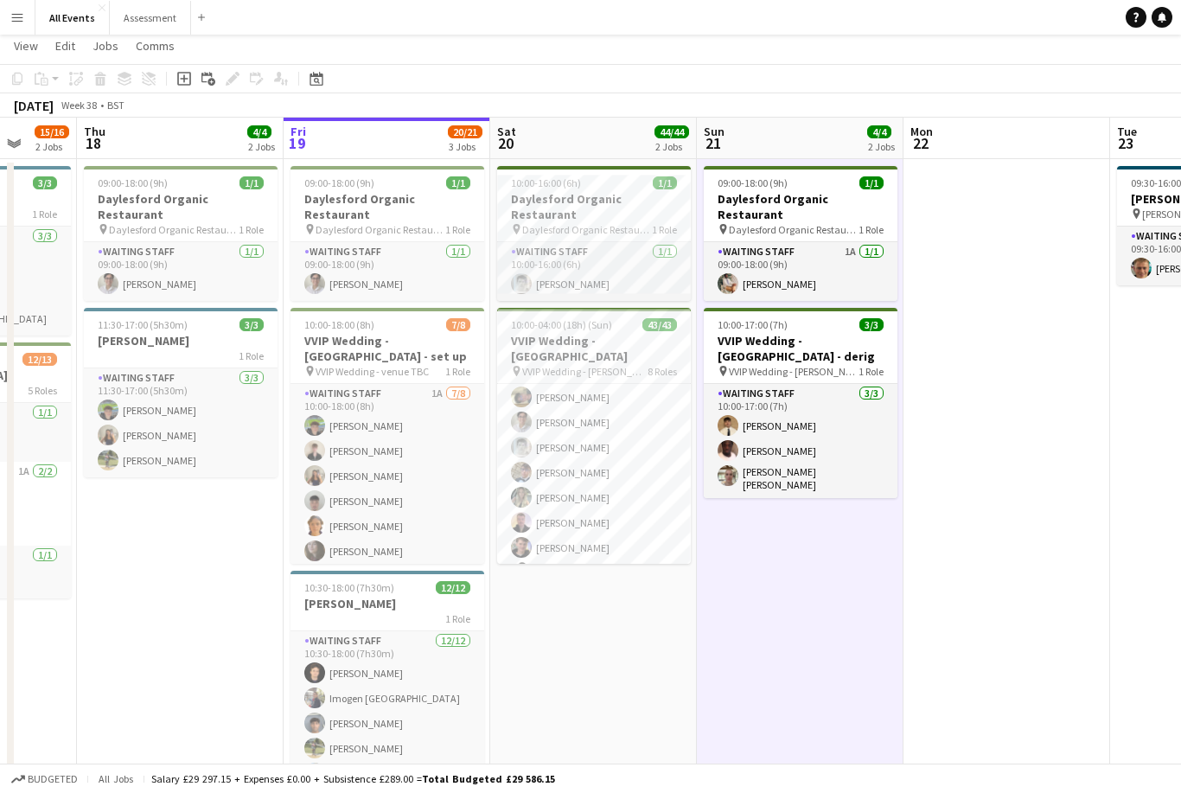
scroll to position [41, 0]
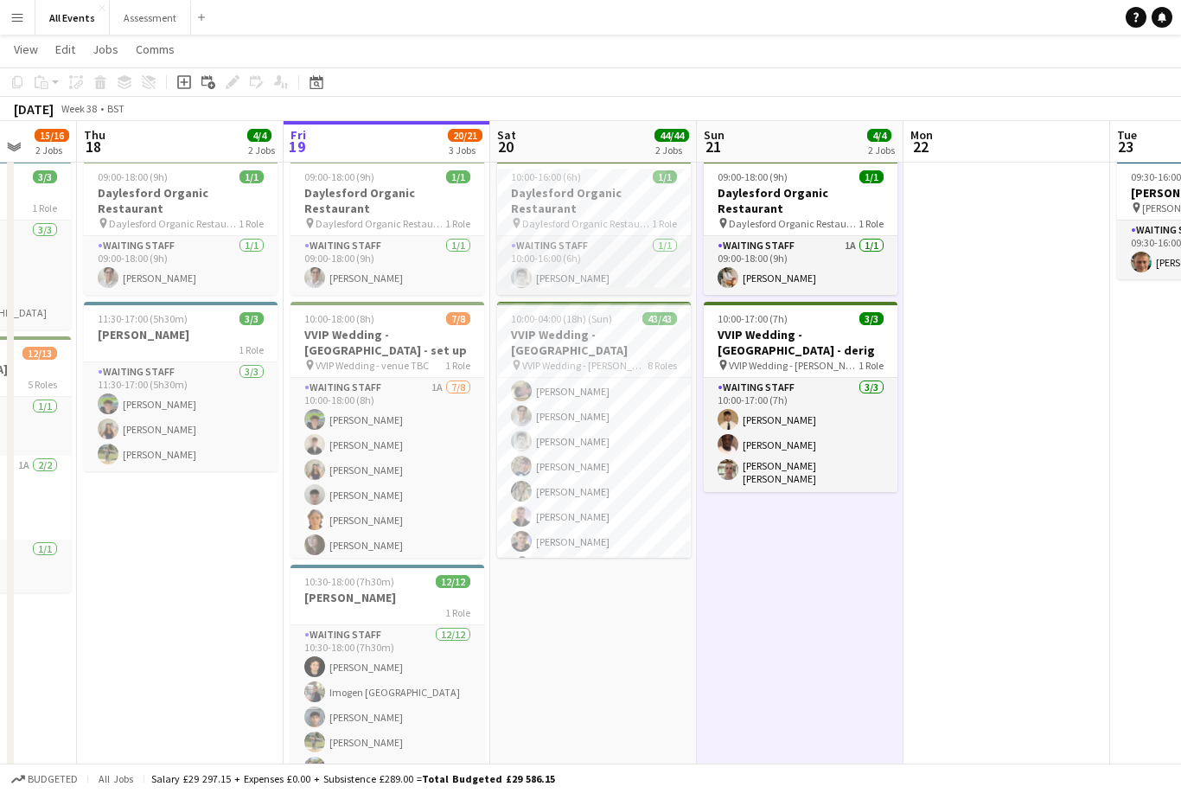
click at [1161, 35] on app-page-menu "View Day view expanded Day view collapsed Month view Date picker Jump to [DATE]…" at bounding box center [590, 51] width 1181 height 33
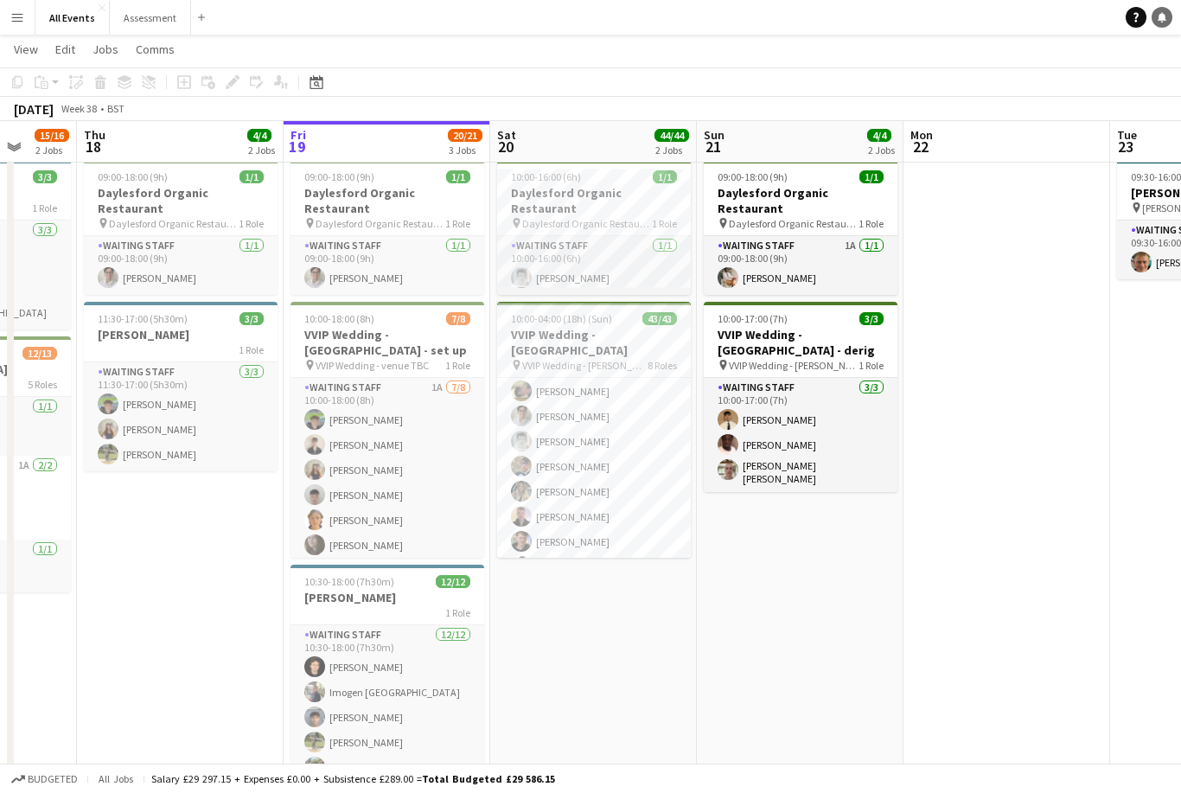
click at [1168, 22] on link "Notifications" at bounding box center [1162, 17] width 21 height 21
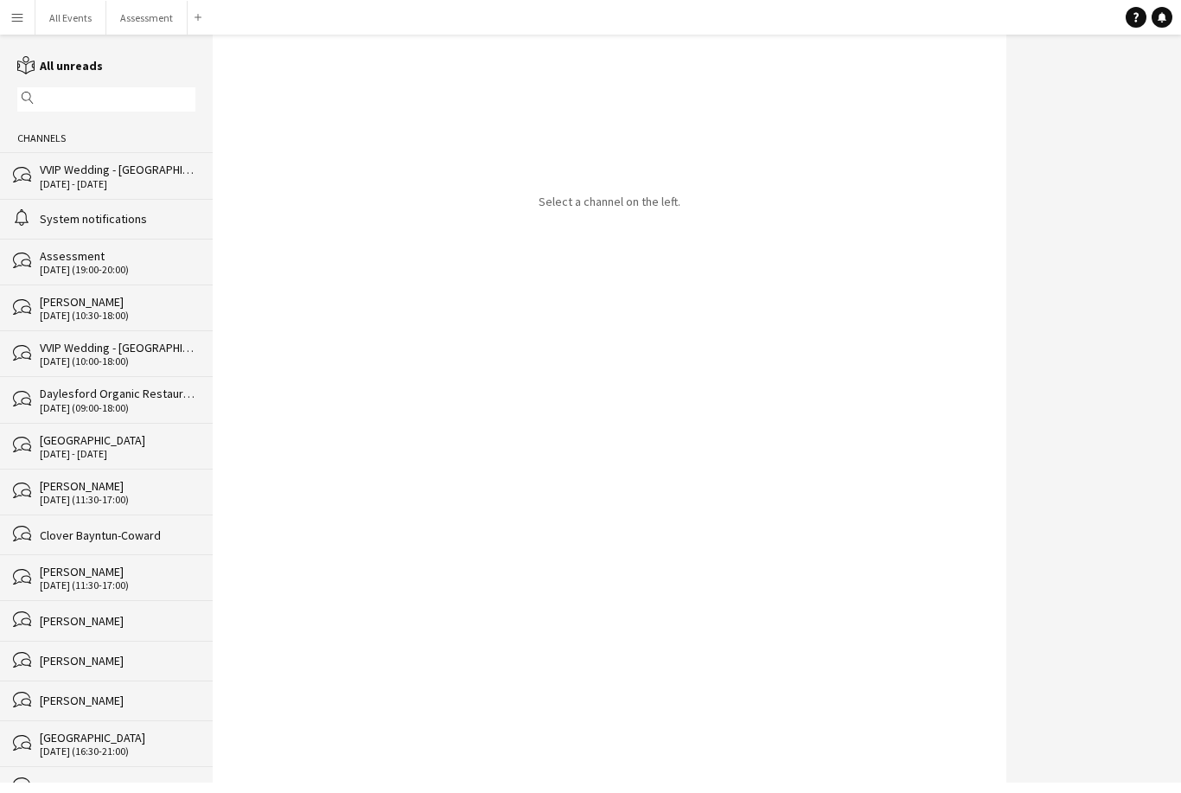
click at [150, 171] on div "VVIP Wedding - [GEOGRAPHIC_DATA]" at bounding box center [118, 170] width 156 height 16
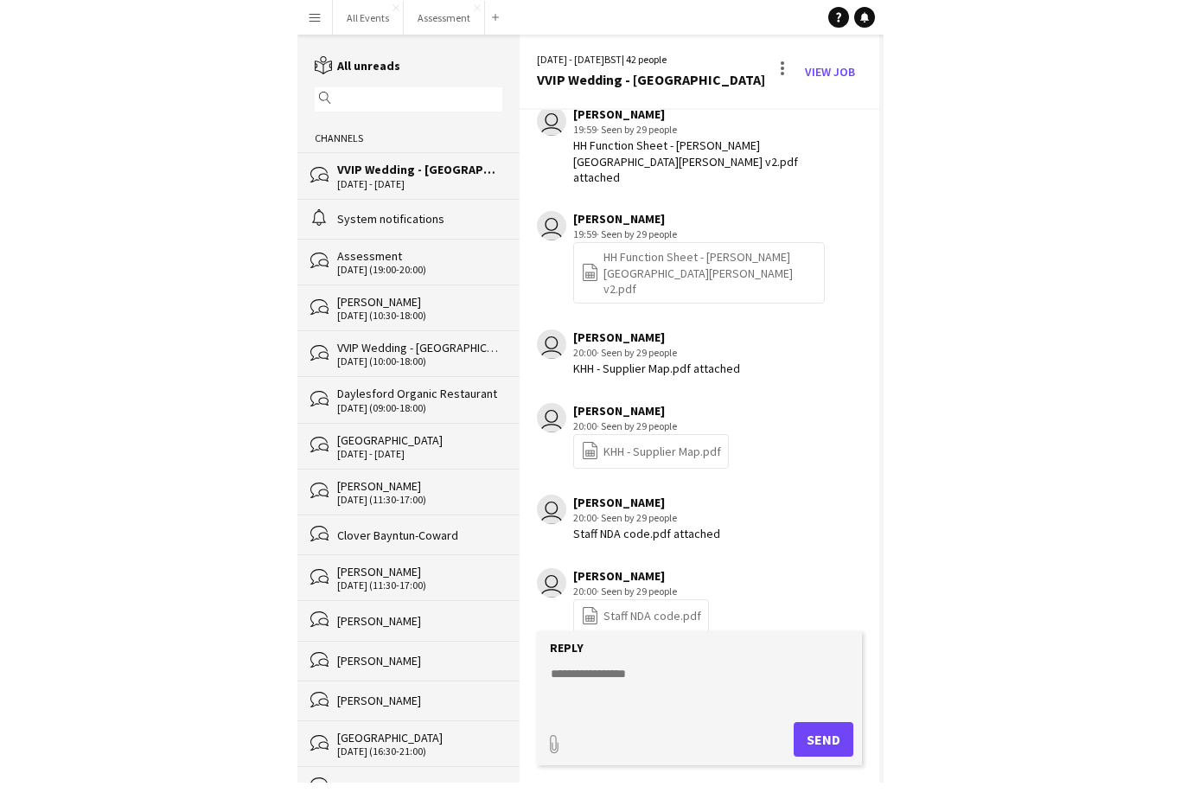
scroll to position [55, 0]
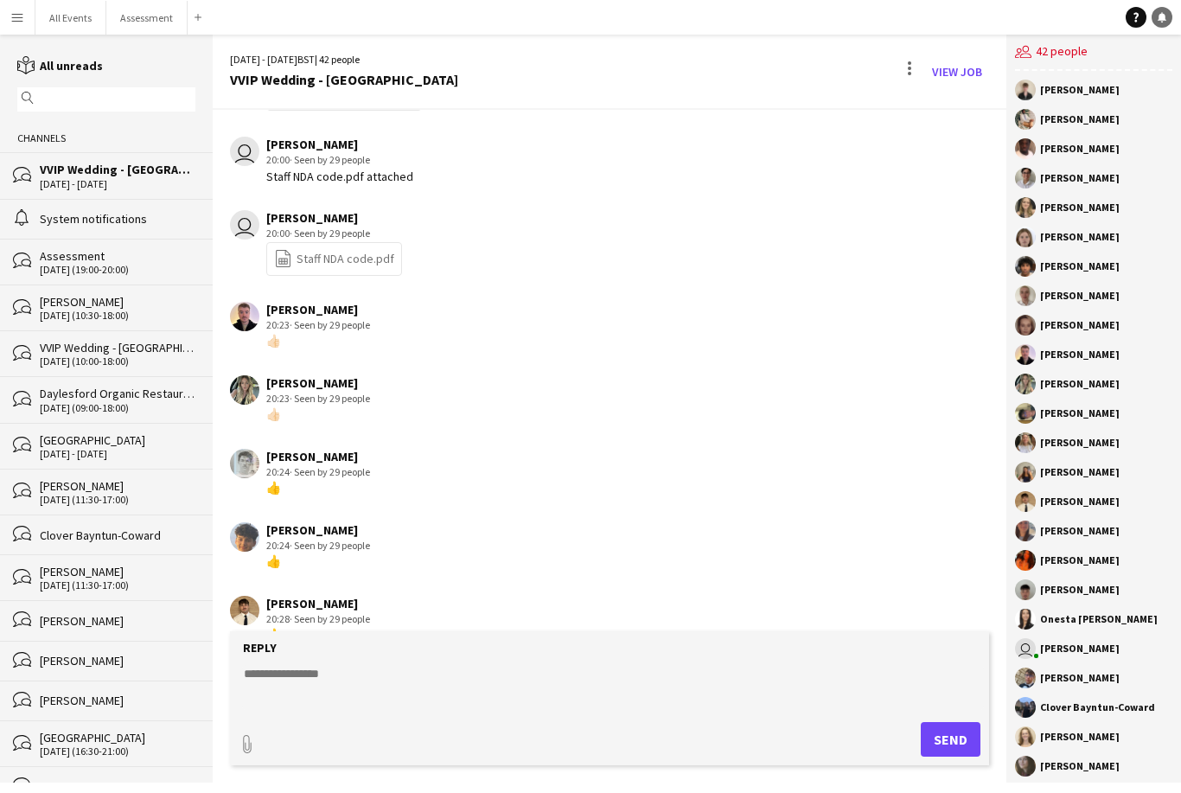
click at [1160, 25] on link "Notifications" at bounding box center [1162, 17] width 21 height 21
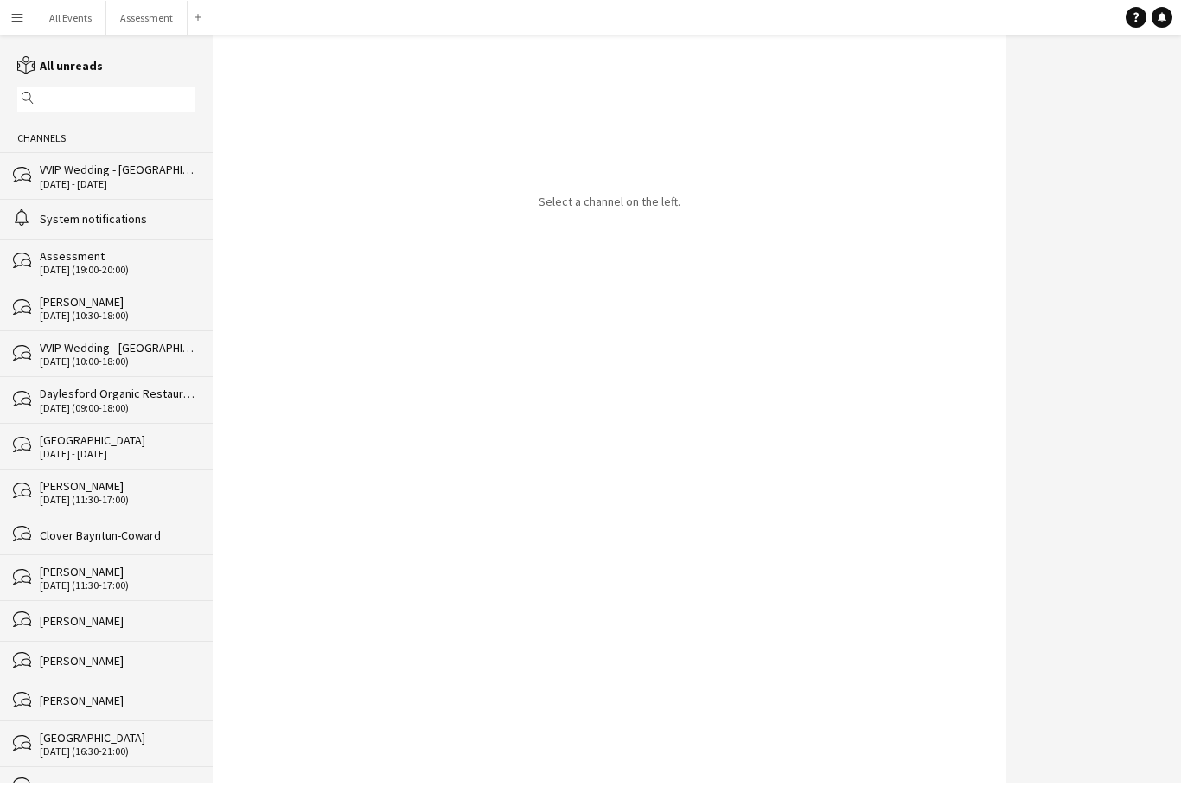
click at [141, 183] on div "[DATE] - [DATE]" at bounding box center [118, 184] width 156 height 12
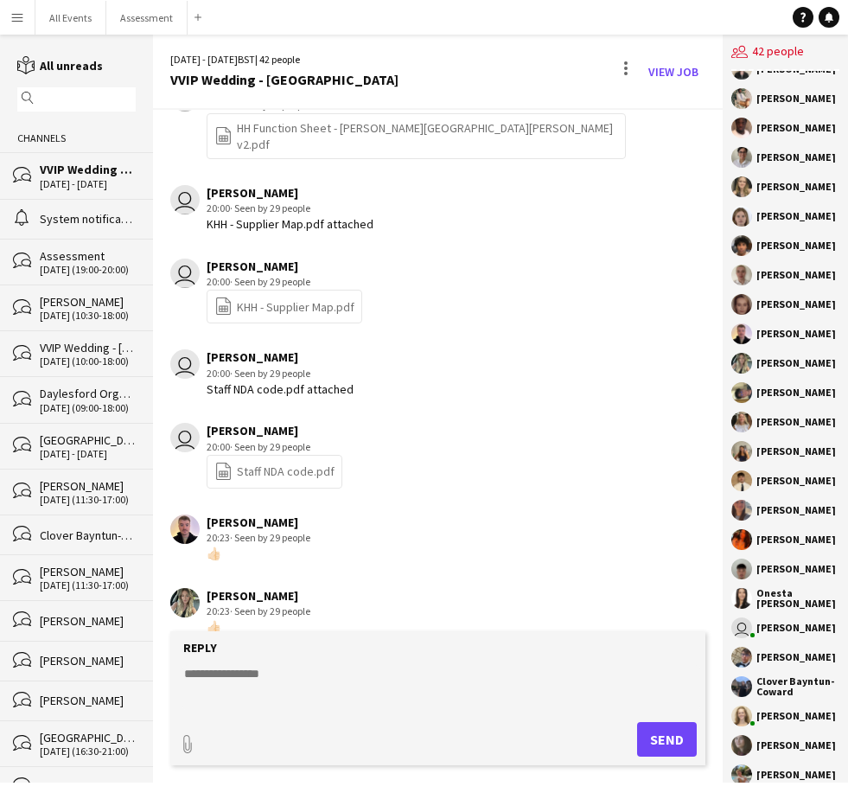
scroll to position [20, 0]
click at [783, 300] on div "[PERSON_NAME]" at bounding box center [797, 305] width 80 height 10
click at [785, 300] on div "[PERSON_NAME]" at bounding box center [797, 305] width 80 height 10
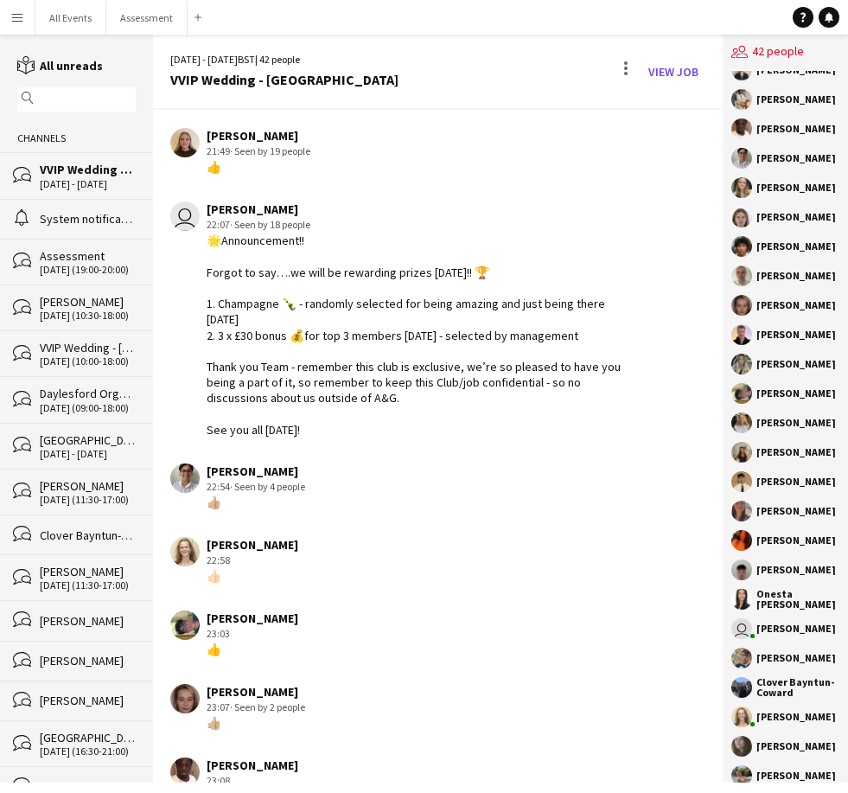
scroll to position [3400, 0]
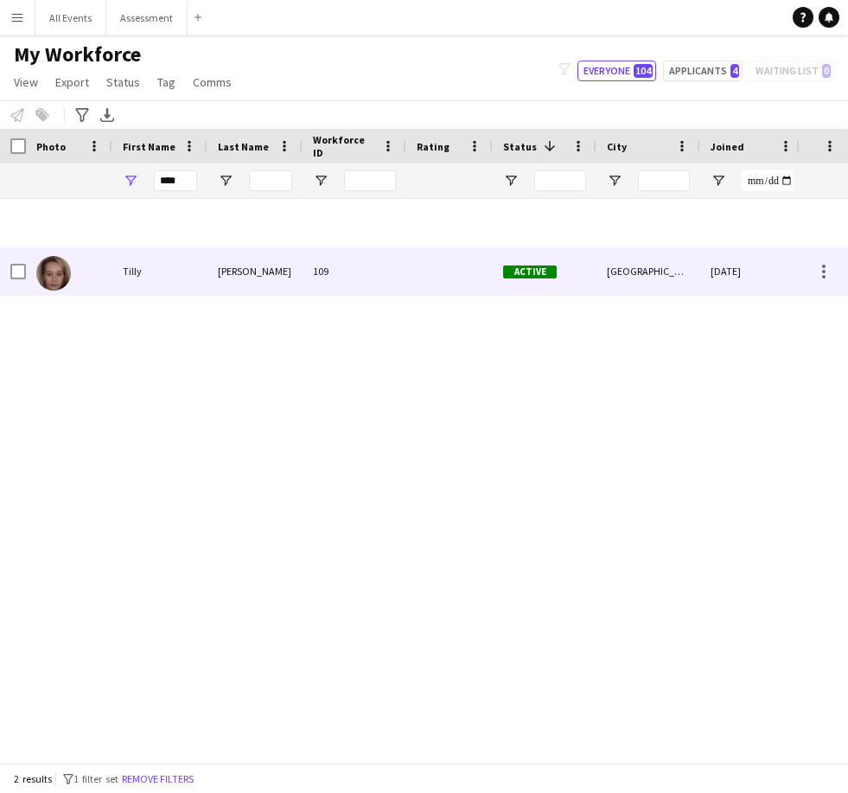
click at [374, 247] on div "109" at bounding box center [355, 271] width 104 height 48
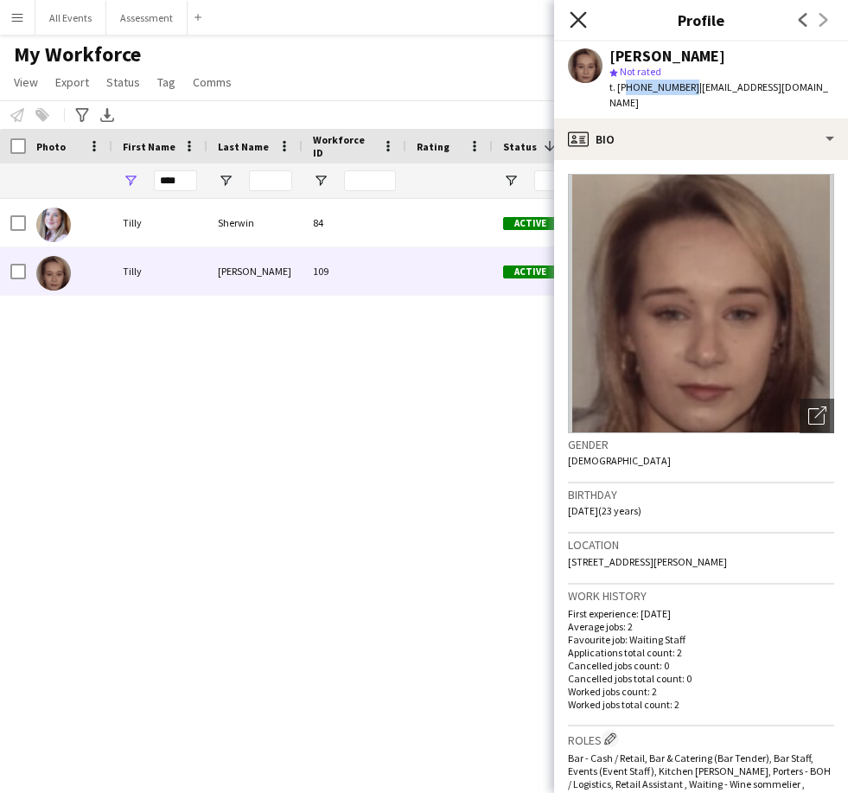
click at [577, 13] on icon "Close pop-in" at bounding box center [578, 19] width 16 height 16
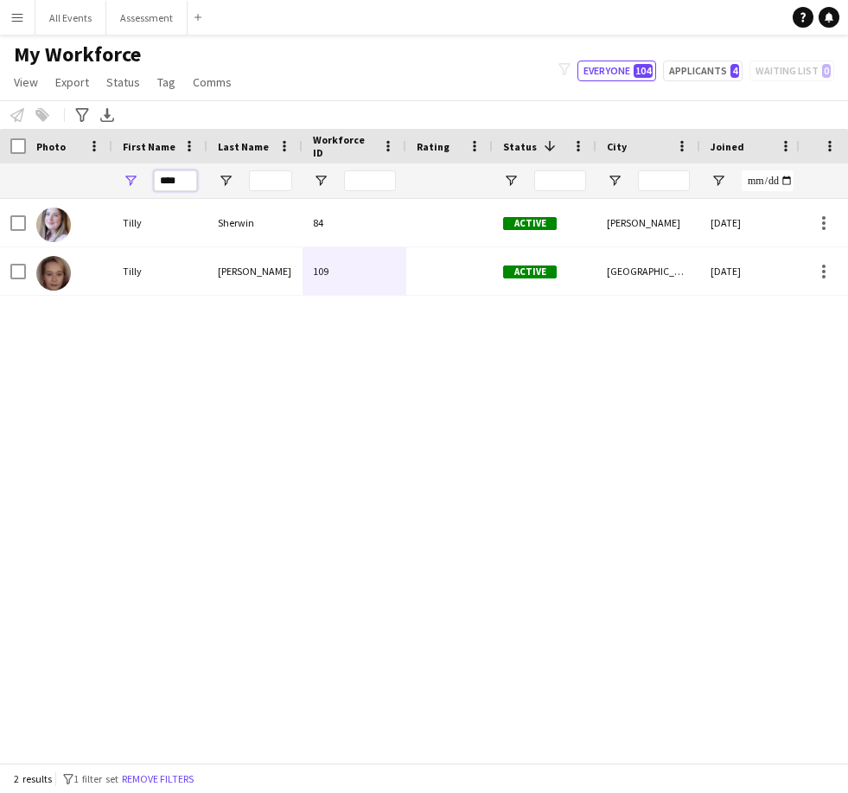
click at [180, 170] on input "****" at bounding box center [175, 180] width 43 height 21
type input "*"
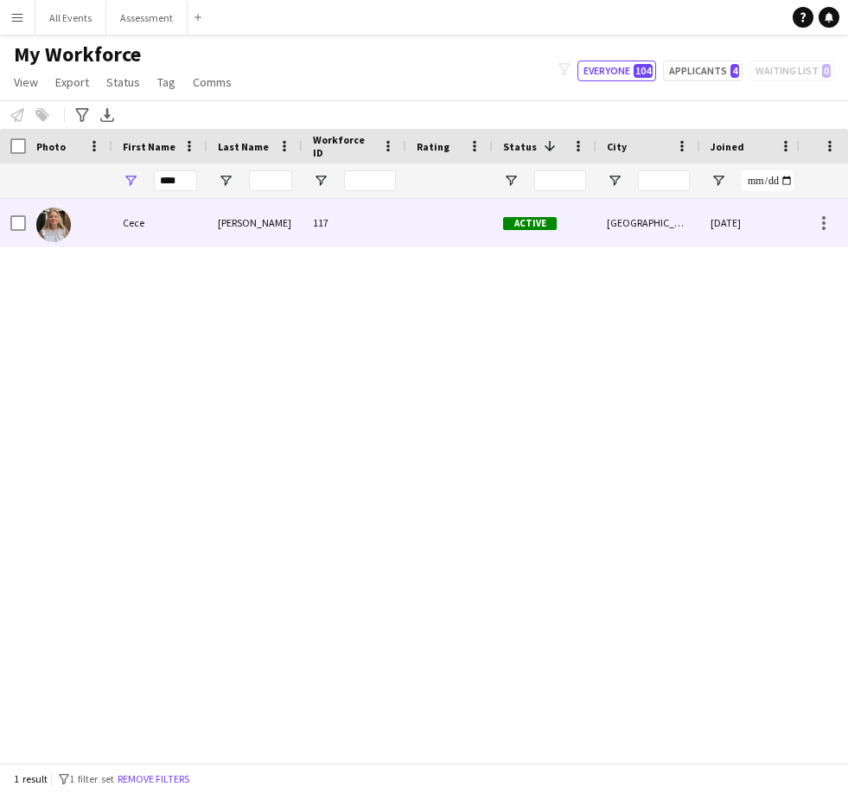
click at [171, 199] on div "Cece" at bounding box center [159, 223] width 95 height 48
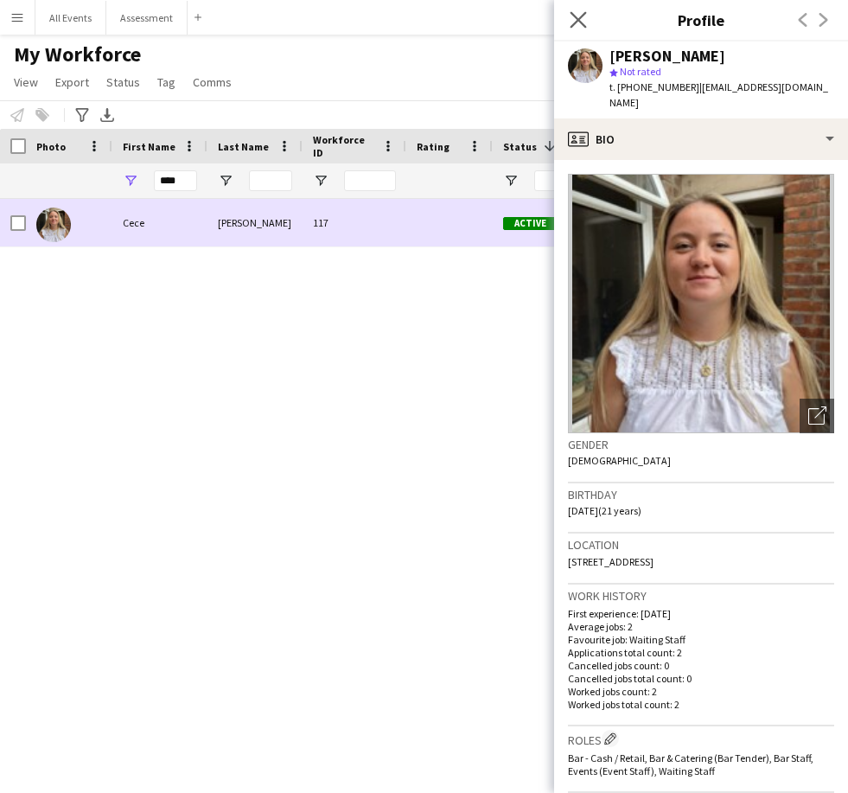
click at [588, 16] on app-icon "Close pop-in" at bounding box center [578, 20] width 25 height 25
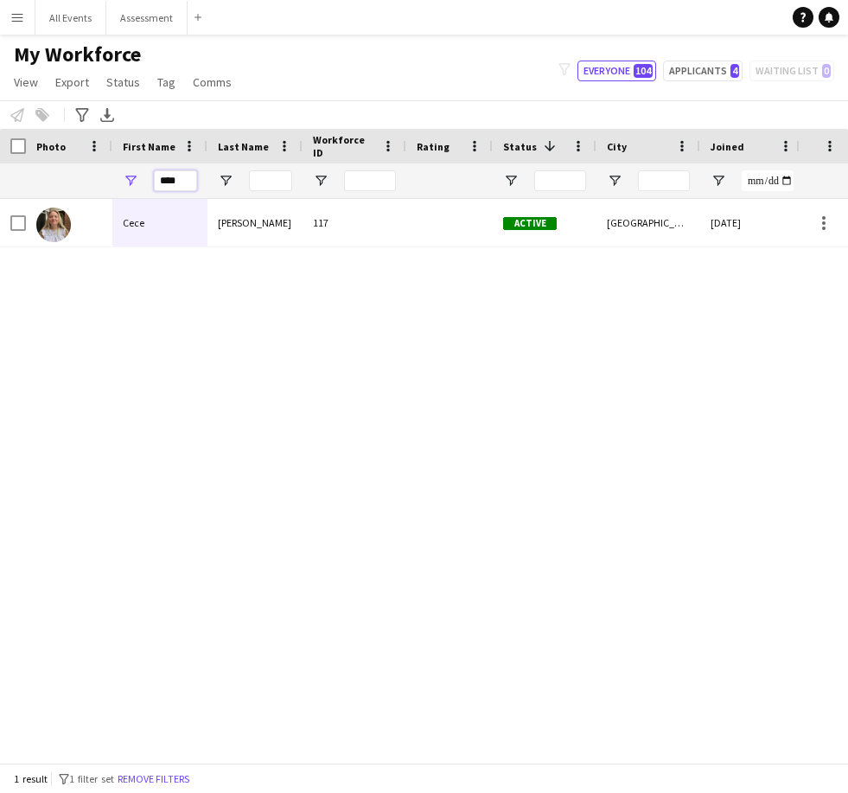
click at [195, 170] on input "****" at bounding box center [175, 180] width 43 height 21
type input "*"
click at [253, 199] on div "Varga" at bounding box center [255, 223] width 95 height 48
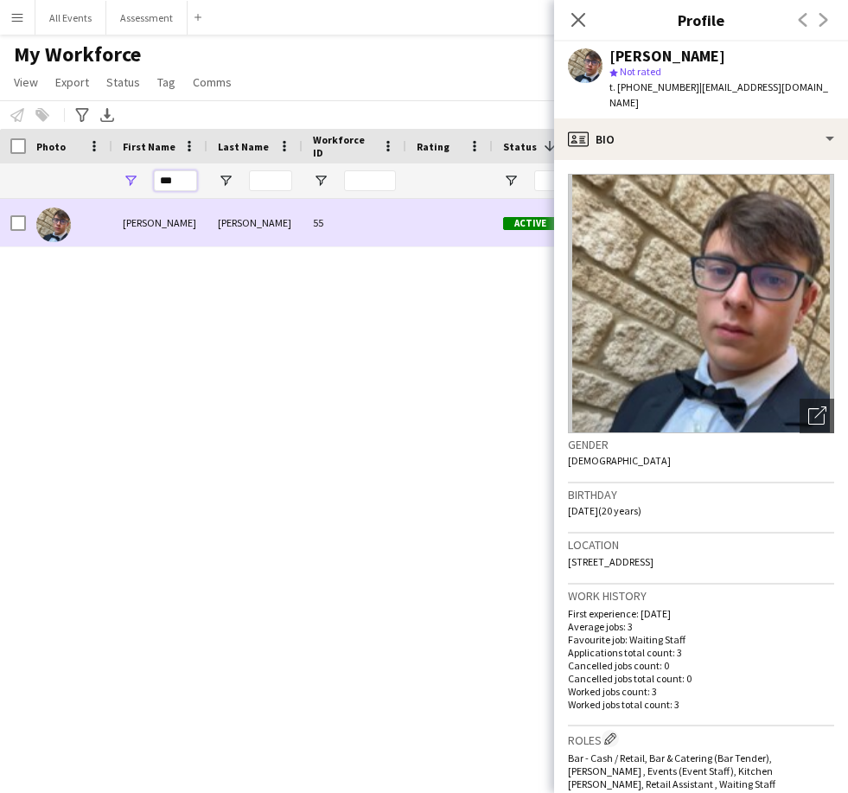
click at [183, 170] on input "***" at bounding box center [175, 180] width 43 height 21
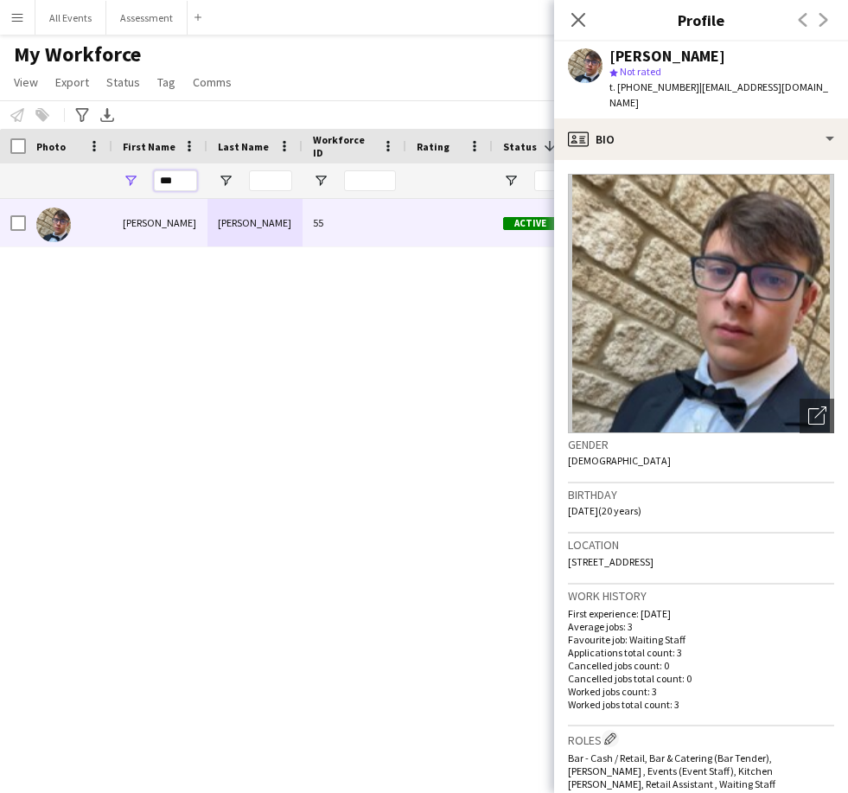
click at [175, 170] on input "***" at bounding box center [175, 180] width 43 height 21
click at [174, 170] on input "***" at bounding box center [175, 180] width 43 height 21
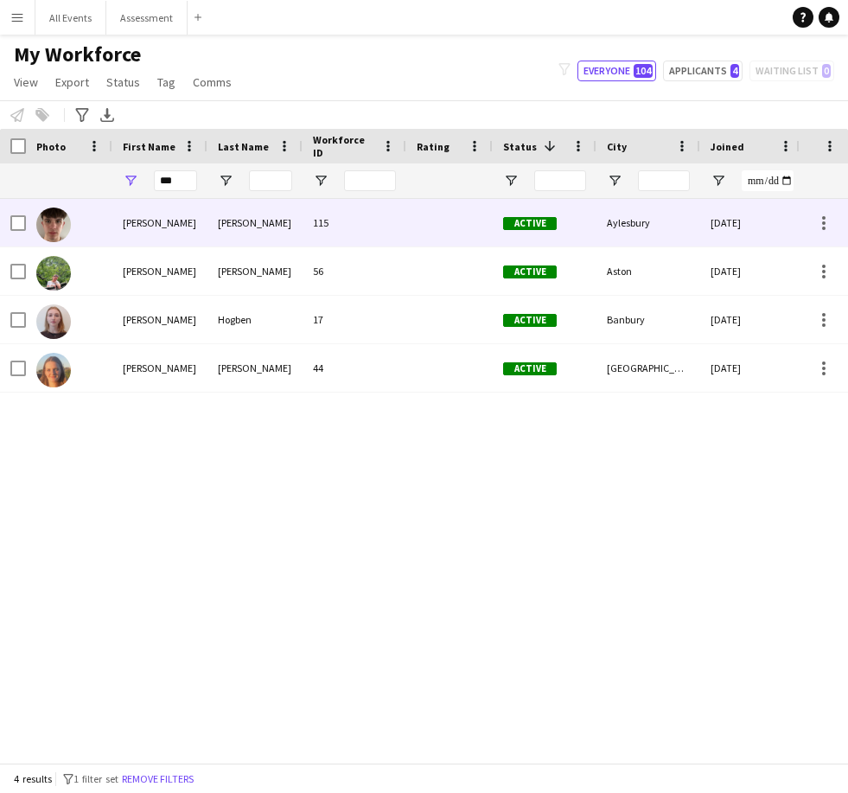
click at [176, 199] on div "elijah" at bounding box center [159, 223] width 95 height 48
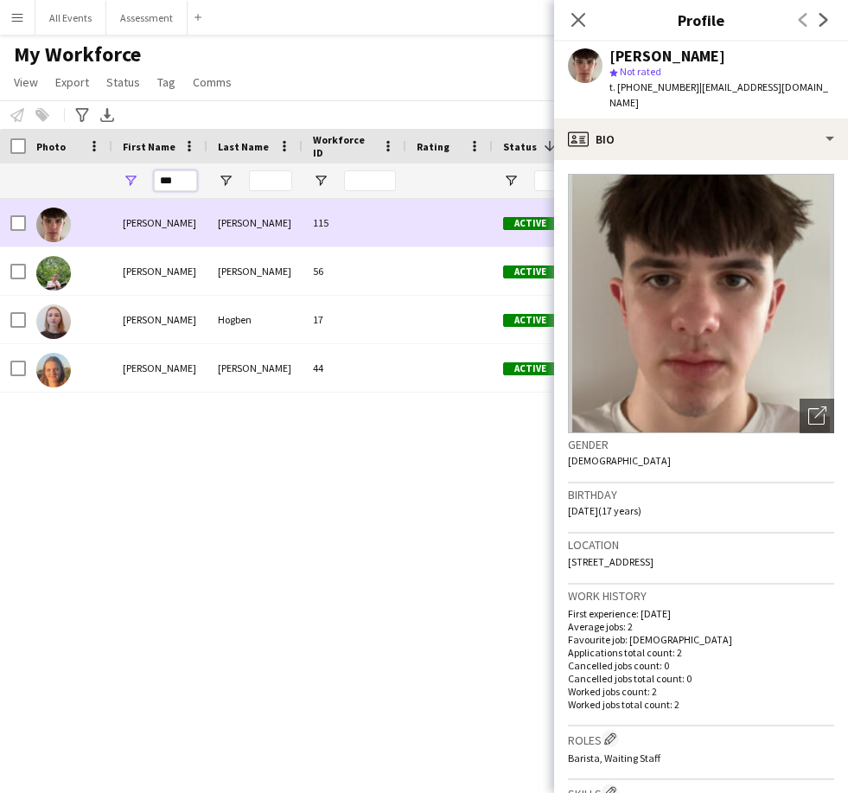
click at [182, 170] on input "***" at bounding box center [175, 180] width 43 height 21
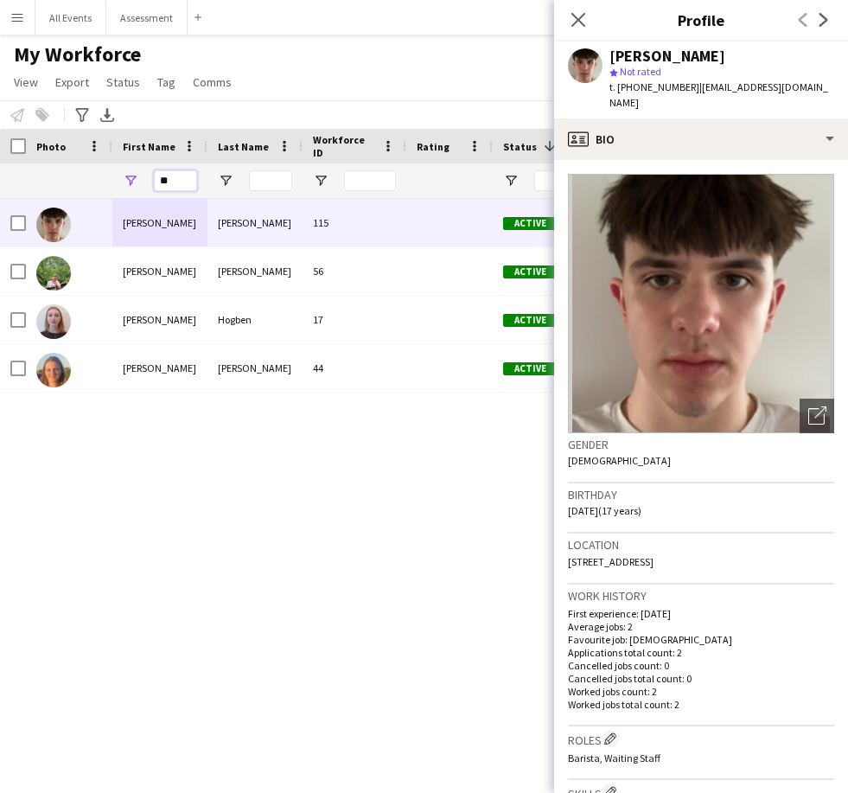
type input "*"
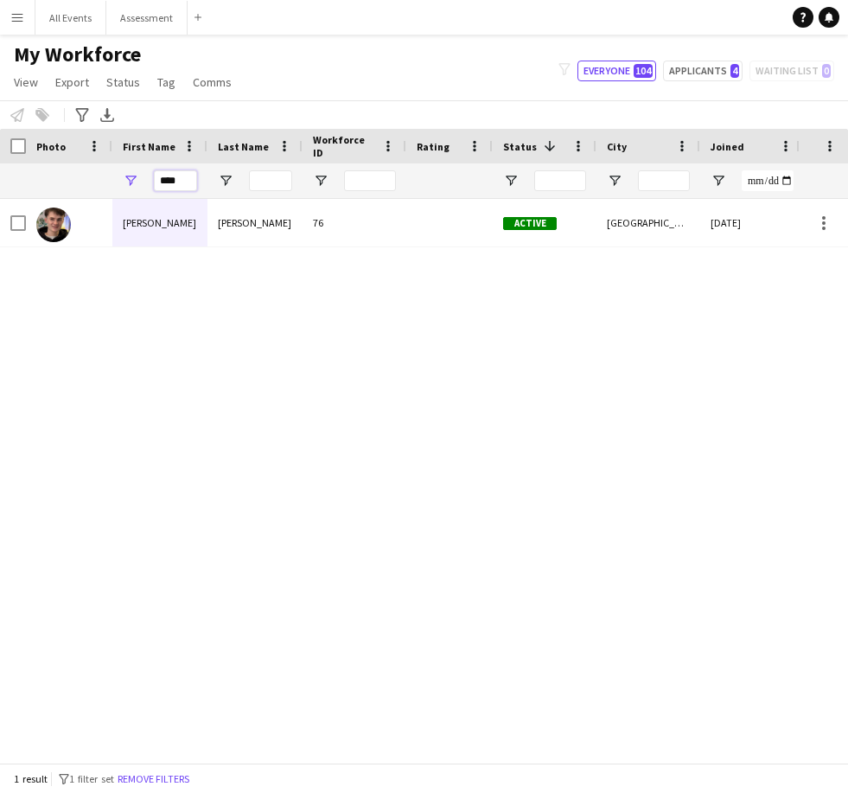
type input "****"
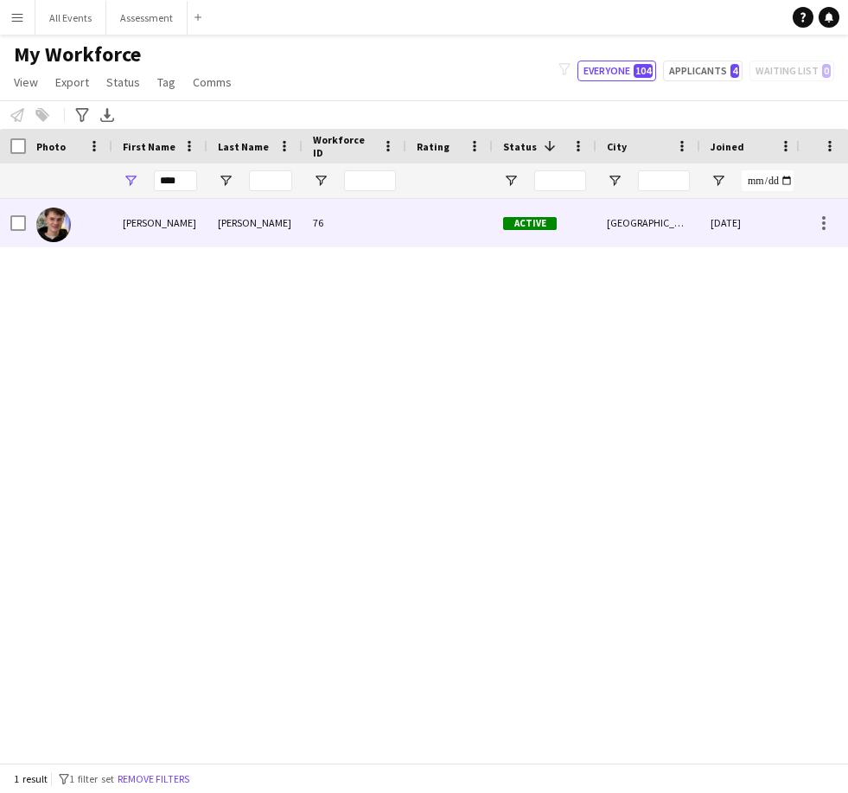
click at [204, 199] on div "Noah" at bounding box center [159, 223] width 95 height 48
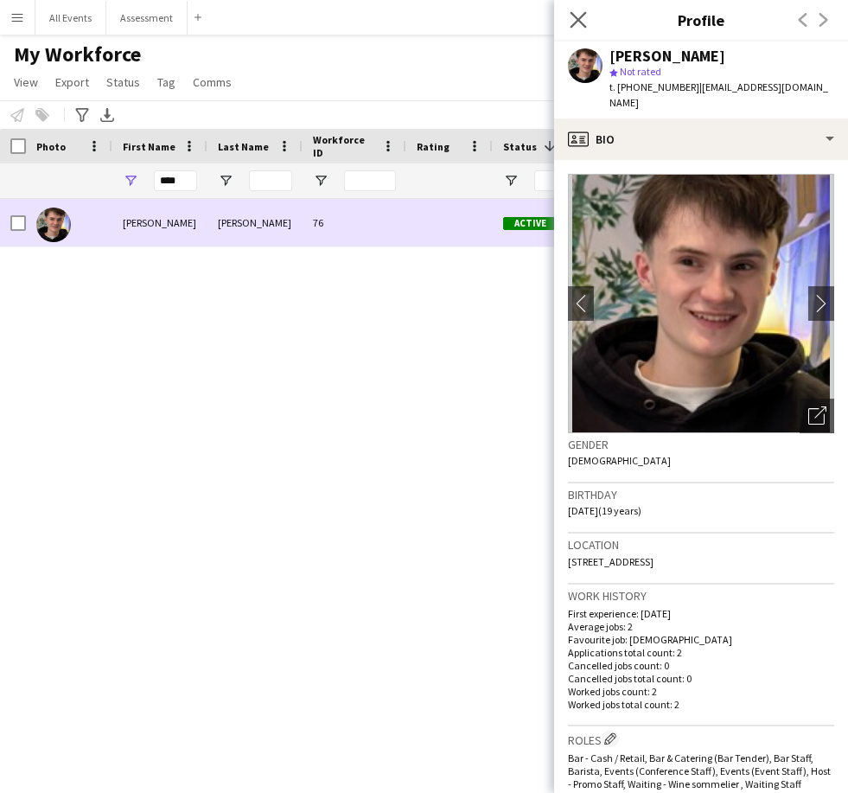
click at [586, 20] on icon "Close pop-in" at bounding box center [578, 19] width 16 height 16
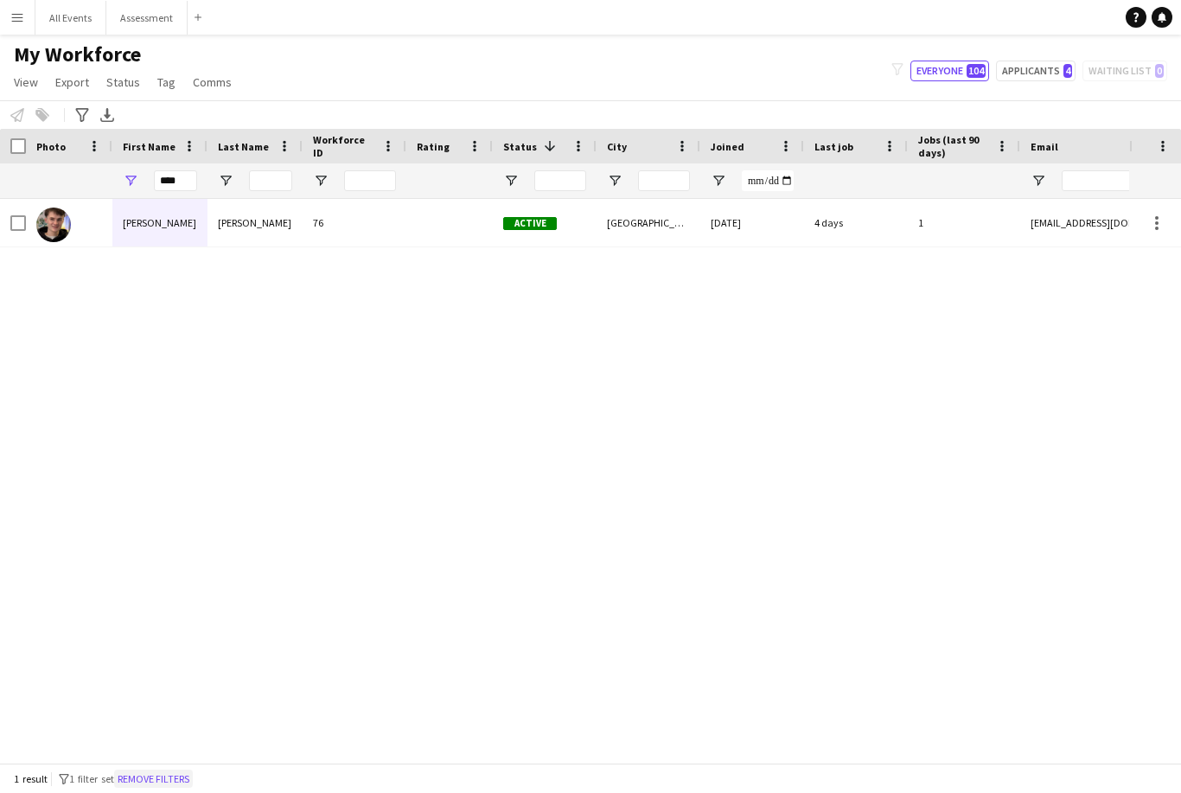
click at [193, 777] on button "Remove filters" at bounding box center [153, 779] width 79 height 19
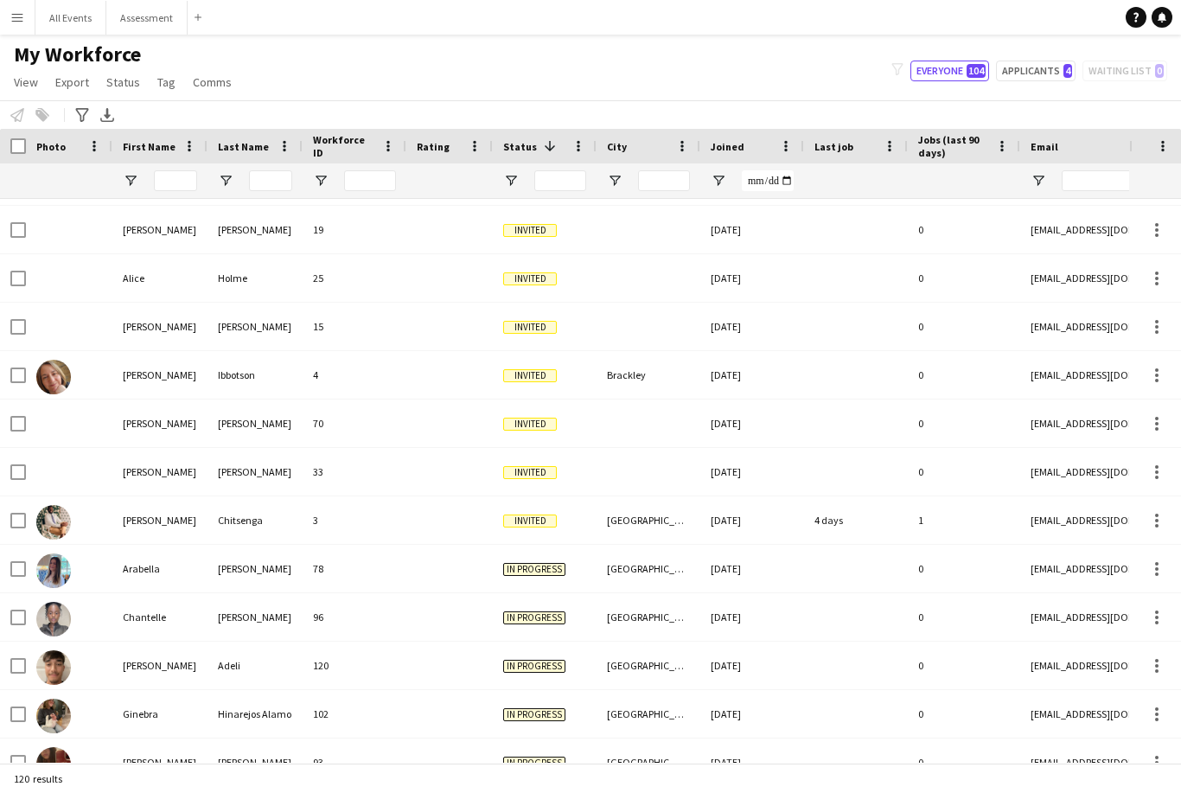
scroll to position [534, 0]
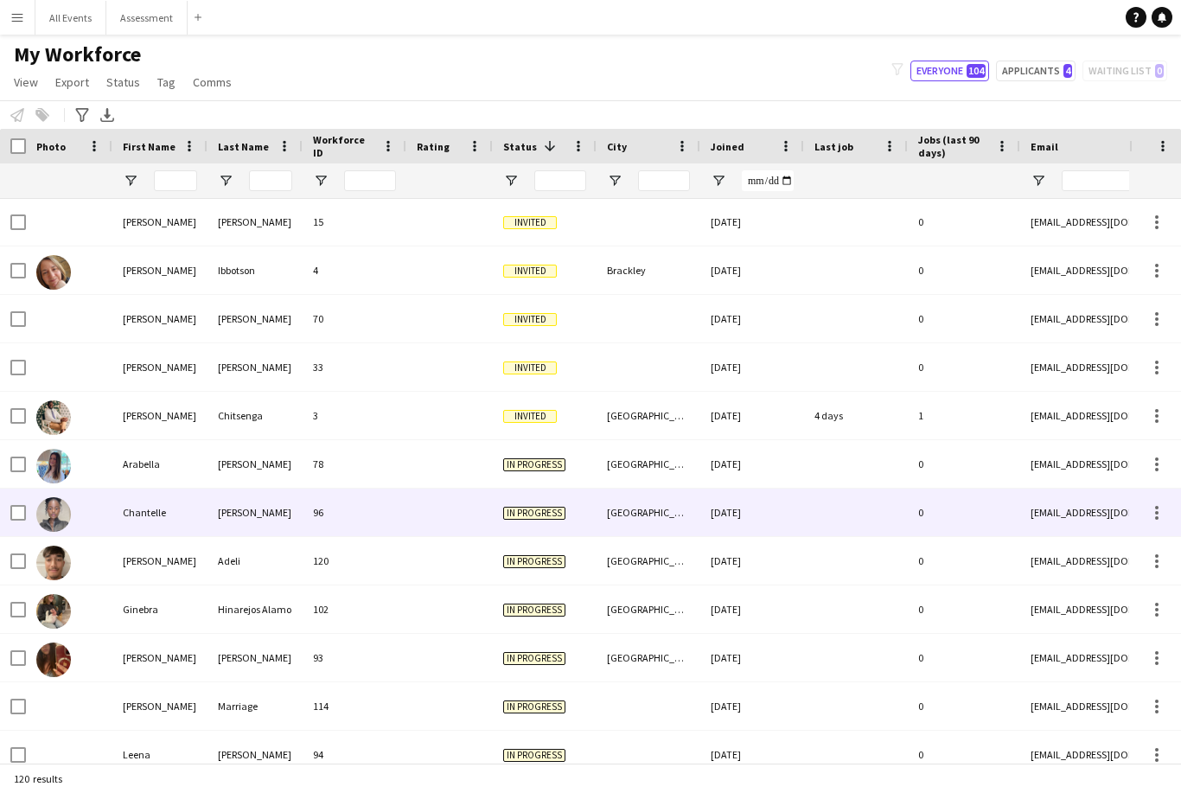
click at [759, 489] on div "[DATE]" at bounding box center [752, 513] width 104 height 48
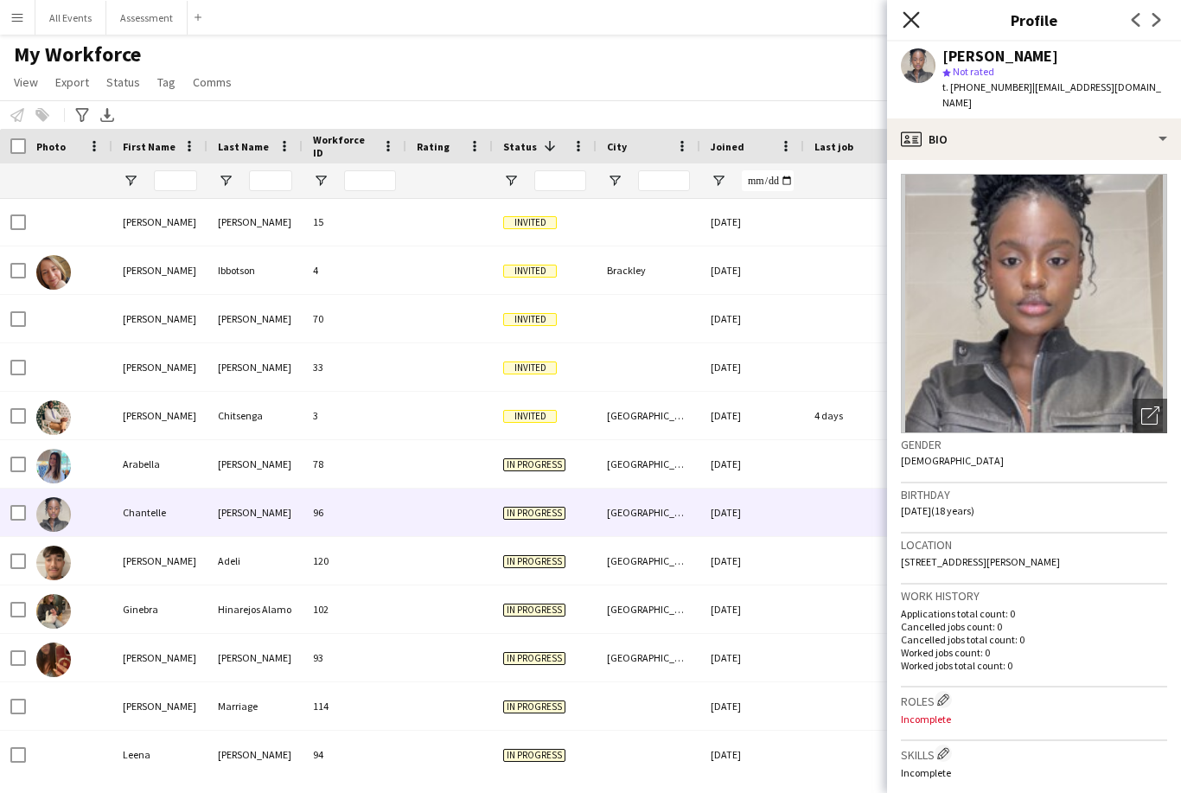
click at [847, 25] on icon "Close pop-in" at bounding box center [911, 19] width 16 height 16
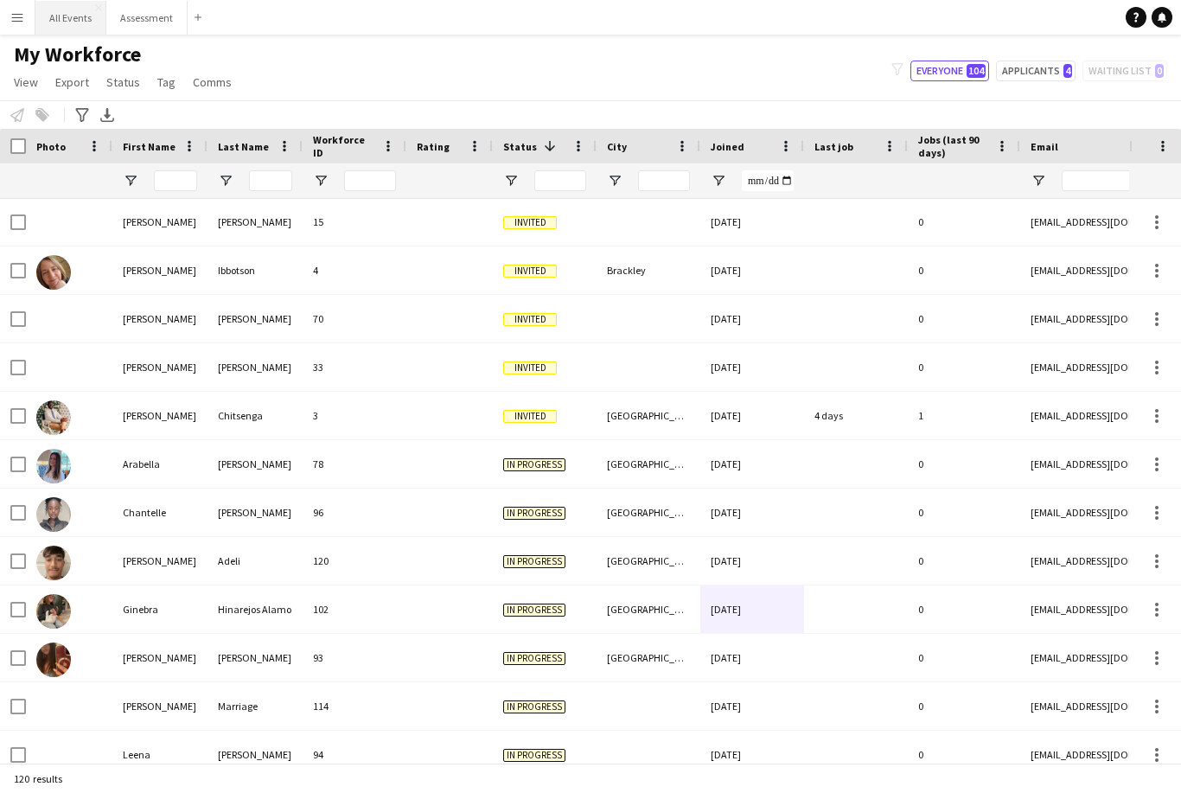
click at [72, 13] on button "All Events Close" at bounding box center [70, 18] width 71 height 34
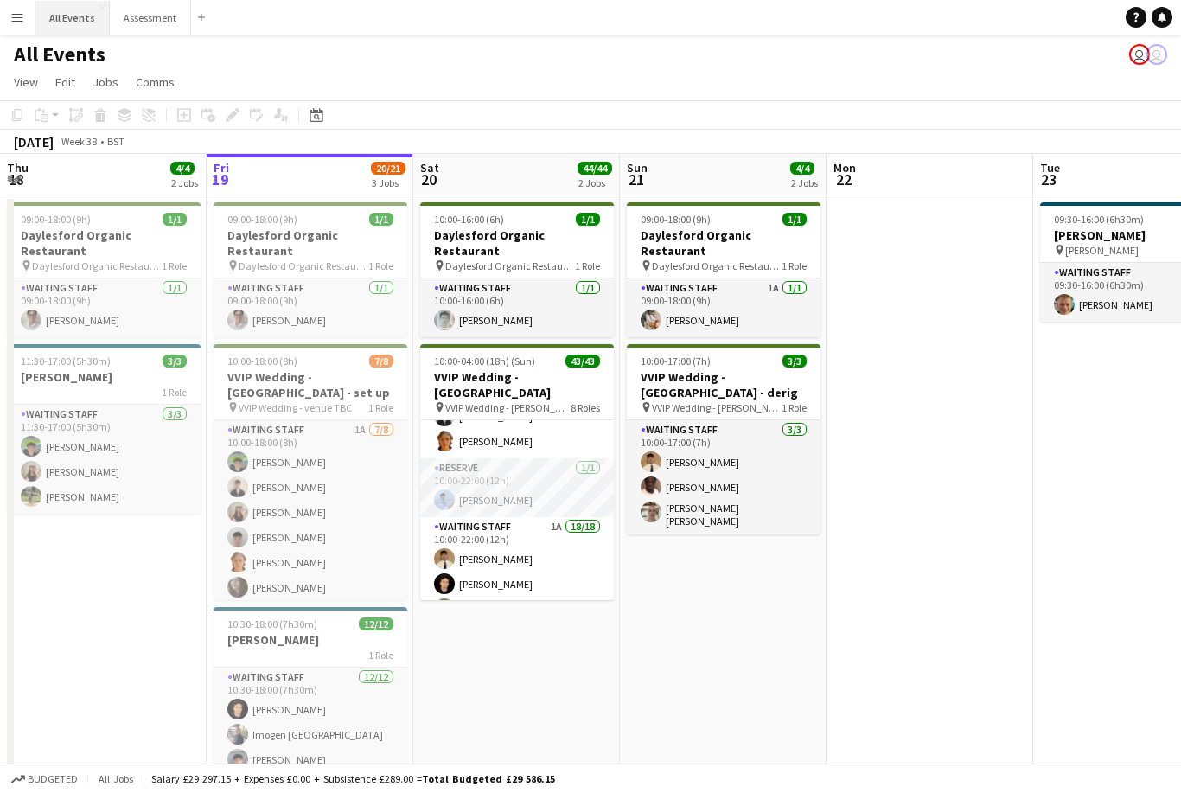
scroll to position [125, 0]
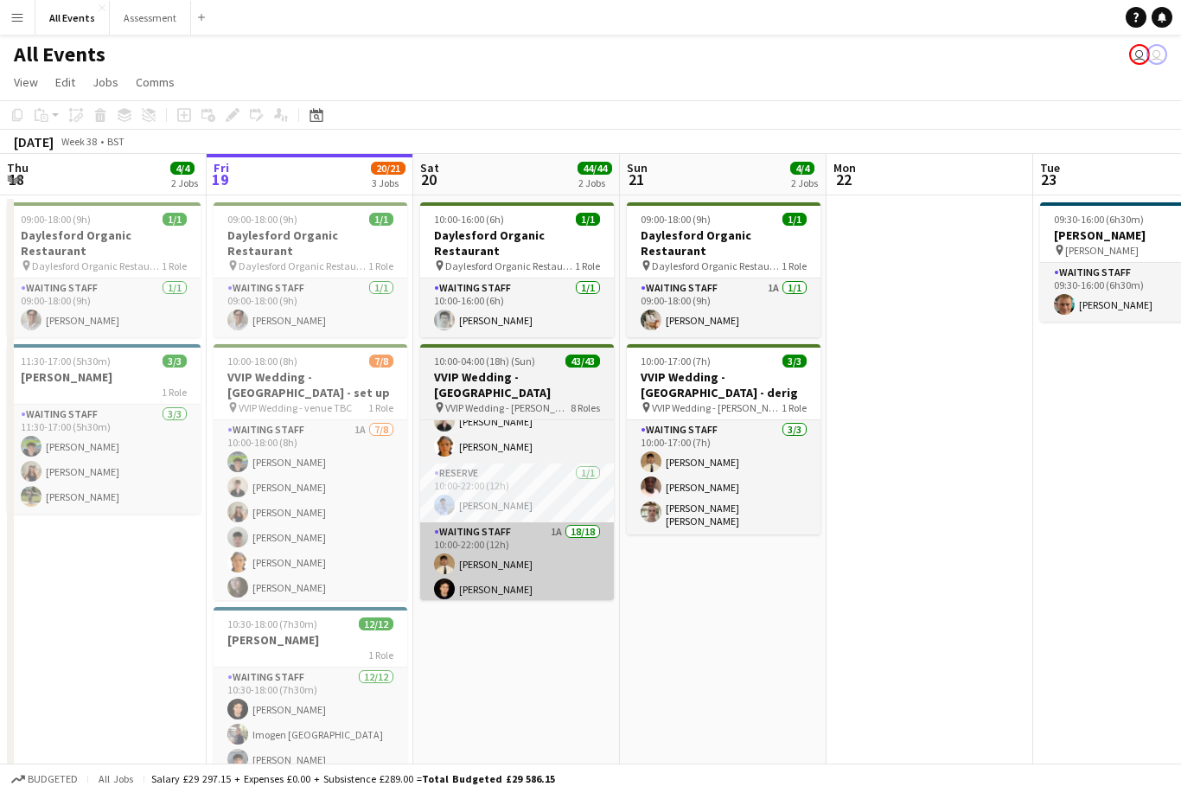
click at [547, 565] on app-card-role "Waiting Staff 1A 18/18 10:00-22:00 (12h) George Long Richard Windsor Eliza Faul…" at bounding box center [517, 769] width 194 height 495
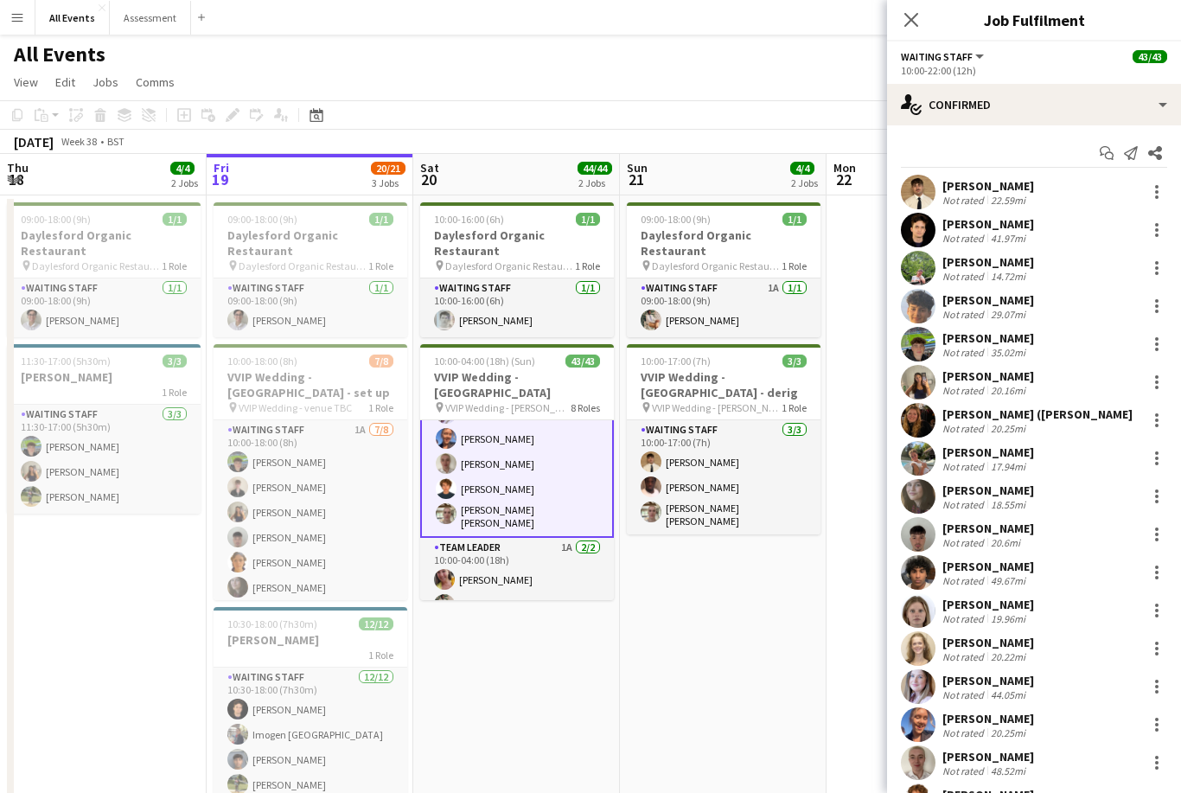
click at [693, 575] on app-date-cell "09:00-18:00 (9h) 1/1 Daylesford Organic Restaurant pin Daylesford Organic Resta…" at bounding box center [723, 547] width 207 height 704
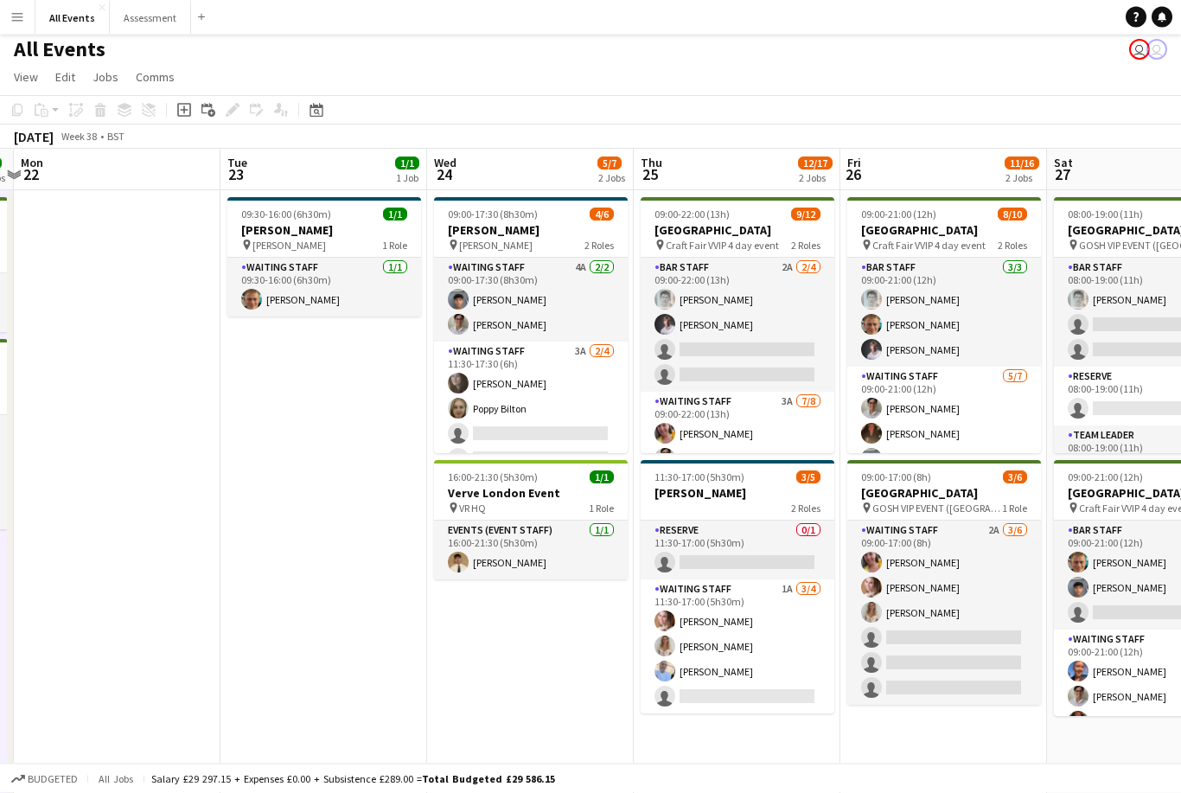
scroll to position [10, 0]
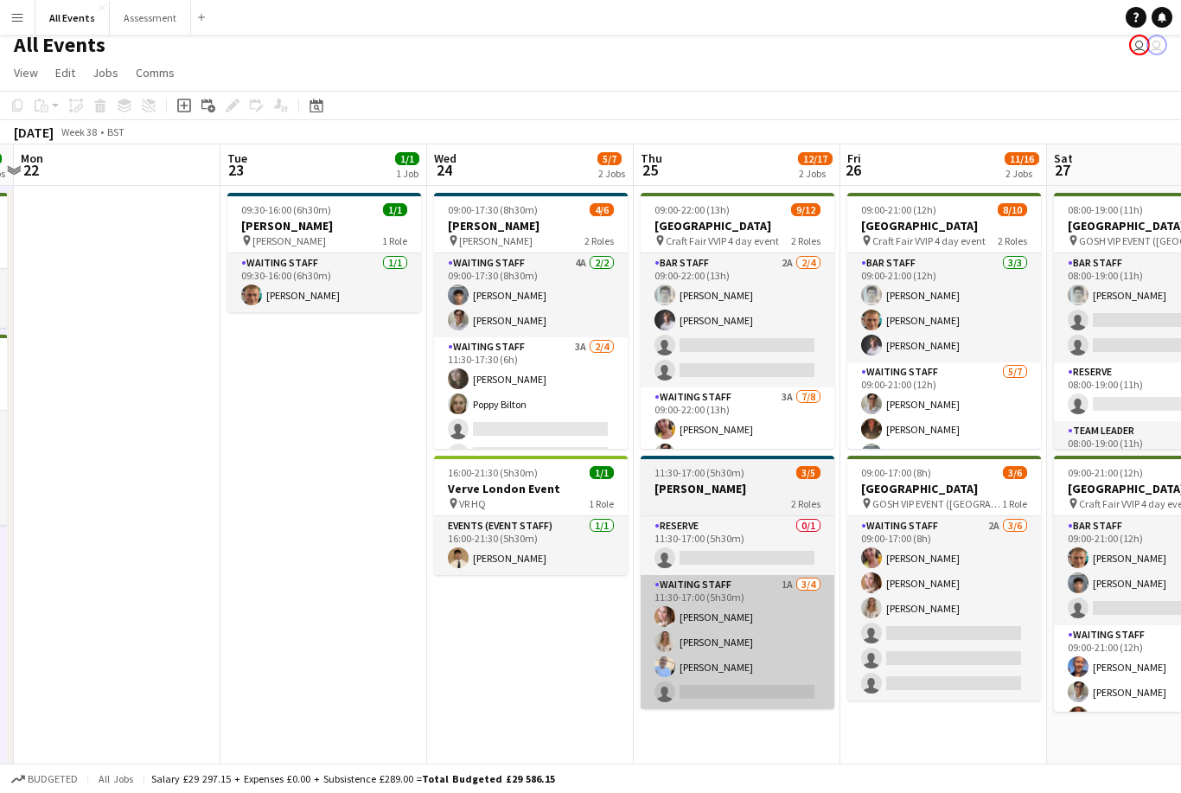
click at [795, 646] on app-card-role "Waiting Staff 1A [DATE] 11:30-17:00 (5h30m) [PERSON_NAME] [PERSON_NAME] [PERSON…" at bounding box center [738, 642] width 194 height 134
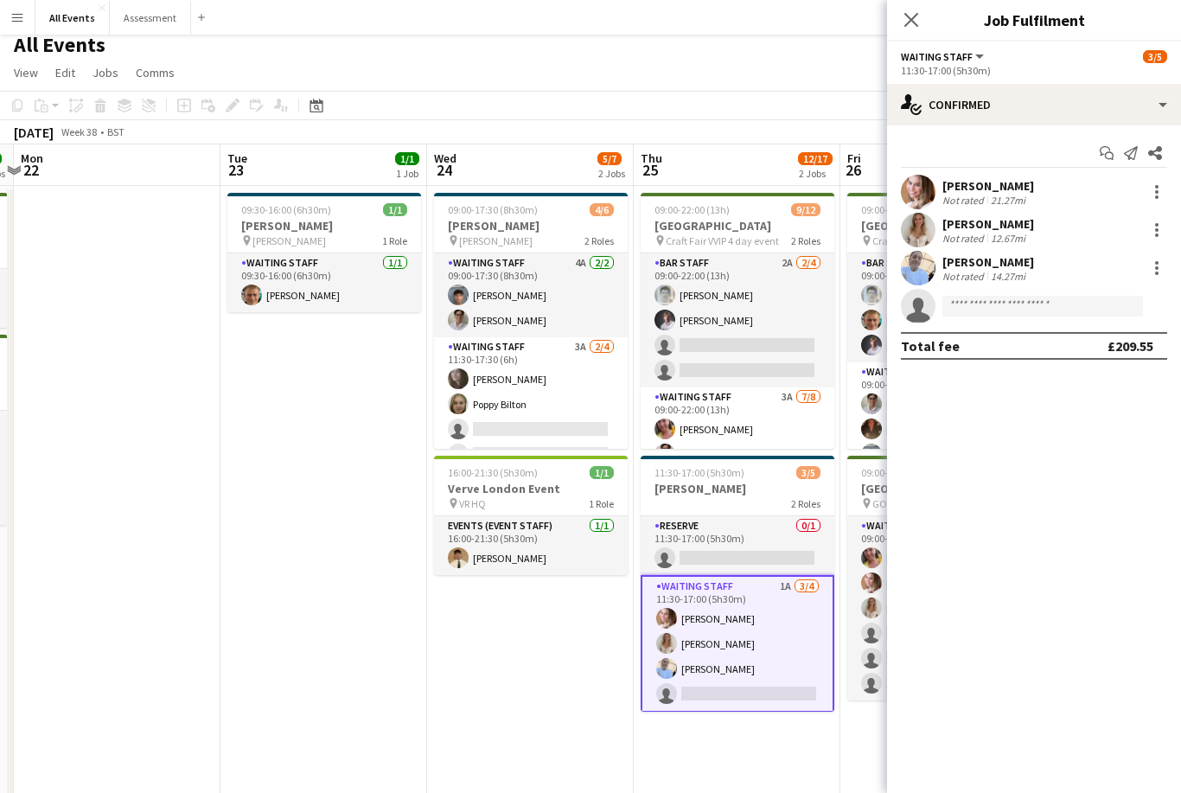
click at [847, 179] on div "Grace Reilly Not rated 21.27mi" at bounding box center [1034, 192] width 294 height 35
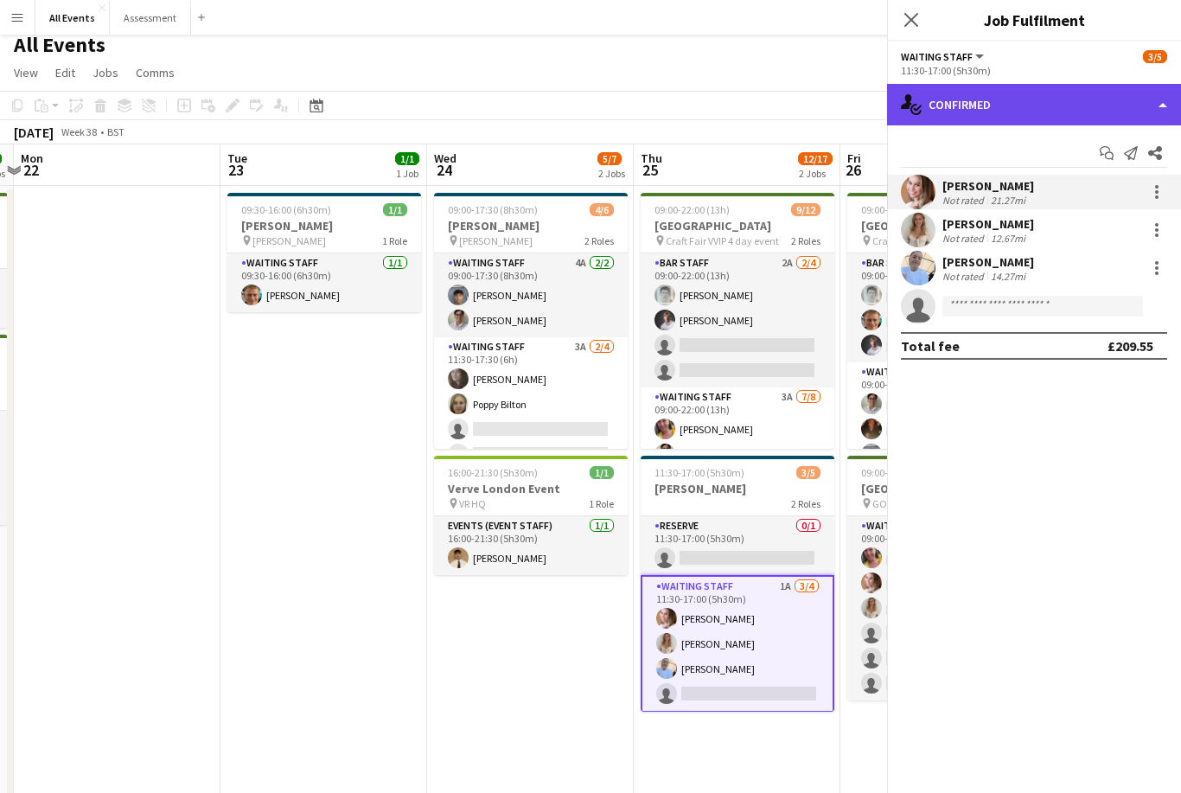
click at [847, 111] on div "single-neutral-actions-check-2 Confirmed" at bounding box center [1034, 105] width 294 height 42
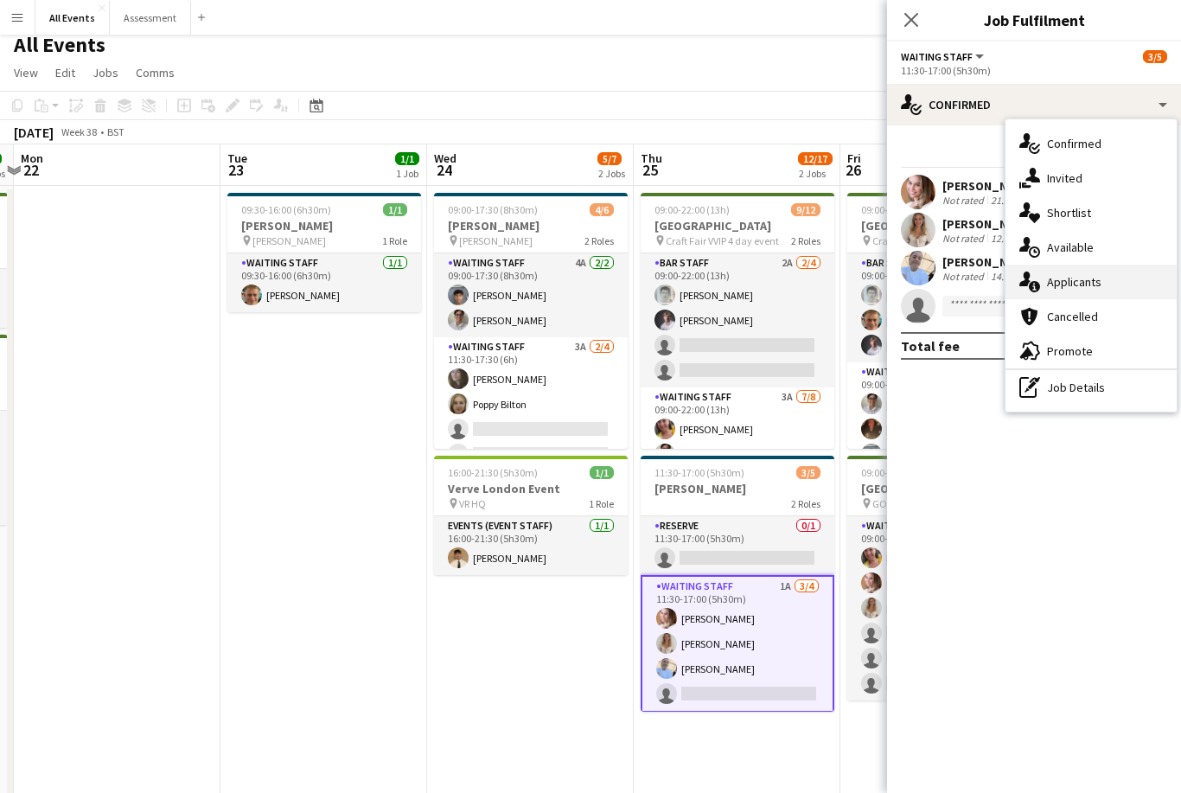
click at [847, 279] on span "Applicants" at bounding box center [1074, 282] width 54 height 16
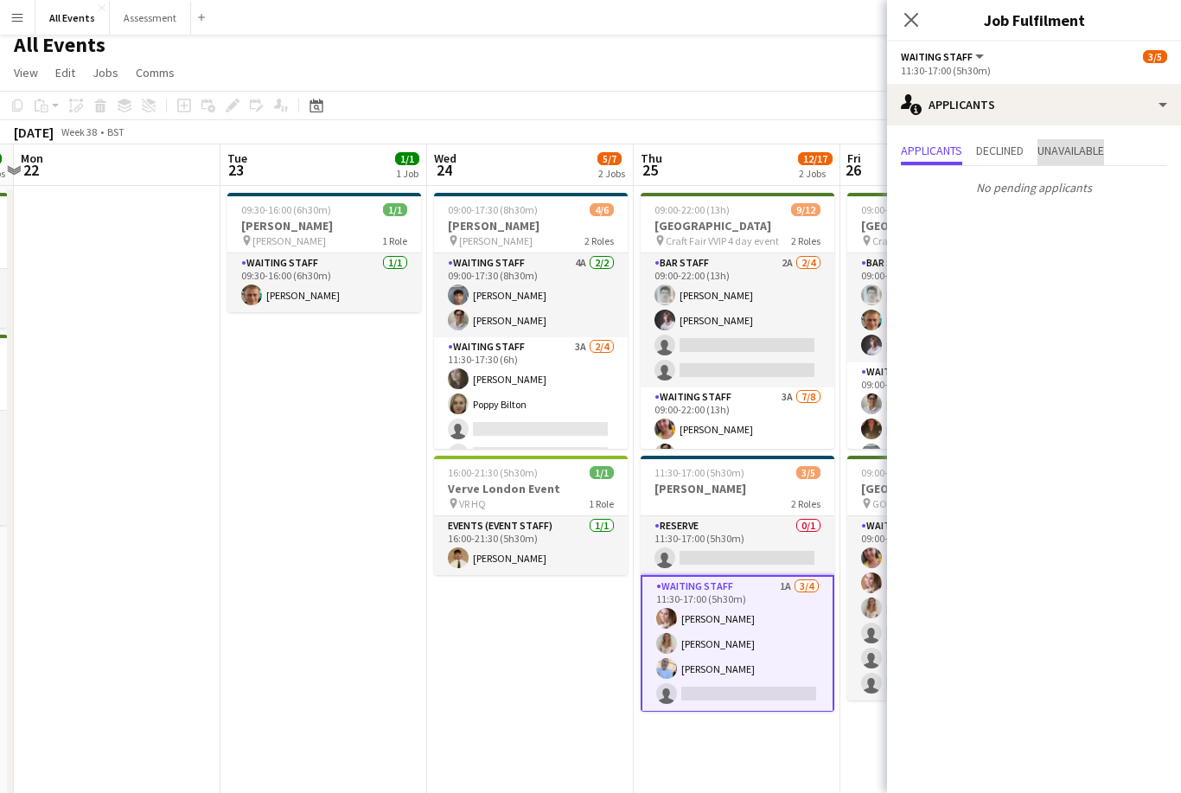
click at [847, 153] on span "Unavailable" at bounding box center [1071, 150] width 67 height 12
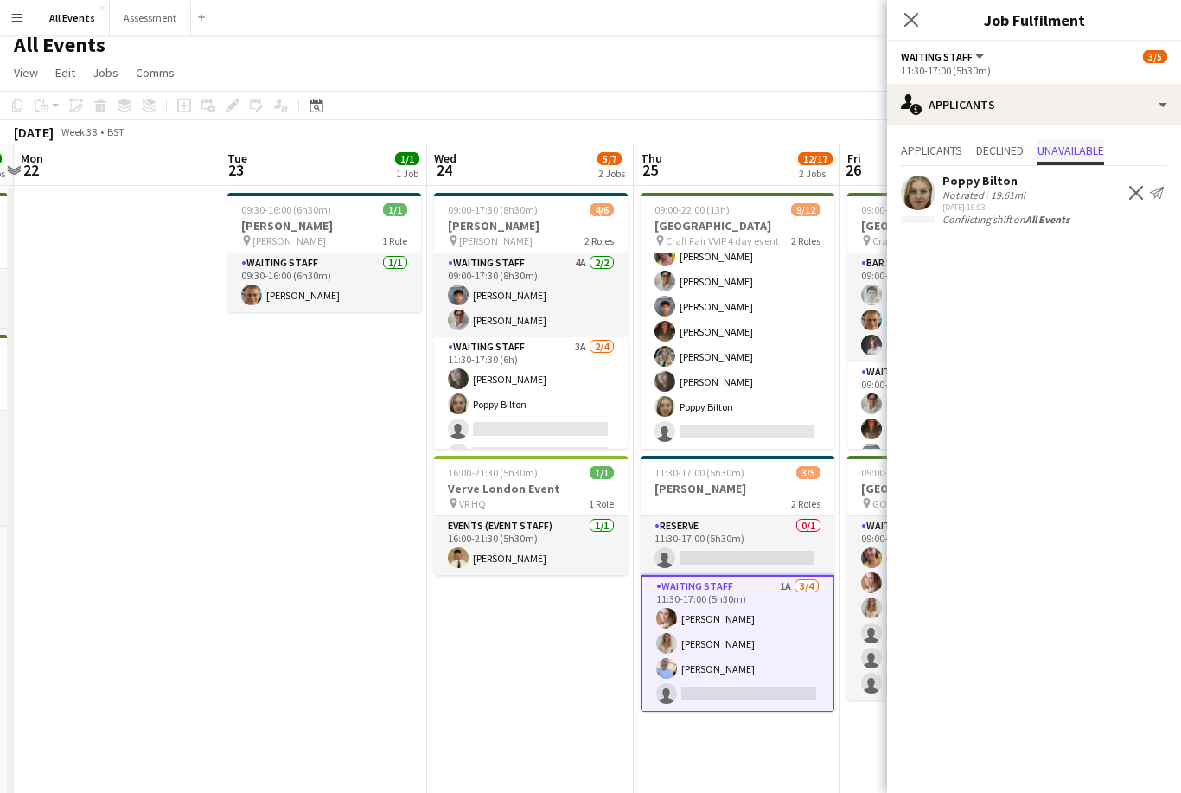
scroll to position [173, 0]
click at [847, 26] on icon at bounding box center [911, 19] width 16 height 16
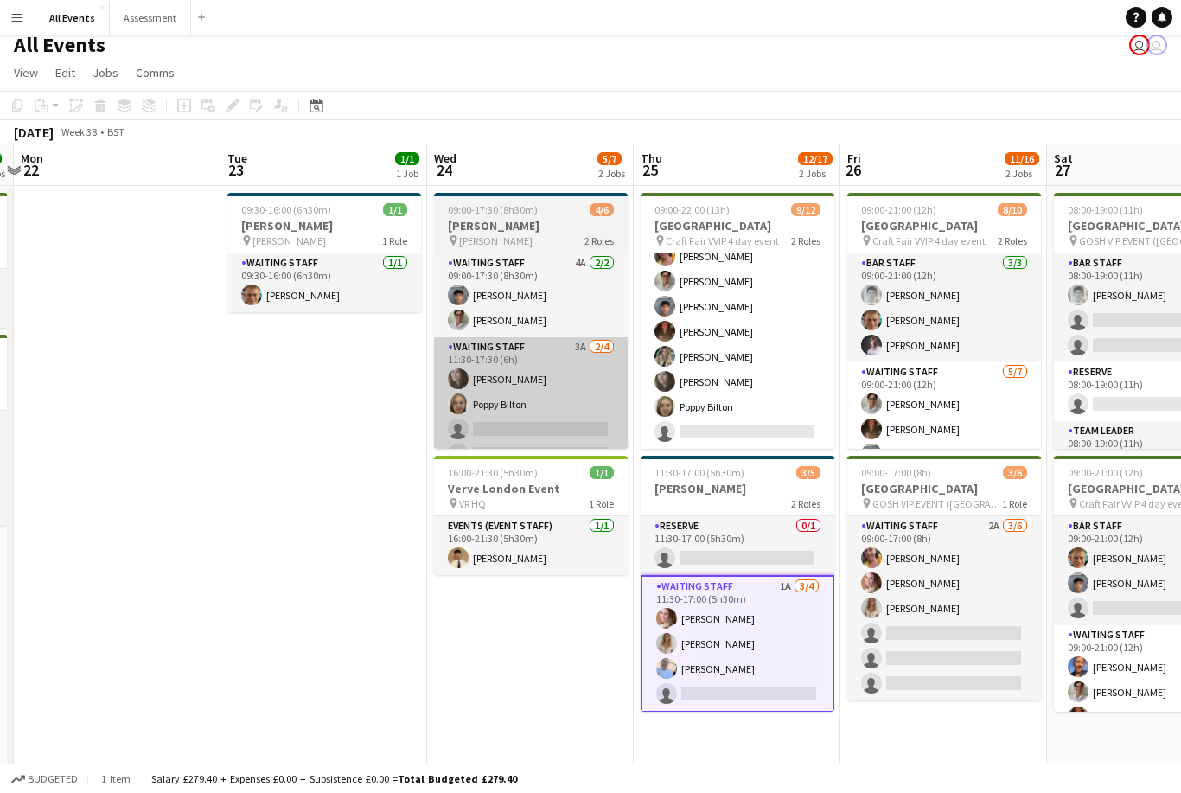
click at [570, 408] on app-card-role "Waiting Staff 3A [DATE] 11:30-17:30 (6h) [PERSON_NAME] Poppy Bilton single-neut…" at bounding box center [531, 404] width 194 height 134
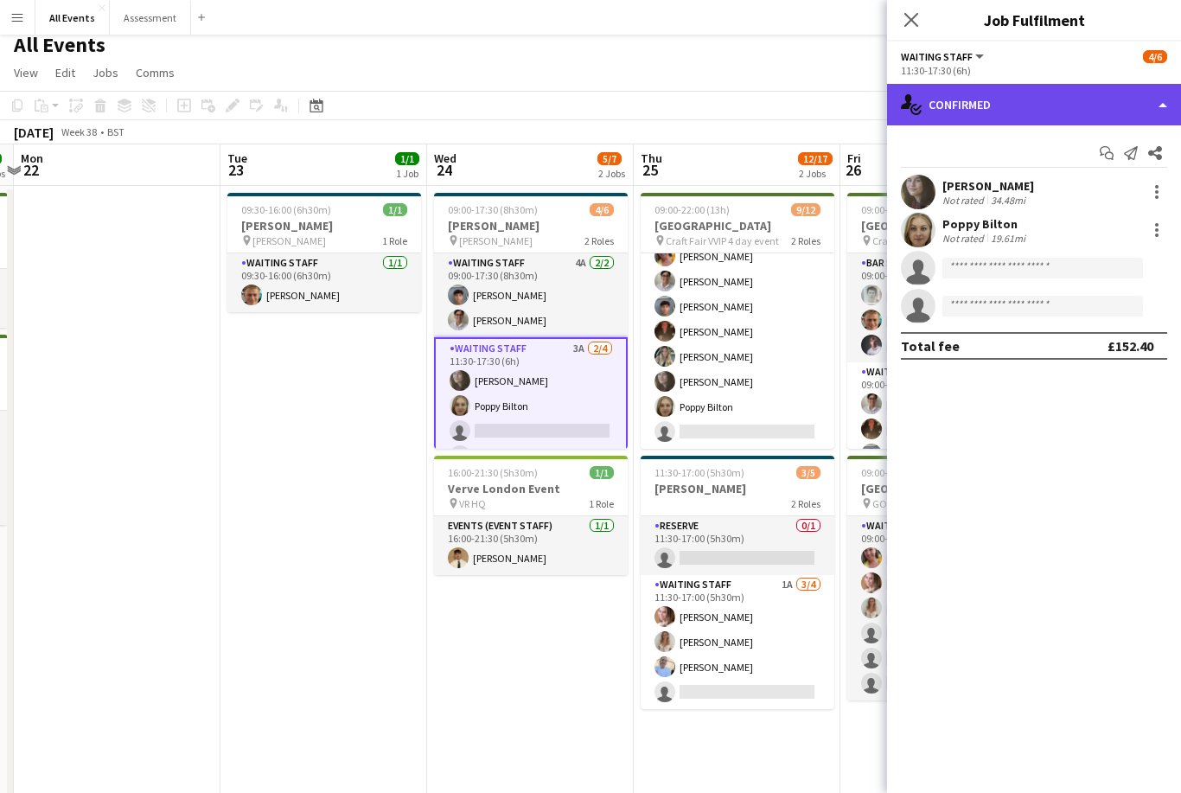
click at [847, 114] on div "single-neutral-actions-check-2 Confirmed" at bounding box center [1034, 105] width 294 height 42
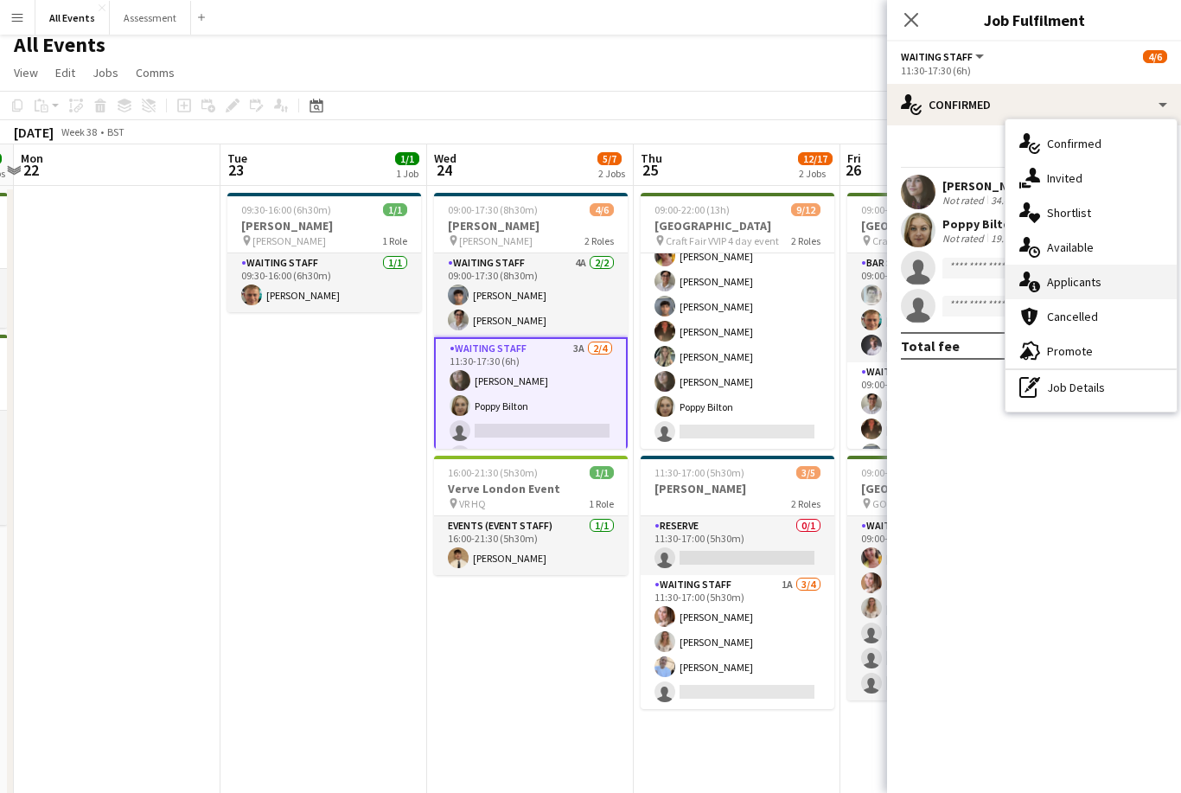
click at [847, 283] on div "single-neutral-actions-information Applicants" at bounding box center [1091, 282] width 171 height 35
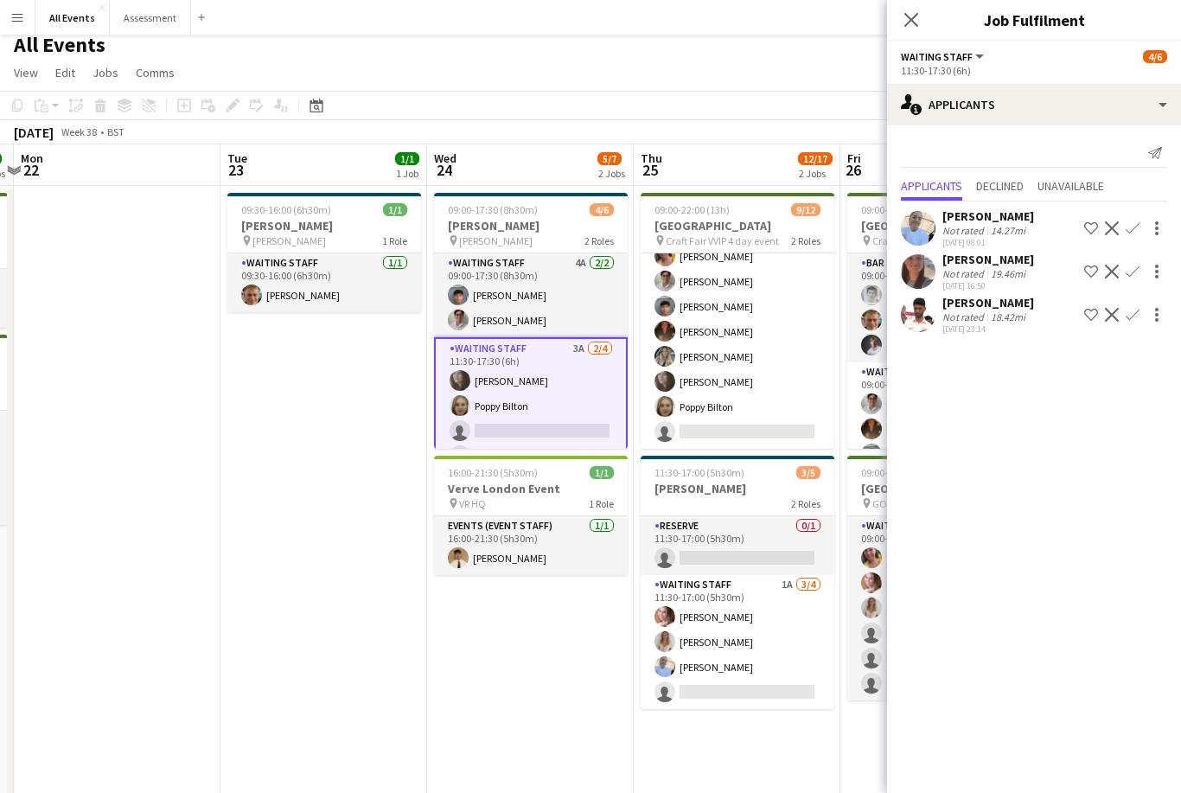
click at [588, 698] on app-date-cell "09:00-17:30 (8h30m) 4/6 E.J. Churchill pin E.J. Churchill 2 Roles Waiting Staff…" at bounding box center [530, 538] width 207 height 704
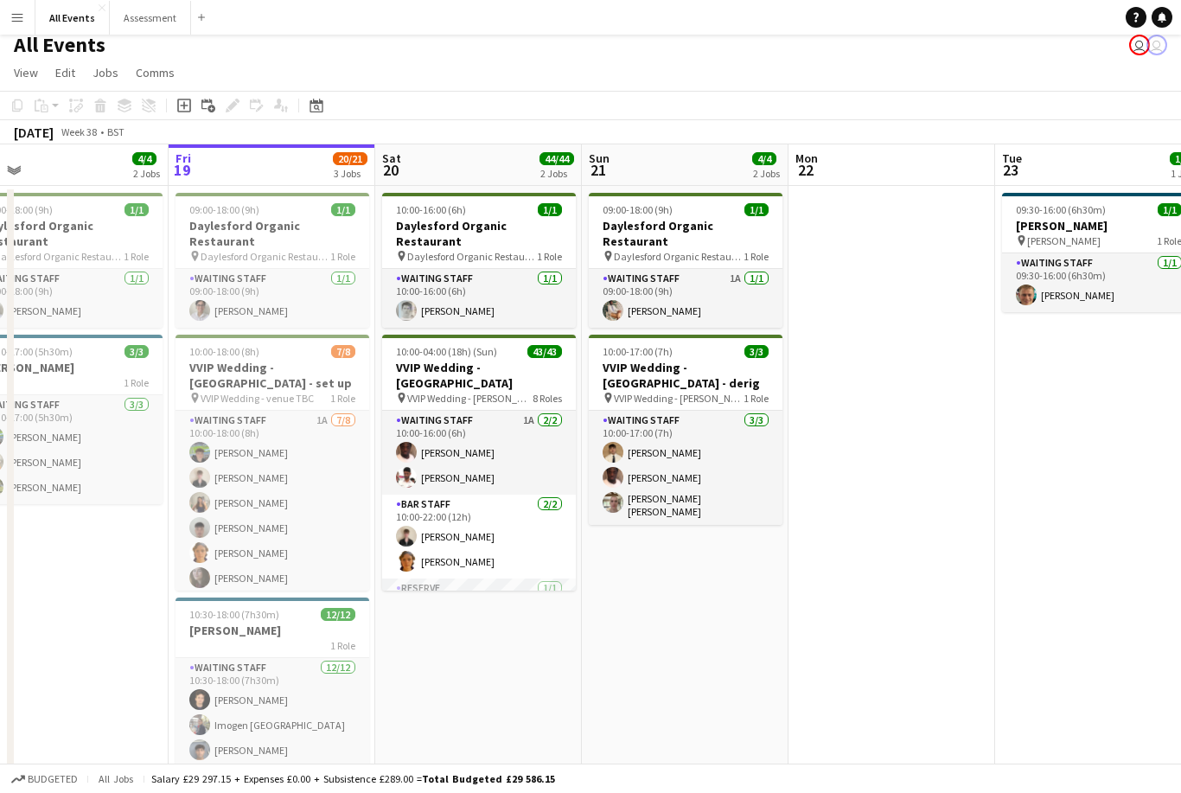
scroll to position [0, 430]
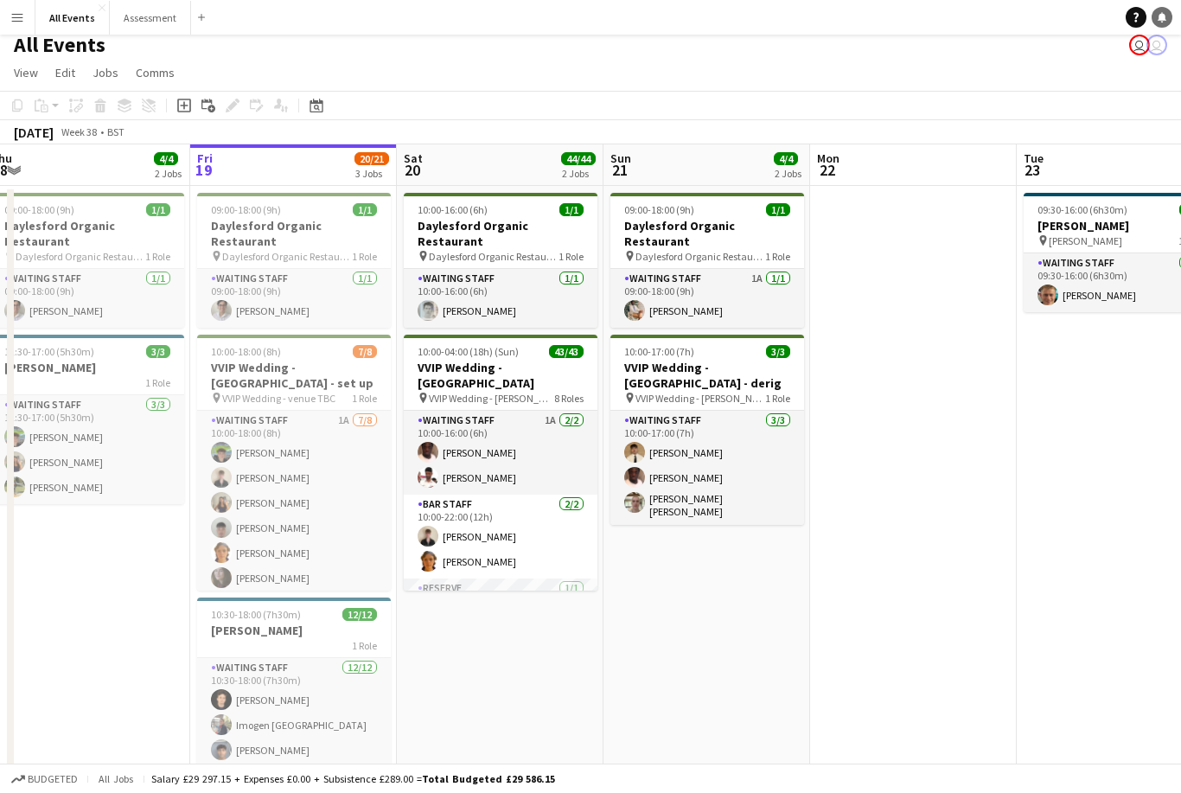
click at [847, 15] on link "Notifications" at bounding box center [1162, 17] width 21 height 21
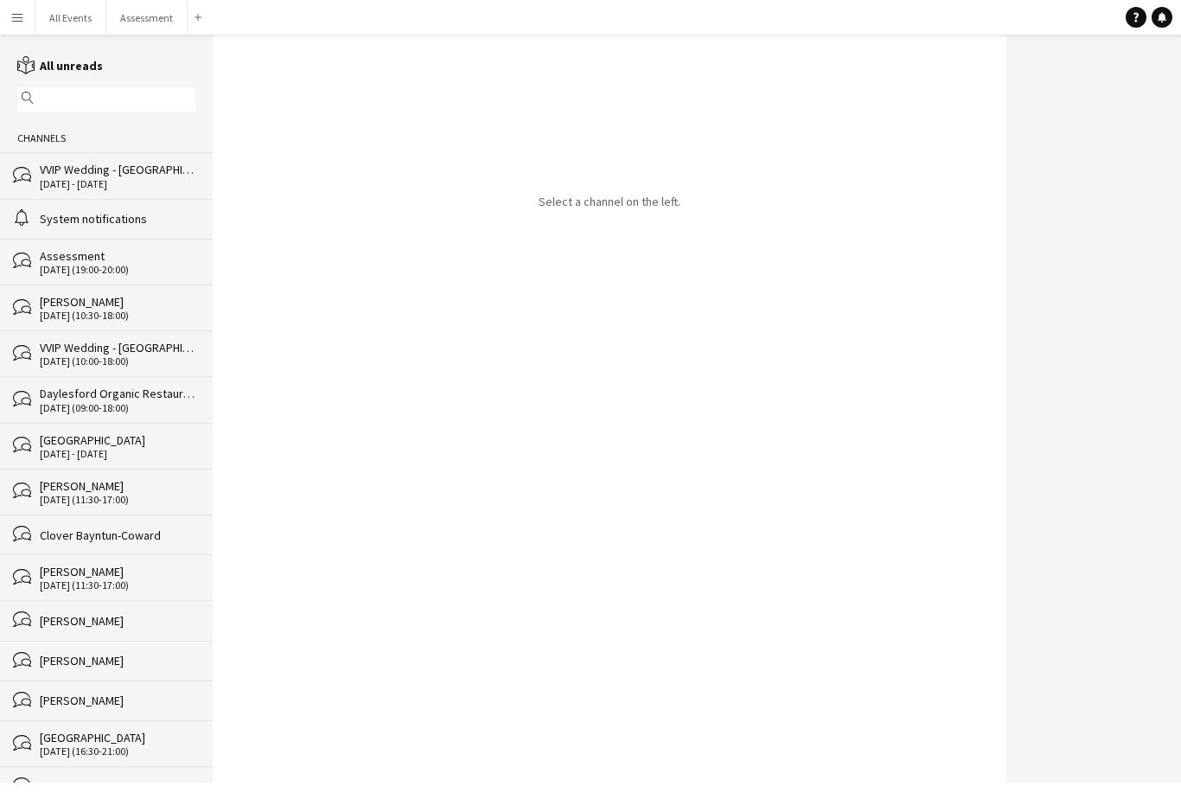
click at [130, 198] on div "bubbles VVIP Wedding - Daylesford 20 - 21 Sep 2025" at bounding box center [106, 175] width 213 height 46
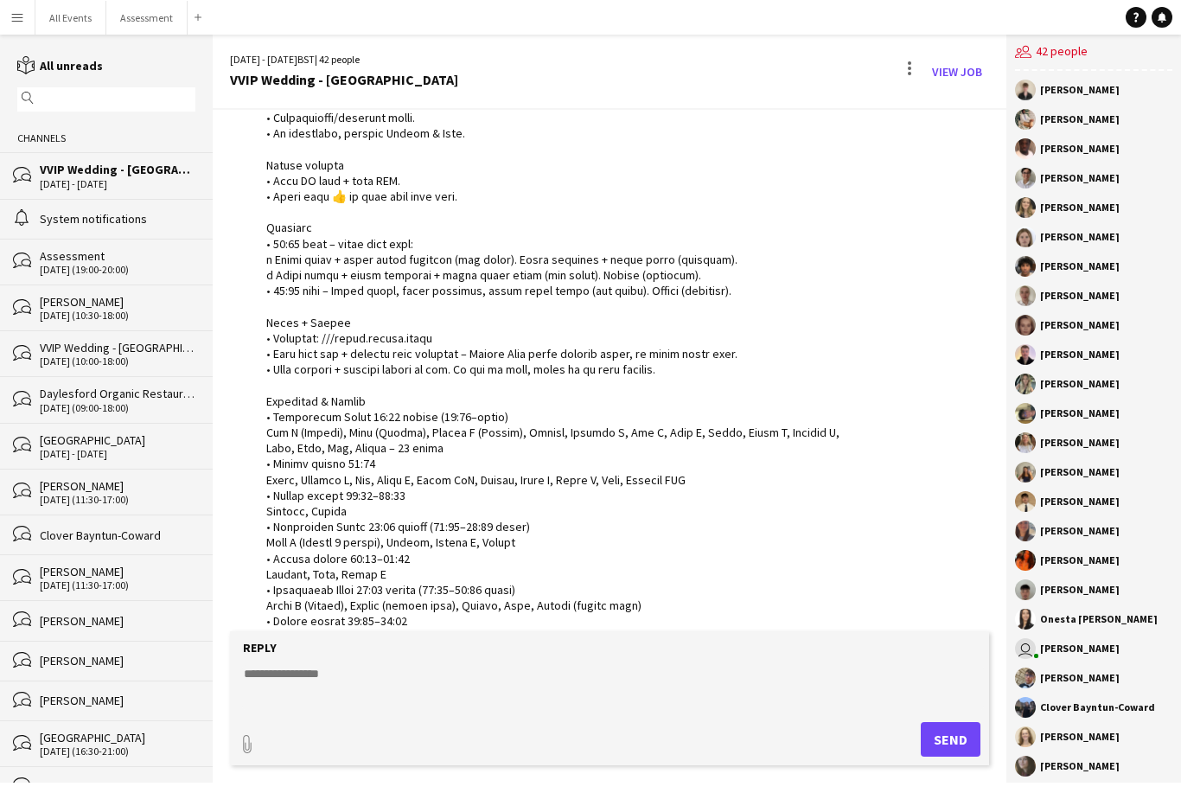
scroll to position [725, 0]
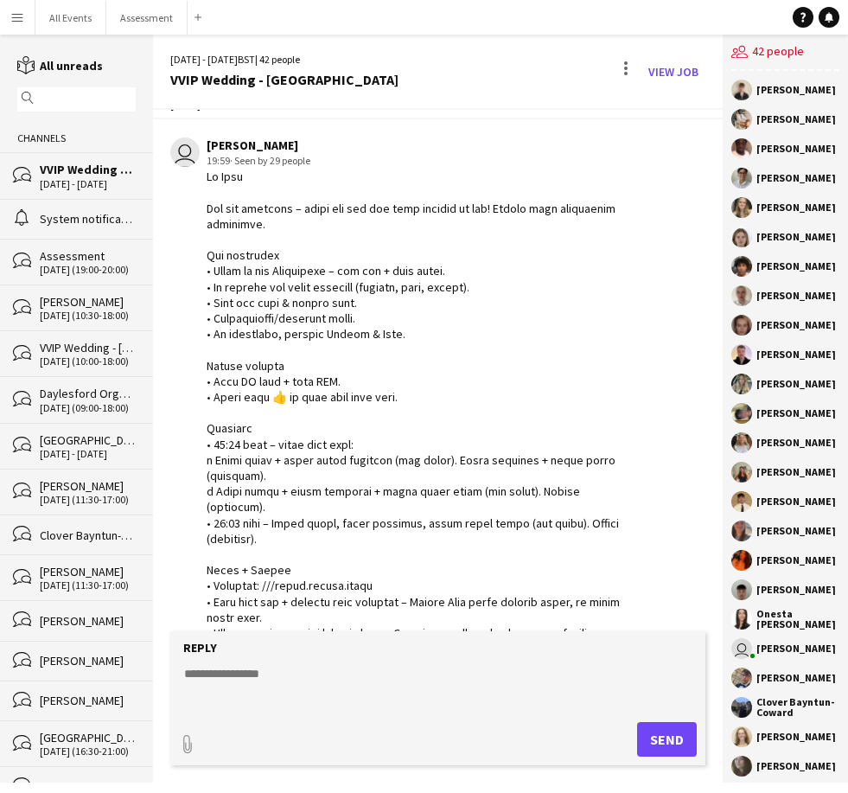
scroll to position [565, 0]
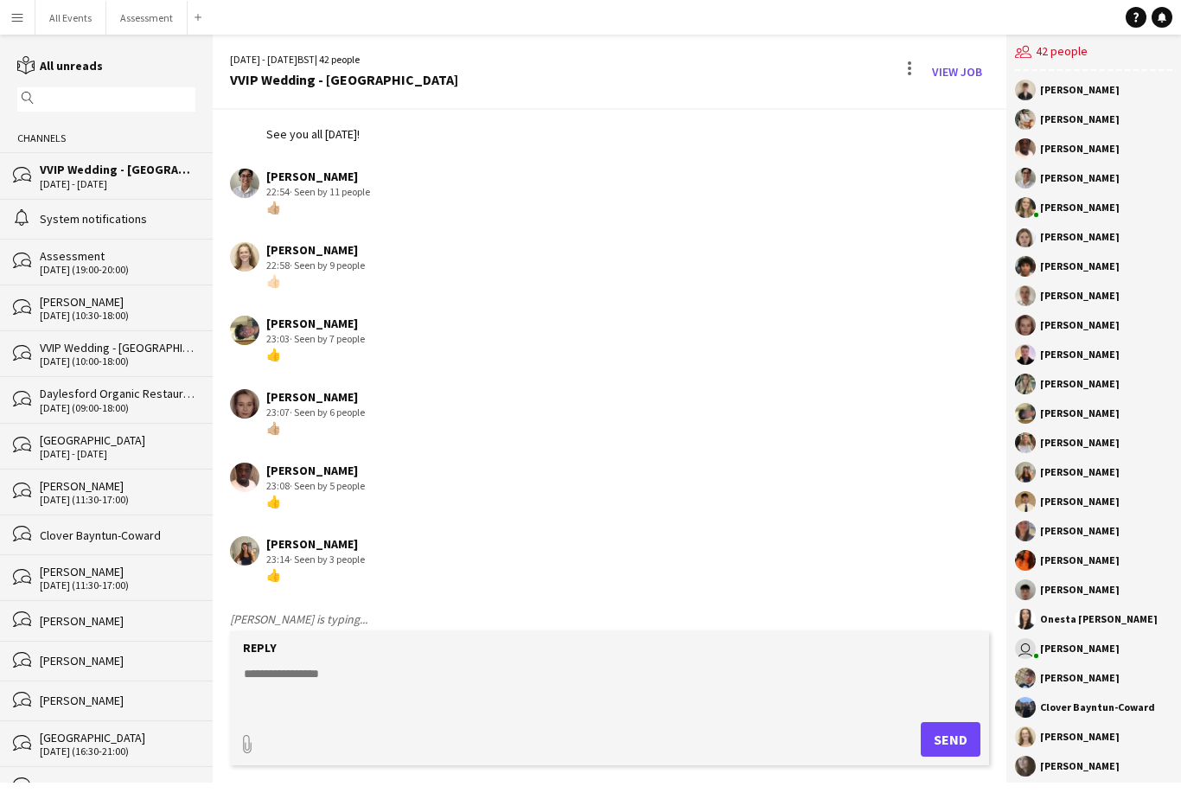
scroll to position [3477, 0]
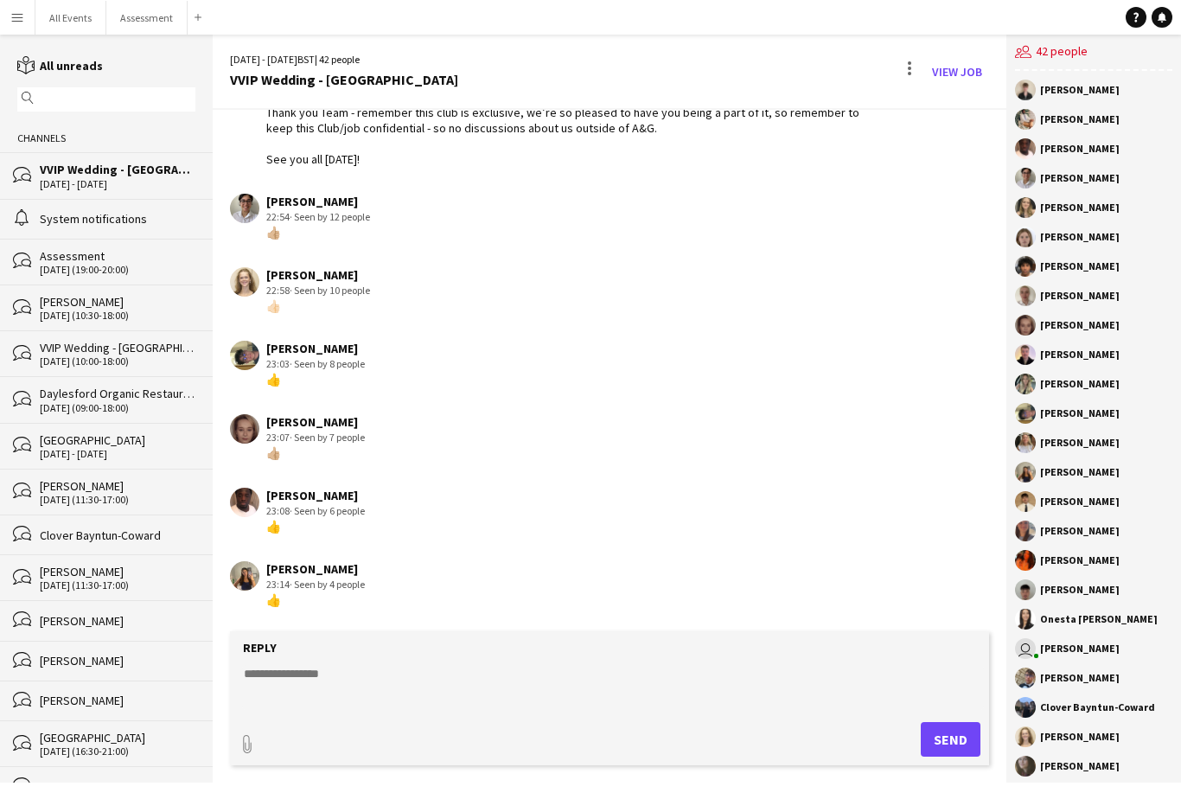
scroll to position [3453, 0]
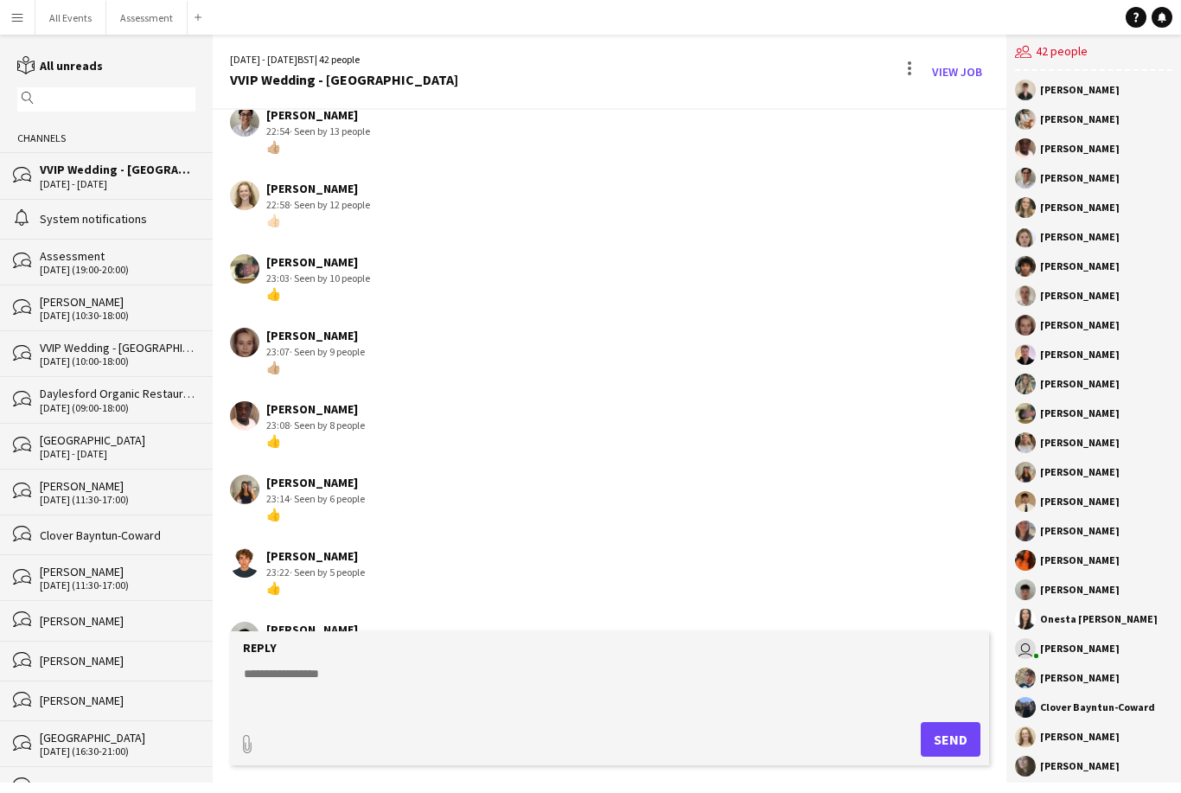
scroll to position [55, 0]
click at [1171, 21] on link "Notifications" at bounding box center [1162, 17] width 21 height 21
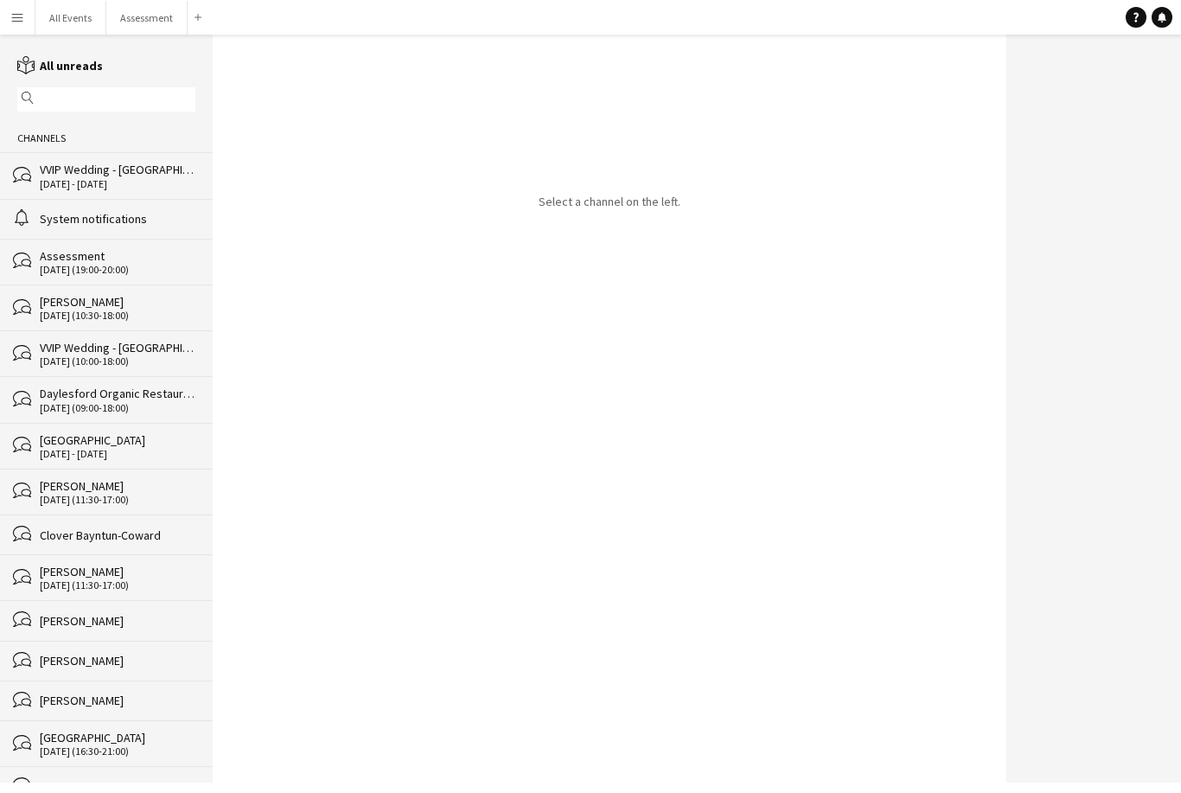
click at [138, 227] on div "System notifications" at bounding box center [118, 219] width 156 height 16
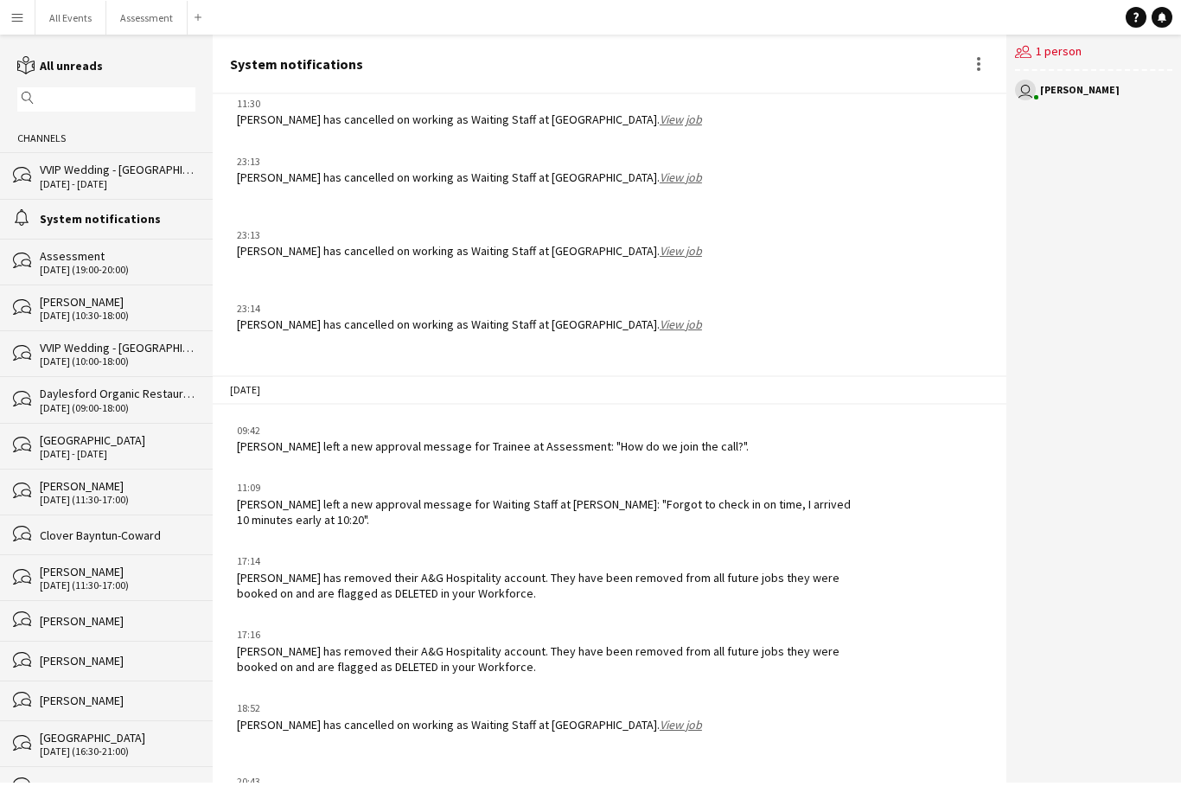
scroll to position [55, 0]
click at [75, 22] on button "All Events Close" at bounding box center [70, 18] width 71 height 34
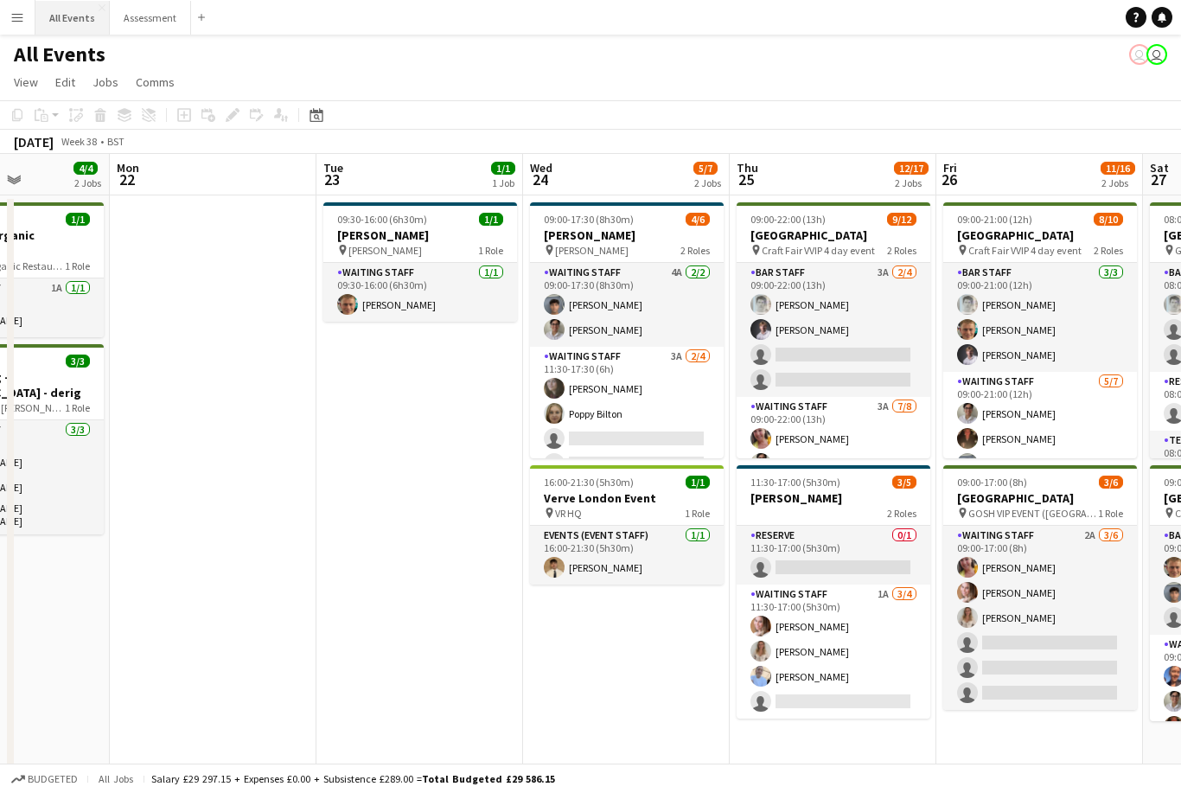
scroll to position [0, 541]
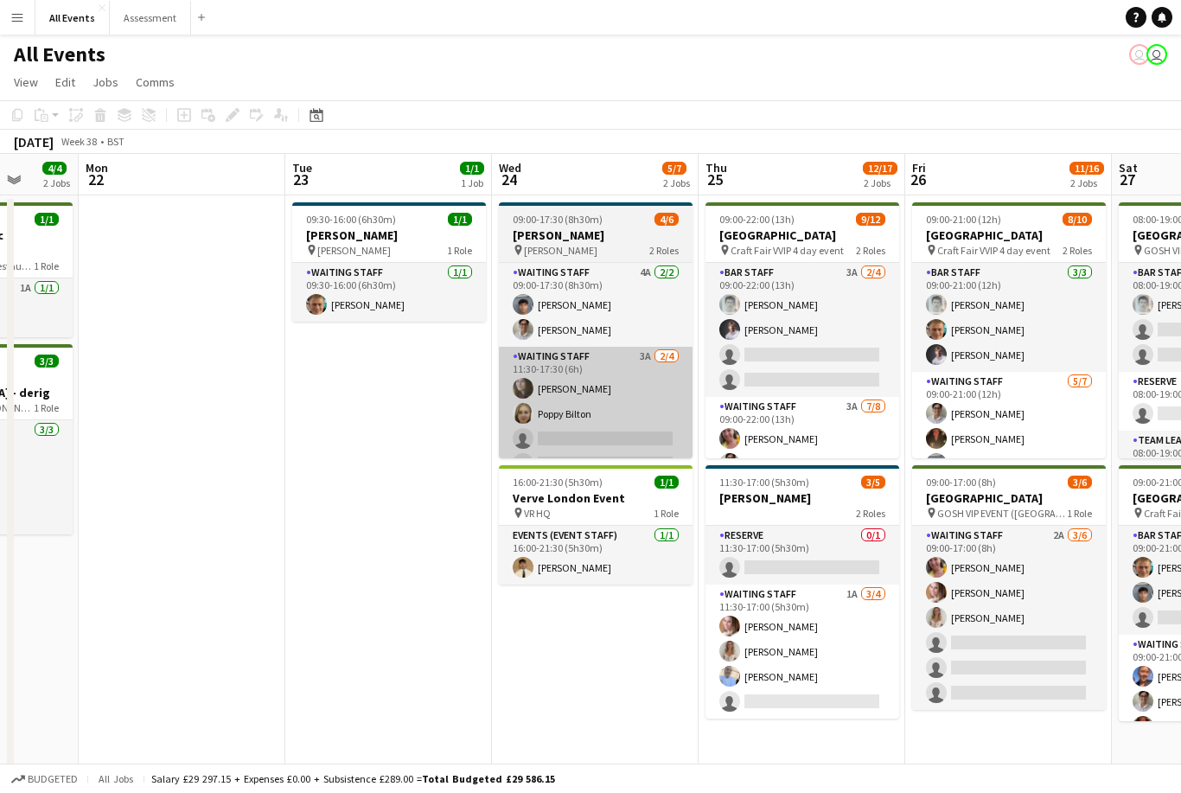
click at [626, 429] on app-card-role "Waiting Staff 3A [DATE] 11:30-17:30 (6h) [PERSON_NAME] Poppy Bilton single-neut…" at bounding box center [596, 414] width 194 height 134
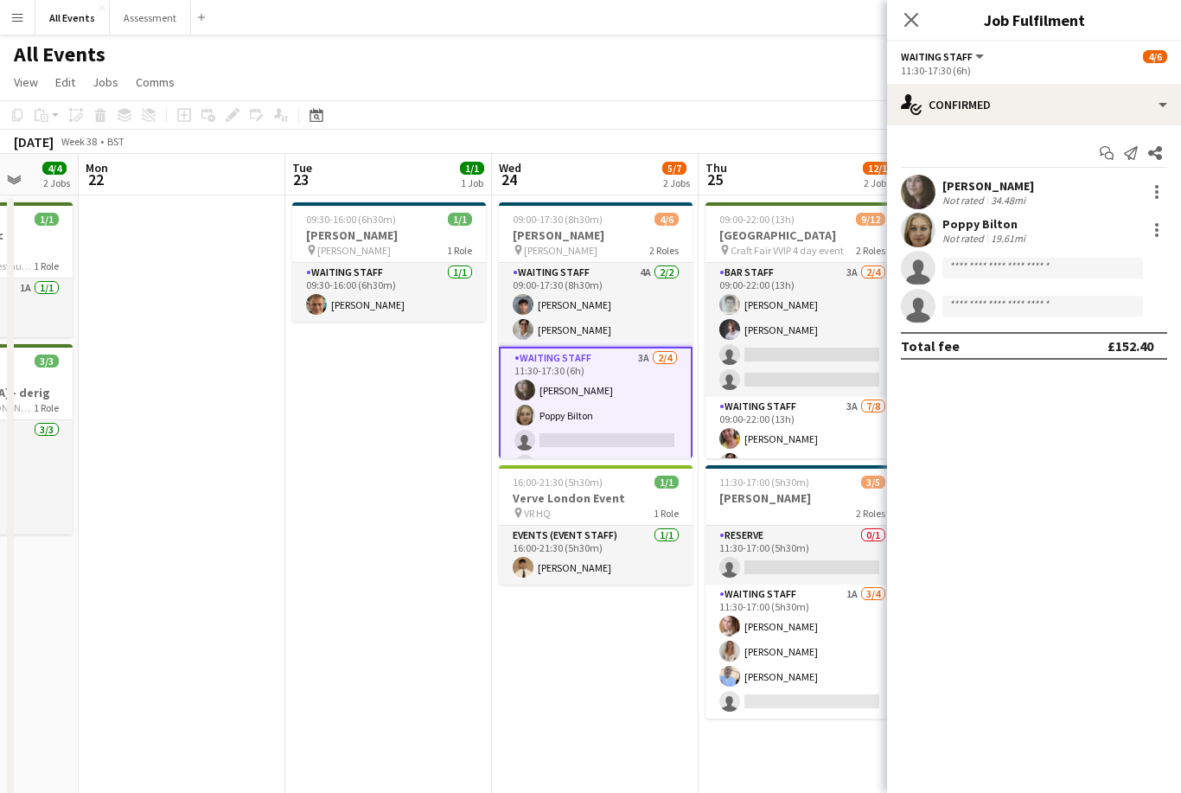
click at [1039, 157] on div "Start chat Send notification Share" at bounding box center [1034, 153] width 266 height 29
click at [1050, 168] on div "Start chat Send notification Share [PERSON_NAME] Not rated 34.48mi Poppy Bilton…" at bounding box center [1034, 249] width 294 height 248
click at [1147, 157] on app-icon "Share" at bounding box center [1155, 153] width 24 height 24
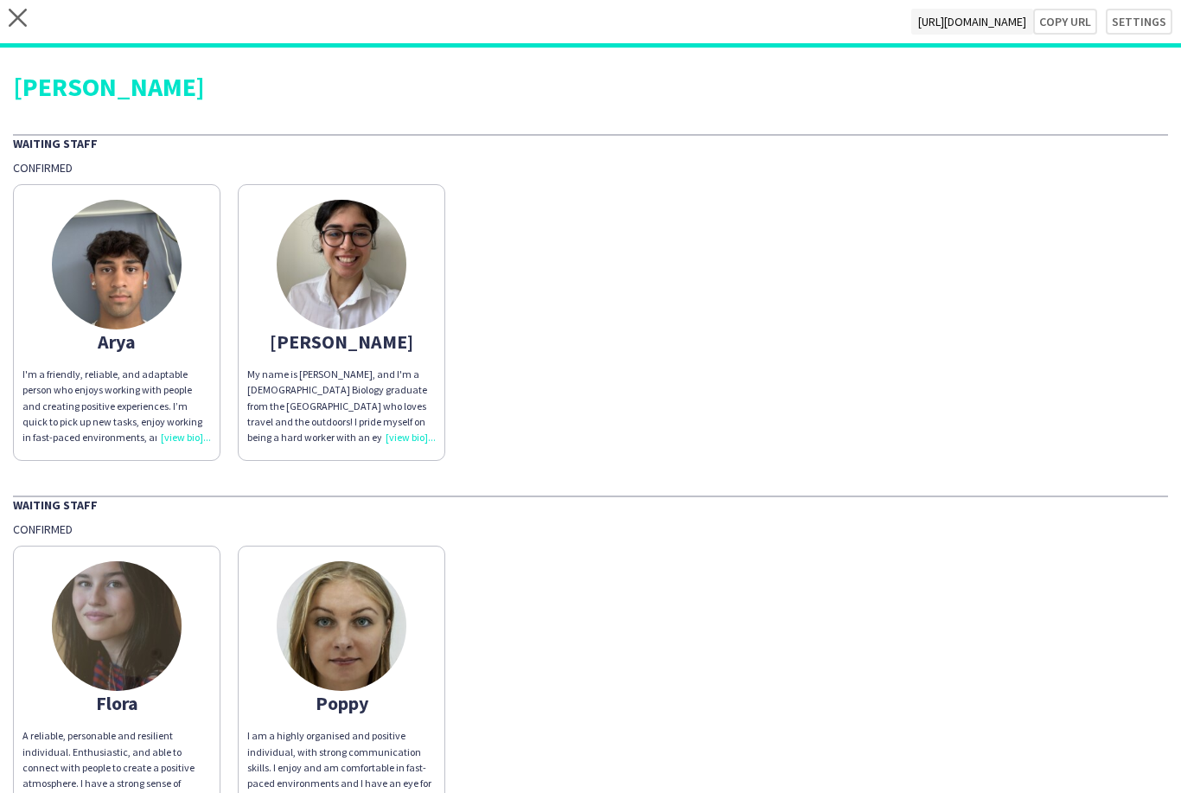
click at [909, 83] on div "[PERSON_NAME]" at bounding box center [590, 87] width 1155 height 26
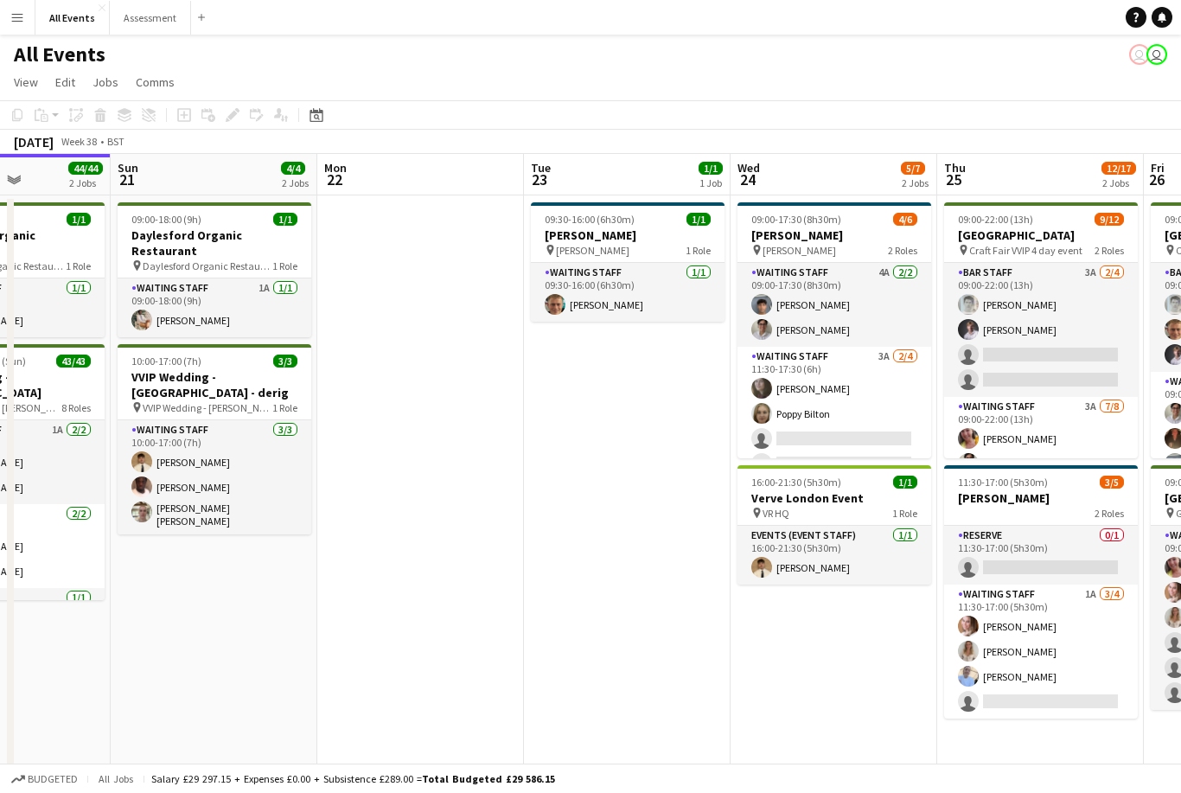
scroll to position [0, 551]
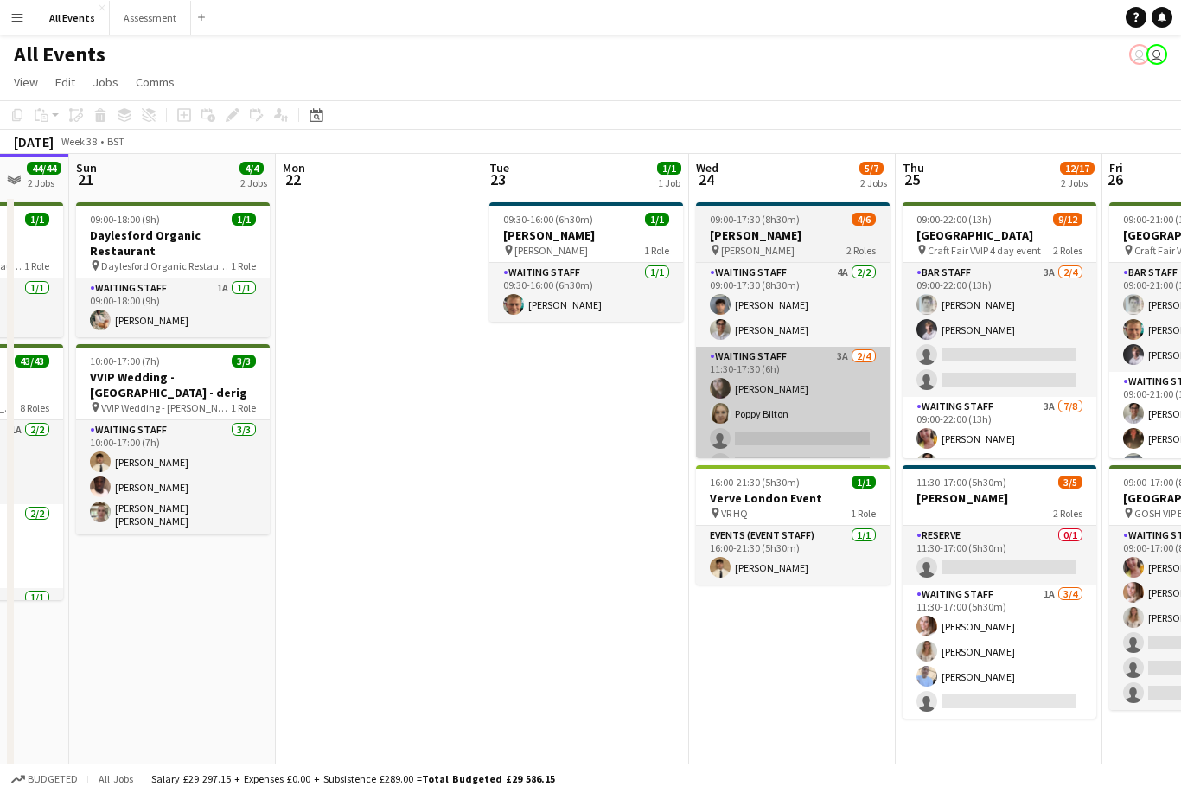
click at [801, 392] on app-card-role "Waiting Staff 3A [DATE] 11:30-17:30 (6h) [PERSON_NAME] Poppy Bilton single-neut…" at bounding box center [793, 414] width 194 height 134
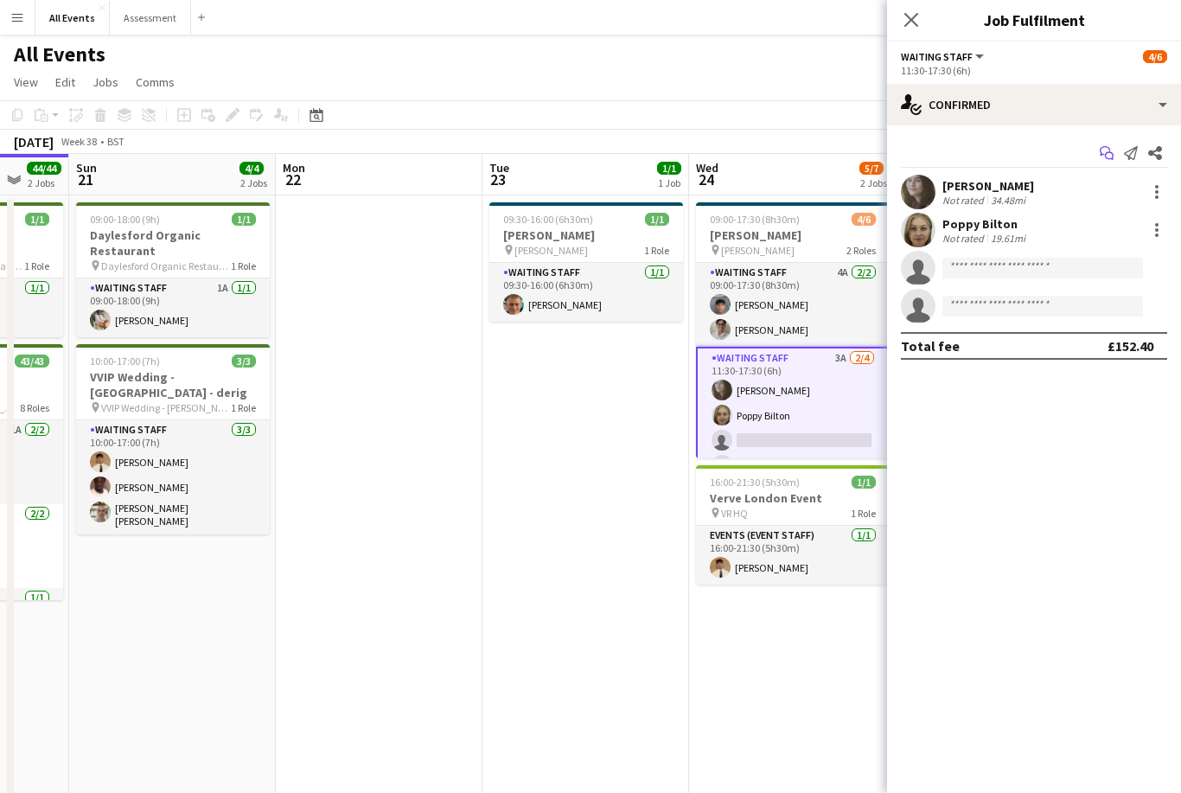
click at [1107, 164] on app-icon "Start chat" at bounding box center [1107, 153] width 24 height 24
click at [1167, 152] on app-icon "Share" at bounding box center [1155, 153] width 24 height 24
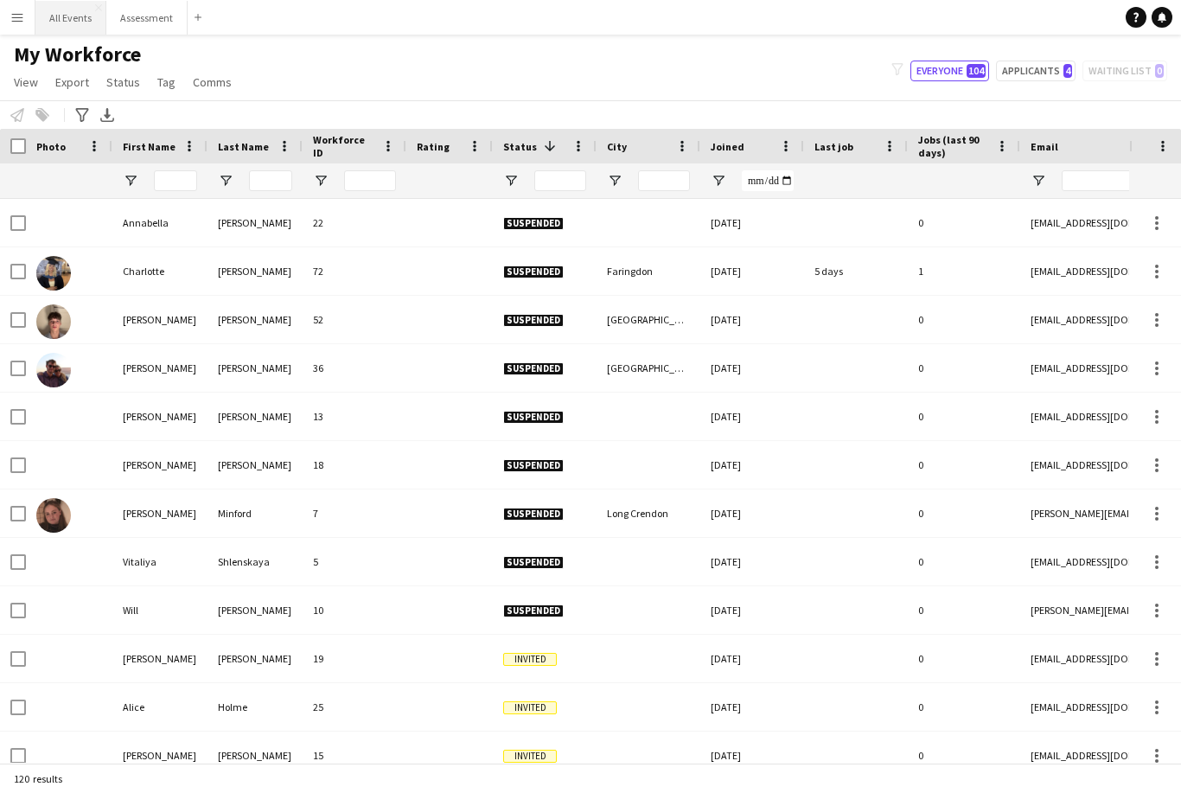
click at [74, 20] on button "All Events Close" at bounding box center [70, 18] width 71 height 34
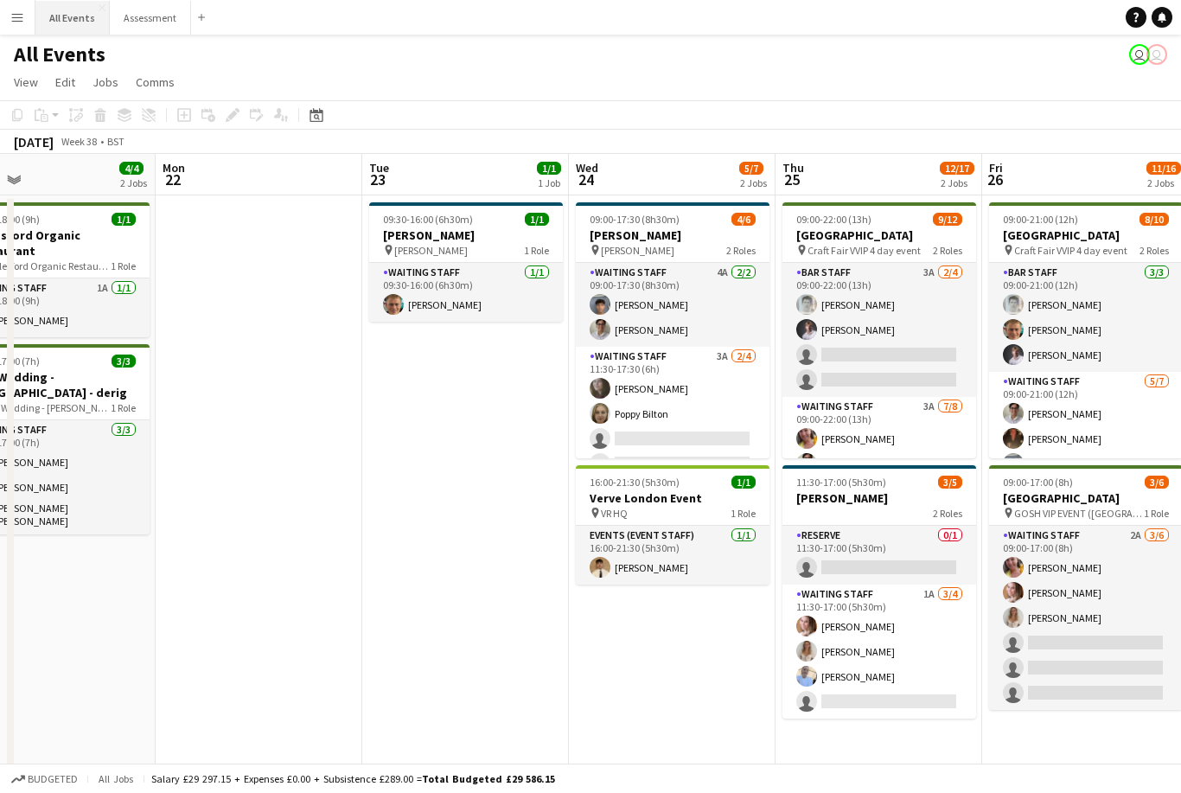
scroll to position [0, 542]
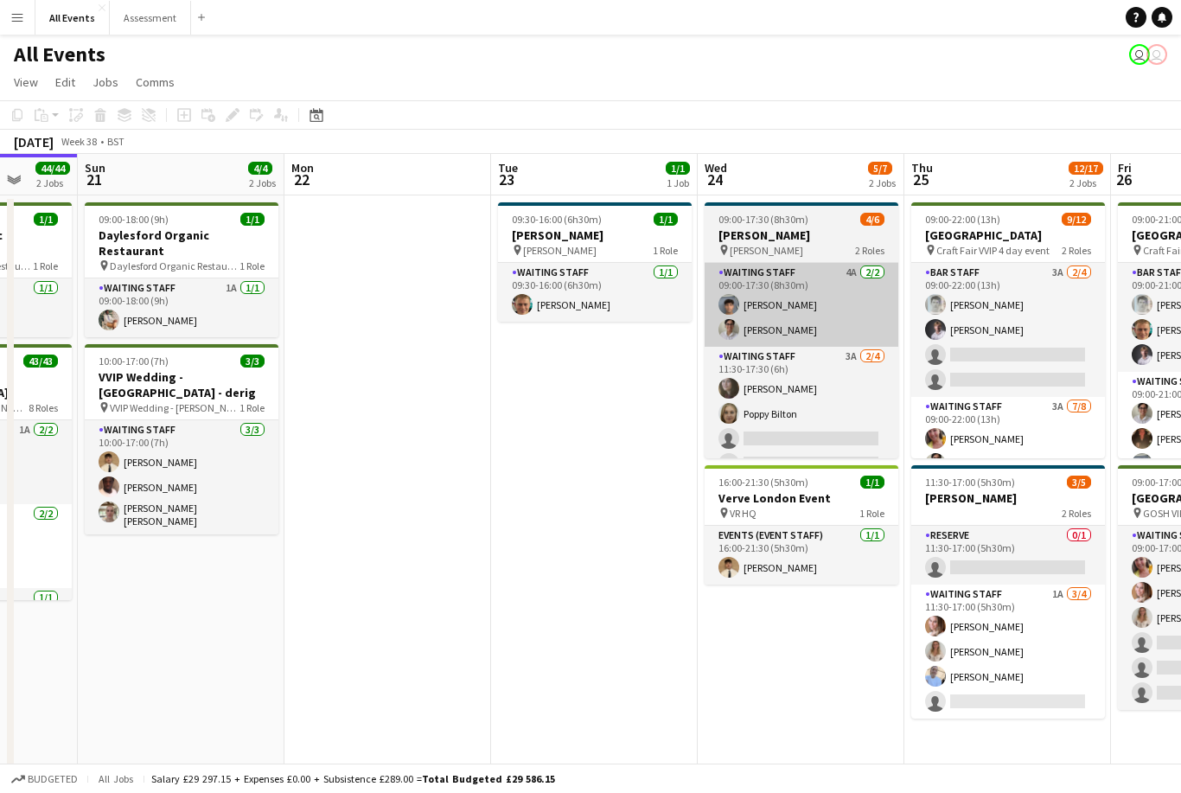
click at [846, 310] on app-card-role "Waiting Staff 4A [DATE] 09:00-17:30 (8h30m) [PERSON_NAME] [PERSON_NAME]" at bounding box center [802, 305] width 194 height 84
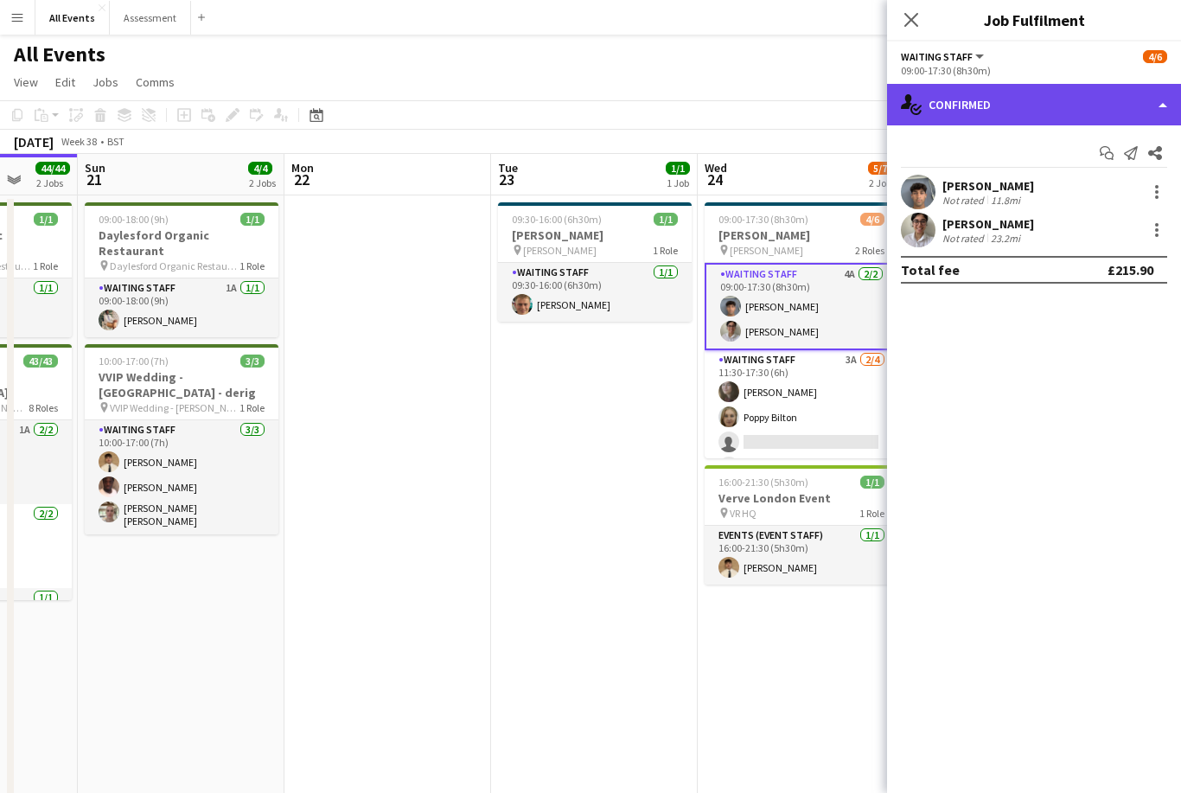
click at [1076, 105] on div "single-neutral-actions-check-2 Confirmed" at bounding box center [1034, 105] width 294 height 42
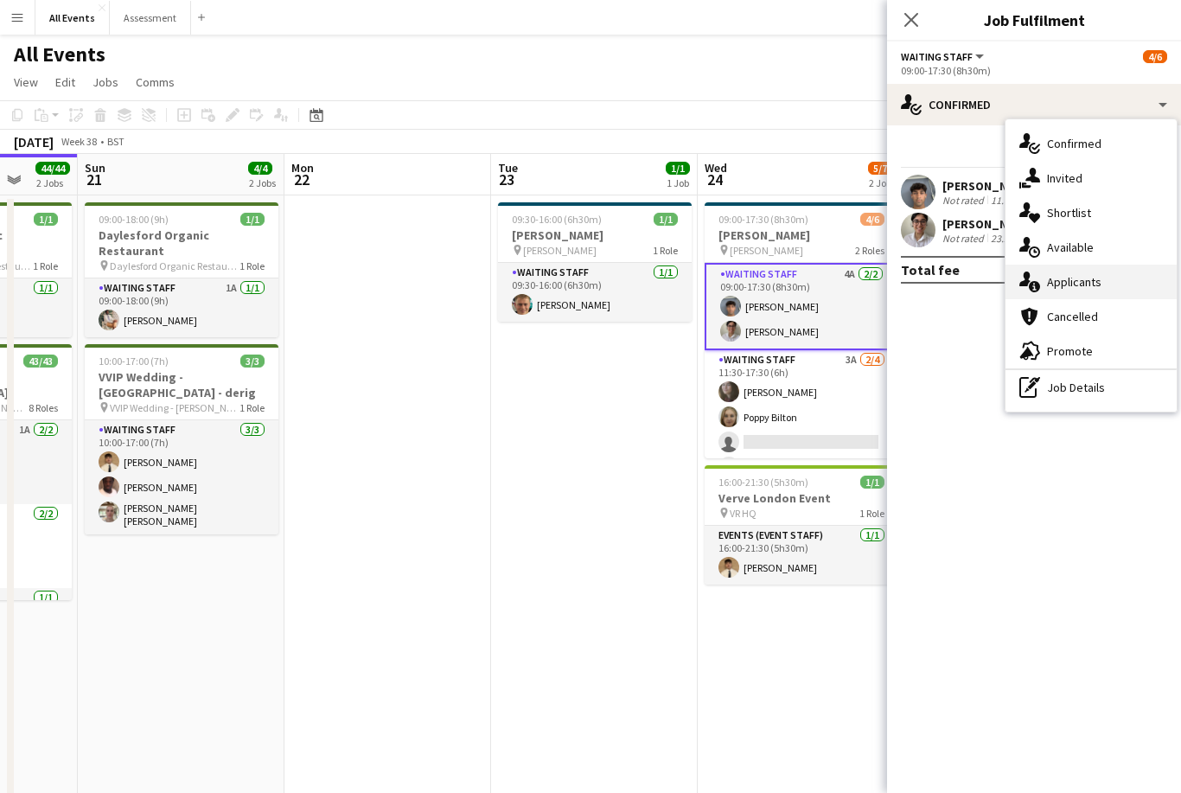
click at [1116, 274] on div "single-neutral-actions-information Applicants" at bounding box center [1091, 282] width 171 height 35
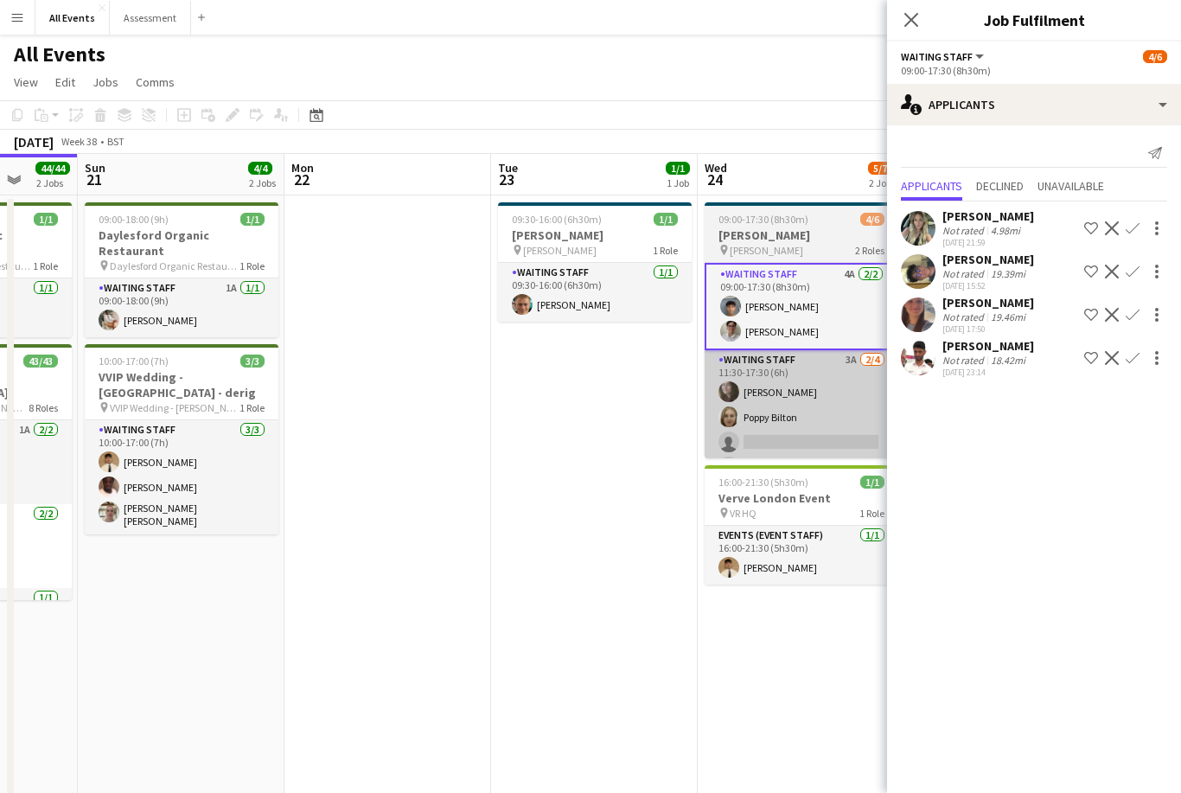
click at [800, 427] on app-card-role "Waiting Staff 3A [DATE] 11:30-17:30 (6h) [PERSON_NAME] Poppy Bilton single-neut…" at bounding box center [802, 417] width 194 height 134
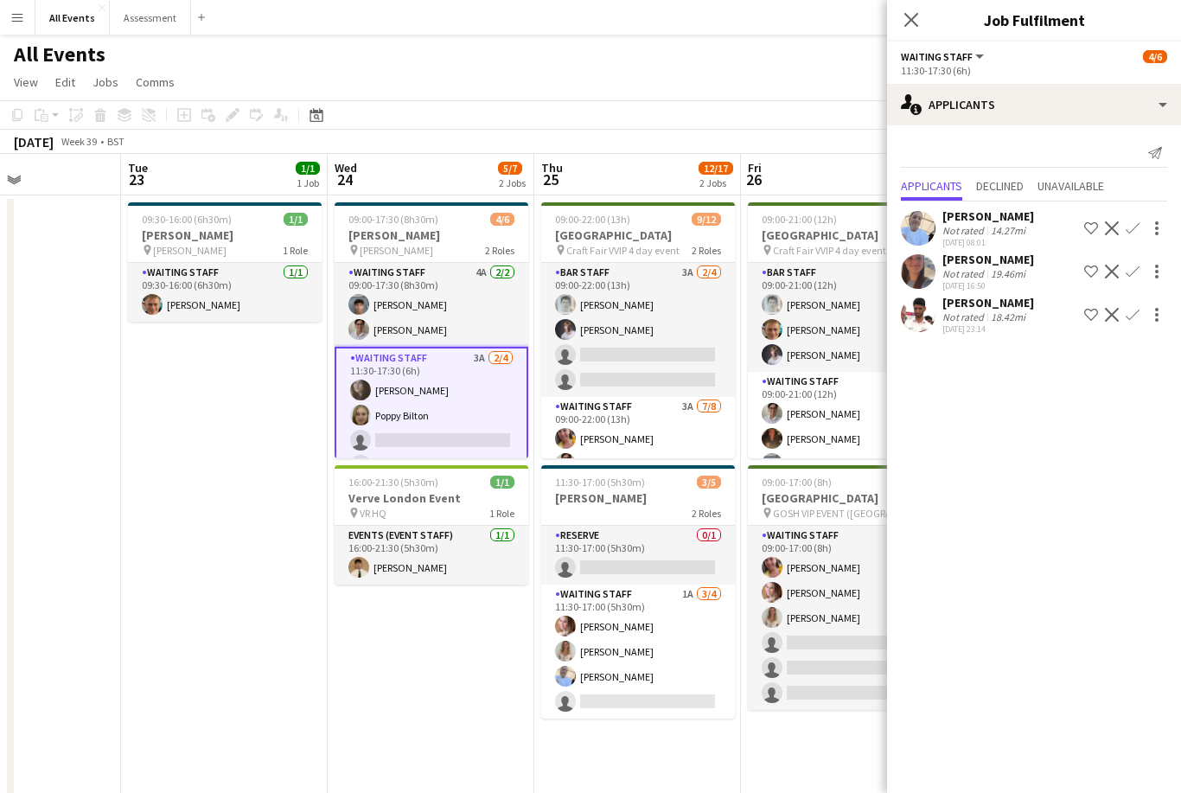
scroll to position [0, 708]
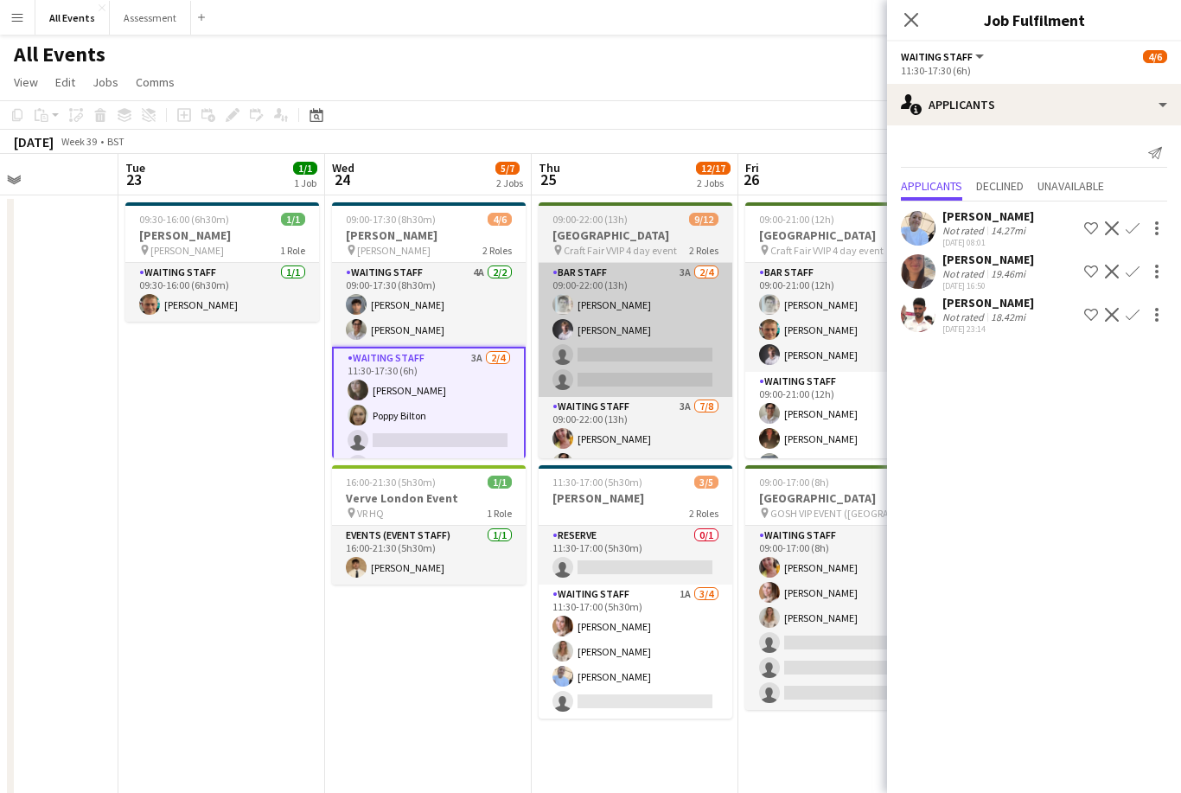
click at [671, 345] on app-card-role "Bar Staff 3A [DATE] 09:00-22:00 (13h) [PERSON_NAME] [PERSON_NAME] single-neutra…" at bounding box center [636, 330] width 194 height 134
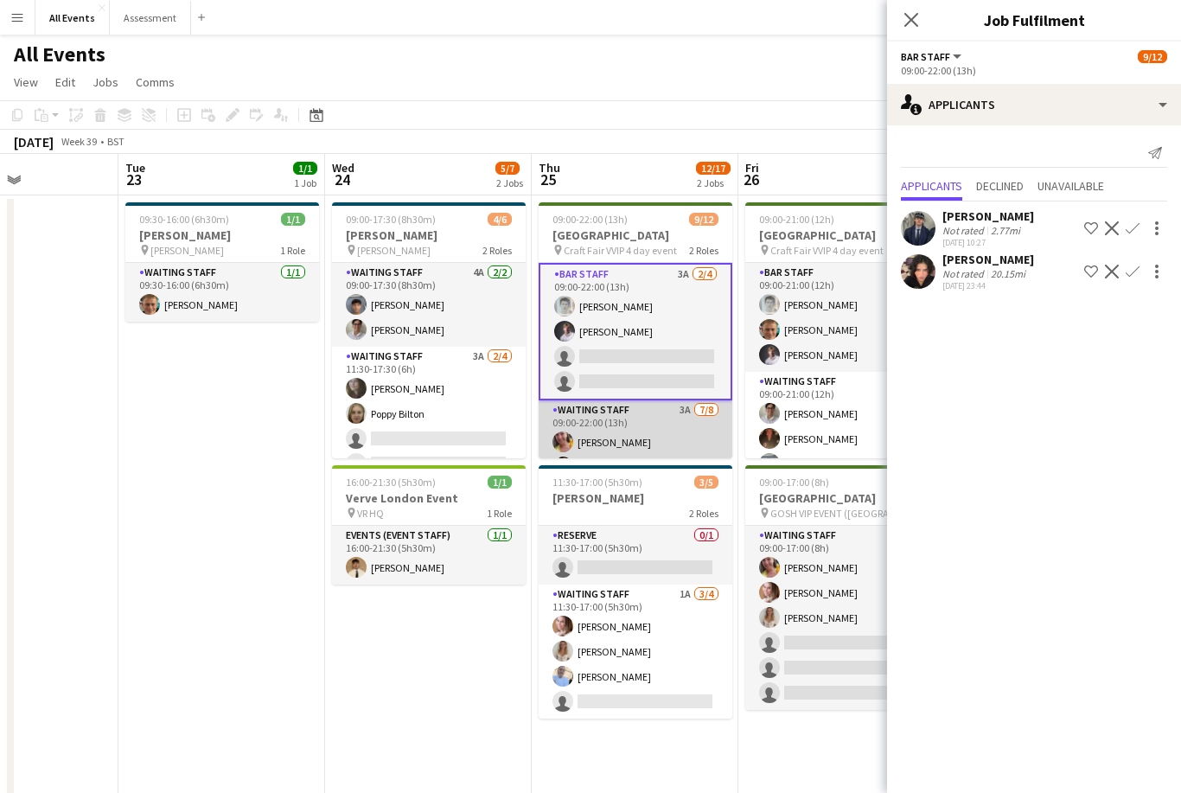
click at [664, 430] on app-card-role "Waiting Staff 3A [DATE] 09:00-22:00 (13h) [PERSON_NAME] [PERSON_NAME] [PERSON_N…" at bounding box center [636, 517] width 194 height 234
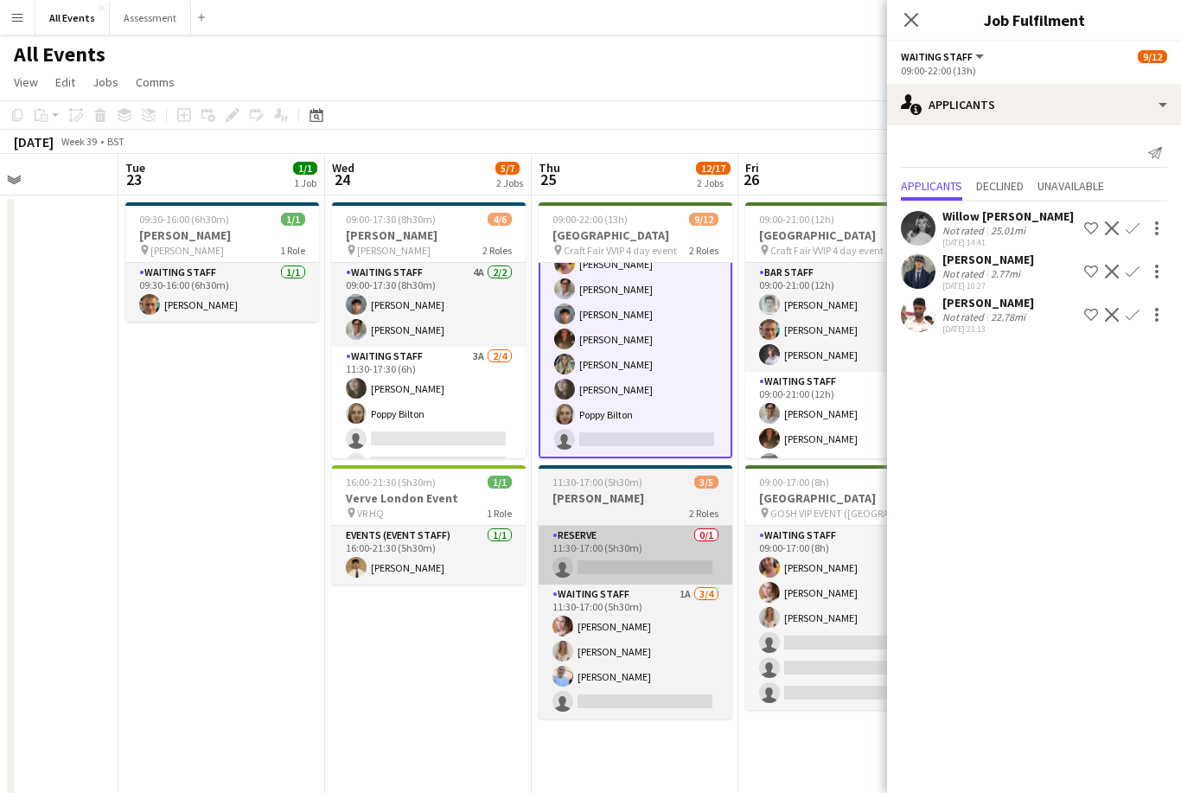
click at [626, 572] on app-card-role "Reserve 0/1 11:30-17:00 (5h30m) single-neutral-actions" at bounding box center [636, 555] width 194 height 59
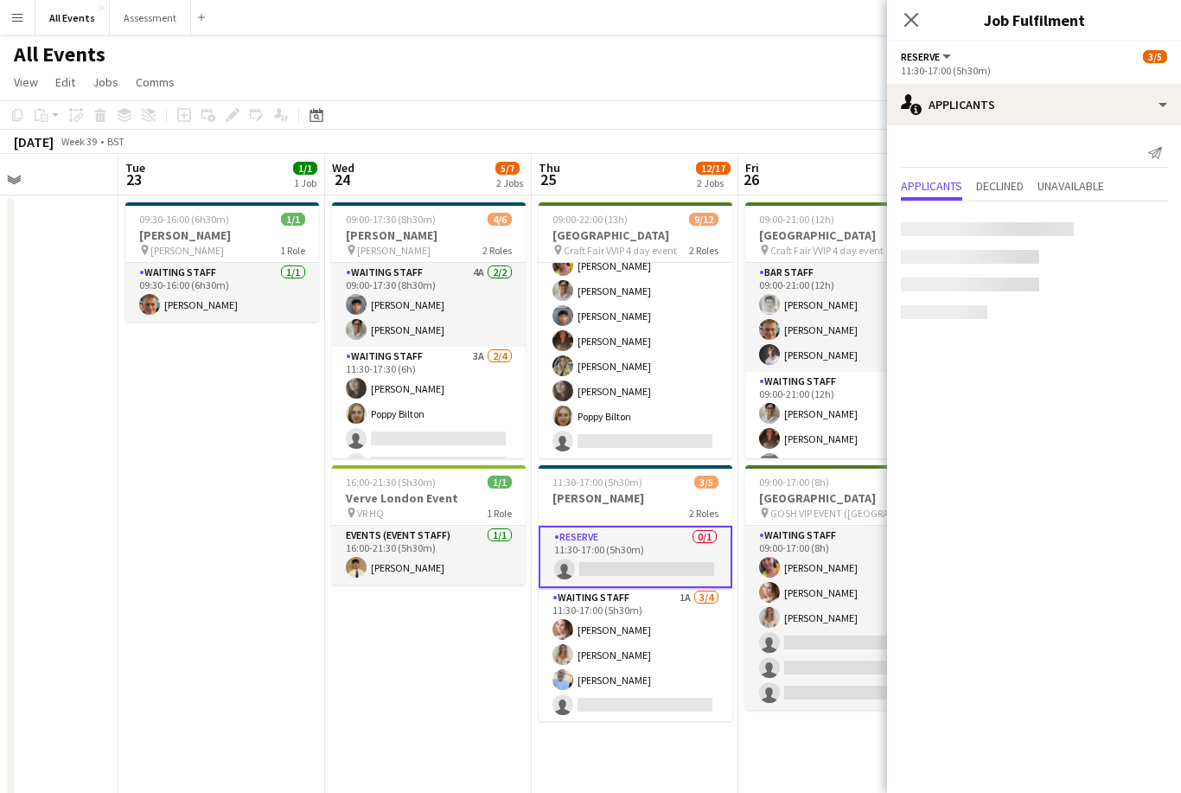
scroll to position [173, 0]
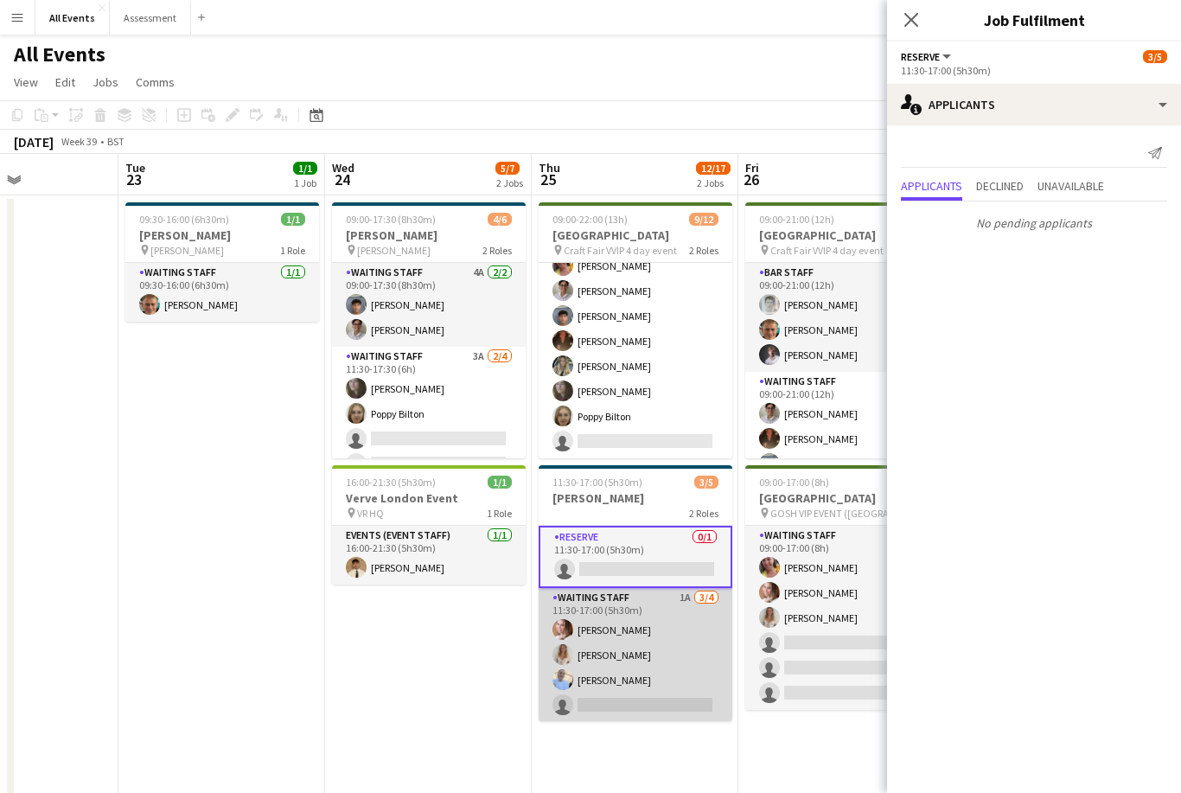
click at [649, 644] on app-card-role "Waiting Staff 1A [DATE] 11:30-17:00 (5h30m) [PERSON_NAME] [PERSON_NAME] [PERSON…" at bounding box center [636, 655] width 194 height 134
